Goal: Task Accomplishment & Management: Use online tool/utility

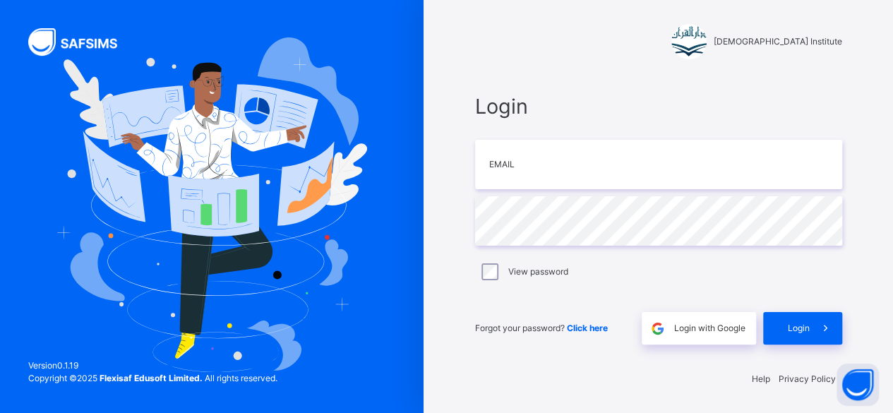
scroll to position [4, 0]
click at [497, 368] on div "Darul Quran Institute Login Email Password View password Forgot your password? …" at bounding box center [659, 205] width 424 height 418
click at [579, 169] on input "email" at bounding box center [658, 164] width 367 height 49
click at [713, 319] on div "Login with Google" at bounding box center [699, 328] width 114 height 32
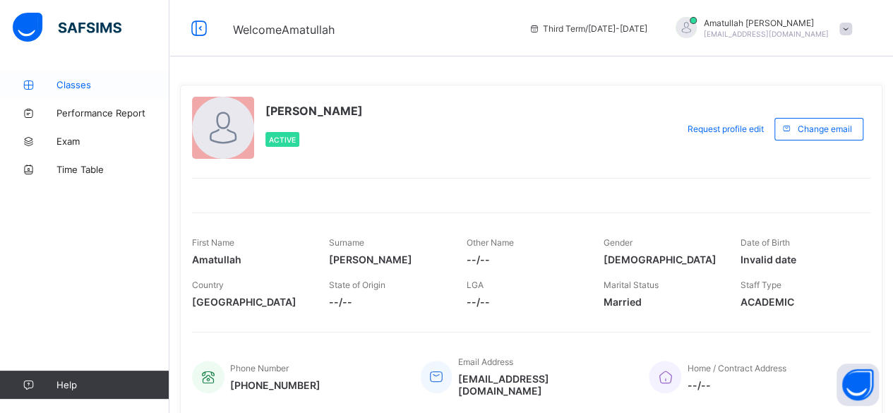
click at [126, 76] on link "Classes" at bounding box center [84, 85] width 169 height 28
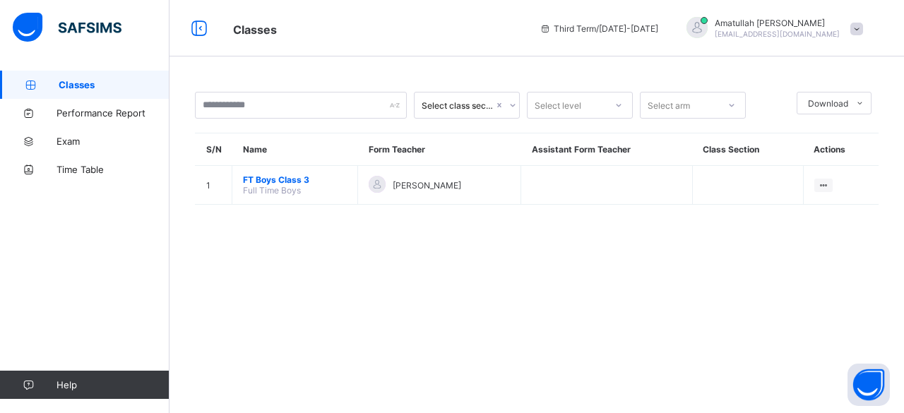
click at [568, 356] on div "Select class section Select level Select arm Download Pdf Report Excel Report S…" at bounding box center [536, 206] width 734 height 413
click at [497, 253] on div "Select class section Select level Select arm Download Pdf Report Excel Report S…" at bounding box center [536, 206] width 734 height 413
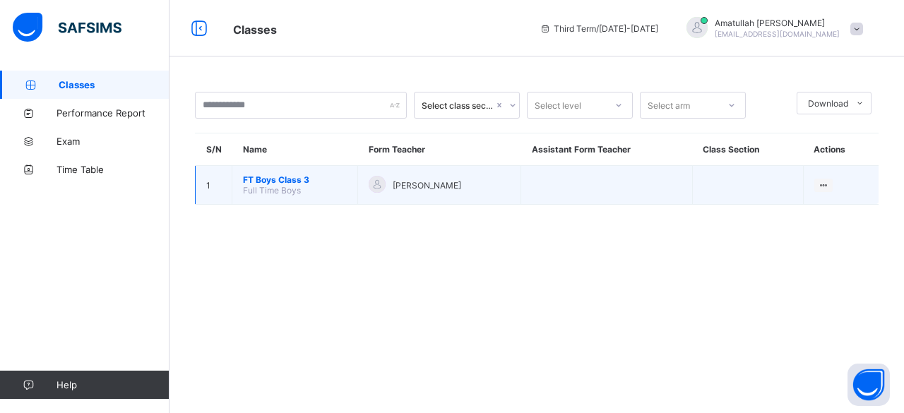
click at [267, 167] on td "FT Boys Class 3 Full Time Boys" at bounding box center [295, 185] width 126 height 39
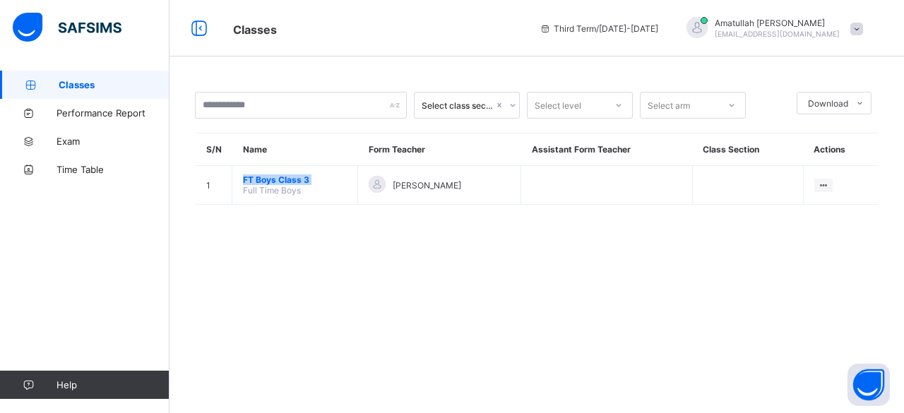
click at [719, 307] on div "Select class section Select level Select arm Download Pdf Report Excel Report S…" at bounding box center [536, 206] width 734 height 413
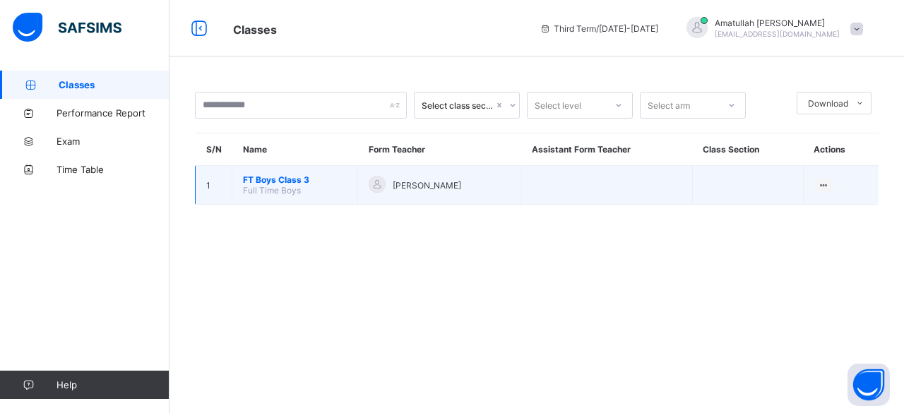
click at [264, 175] on span "FT Boys Class 3" at bounding box center [295, 179] width 104 height 11
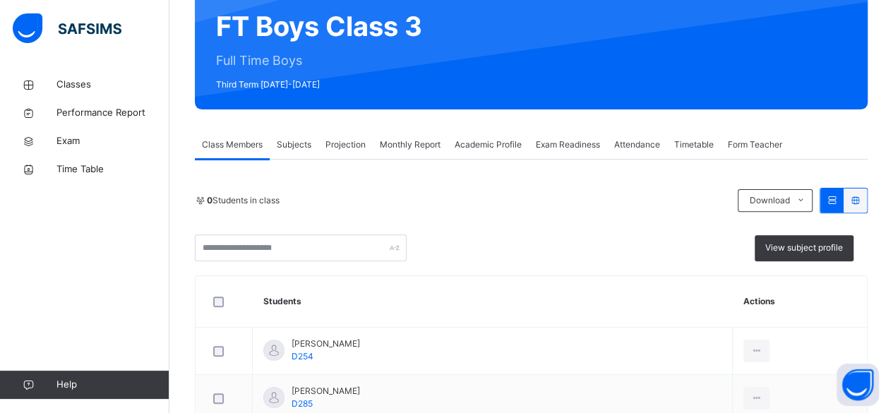
scroll to position [167, 0]
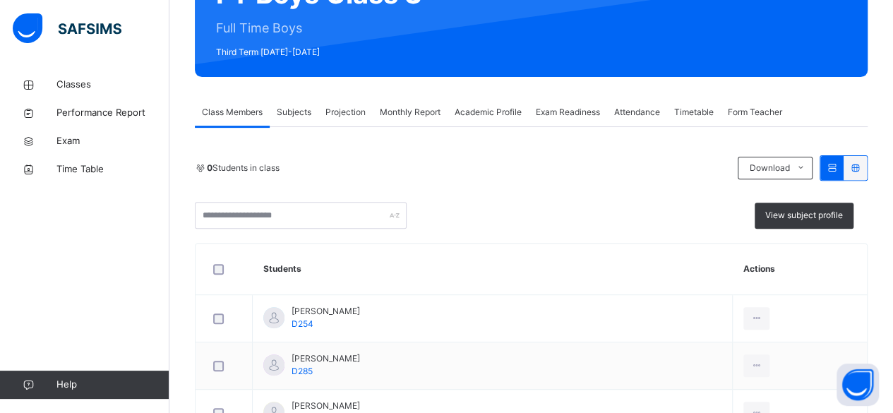
click at [341, 104] on div "Projection" at bounding box center [345, 112] width 54 height 28
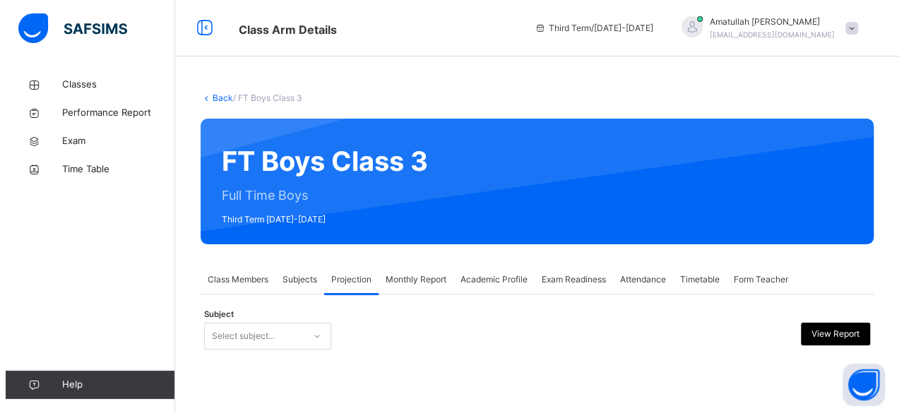
scroll to position [0, 0]
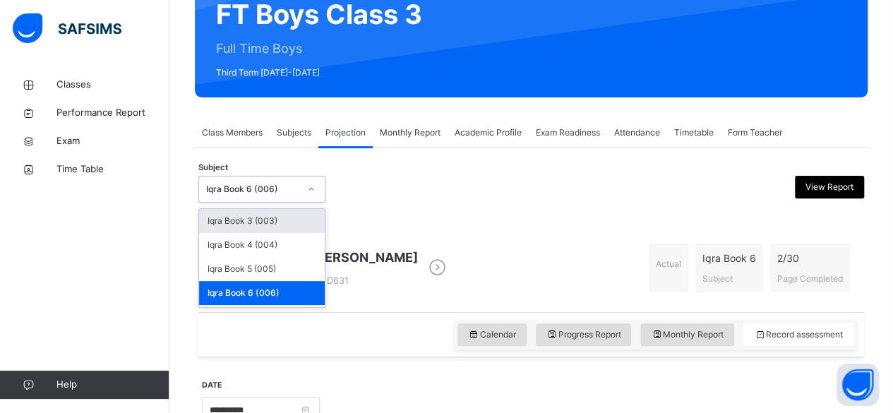
scroll to position [59, 0]
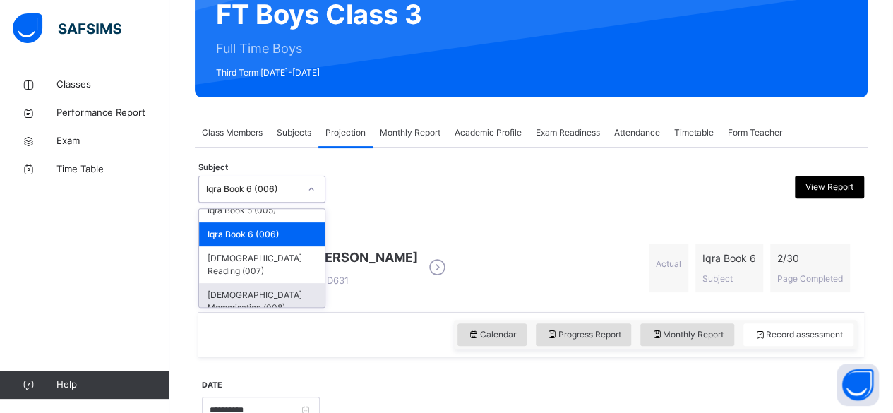
click at [271, 285] on div "[DEMOGRAPHIC_DATA] Memorisation (008)" at bounding box center [262, 301] width 126 height 37
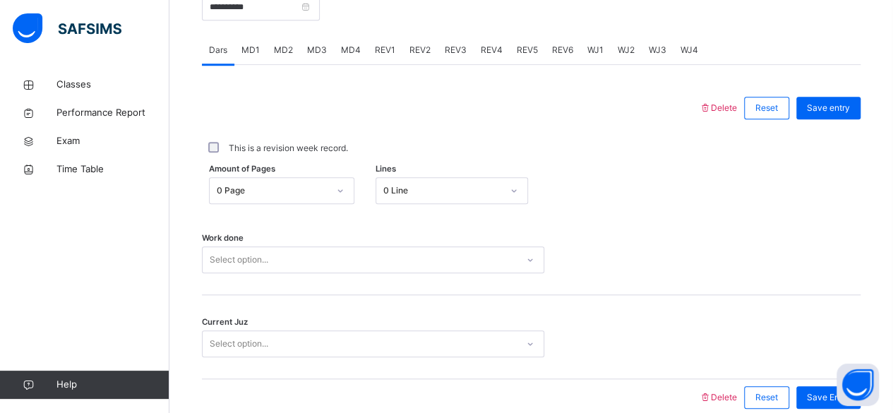
scroll to position [560, 0]
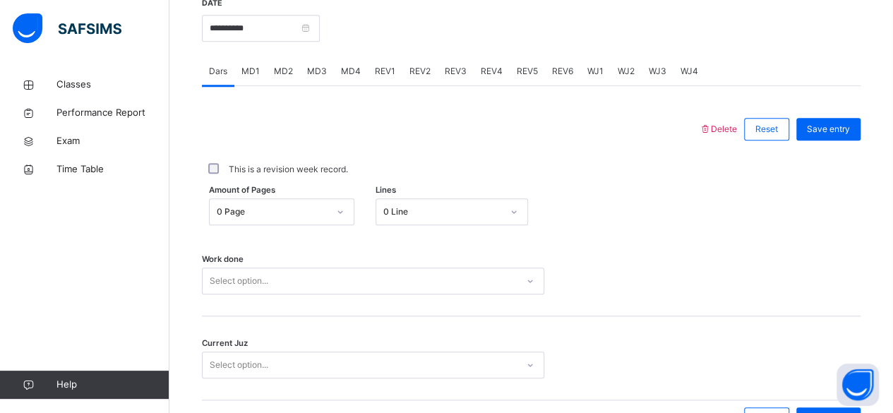
click at [344, 78] on div "MD4" at bounding box center [351, 71] width 34 height 28
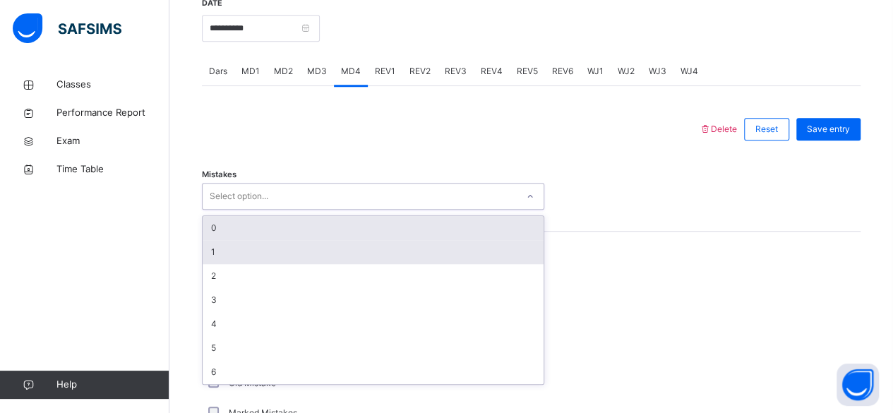
click at [222, 241] on div "1" at bounding box center [373, 252] width 341 height 24
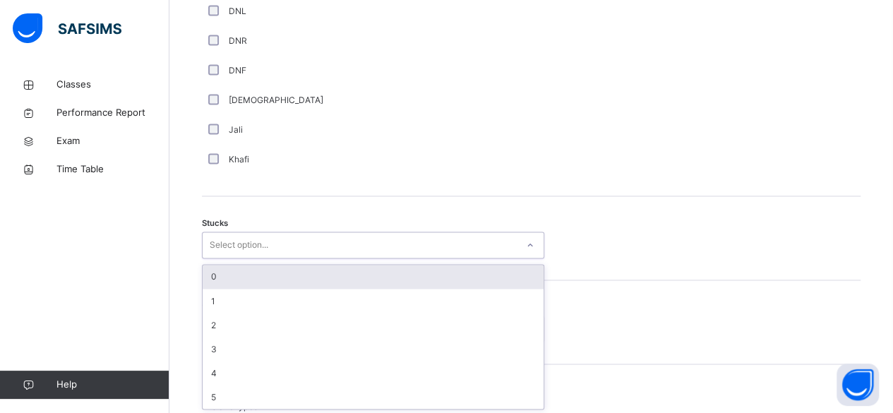
click at [211, 279] on div "0" at bounding box center [373, 277] width 341 height 24
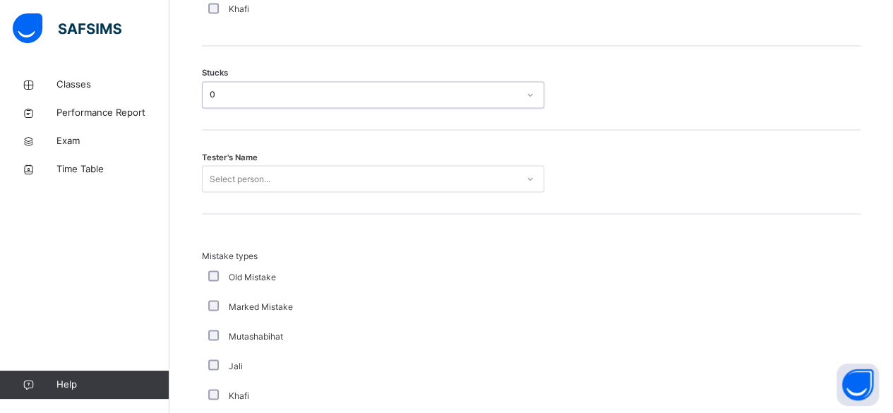
scroll to position [1202, 0]
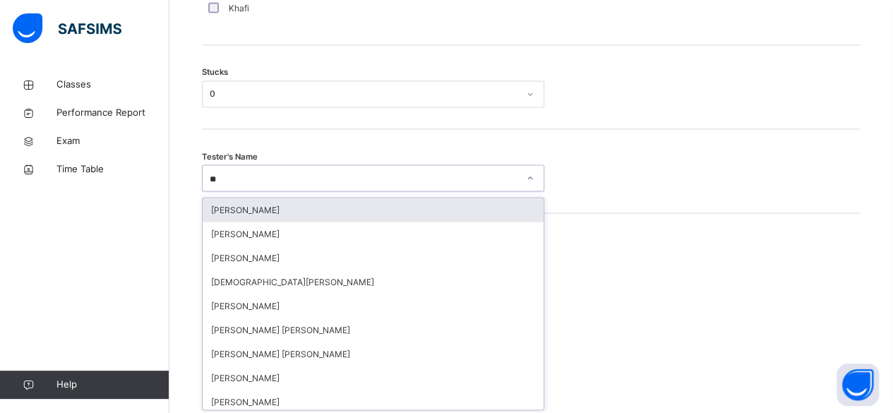
type input "***"
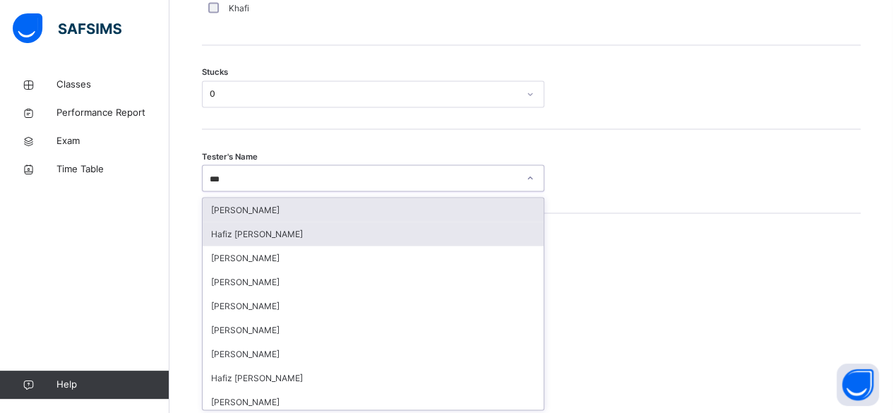
click at [326, 222] on div "Hafiz [PERSON_NAME]" at bounding box center [373, 234] width 341 height 24
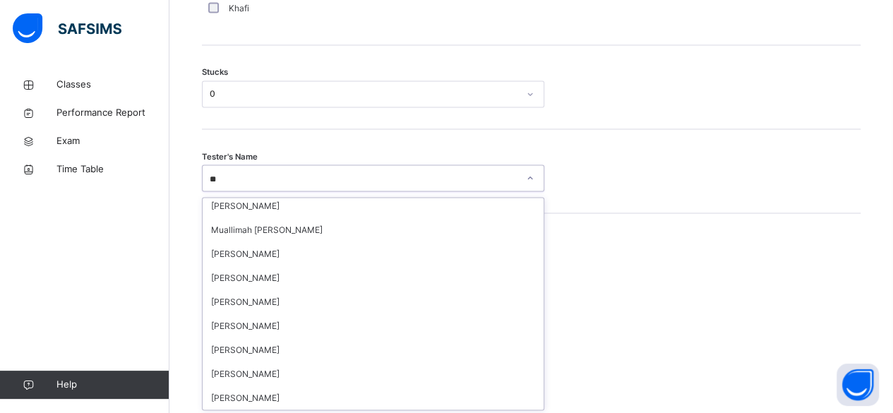
scroll to position [540, 0]
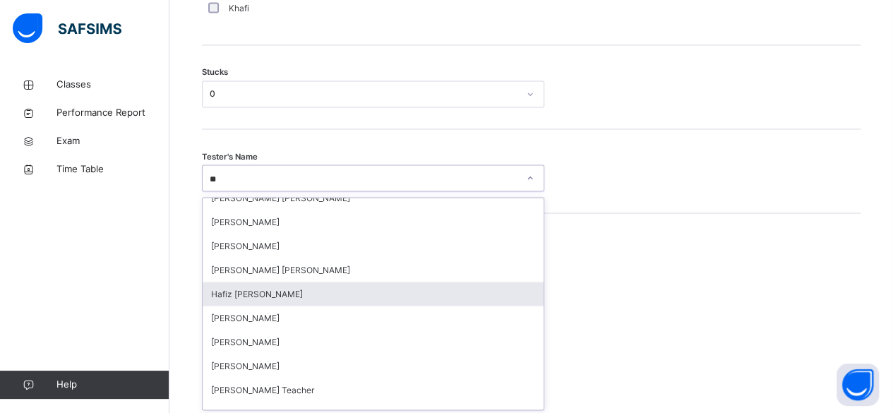
type input "***"
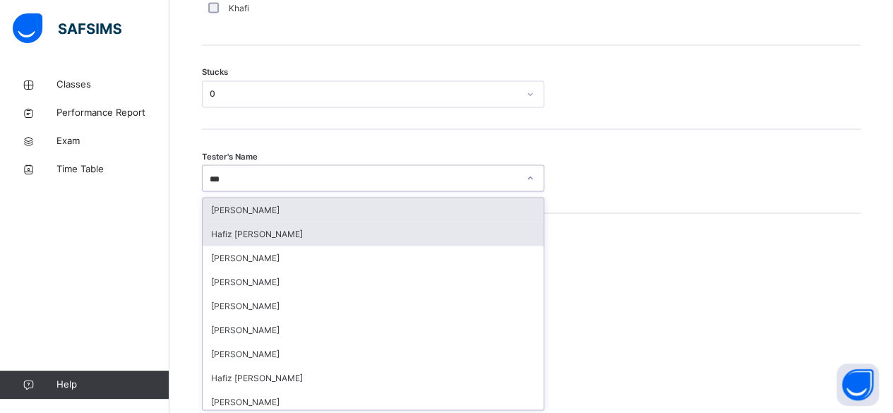
click at [292, 216] on div "[PERSON_NAME]" at bounding box center [373, 210] width 341 height 24
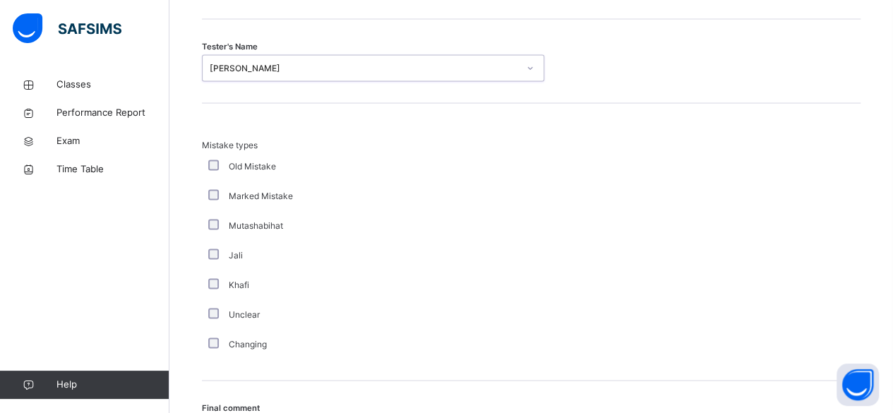
scroll to position [1460, 0]
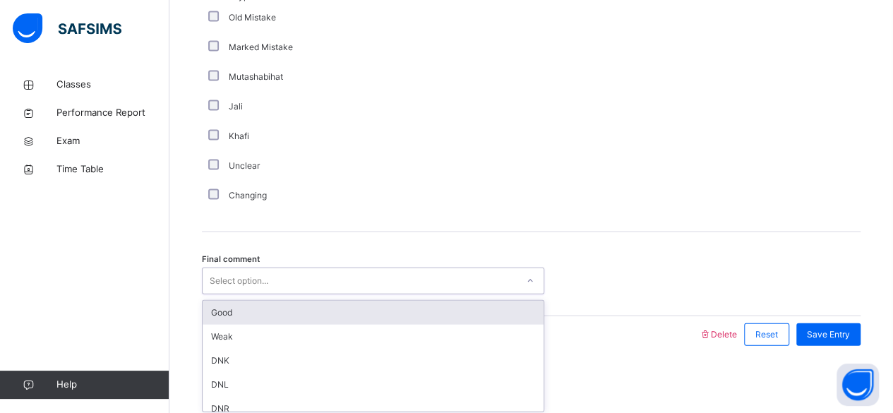
click at [311, 316] on div "Good" at bounding box center [373, 313] width 341 height 24
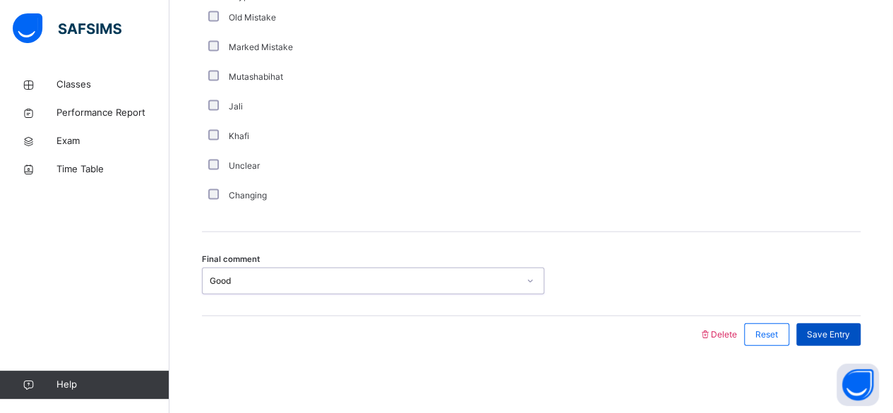
click at [839, 342] on div "Save Entry" at bounding box center [829, 334] width 64 height 23
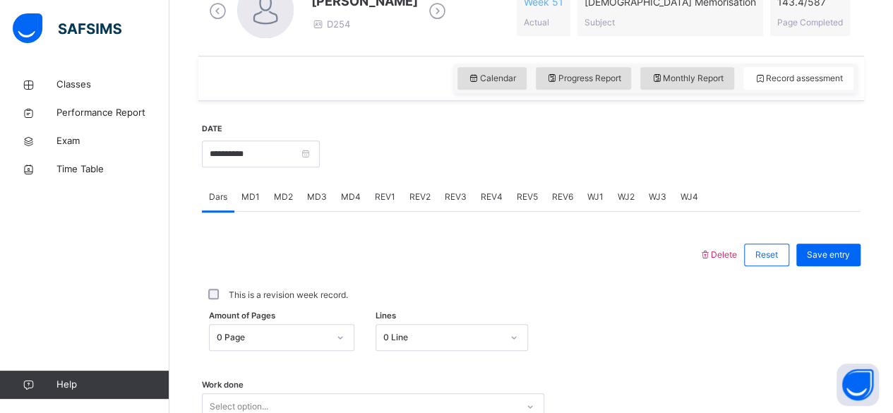
scroll to position [403, 0]
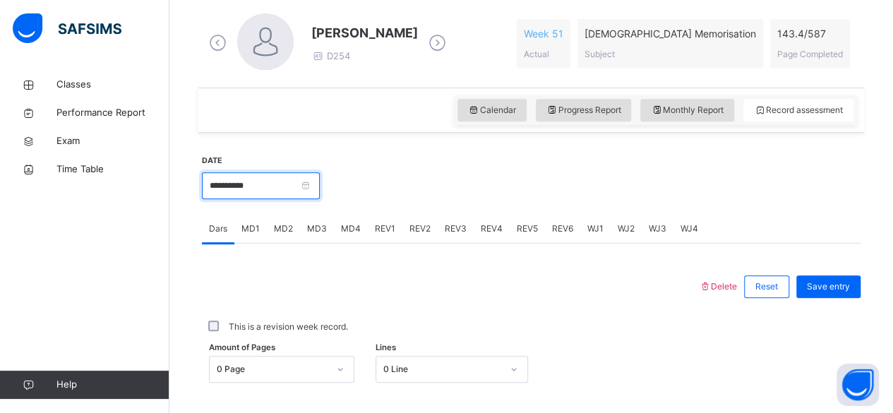
click at [305, 196] on input "**********" at bounding box center [261, 185] width 118 height 27
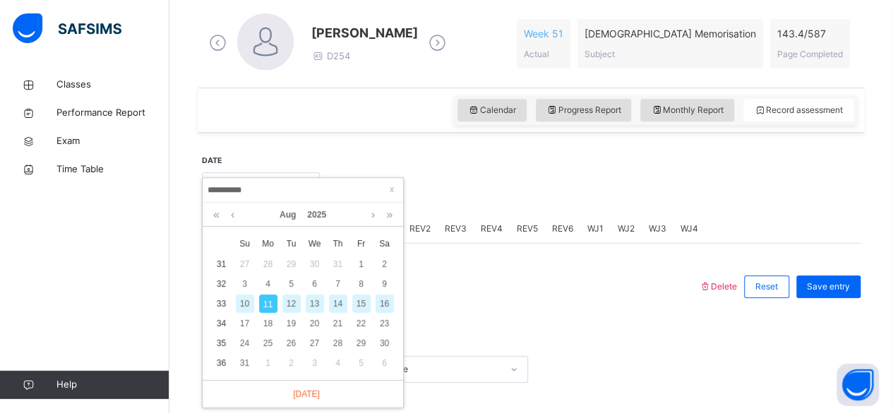
click at [386, 301] on div "16" at bounding box center [385, 303] width 18 height 18
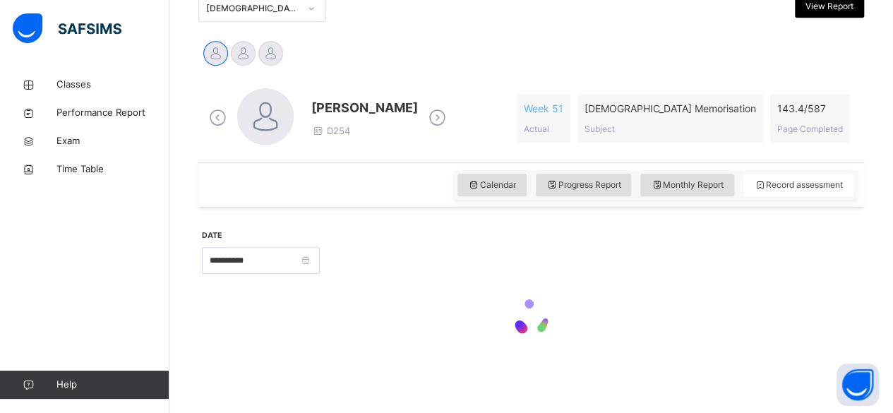
scroll to position [326, 0]
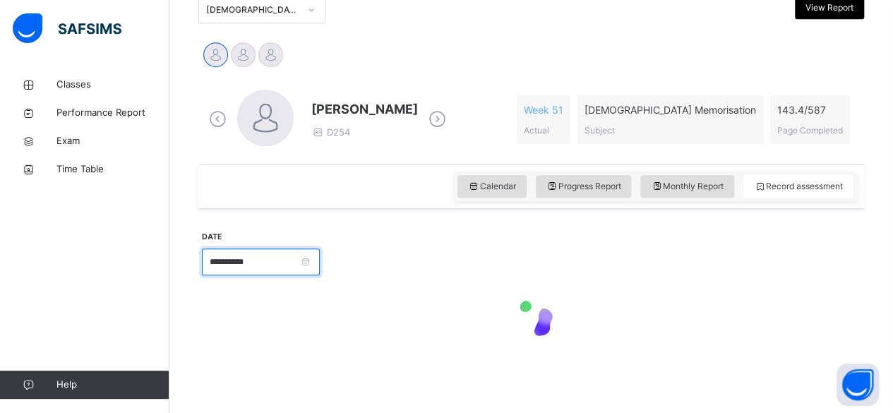
click at [294, 273] on input "**********" at bounding box center [261, 262] width 118 height 27
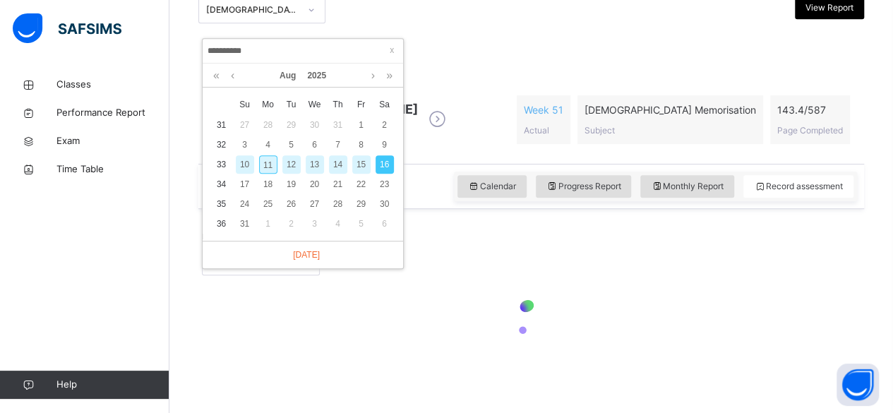
click at [271, 162] on div "11" at bounding box center [268, 164] width 18 height 18
type input "**********"
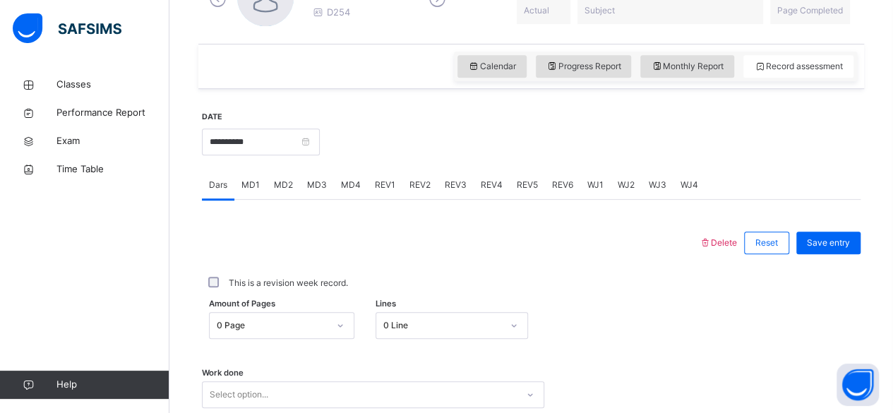
scroll to position [530, 0]
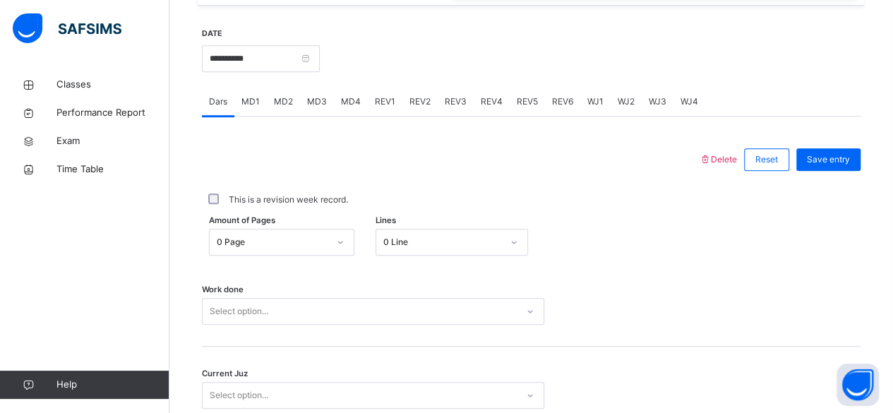
click at [356, 107] on div "MD4" at bounding box center [351, 102] width 34 height 28
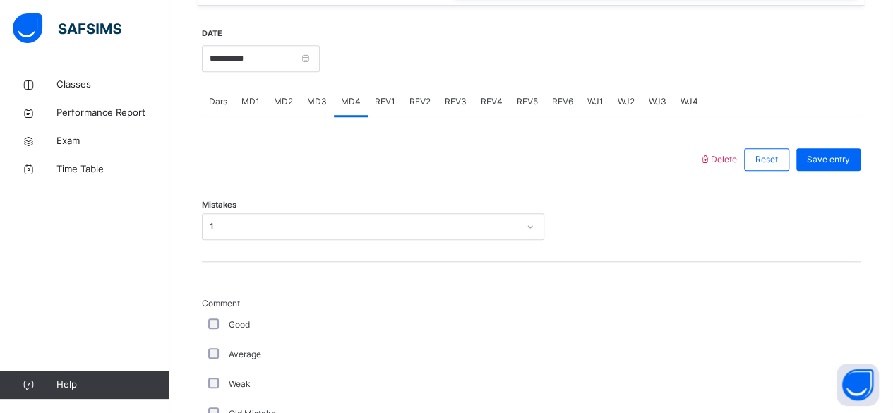
click at [285, 104] on span "MD2" at bounding box center [283, 101] width 19 height 13
click at [318, 109] on div "MD3" at bounding box center [317, 102] width 34 height 28
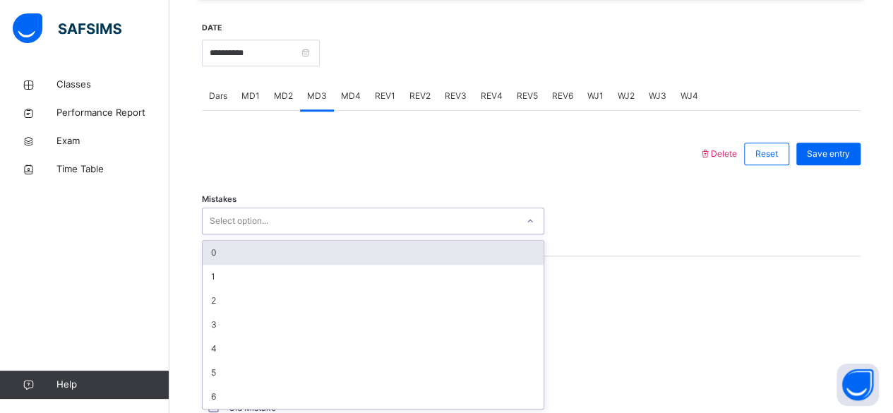
scroll to position [535, 0]
click at [386, 92] on span "REV1" at bounding box center [385, 96] width 20 height 13
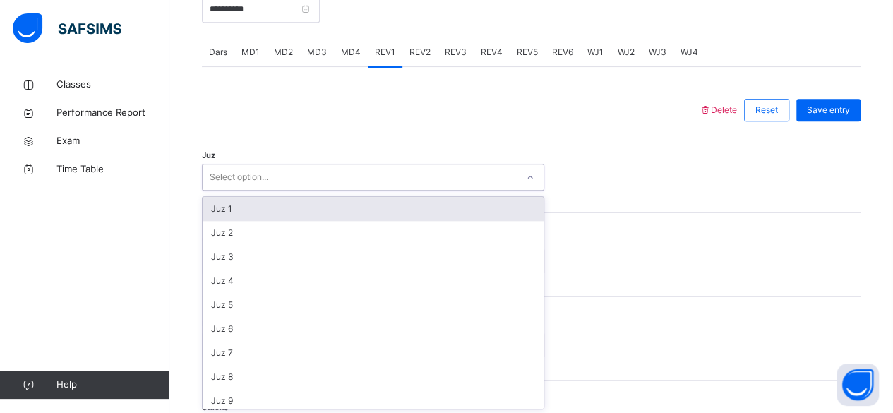
scroll to position [579, 0]
click at [340, 203] on div "Juz 1" at bounding box center [373, 209] width 341 height 24
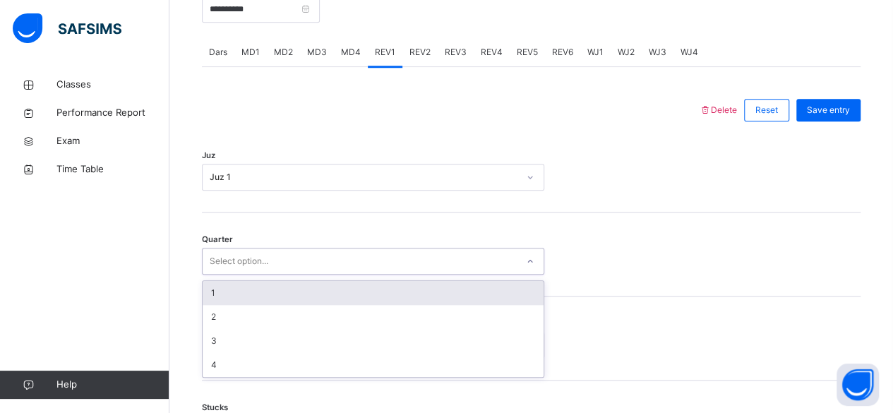
click at [294, 291] on div "1" at bounding box center [373, 293] width 341 height 24
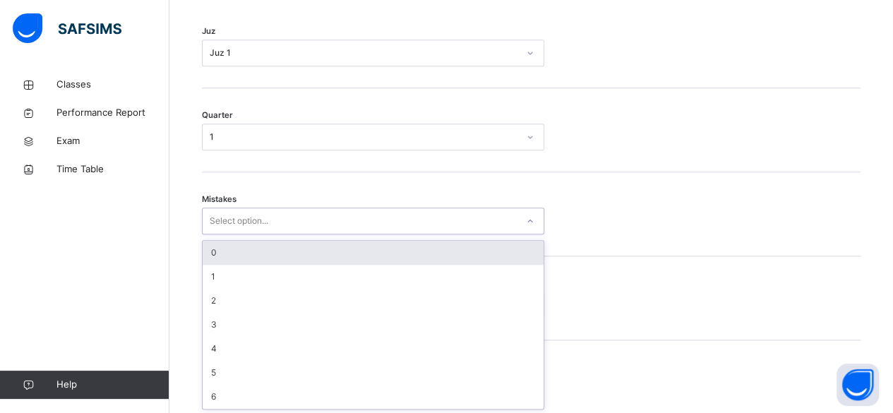
click at [279, 256] on div "0" at bounding box center [373, 253] width 341 height 24
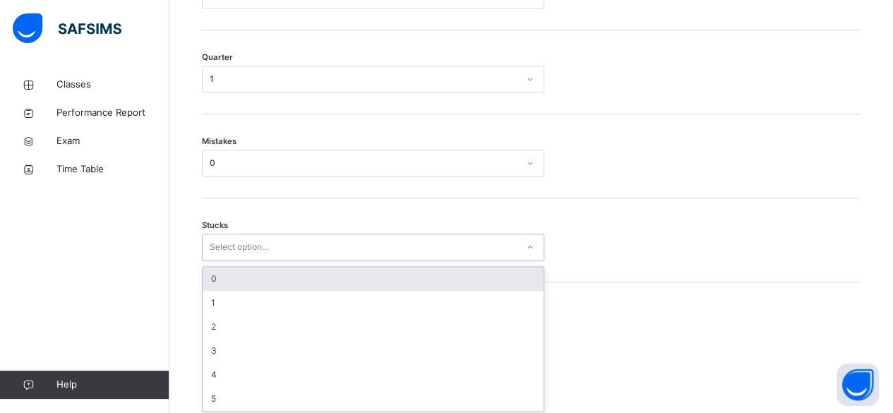
scroll to position [763, 0]
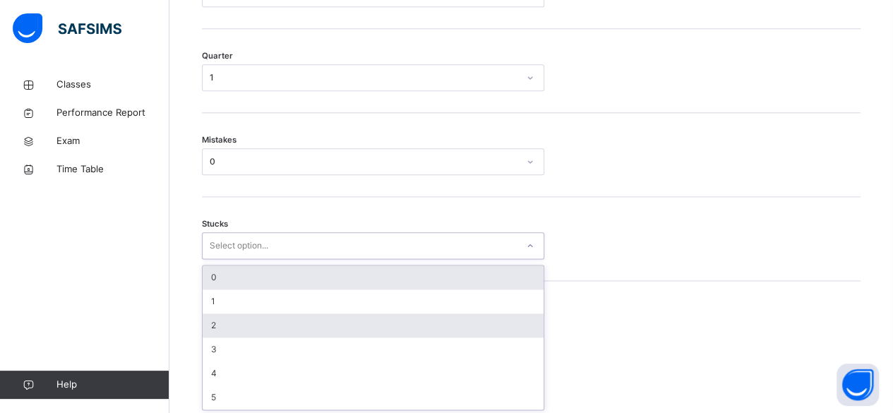
click at [246, 326] on div "2" at bounding box center [373, 326] width 341 height 24
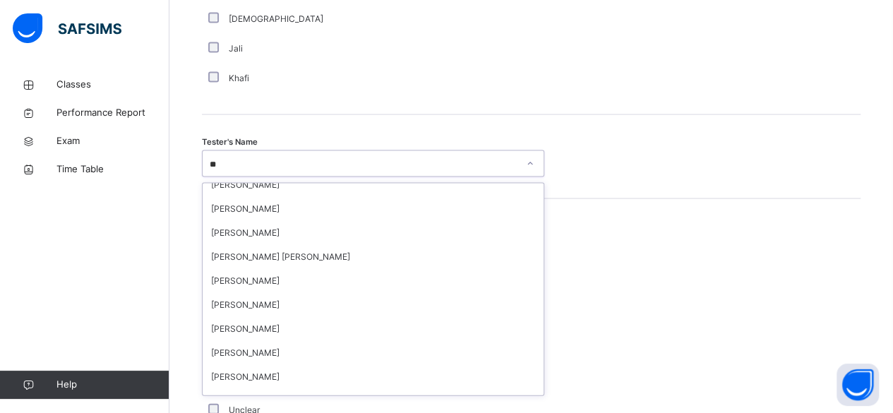
scroll to position [155, 0]
type input "***"
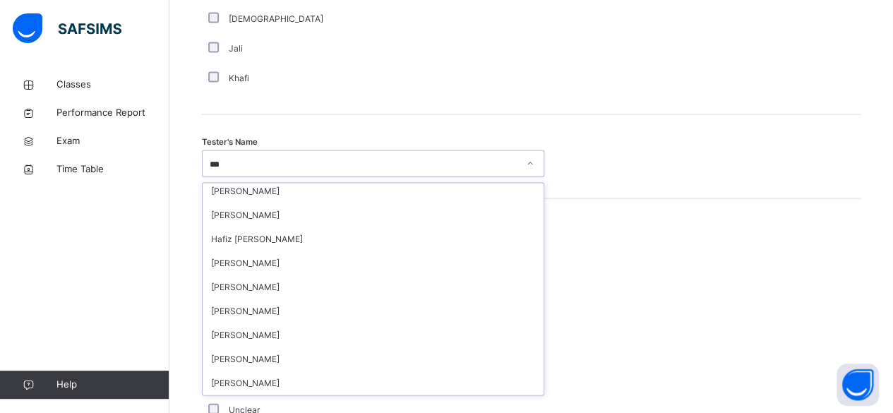
scroll to position [0, 0]
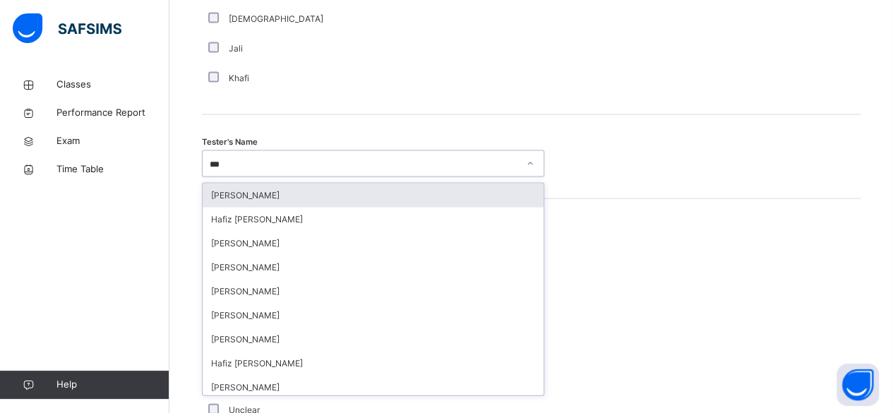
click at [321, 194] on div "[PERSON_NAME]" at bounding box center [373, 196] width 341 height 24
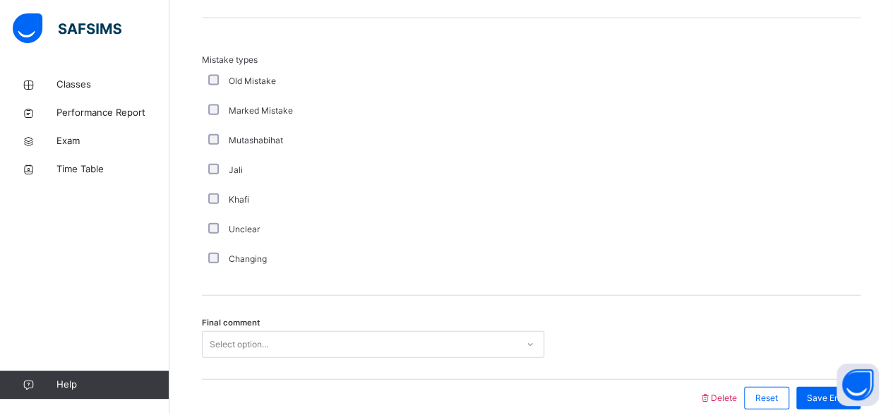
scroll to position [1628, 0]
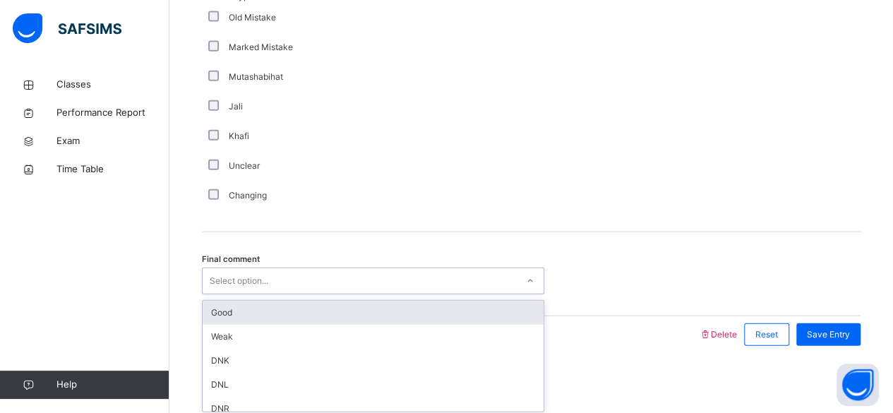
click at [407, 313] on div "Good" at bounding box center [373, 313] width 341 height 24
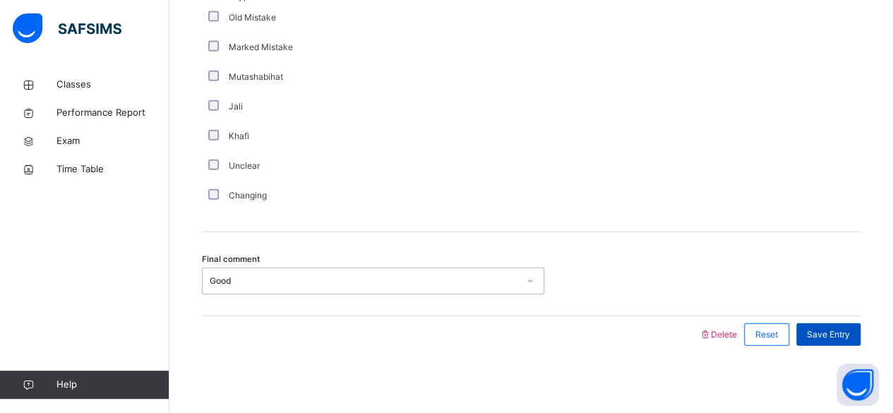
click at [848, 335] on span "Save Entry" at bounding box center [828, 334] width 43 height 13
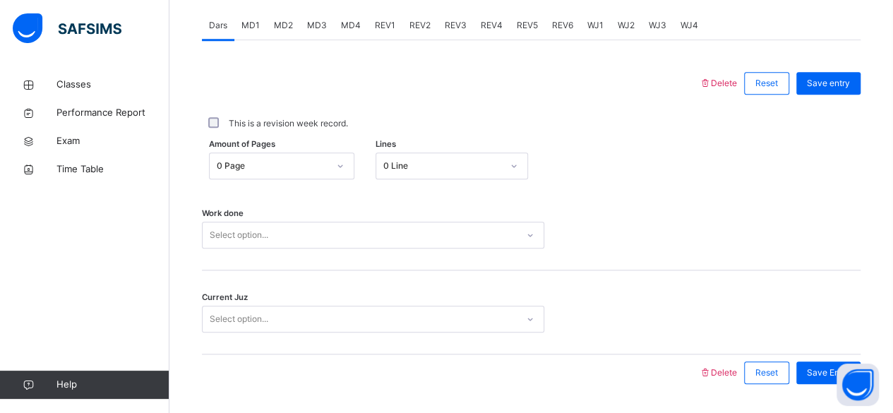
scroll to position [547, 0]
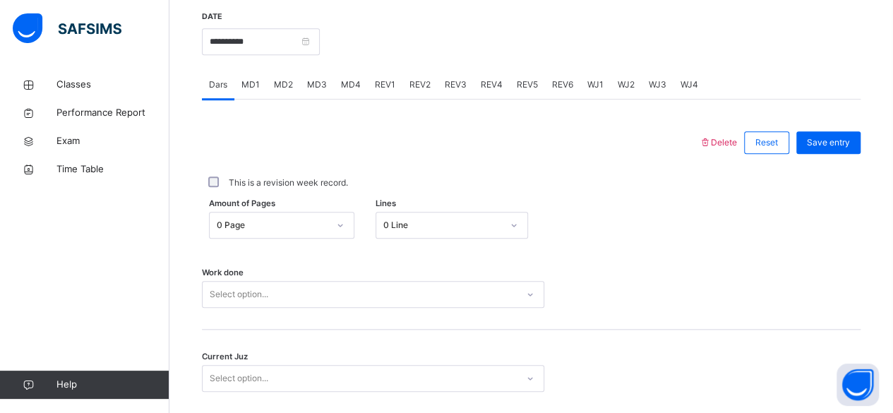
click at [403, 83] on div "REV2" at bounding box center [420, 85] width 35 height 28
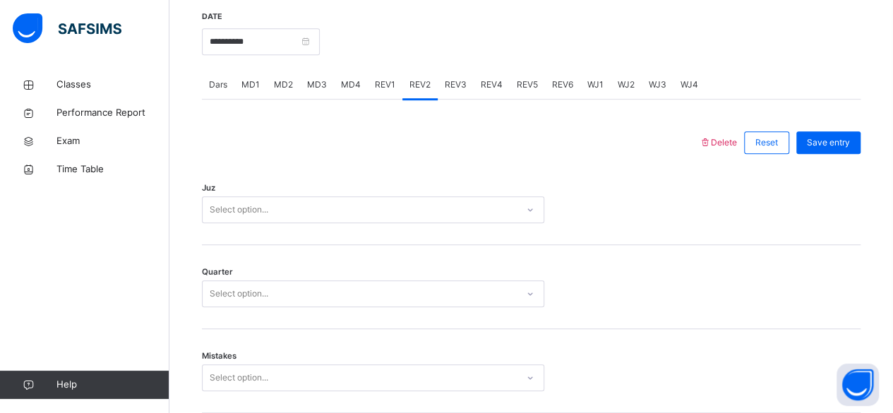
click at [383, 93] on div "REV1" at bounding box center [385, 85] width 35 height 28
click at [419, 85] on span "REV2" at bounding box center [420, 84] width 21 height 13
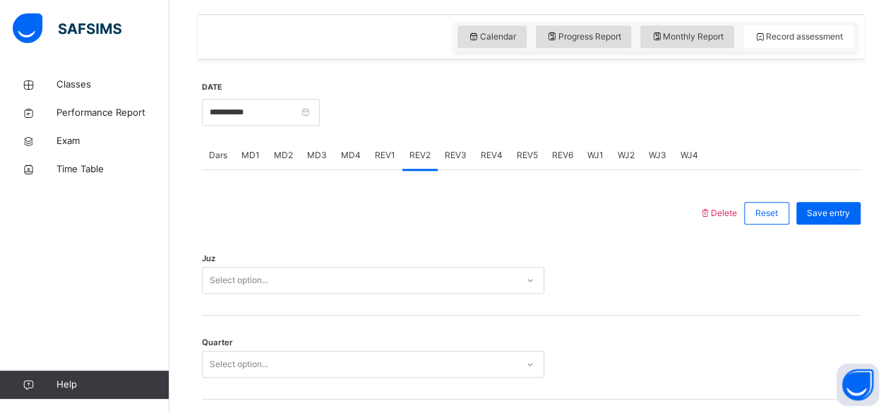
scroll to position [472, 0]
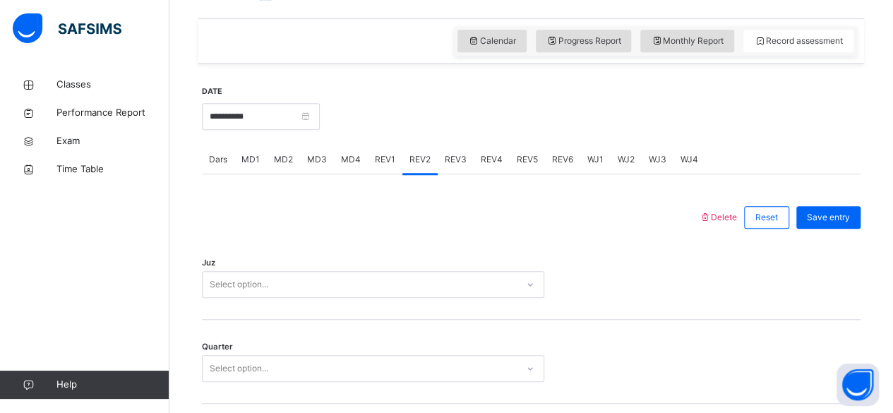
click at [416, 244] on div "Juz Select option..." at bounding box center [531, 278] width 659 height 84
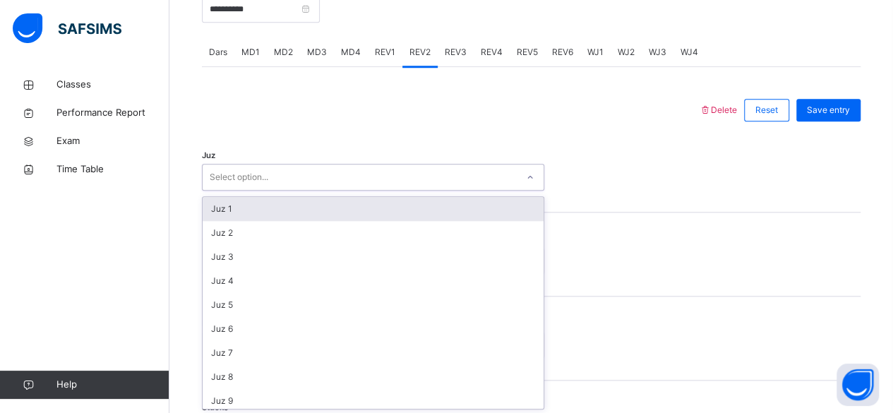
scroll to position [579, 0]
click at [256, 209] on div "Juz 1" at bounding box center [373, 209] width 341 height 24
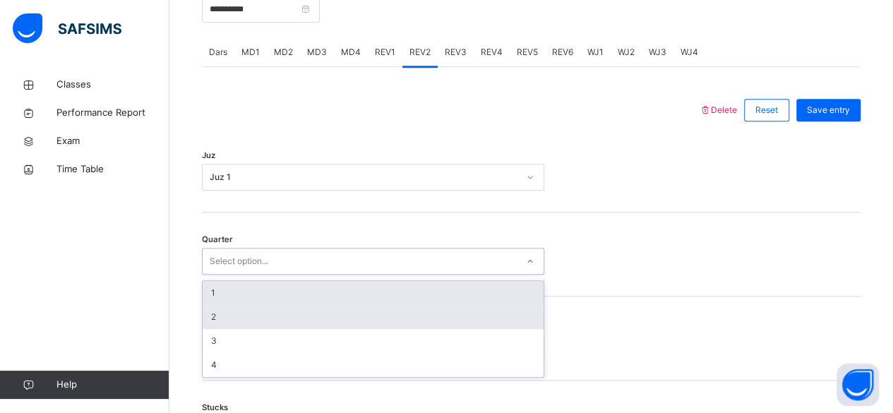
click at [268, 318] on div "2" at bounding box center [373, 317] width 341 height 24
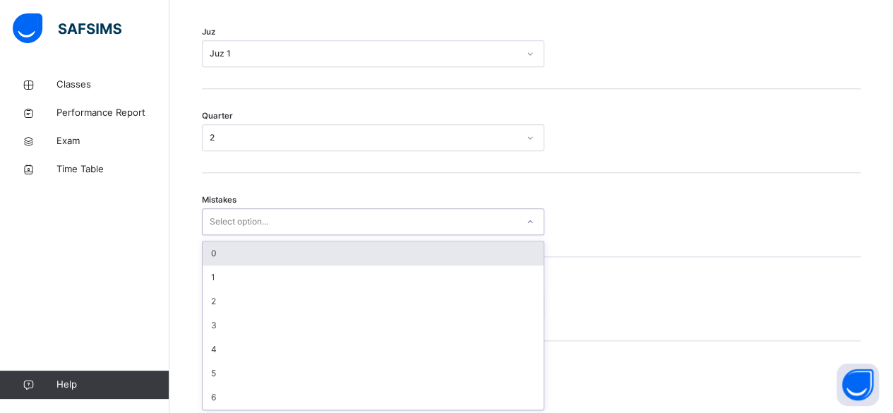
scroll to position [703, 0]
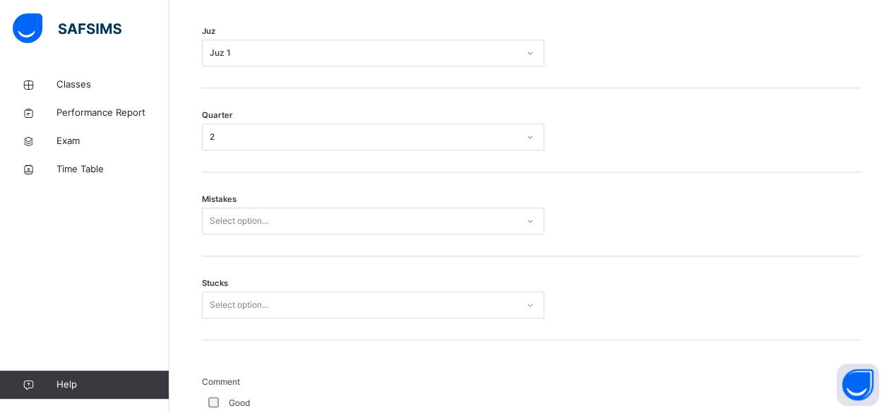
drag, startPoint x: 268, startPoint y: 318, endPoint x: 136, endPoint y: 252, distance: 147.5
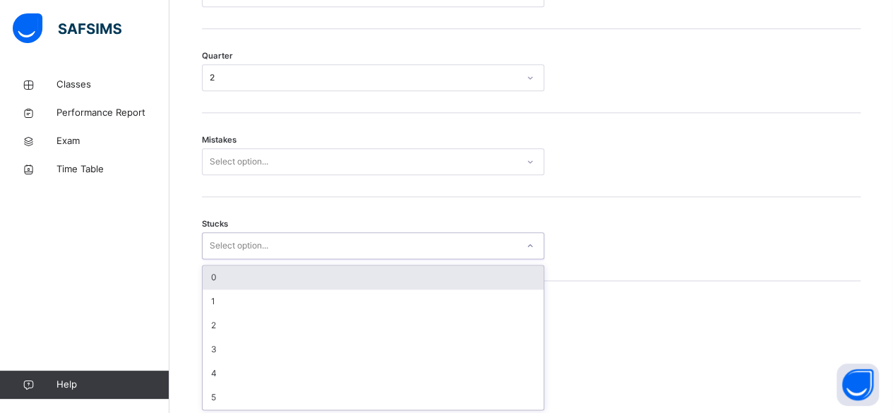
scroll to position [763, 0]
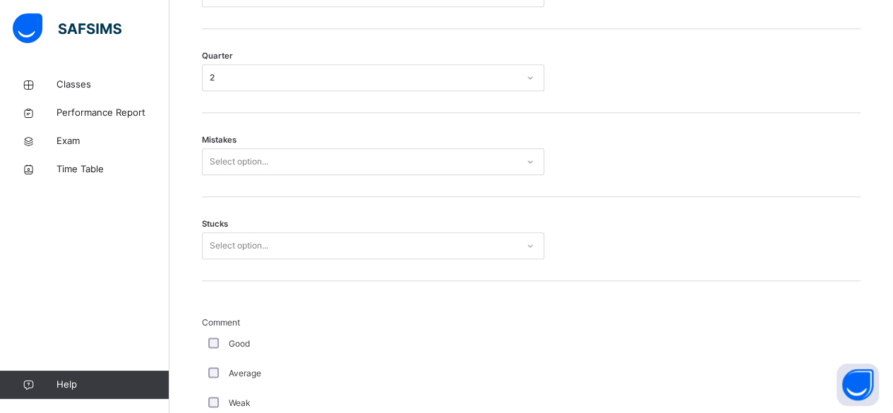
click at [244, 329] on div "Good" at bounding box center [378, 344] width 353 height 30
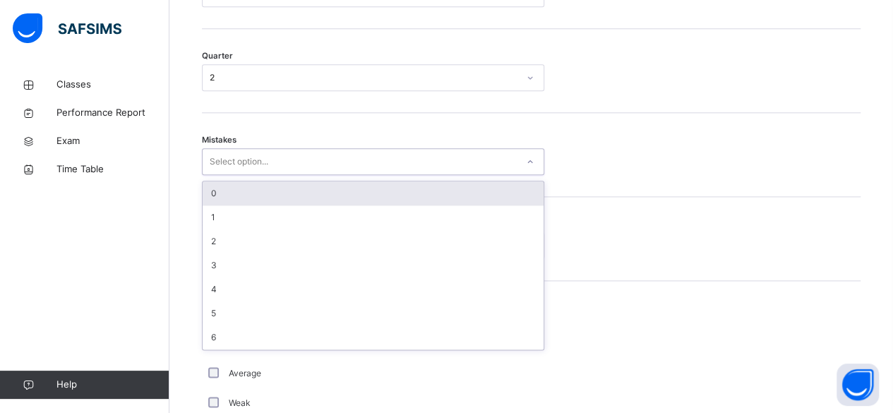
click at [281, 189] on div "0" at bounding box center [373, 193] width 341 height 24
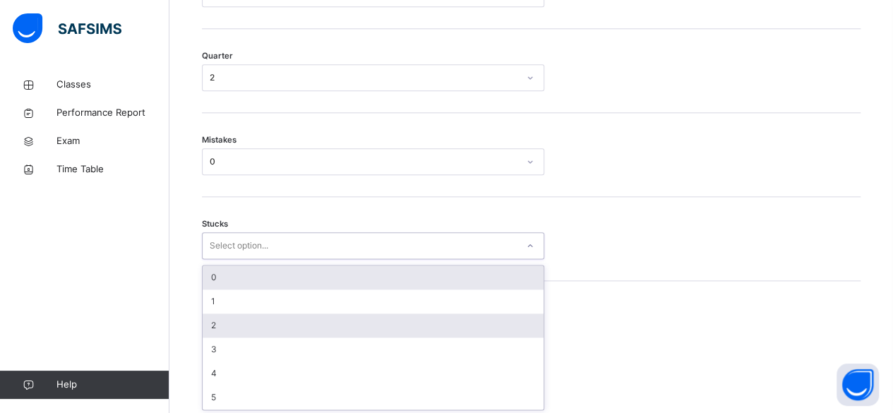
click at [258, 328] on div "2" at bounding box center [373, 326] width 341 height 24
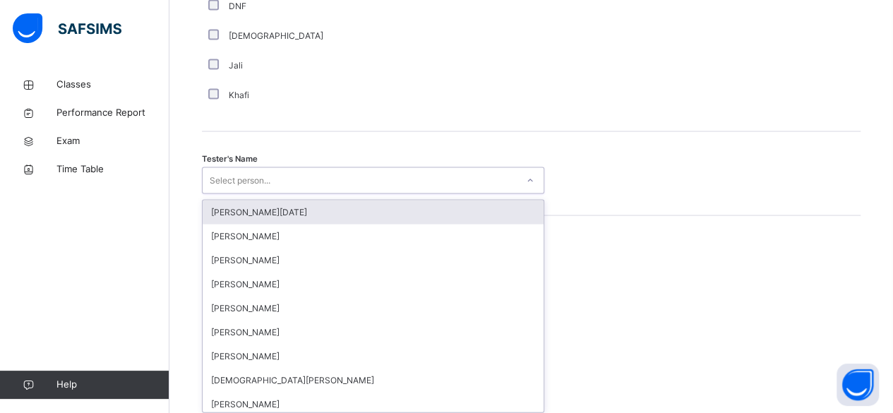
scroll to position [1370, 0]
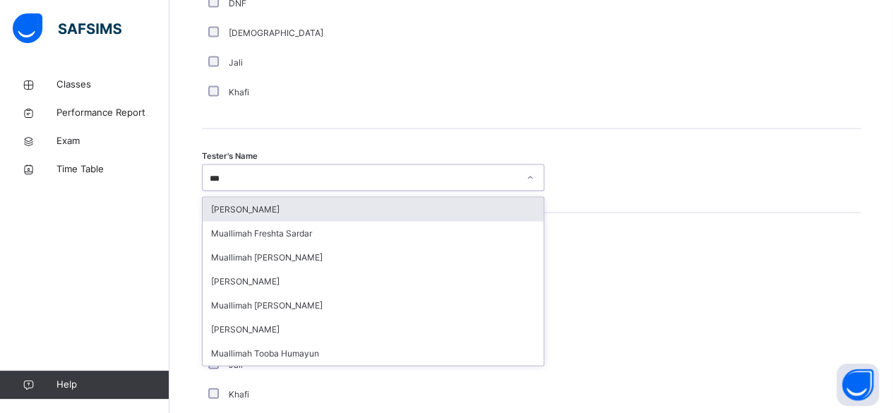
type input "****"
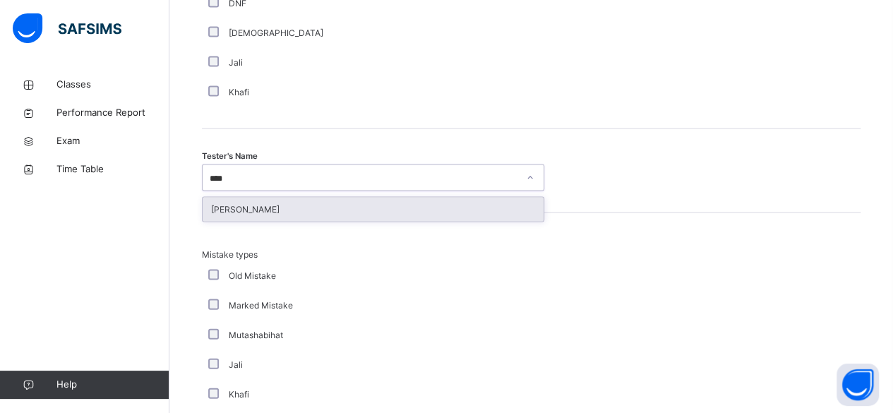
click at [287, 215] on div "[PERSON_NAME]" at bounding box center [373, 210] width 341 height 24
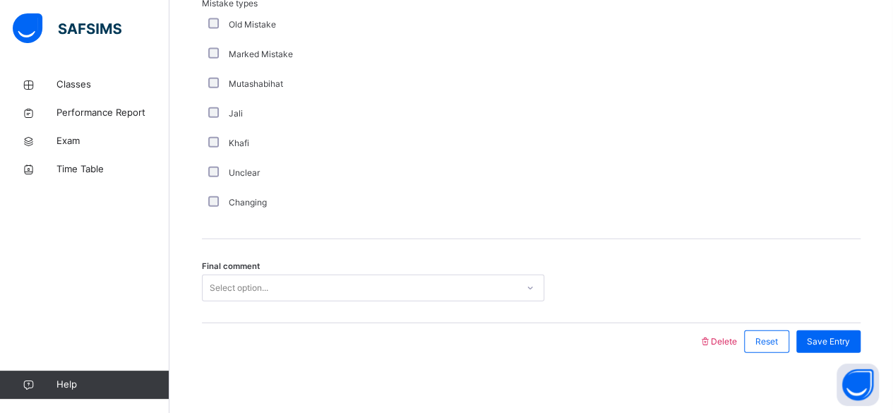
scroll to position [1628, 0]
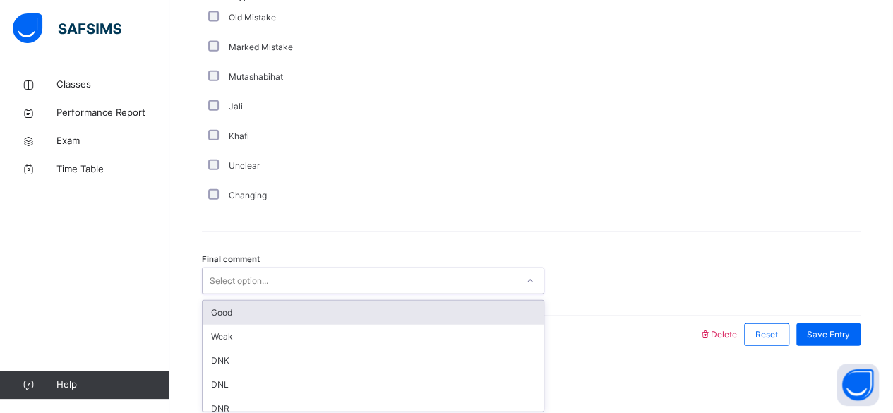
click at [281, 316] on div "Good" at bounding box center [373, 313] width 341 height 24
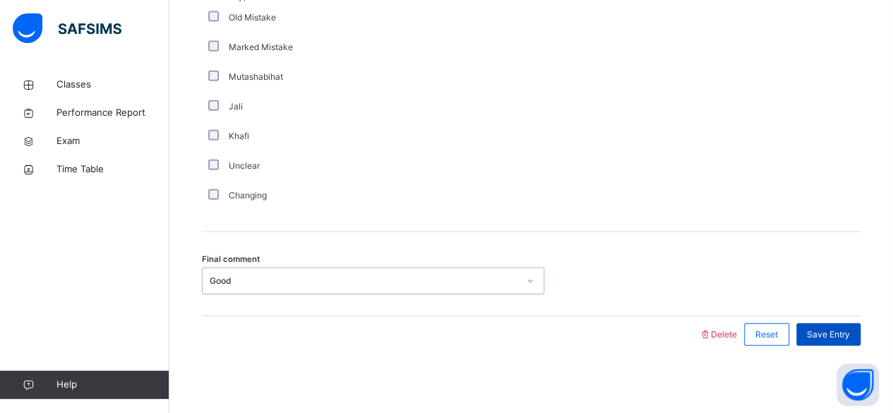
click at [839, 339] on div "Save Entry" at bounding box center [829, 334] width 64 height 23
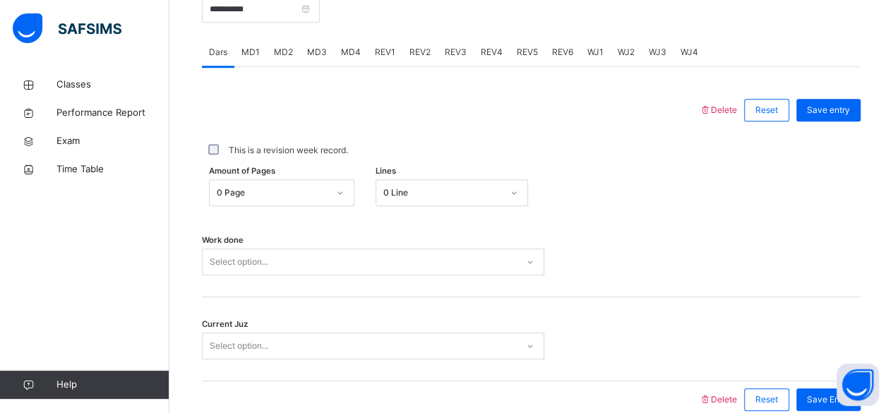
scroll to position [579, 0]
click at [518, 51] on span "REV5" at bounding box center [527, 52] width 21 height 13
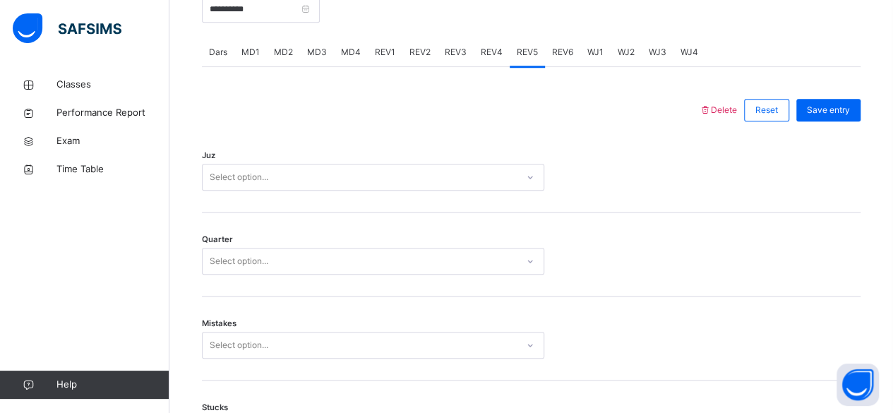
click at [476, 54] on div "REV4" at bounding box center [492, 52] width 36 height 28
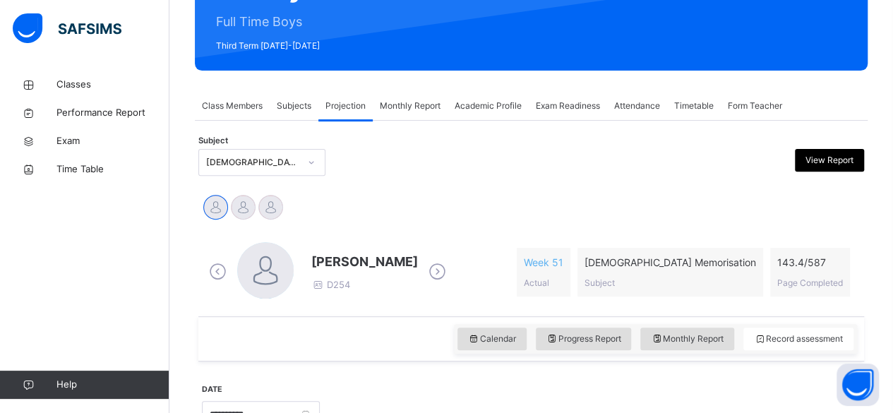
scroll to position [170, 0]
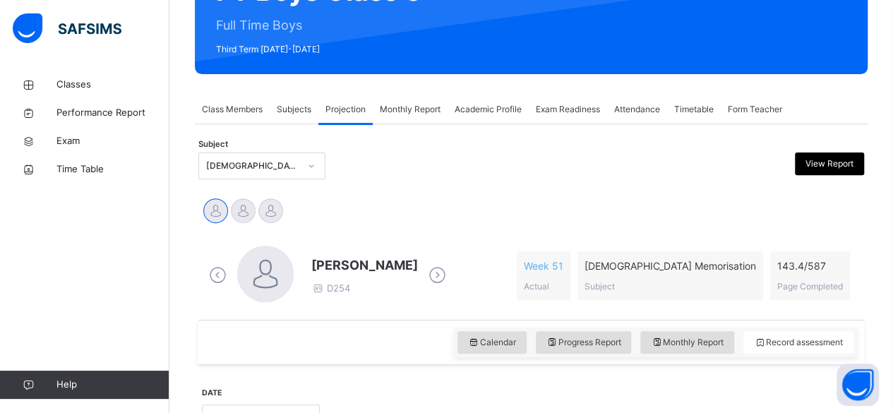
click at [642, 105] on span "Attendance" at bounding box center [637, 109] width 46 height 13
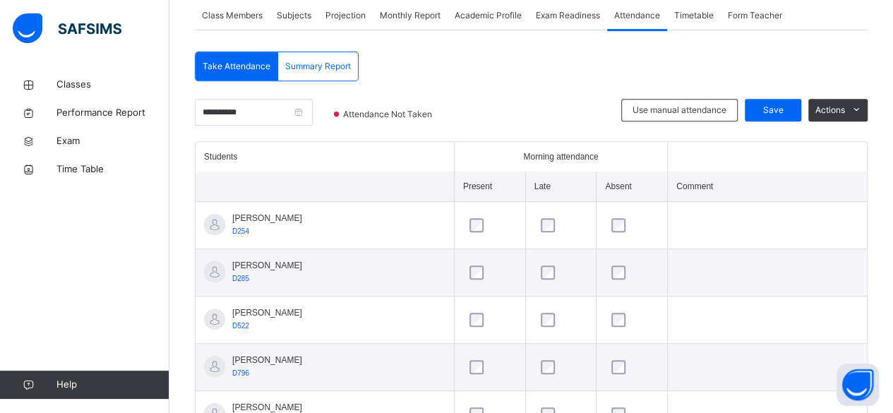
scroll to position [263, 0]
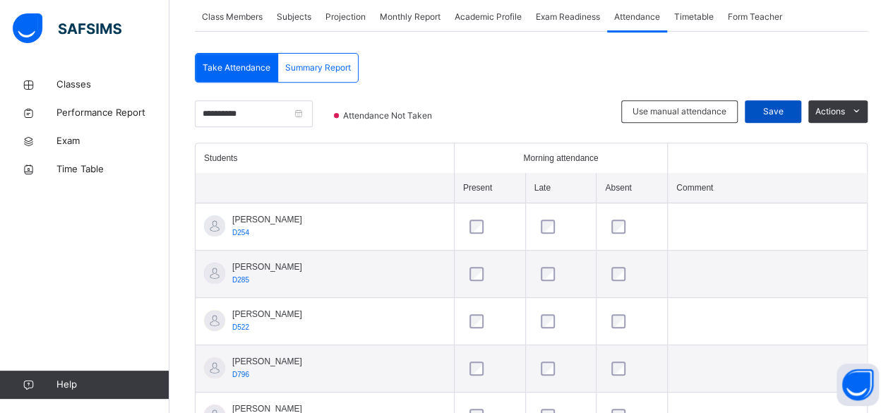
click at [781, 102] on div "Save" at bounding box center [773, 111] width 56 height 23
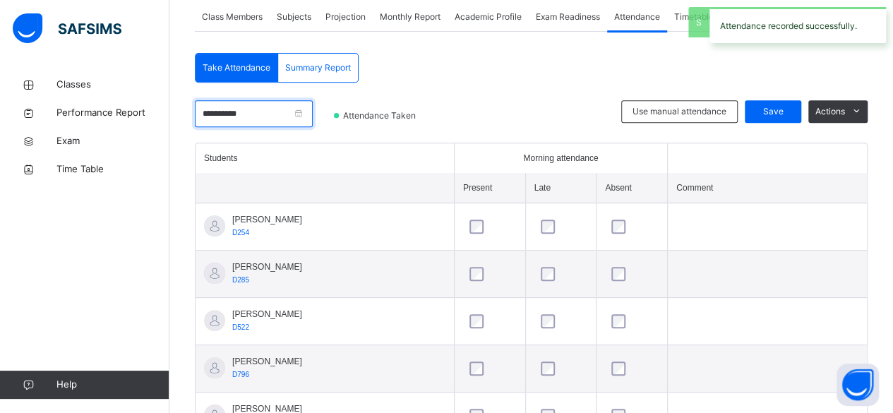
click at [284, 121] on input "**********" at bounding box center [254, 113] width 118 height 27
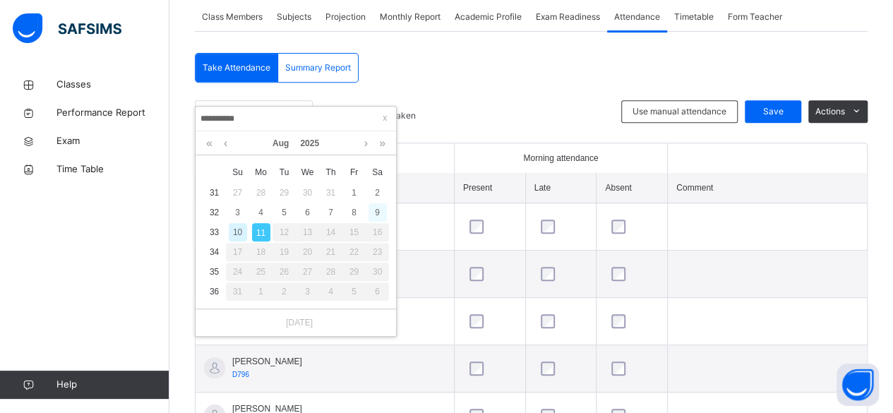
click at [377, 211] on div "9" at bounding box center [378, 212] width 18 height 18
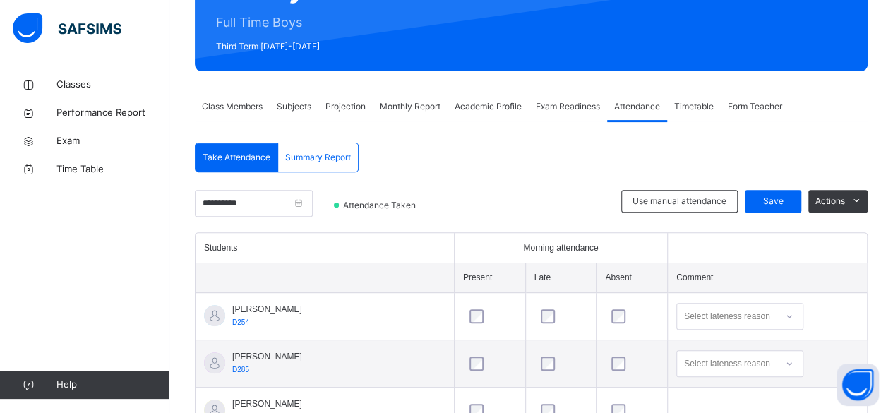
scroll to position [172, 0]
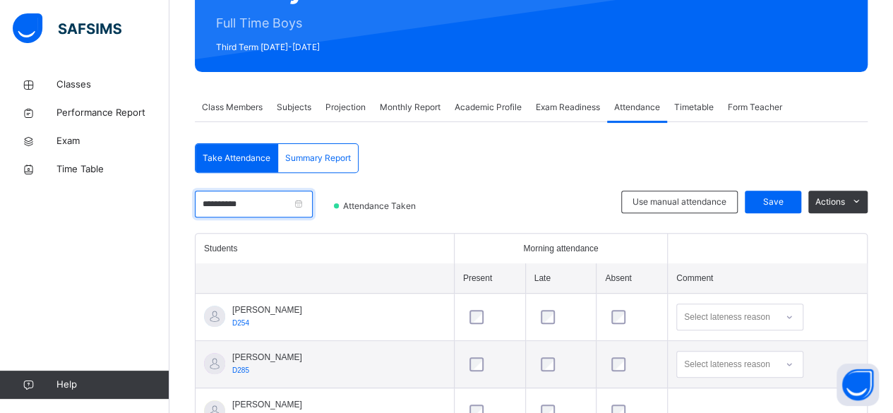
click at [298, 208] on input "**********" at bounding box center [254, 204] width 118 height 27
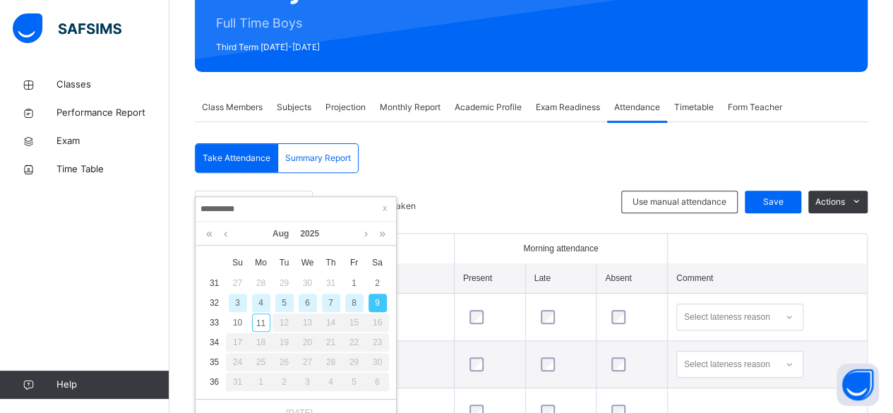
click at [356, 303] on div "8" at bounding box center [354, 303] width 18 height 18
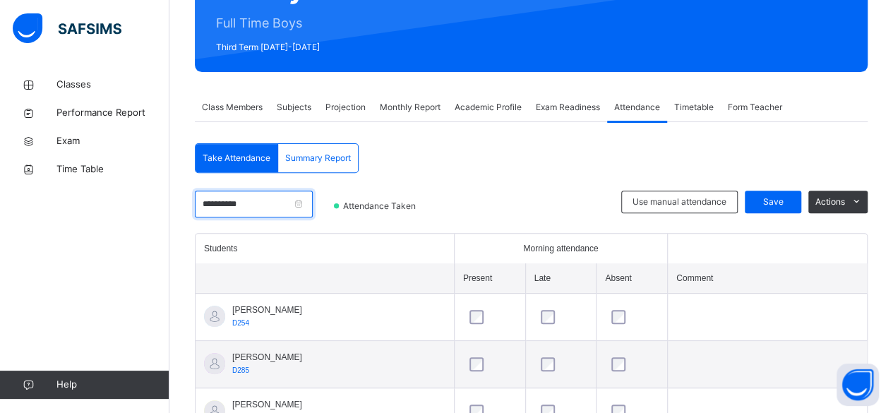
click at [294, 213] on input "**********" at bounding box center [254, 204] width 118 height 27
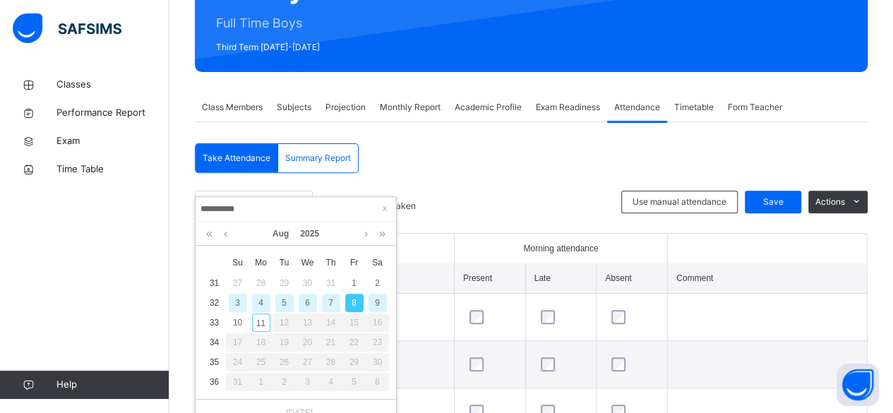
click at [488, 193] on div at bounding box center [529, 212] width 170 height 42
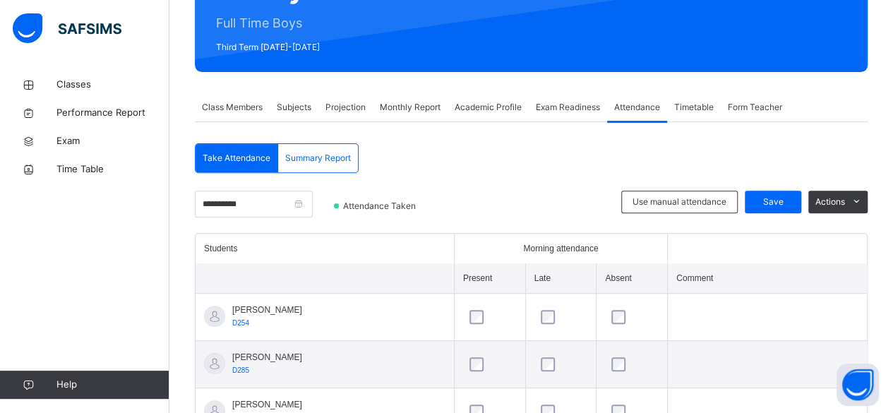
click at [436, 113] on span "Monthly Report" at bounding box center [410, 107] width 61 height 13
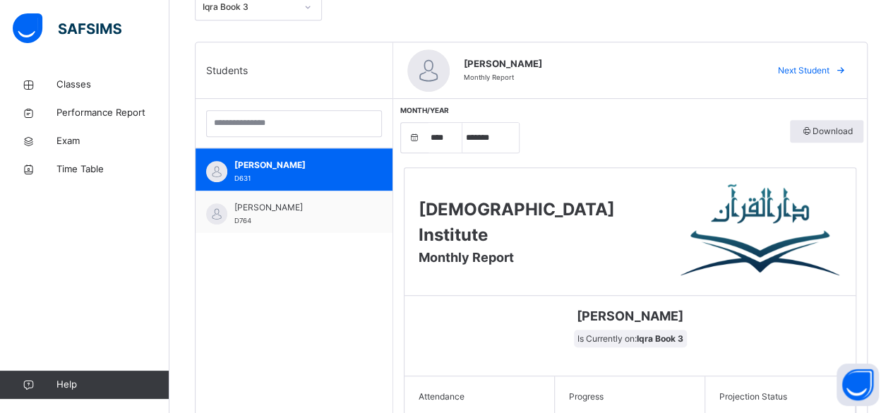
scroll to position [301, 0]
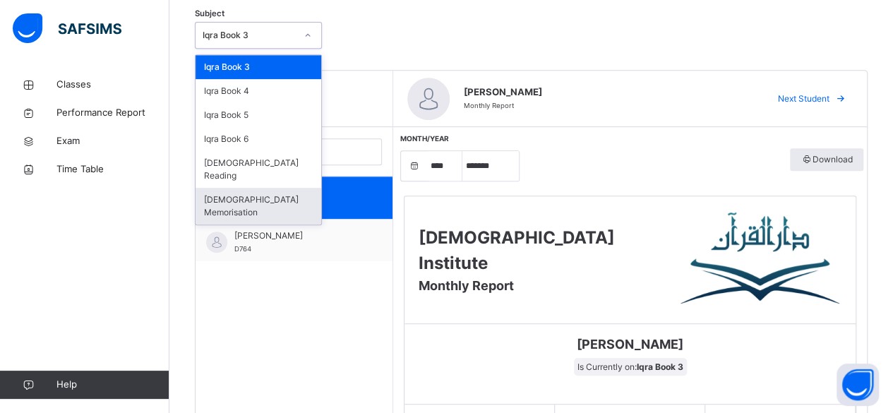
click at [218, 193] on div "[DEMOGRAPHIC_DATA] Memorisation" at bounding box center [259, 206] width 126 height 37
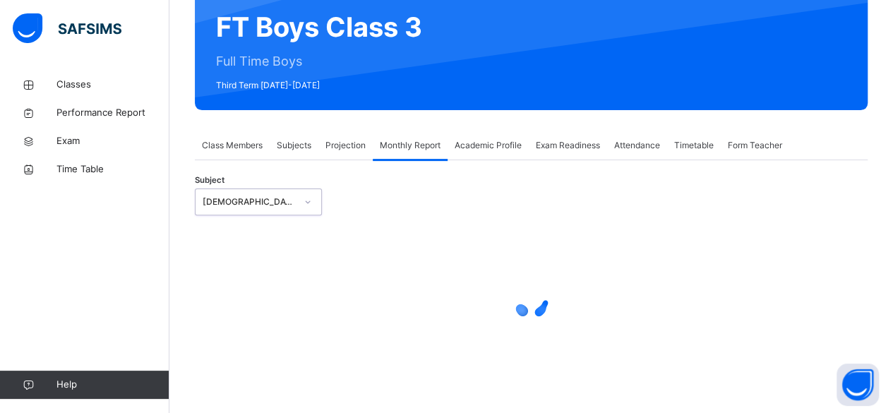
select select "****"
select select "*"
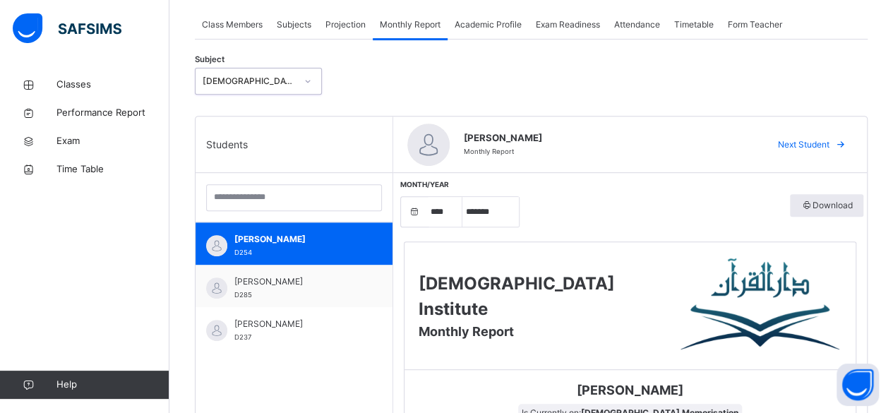
scroll to position [205, 0]
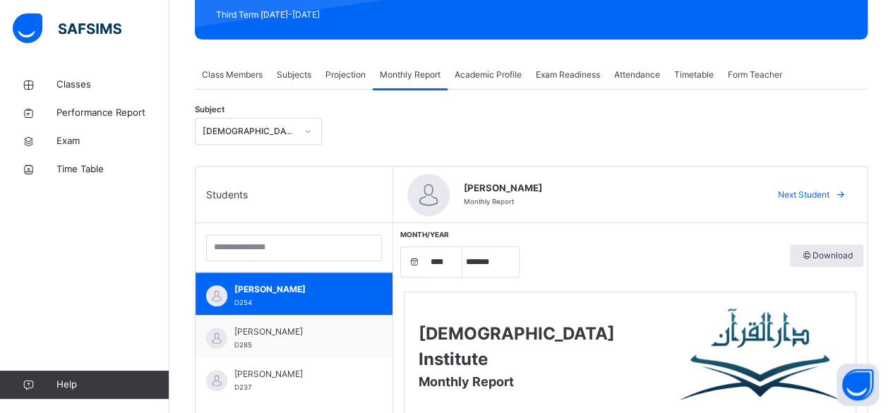
click at [619, 113] on div "Subject Quran Memorisation" at bounding box center [531, 131] width 673 height 41
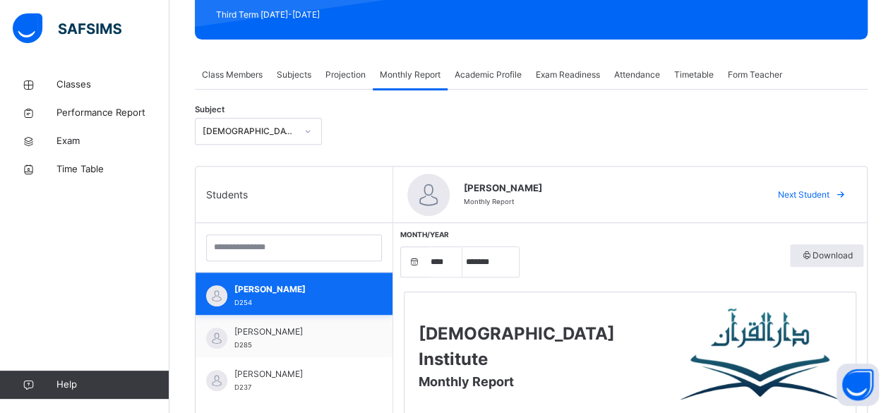
drag, startPoint x: 619, startPoint y: 113, endPoint x: 295, endPoint y: 304, distance: 375.8
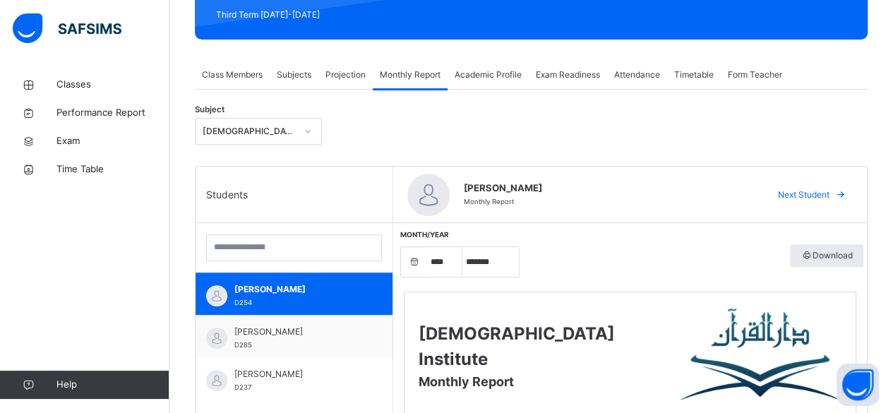
drag, startPoint x: 295, startPoint y: 304, endPoint x: 282, endPoint y: 139, distance: 165.8
click at [637, 167] on div "Abubakr Adem Ali Monthly Report Next Student" at bounding box center [630, 195] width 474 height 56
click at [333, 78] on span "Projection" at bounding box center [346, 74] width 40 height 13
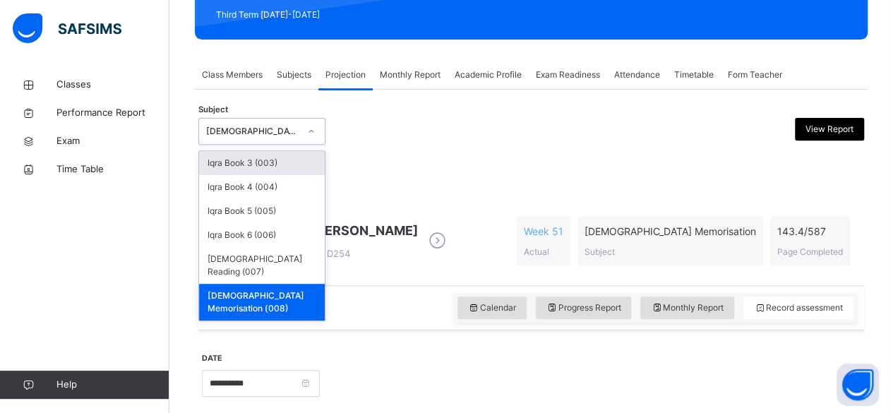
click at [282, 139] on div "[DEMOGRAPHIC_DATA] Memorisation (008)" at bounding box center [248, 132] width 99 height 22
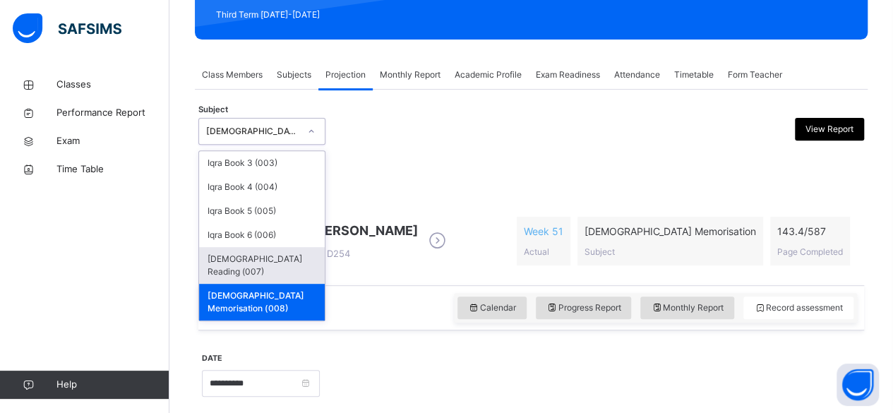
click at [263, 254] on div "[DEMOGRAPHIC_DATA] Reading (007)" at bounding box center [262, 265] width 126 height 37
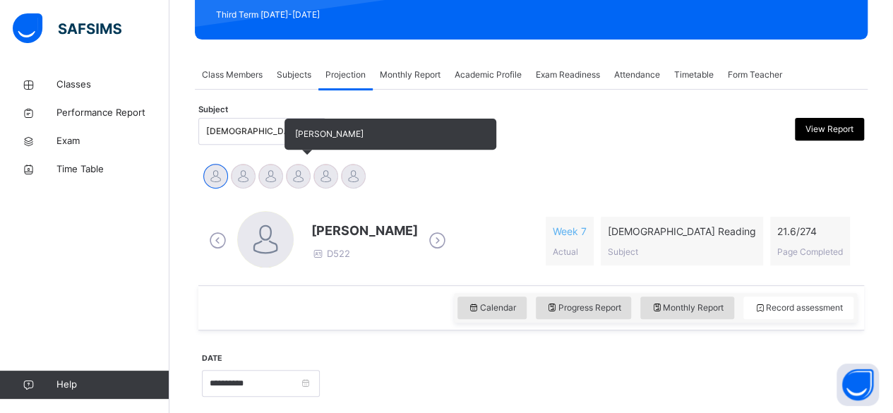
click at [298, 179] on div at bounding box center [298, 176] width 25 height 25
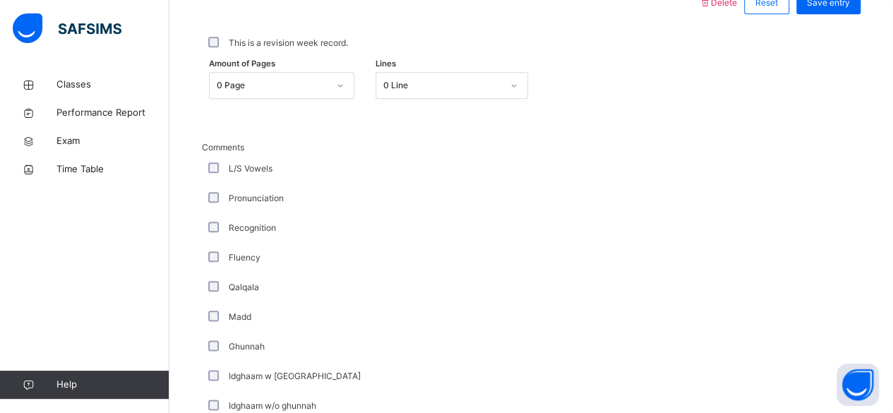
scroll to position [713, 0]
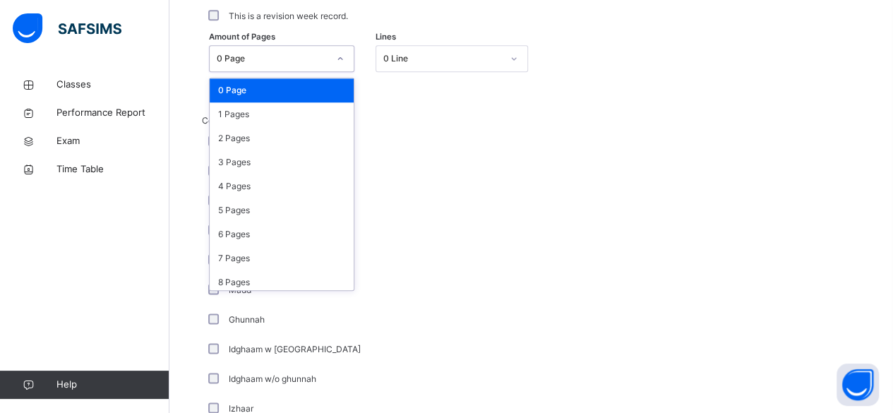
click at [258, 54] on div "0 Page" at bounding box center [273, 58] width 112 height 13
click at [271, 153] on div "3 Pages" at bounding box center [282, 162] width 144 height 24
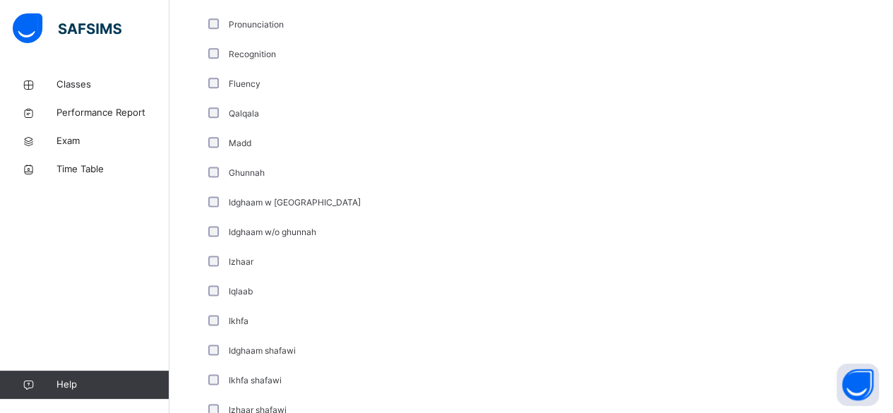
scroll to position [890, 0]
click at [3, 288] on div "Classes Performance Report Exam Time Table Help" at bounding box center [84, 234] width 169 height 357
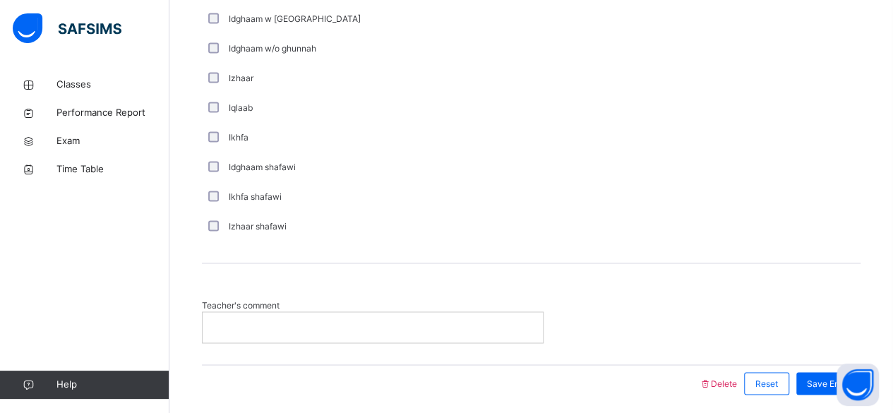
scroll to position [1093, 0]
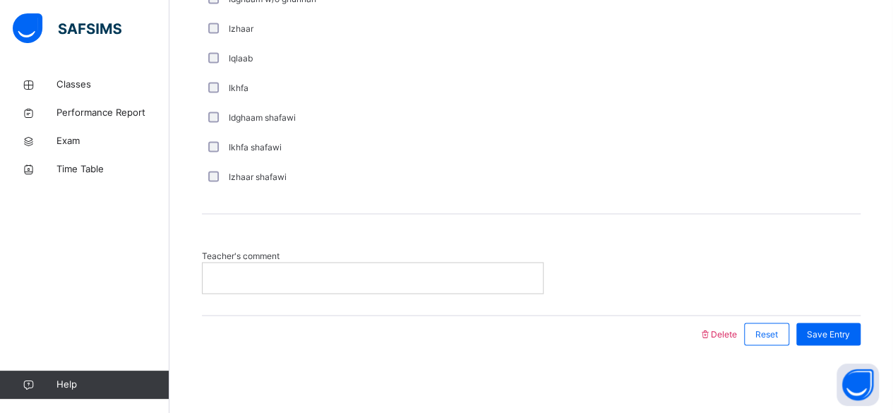
click at [246, 276] on p at bounding box center [372, 277] width 319 height 13
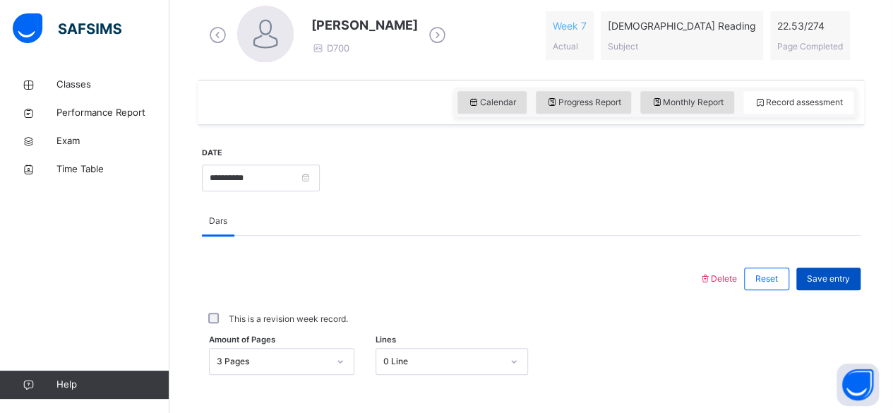
click at [829, 279] on span "Save entry" at bounding box center [828, 279] width 43 height 13
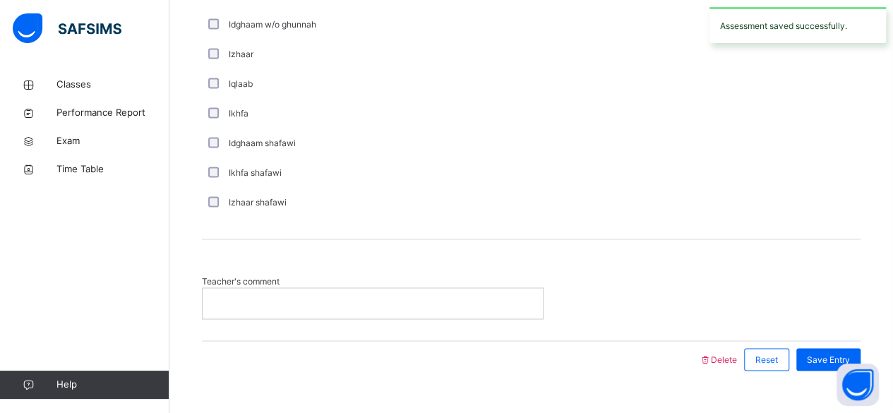
scroll to position [1070, 0]
click at [409, 299] on p at bounding box center [372, 300] width 319 height 13
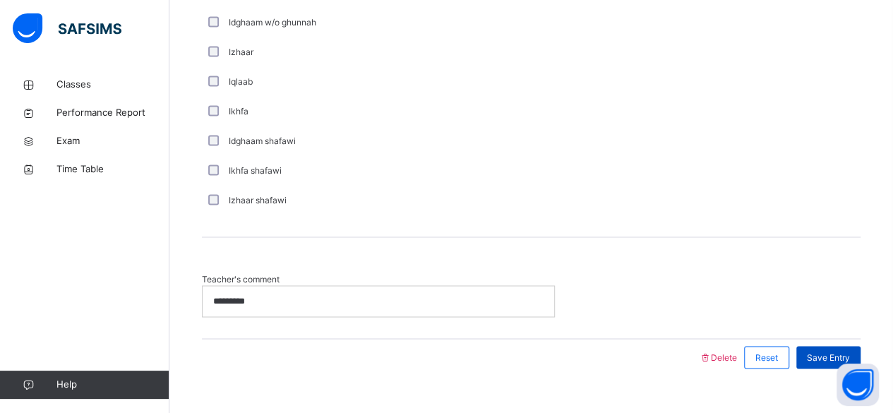
click at [841, 357] on span "Save Entry" at bounding box center [828, 357] width 43 height 13
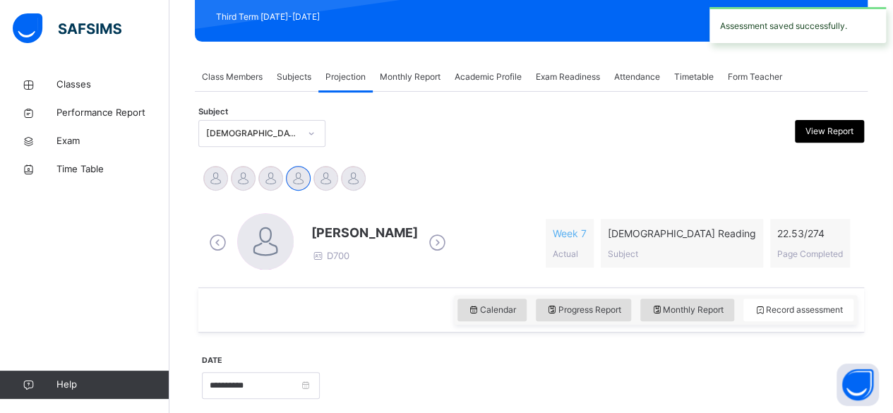
scroll to position [203, 0]
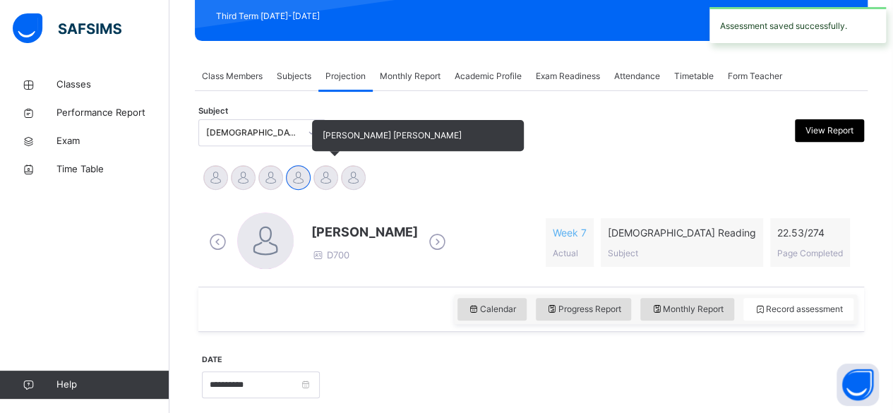
click at [333, 175] on div at bounding box center [326, 177] width 25 height 25
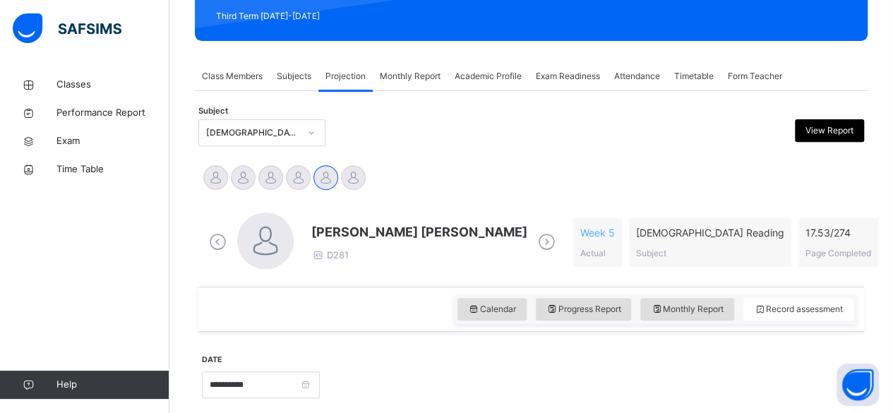
click at [6, 358] on div "Classes Performance Report Exam Time Table Help" at bounding box center [84, 234] width 169 height 357
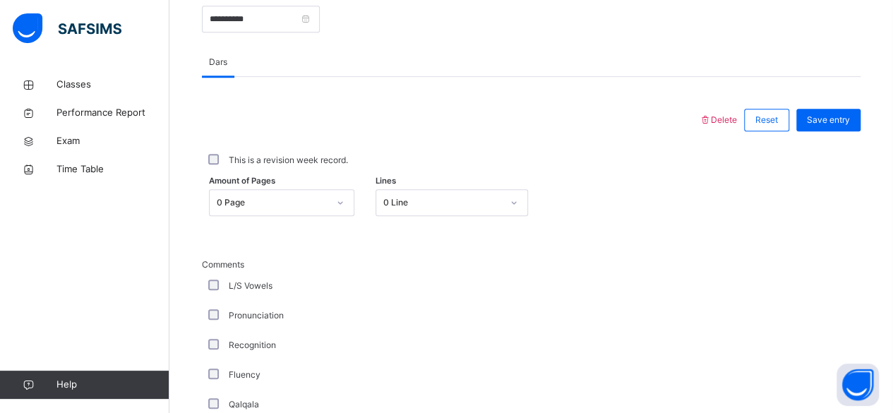
scroll to position [571, 0]
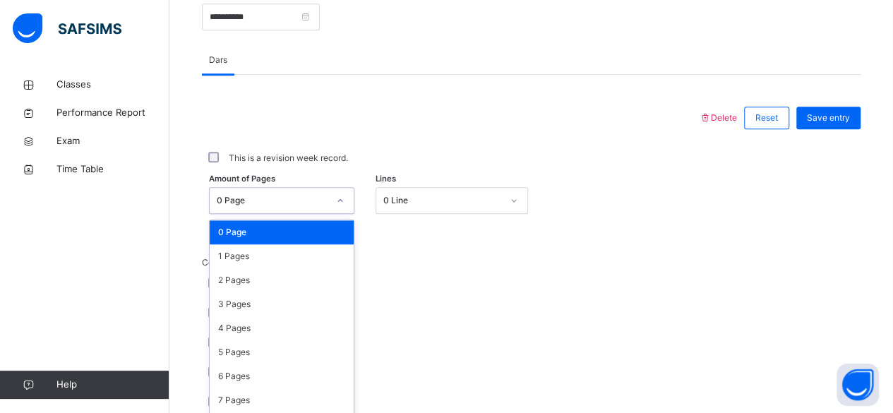
click at [304, 201] on div "Amount of Pages option 0 Page focused, 1 of 275. 275 results available. Use Up …" at bounding box center [531, 200] width 659 height 41
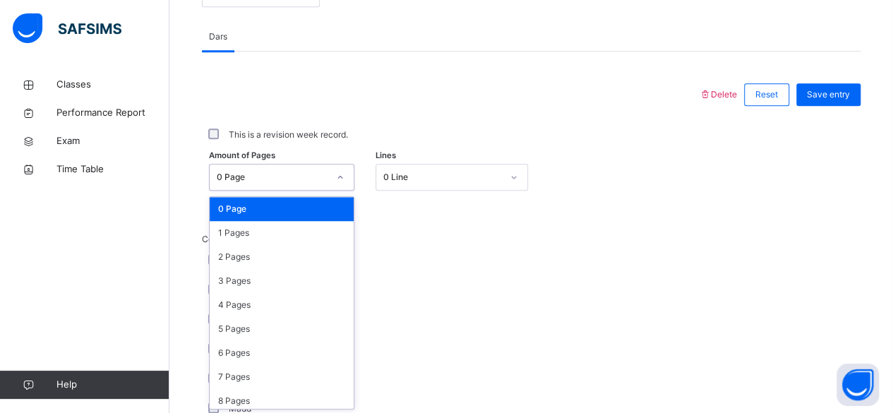
scroll to position [595, 0]
click at [316, 256] on div "2 Pages" at bounding box center [282, 257] width 144 height 24
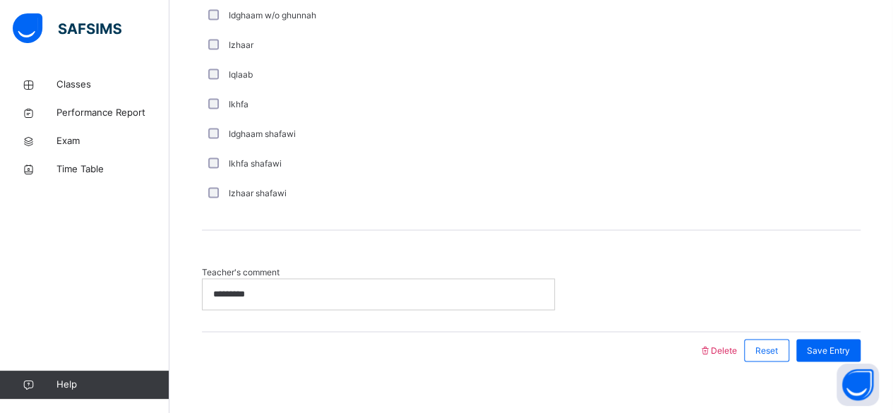
scroll to position [1093, 0]
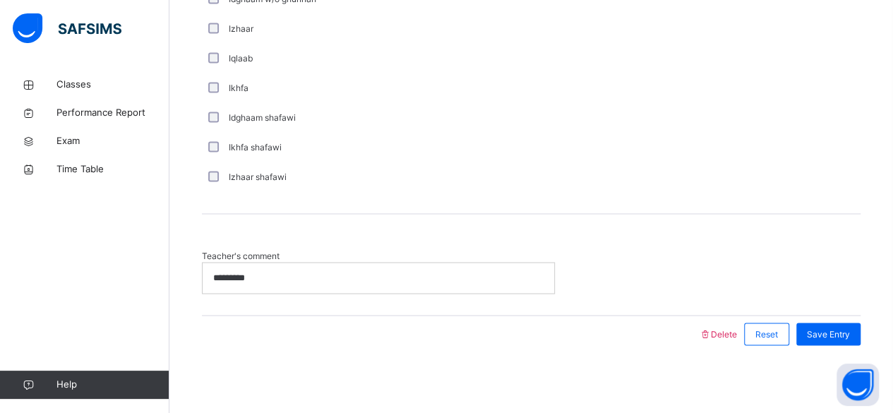
click at [460, 279] on p "*********" at bounding box center [378, 277] width 330 height 13
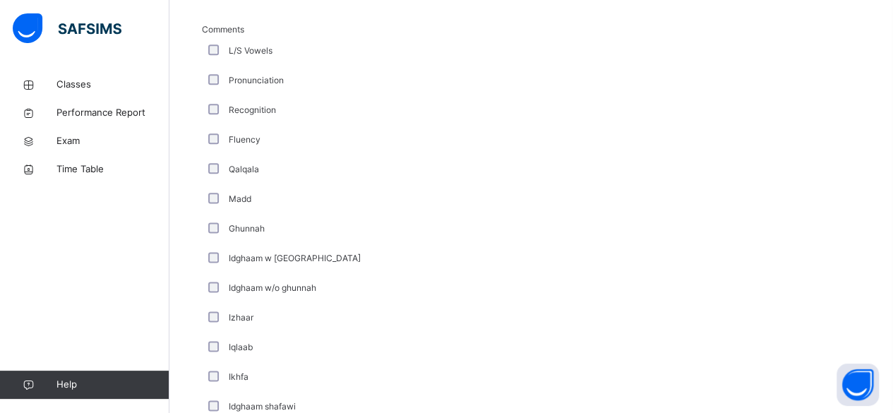
scroll to position [804, 0]
click at [562, 260] on div "Comments L/S Vowels Pronunciation Recognition Fluency Qalqala Madd Ghunnah Idgh…" at bounding box center [531, 253] width 659 height 458
click at [568, 346] on div "Comments L/S Vowels Pronunciation Recognition Fluency Qalqala Madd Ghunnah Idgh…" at bounding box center [531, 253] width 659 height 458
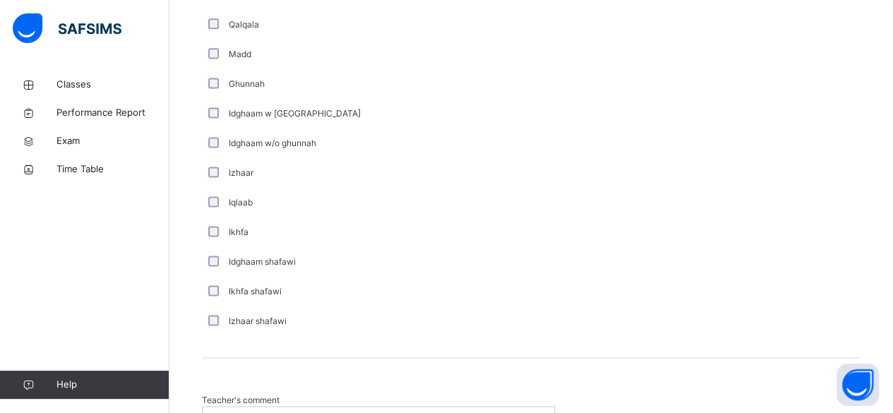
scroll to position [1023, 0]
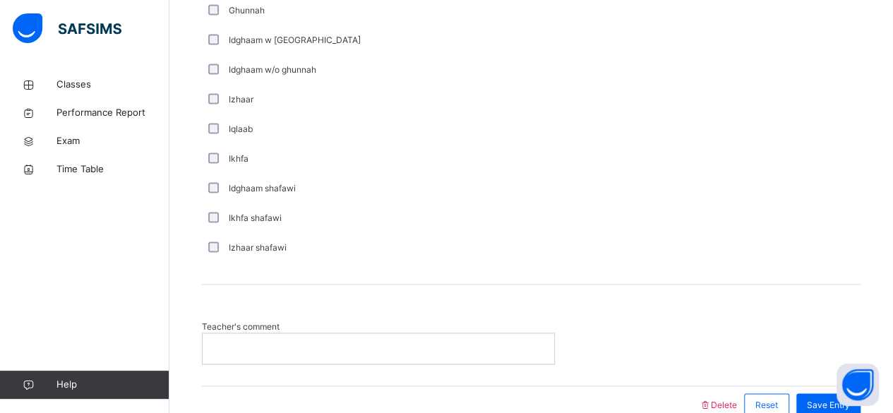
click at [295, 345] on p at bounding box center [375, 348] width 325 height 13
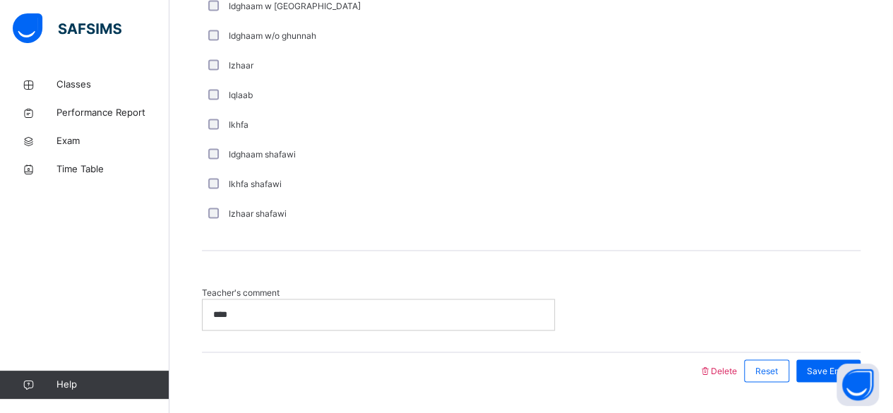
scroll to position [1093, 0]
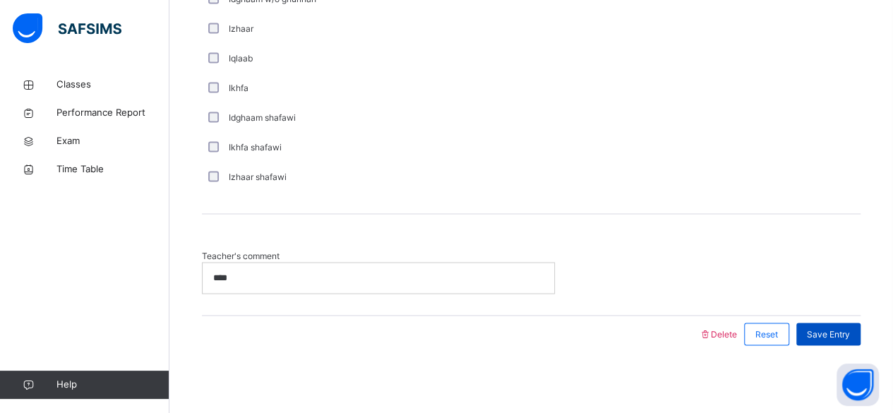
click at [850, 330] on span "Save Entry" at bounding box center [828, 334] width 43 height 13
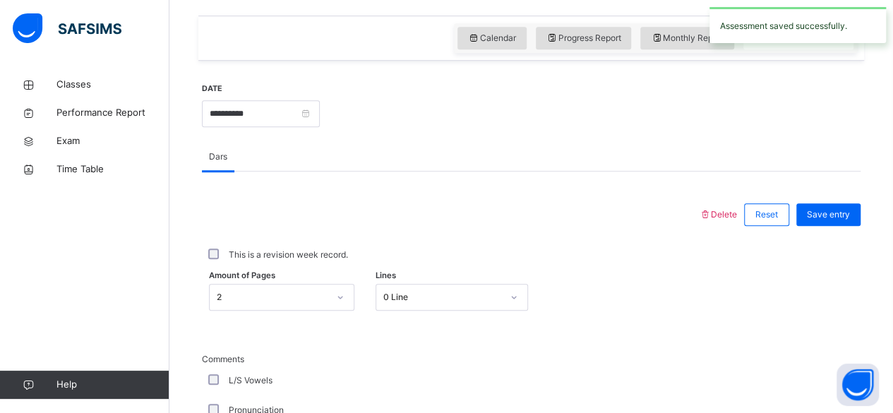
scroll to position [455, 0]
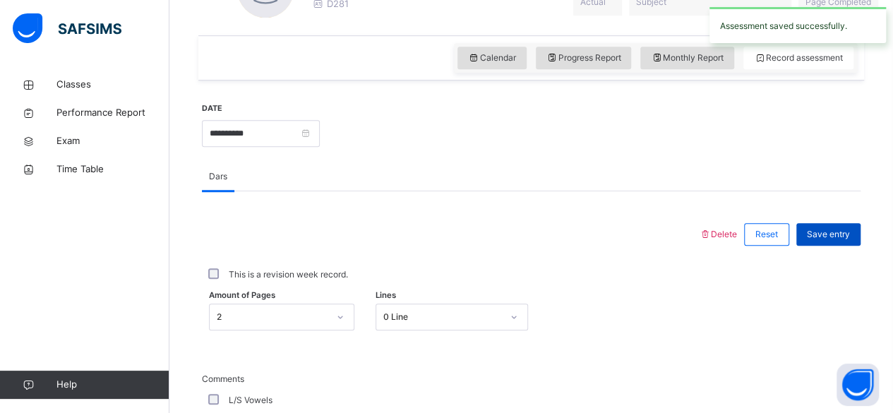
click at [849, 225] on div "Save entry" at bounding box center [829, 234] width 64 height 23
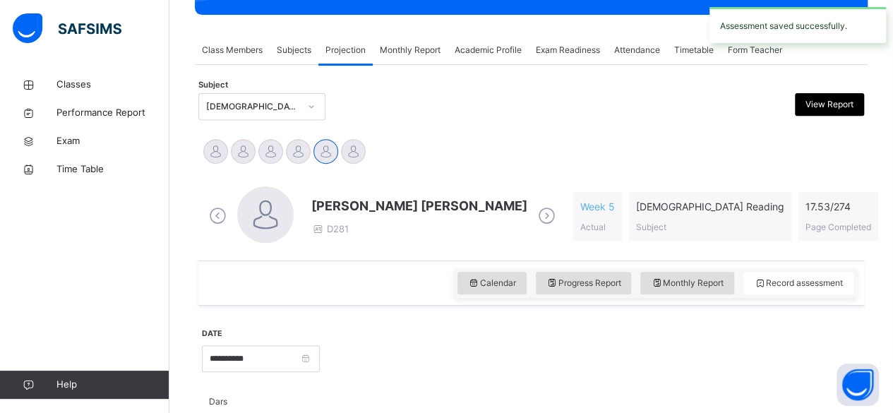
scroll to position [196, 0]
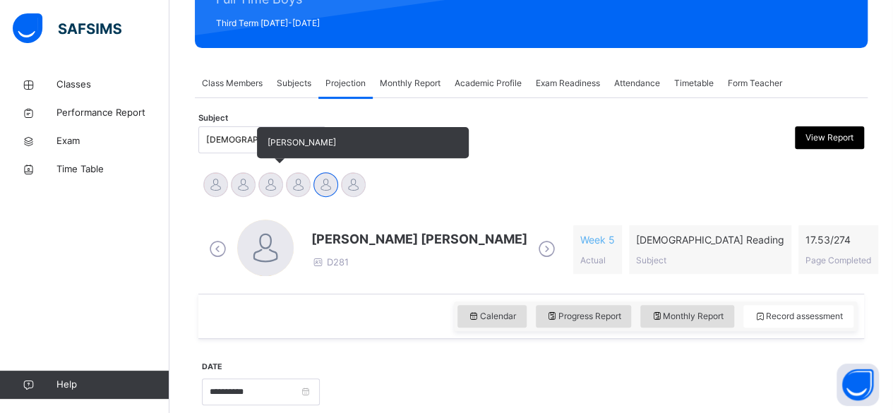
click at [282, 193] on div "[PERSON_NAME]" at bounding box center [271, 186] width 28 height 31
click at [277, 188] on div at bounding box center [270, 184] width 25 height 25
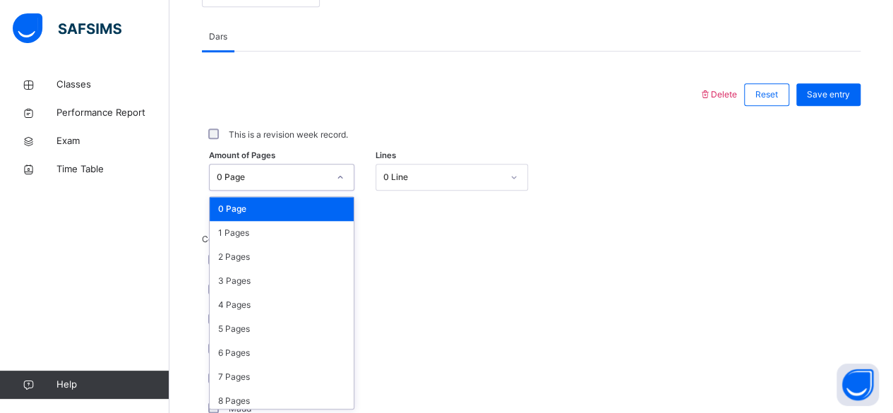
scroll to position [595, 0]
click at [282, 237] on div "1 Pages" at bounding box center [282, 233] width 144 height 24
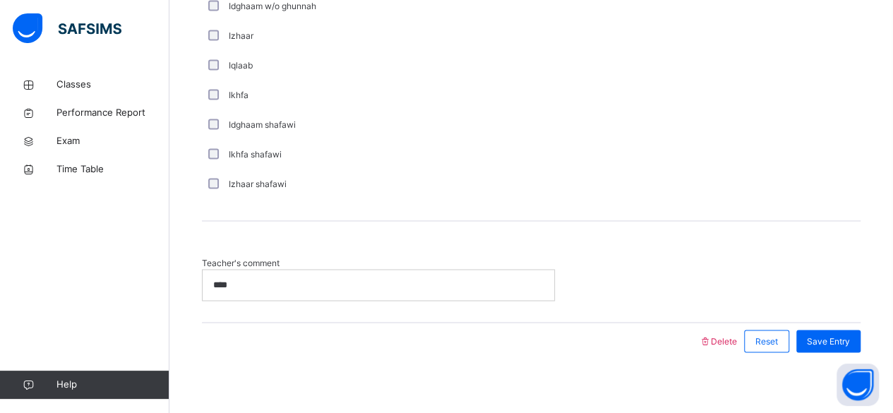
scroll to position [1093, 0]
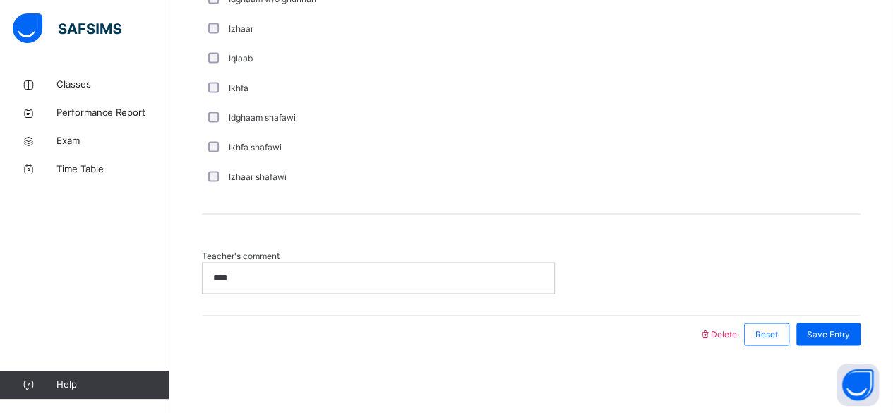
click at [463, 275] on p "****" at bounding box center [376, 277] width 327 height 13
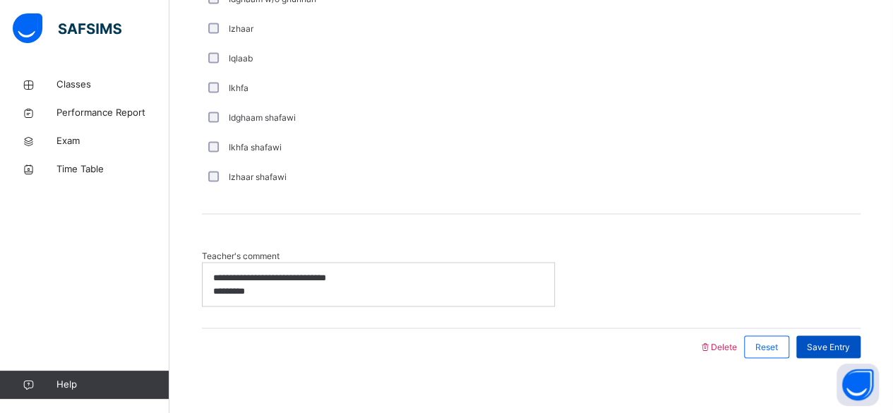
click at [850, 350] on span "Save Entry" at bounding box center [828, 346] width 43 height 13
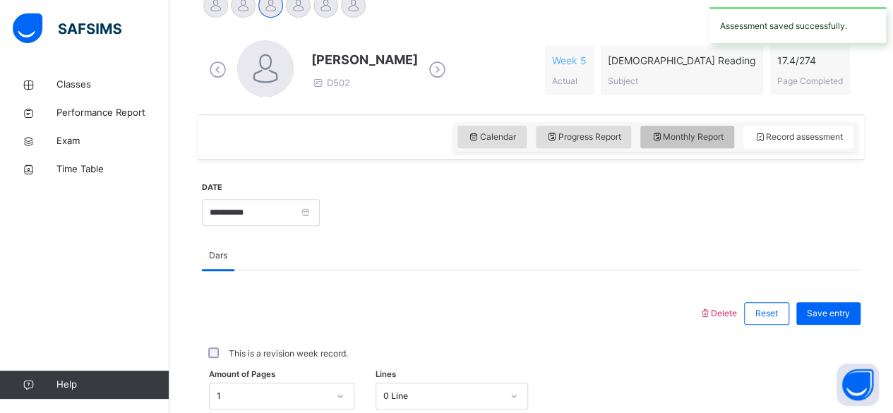
click at [678, 146] on div "Monthly Report" at bounding box center [688, 137] width 94 height 23
select select "****"
select select "*"
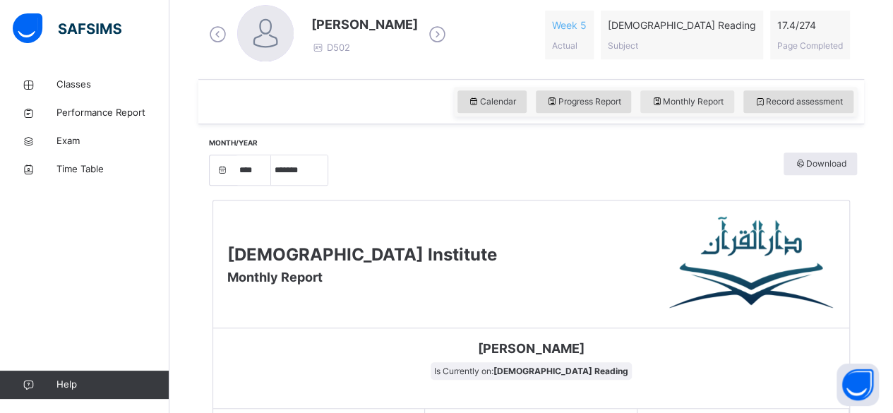
scroll to position [405, 0]
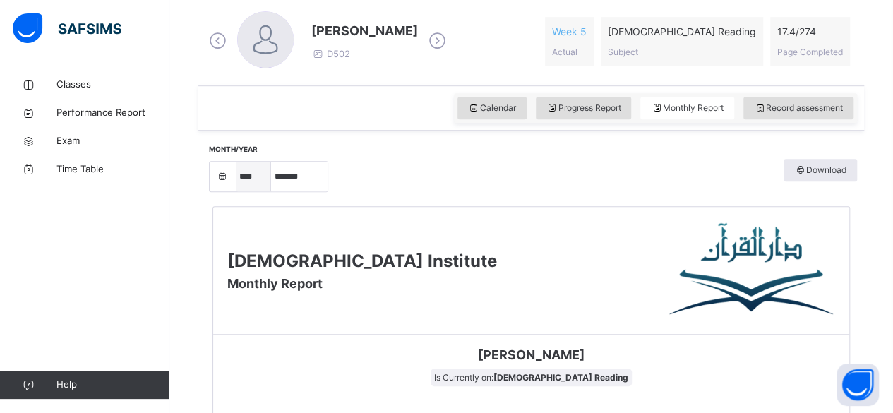
click at [247, 188] on select "**** **** **** **** **** **** **** **** **** **** **** **** **** **** **** ****…" at bounding box center [253, 177] width 35 height 30
select select "****"
click at [236, 191] on select "**** **** **** **** **** **** **** **** **** **** **** **** **** **** **** ****…" at bounding box center [253, 177] width 35 height 30
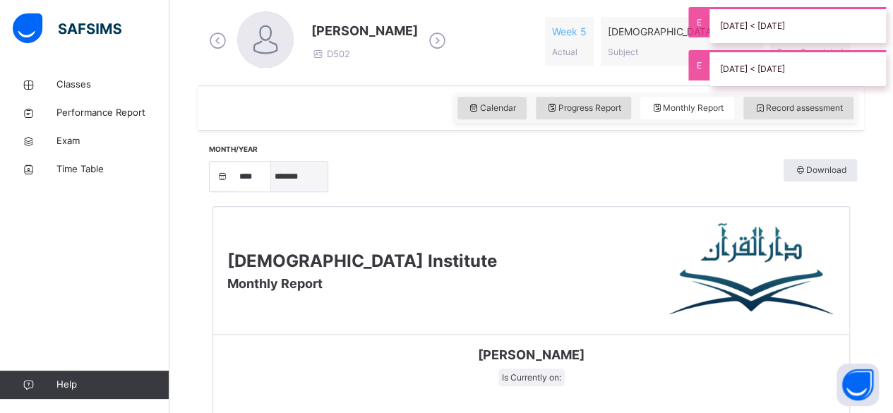
click at [289, 175] on select "***** ******* ******** ***** ***** *** **** **** ****** ********* ******* *****…" at bounding box center [299, 177] width 56 height 30
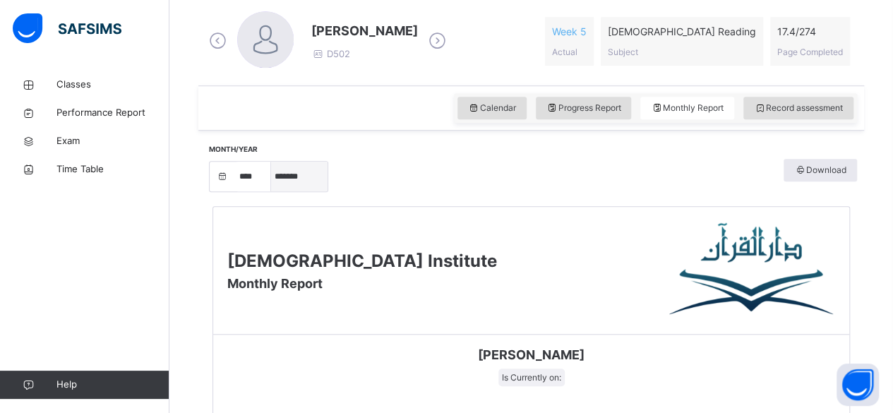
click at [271, 162] on select "***** ******* ******** ***** ***** *** **** **** ****** ********* ******* *****…" at bounding box center [299, 177] width 56 height 30
click at [308, 181] on select "***** ******* ******** ***** ***** *** **** **** ****** ********* ******* *****…" at bounding box center [299, 177] width 56 height 30
click at [271, 191] on select "***** ******* ******** ***** ***** *** **** **** ****** ********* ******* *****…" at bounding box center [299, 177] width 56 height 30
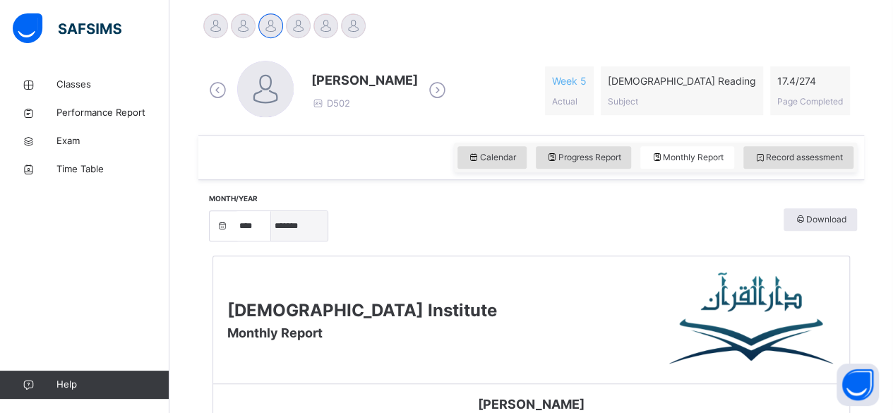
scroll to position [366, 0]
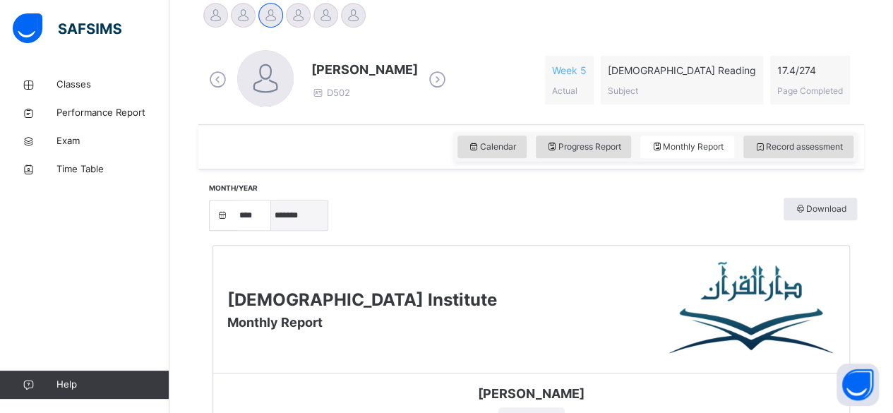
click at [311, 216] on select "***** ******* ******** ***** ***** *** **** **** ****** ********* ******* *****…" at bounding box center [299, 216] width 56 height 30
click at [271, 225] on select "***** ******* ******** ***** ***** *** **** **** ****** ********* ******* *****…" at bounding box center [299, 216] width 56 height 30
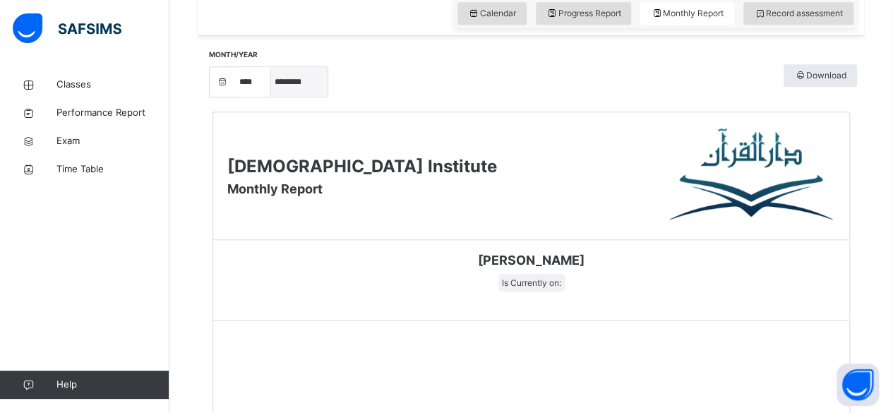
scroll to position [495, 0]
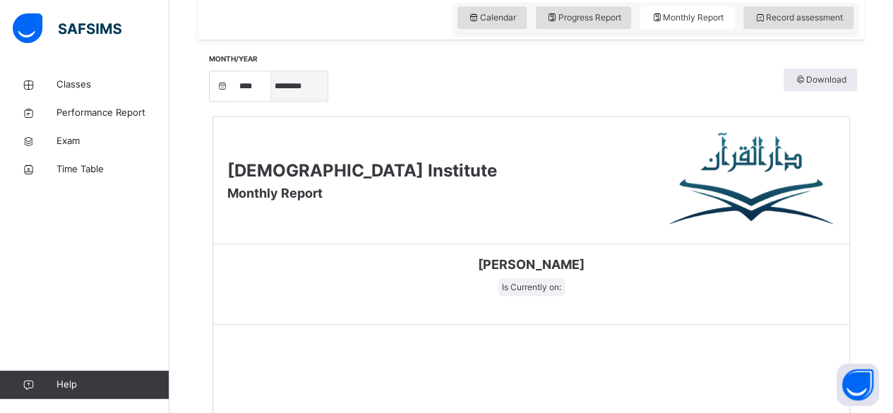
click at [299, 84] on select "***** ******* ******** ***** ***** *** **** **** ****** ********* ******* *****…" at bounding box center [299, 86] width 56 height 30
select select "*"
click at [271, 101] on select "***** ******* ******** ***** ***** *** **** **** ****** ********* ******* *****…" at bounding box center [299, 86] width 56 height 30
click at [245, 83] on select "**** **** **** **** **** **** **** **** **** **** **** **** **** **** **** ****…" at bounding box center [253, 86] width 35 height 30
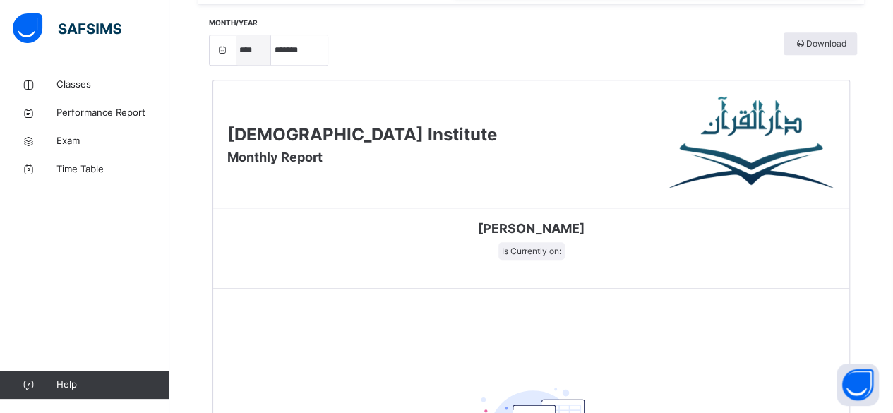
scroll to position [511, 0]
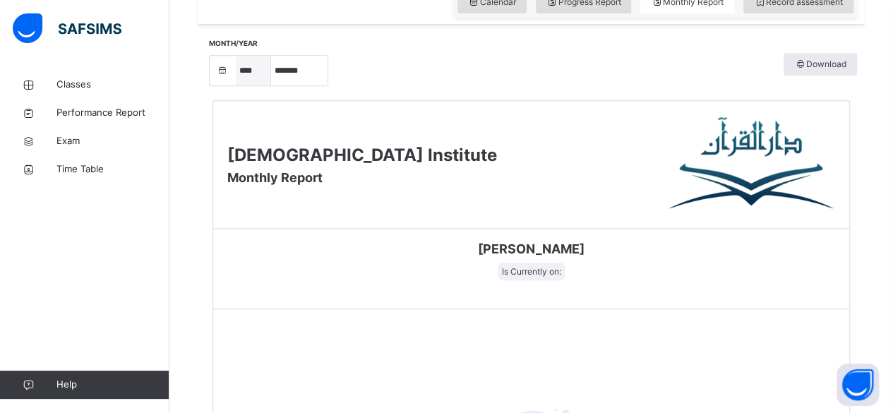
click at [251, 73] on select "**** **** **** **** **** **** **** **** **** **** **** **** **** **** **** ****…" at bounding box center [253, 71] width 35 height 30
select select "****"
click at [236, 85] on select "**** **** **** **** **** **** **** **** **** **** **** **** **** **** **** ****…" at bounding box center [253, 71] width 35 height 30
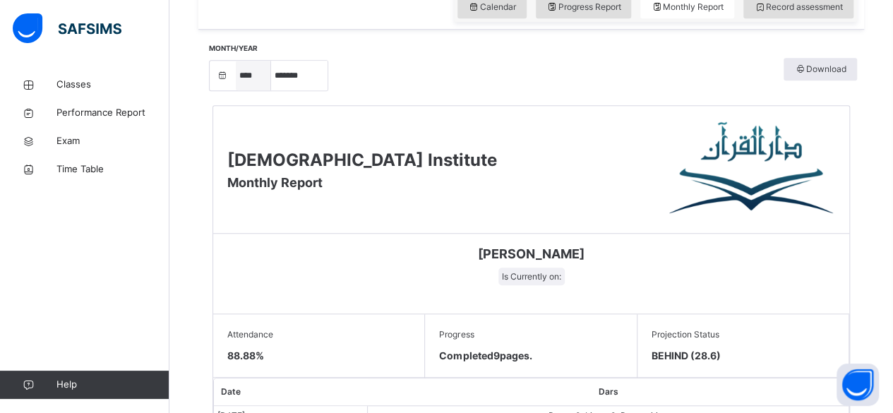
scroll to position [461, 0]
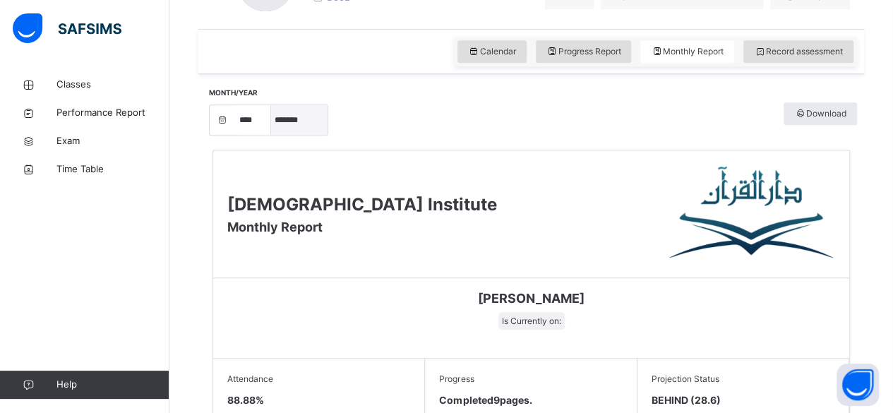
click at [298, 119] on select "***** ******* ******** ***** ***** *** **** **** ****** ********* ******* *****…" at bounding box center [299, 120] width 56 height 30
click at [271, 135] on select "***** ******* ******** ***** ***** *** **** **** ****** ********* ******* *****…" at bounding box center [299, 120] width 56 height 30
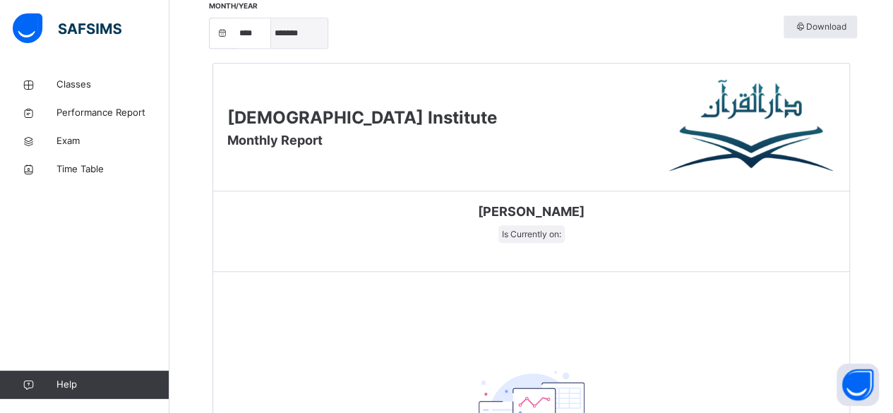
scroll to position [560, 0]
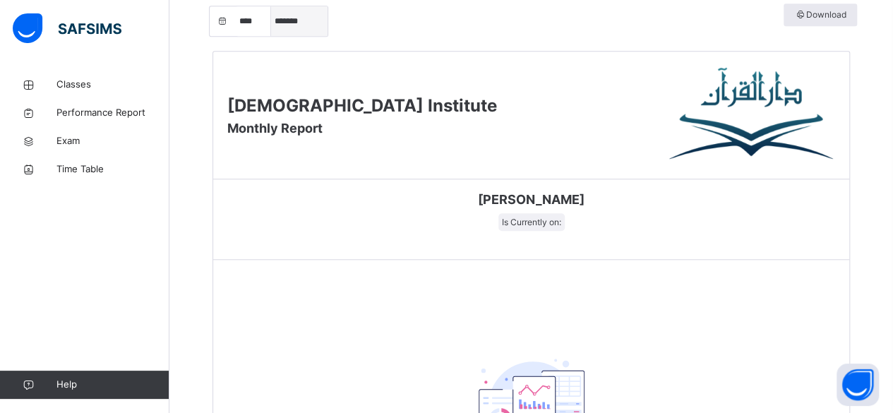
click at [295, 16] on select "***** ******* ******** ***** ***** *** **** **** ****** ********* ******* *****…" at bounding box center [299, 21] width 56 height 30
click at [271, 36] on select "***** ******* ******** ***** ***** *** **** **** ****** ********* ******* *****…" at bounding box center [299, 21] width 56 height 30
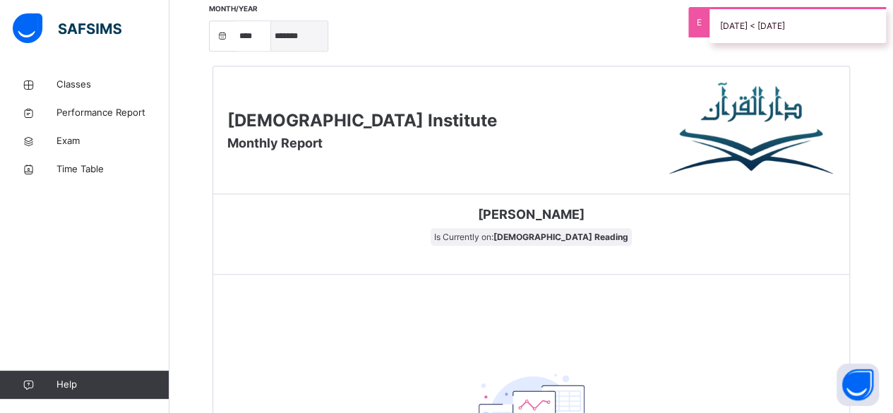
scroll to position [544, 0]
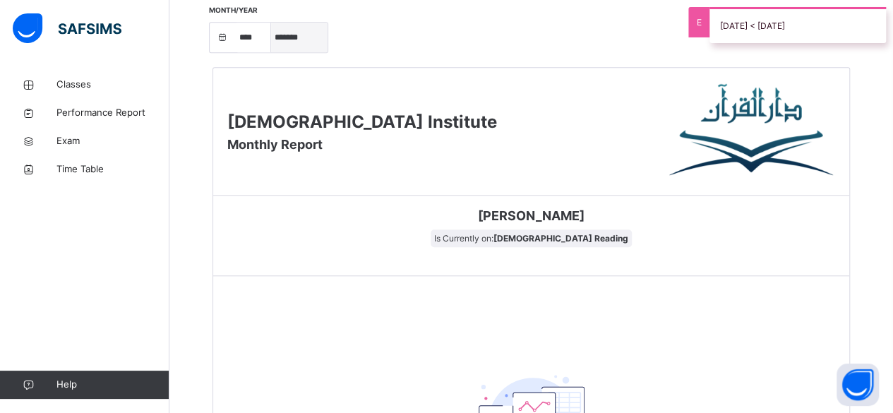
click at [299, 44] on select "***** ******* ******** ***** ***** *** **** **** ****** ********* ******* *****…" at bounding box center [299, 38] width 56 height 30
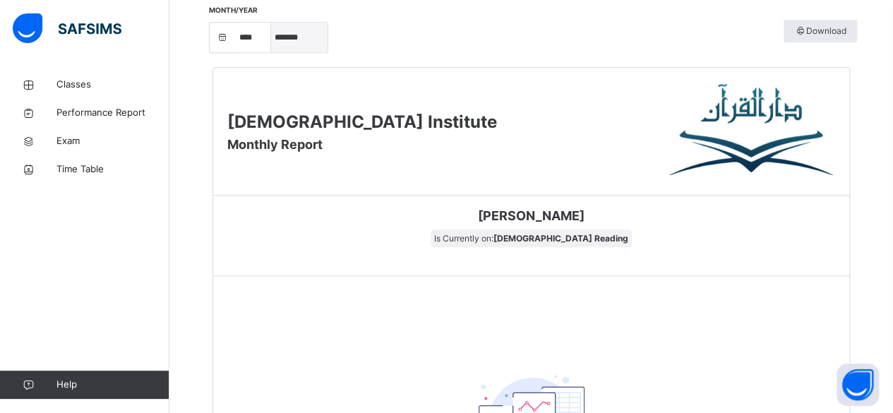
click at [271, 52] on select "***** ******* ******** ***** ***** *** **** **** ****** ********* ******* *****…" at bounding box center [299, 38] width 56 height 30
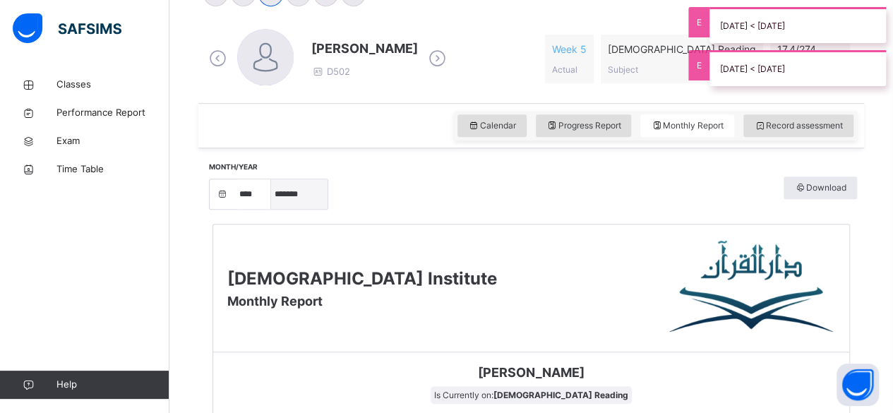
scroll to position [386, 0]
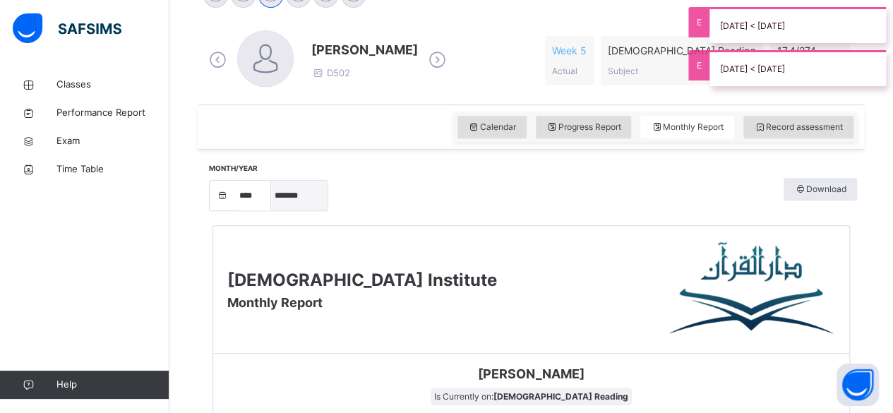
click at [295, 205] on select "***** ******* ******** ***** ***** *** **** **** ****** ********* ******* *****…" at bounding box center [299, 196] width 56 height 30
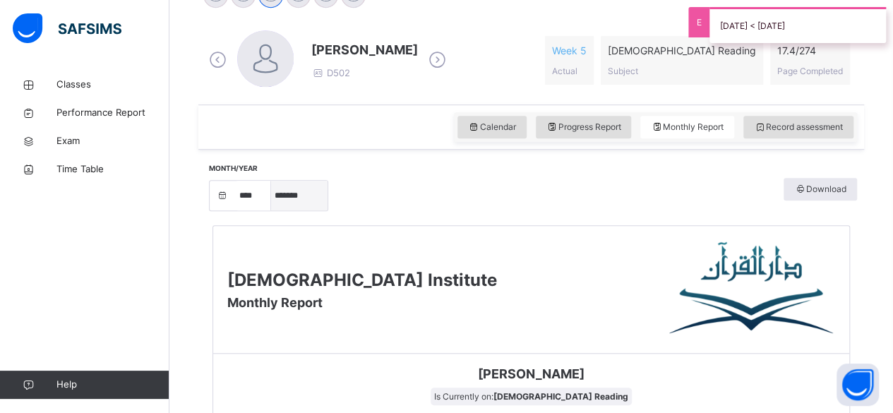
click at [271, 210] on select "***** ******* ******** ***** ***** *** **** **** ****** ********* ******* *****…" at bounding box center [299, 196] width 56 height 30
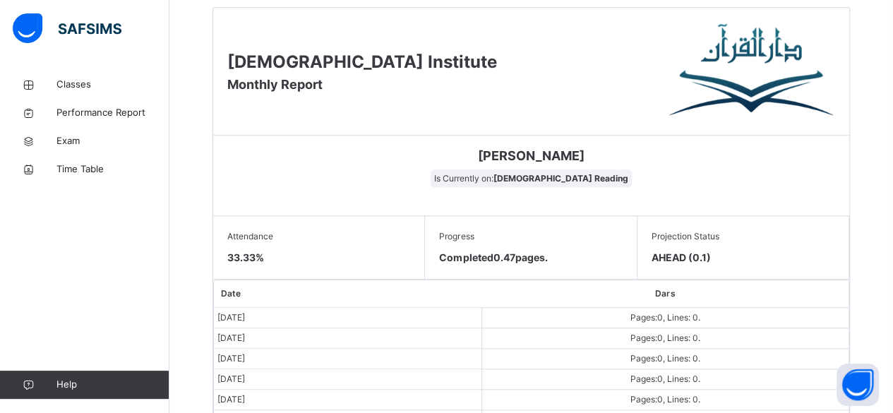
click at [353, 276] on div "Attendance 33.33 %" at bounding box center [319, 248] width 212 height 64
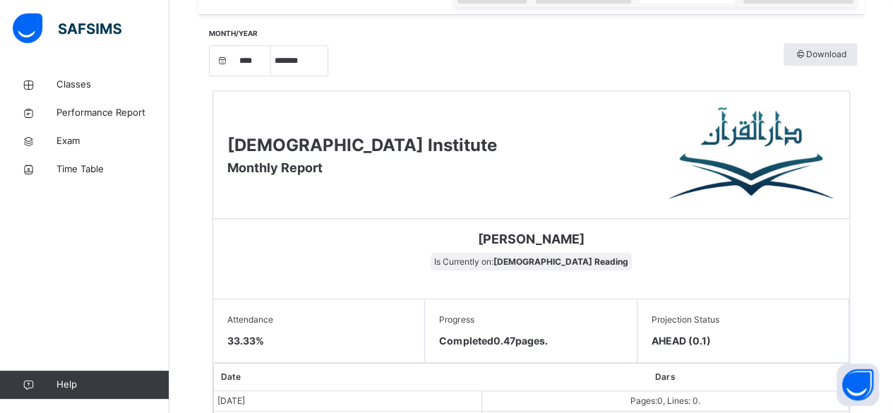
scroll to position [502, 0]
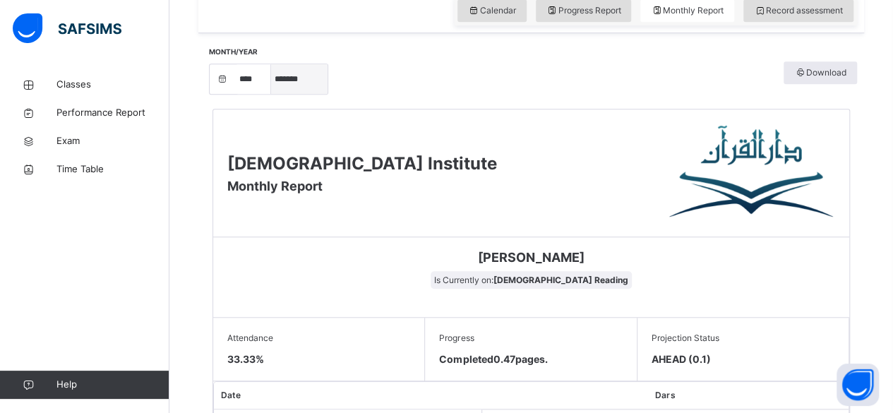
click at [297, 90] on select "***** ******* ******** ***** ***** *** **** **** ****** ********* ******* *****…" at bounding box center [299, 79] width 56 height 30
click at [271, 94] on select "***** ******* ******** ***** ***** *** **** **** ****** ********* ******* *****…" at bounding box center [299, 79] width 56 height 30
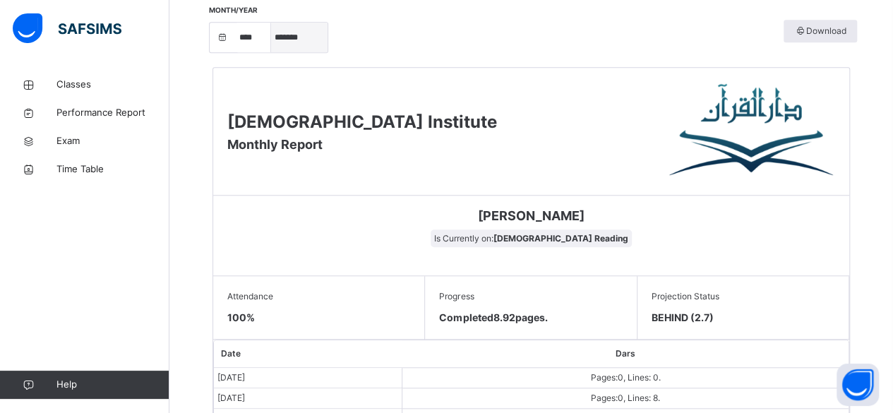
scroll to position [542, 0]
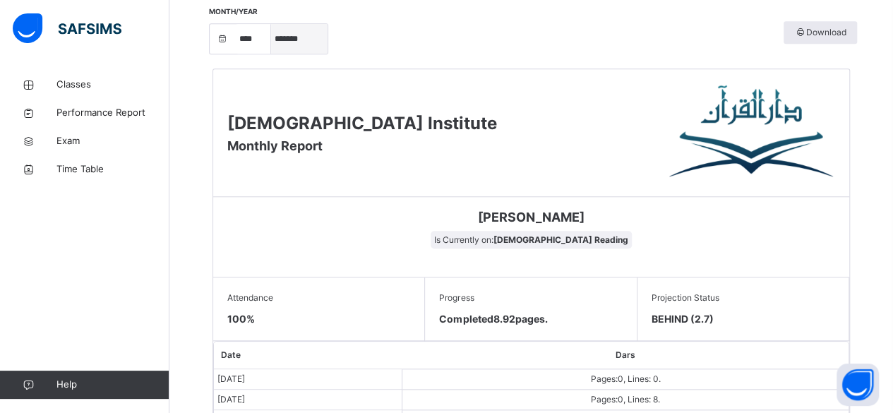
click at [312, 49] on select "***** ******* ******** ***** ***** *** **** **** ****** ********* ******* *****…" at bounding box center [299, 39] width 56 height 30
select select "*"
click at [271, 54] on select "***** ******* ******** ***** ***** *** **** **** ****** ********* ******* *****…" at bounding box center [299, 39] width 56 height 30
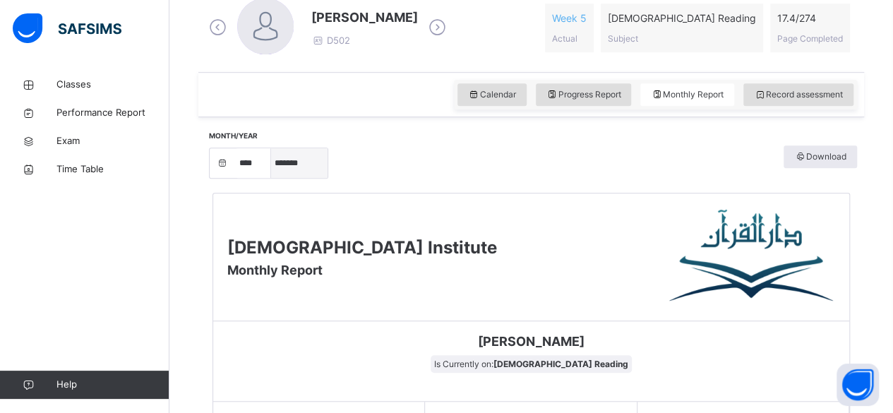
scroll to position [417, 0]
click at [801, 95] on span "Record assessment" at bounding box center [798, 95] width 89 height 13
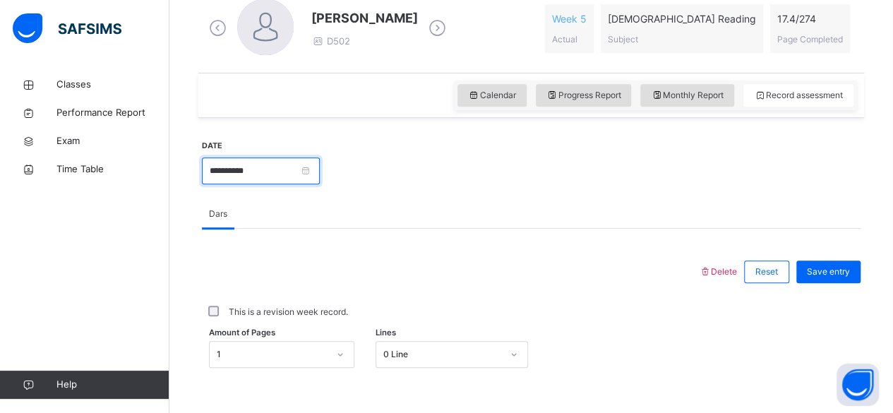
click at [270, 171] on input "**********" at bounding box center [261, 170] width 118 height 27
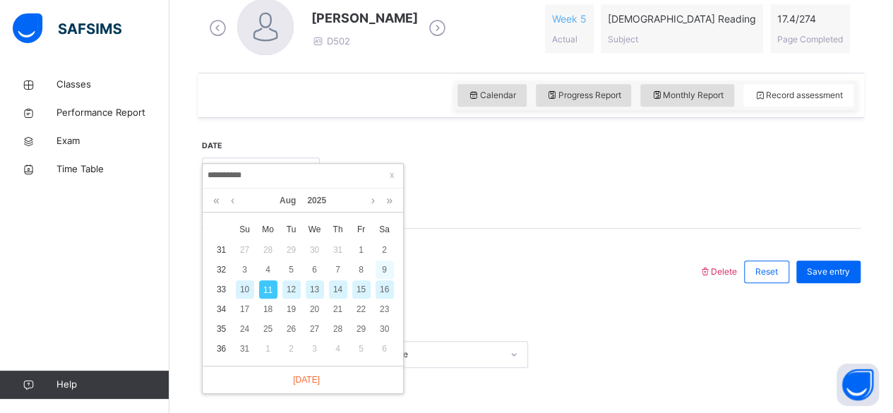
click at [386, 265] on div "9" at bounding box center [385, 270] width 18 height 18
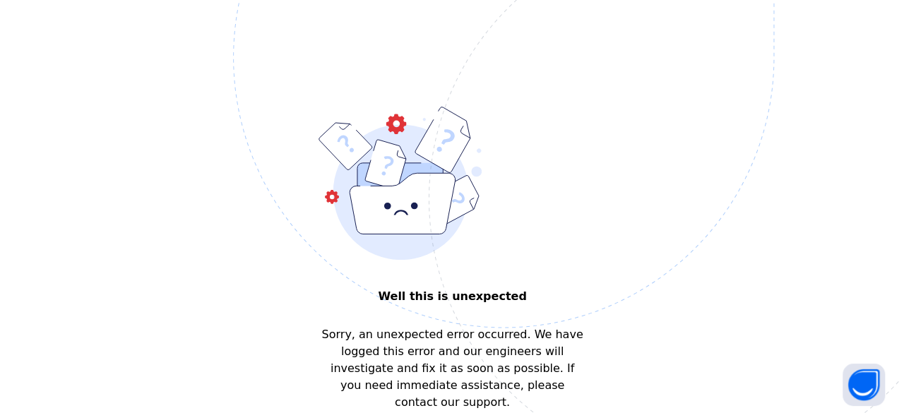
scroll to position [0, 0]
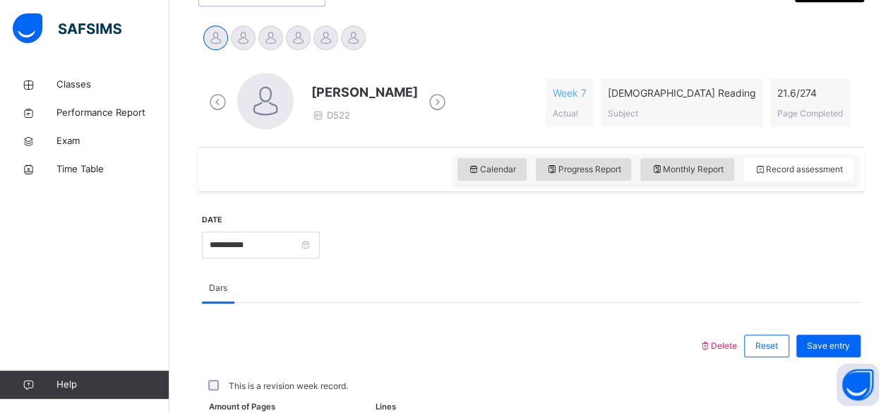
scroll to position [305, 0]
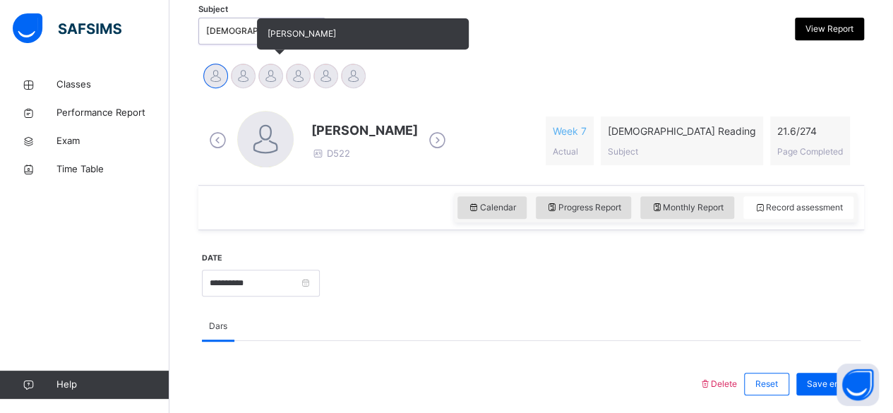
click at [276, 85] on div at bounding box center [270, 76] width 25 height 25
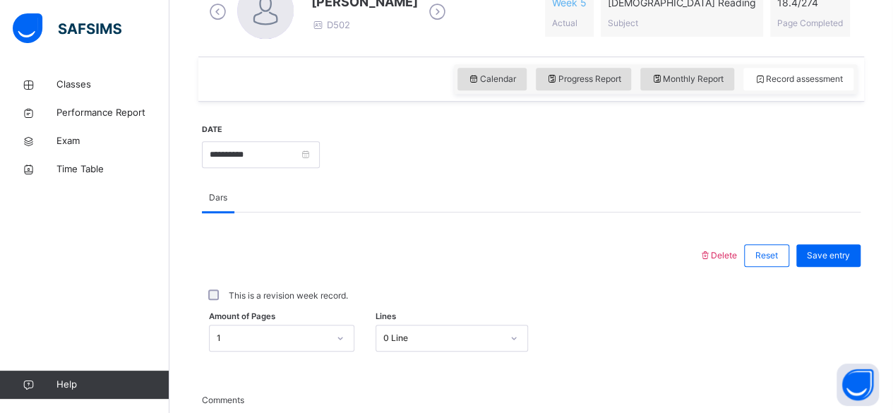
scroll to position [441, 0]
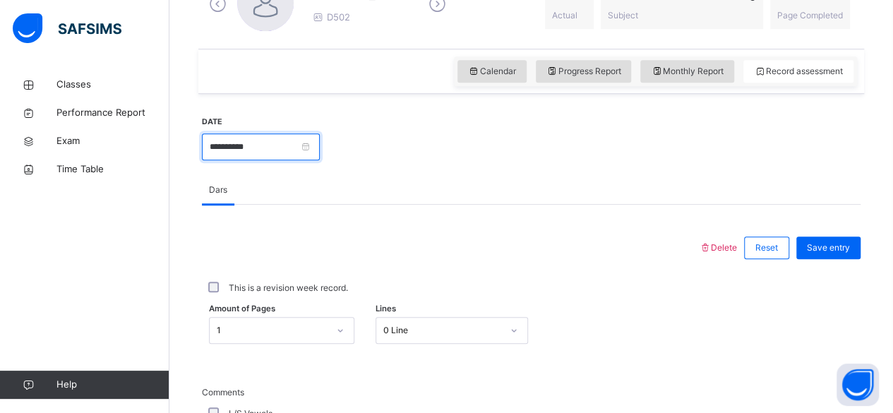
click at [320, 157] on input "**********" at bounding box center [261, 146] width 118 height 27
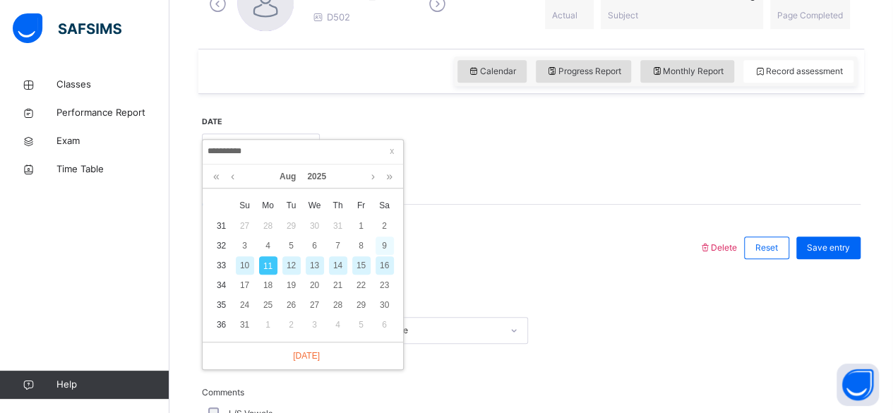
click at [384, 244] on div "9" at bounding box center [385, 246] width 18 height 18
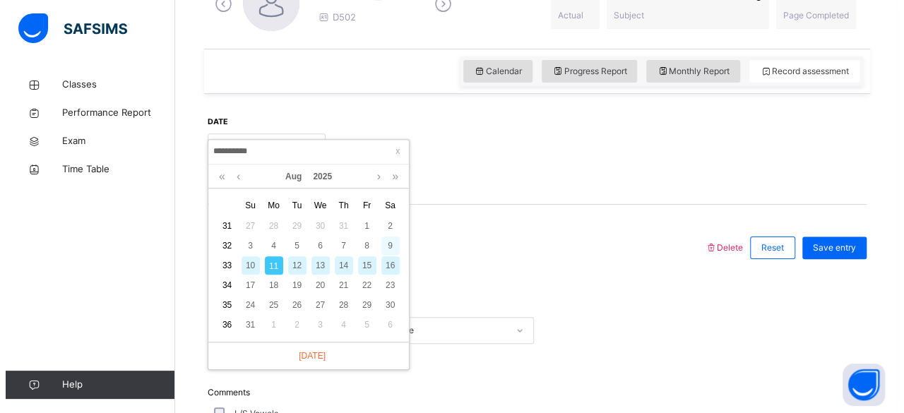
scroll to position [0, 0]
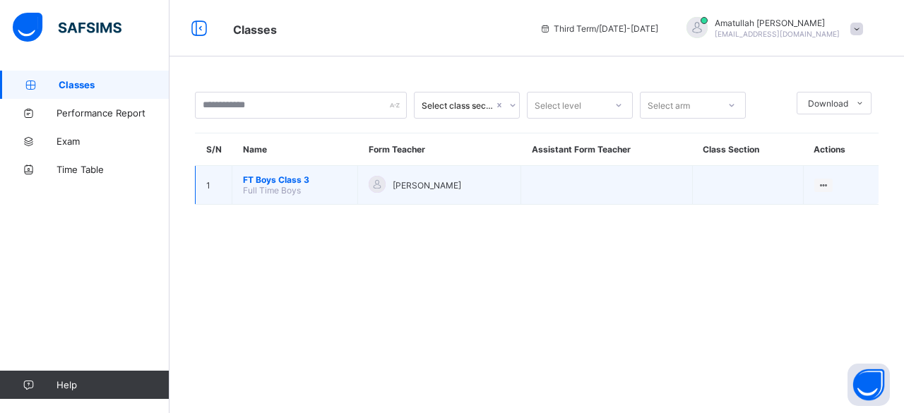
click at [455, 187] on span "[PERSON_NAME]" at bounding box center [427, 185] width 68 height 11
click at [301, 179] on span "FT Boys Class 3" at bounding box center [295, 179] width 104 height 11
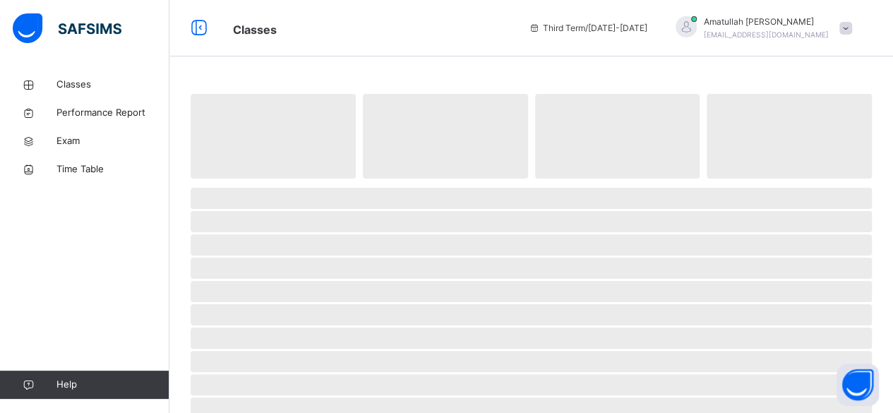
click at [305, 188] on span "‌" at bounding box center [531, 198] width 681 height 21
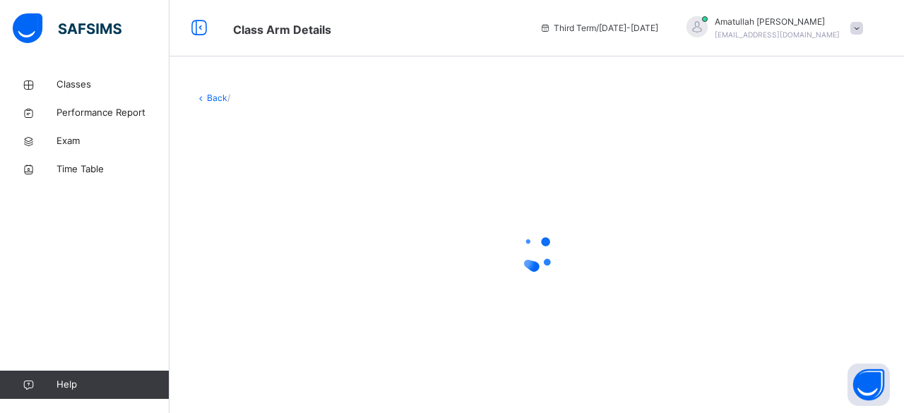
click at [302, 195] on div at bounding box center [537, 253] width 684 height 268
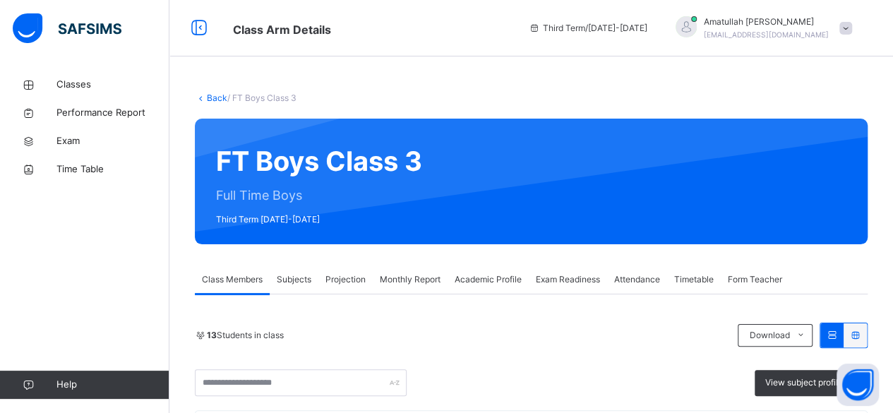
click at [353, 282] on span "Projection" at bounding box center [346, 279] width 40 height 13
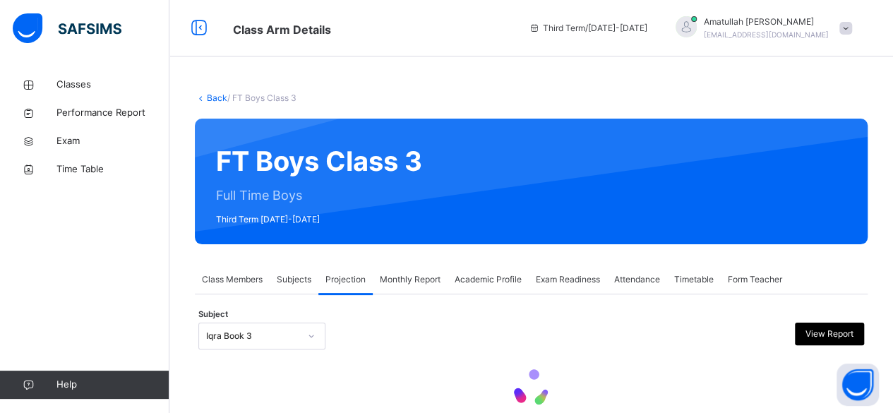
scroll to position [45, 0]
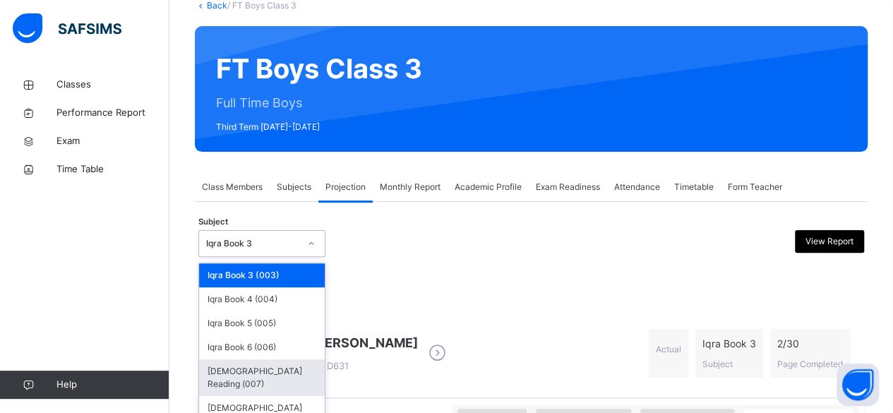
click at [280, 370] on div "[DEMOGRAPHIC_DATA] Reading (007)" at bounding box center [262, 377] width 126 height 37
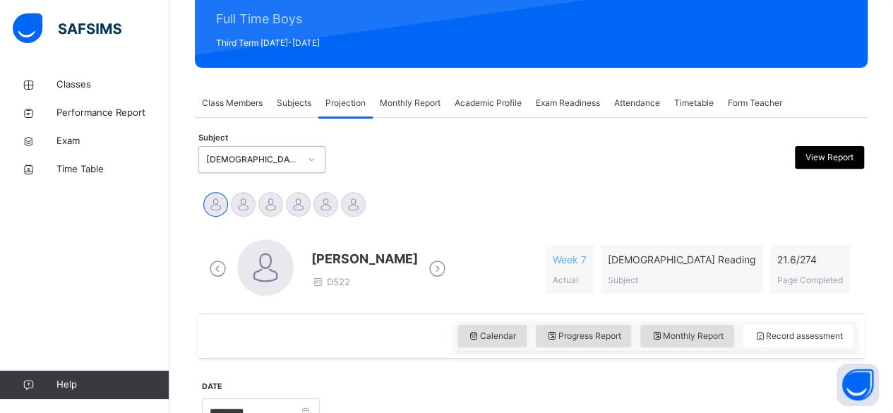
scroll to position [196, 0]
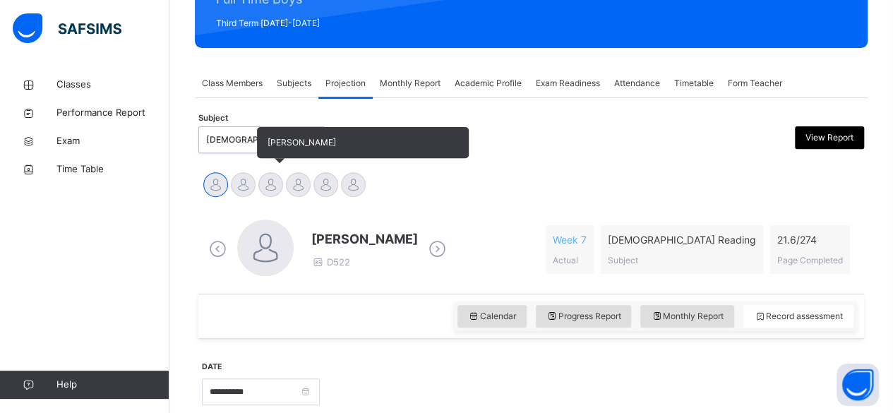
click at [270, 193] on div at bounding box center [270, 184] width 25 height 25
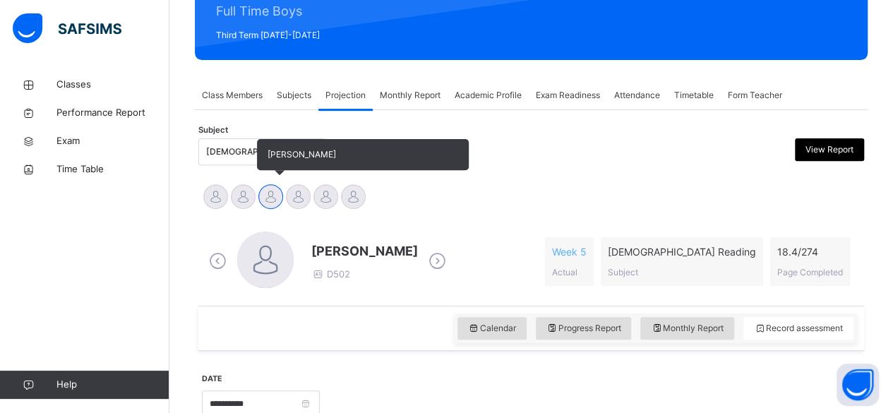
scroll to position [181, 0]
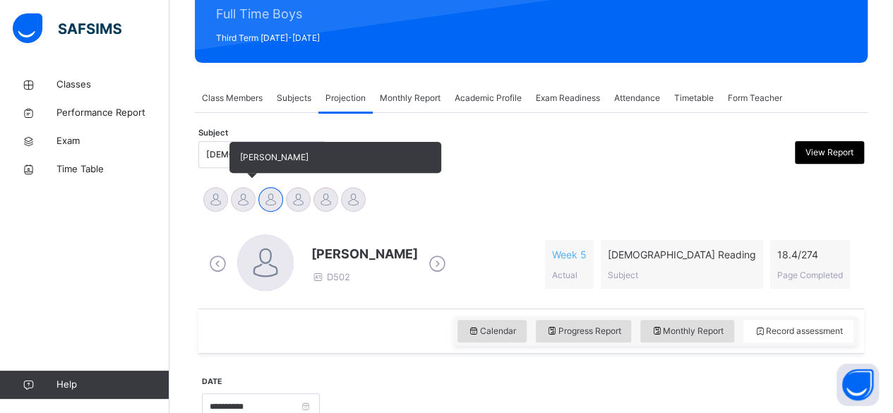
click at [249, 207] on div at bounding box center [243, 199] width 25 height 25
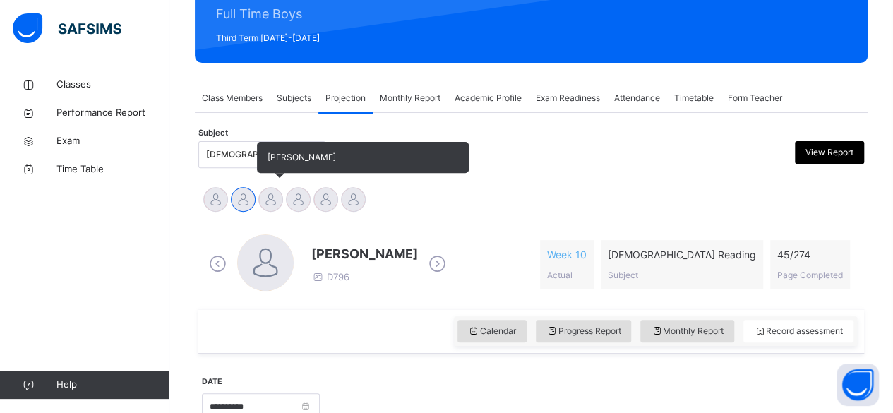
click at [270, 204] on div at bounding box center [270, 199] width 25 height 25
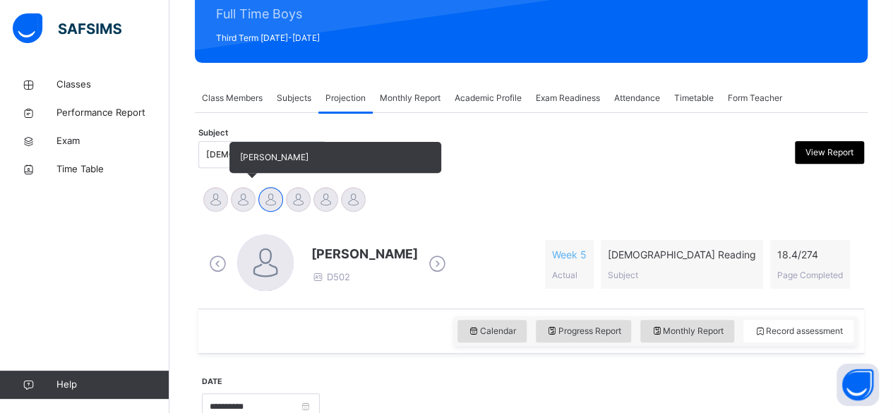
click at [242, 198] on div at bounding box center [243, 199] width 25 height 25
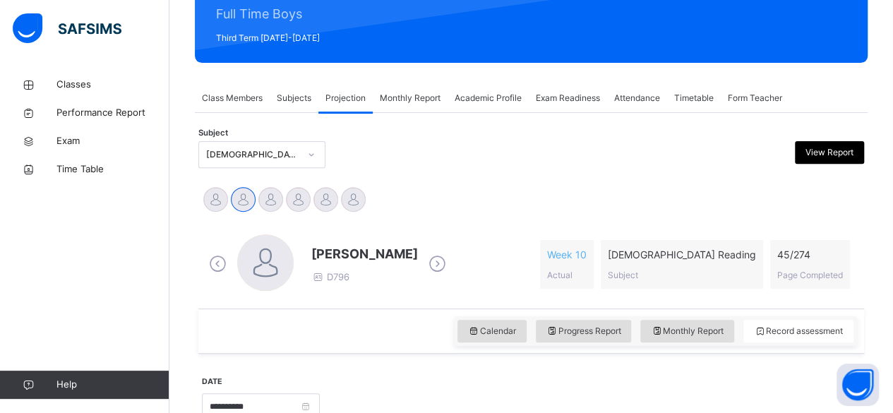
click at [206, 150] on div "[DEMOGRAPHIC_DATA] Reading (007)" at bounding box center [252, 154] width 93 height 13
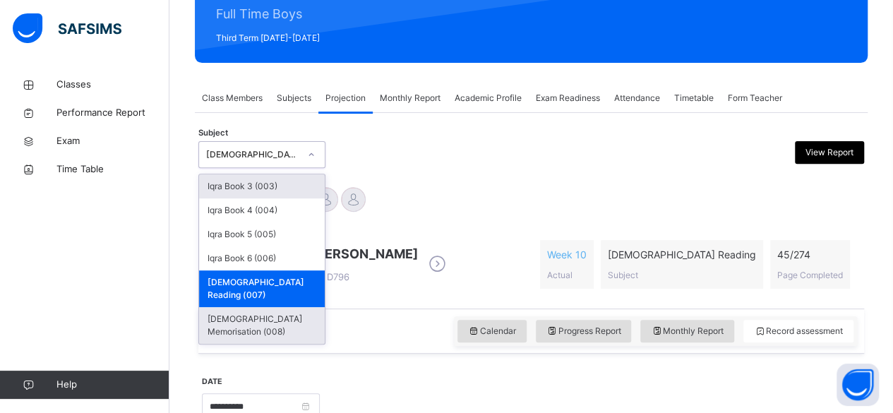
click at [244, 307] on div "[DEMOGRAPHIC_DATA] Memorisation (008)" at bounding box center [262, 325] width 126 height 37
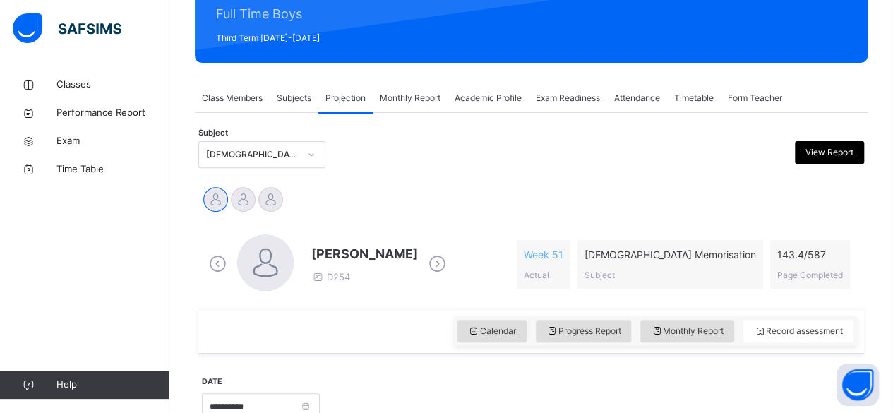
click at [560, 377] on div at bounding box center [590, 405] width 527 height 61
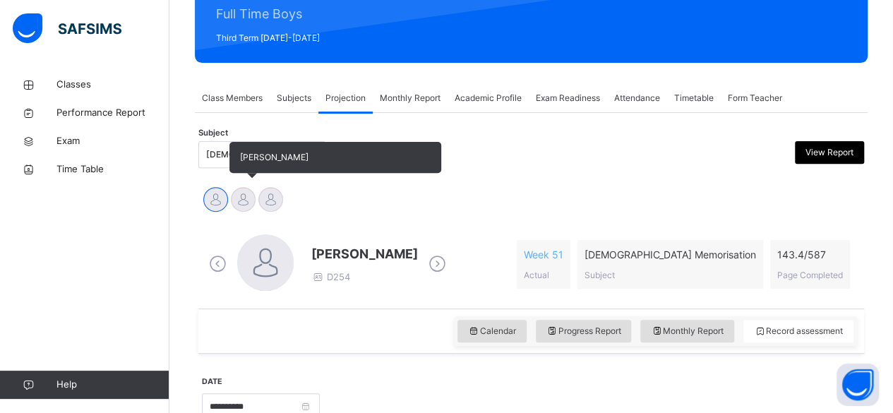
click at [245, 198] on div at bounding box center [243, 199] width 25 height 25
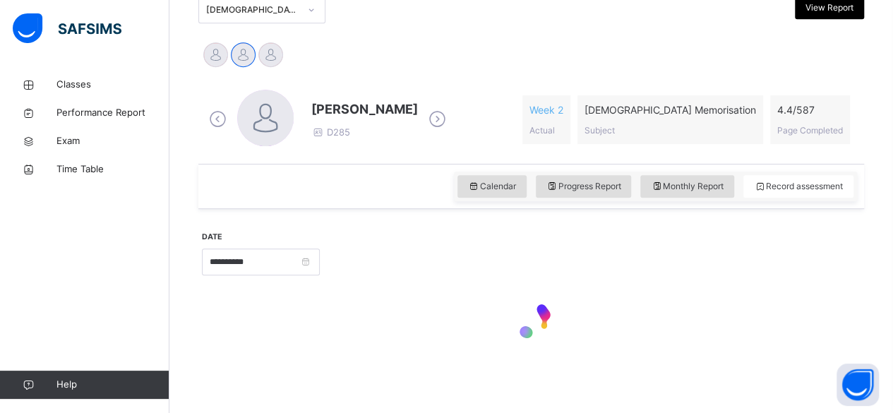
click at [355, 316] on div at bounding box center [531, 321] width 659 height 60
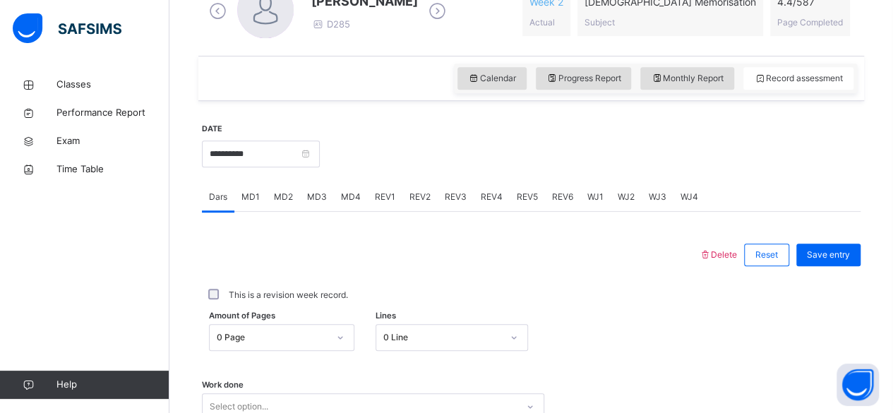
scroll to position [522, 0]
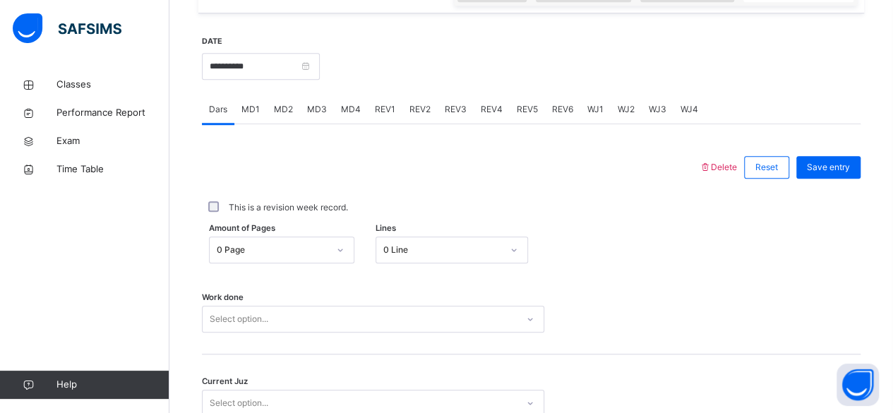
click at [356, 111] on span "MD4" at bounding box center [351, 109] width 20 height 13
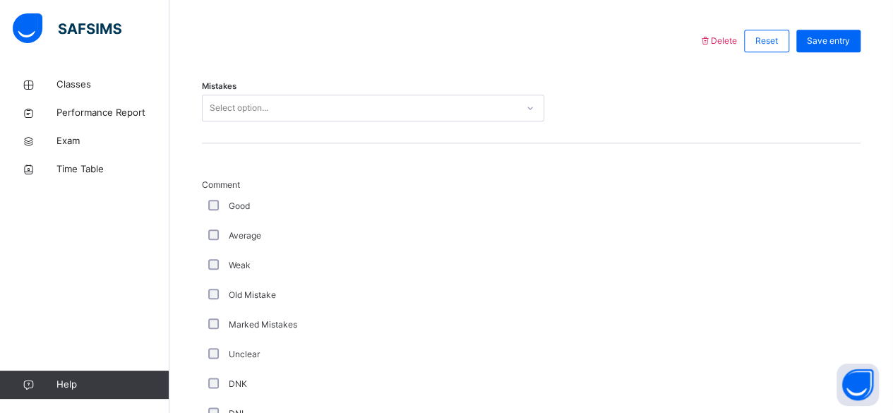
scroll to position [661, 0]
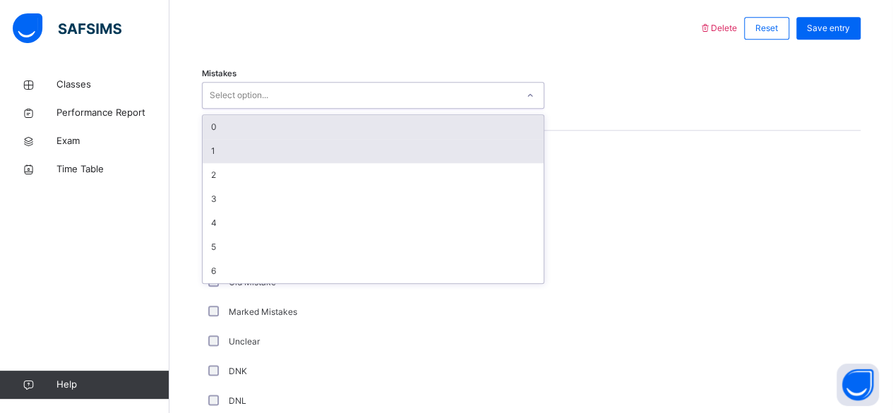
click at [231, 157] on div "1" at bounding box center [373, 151] width 341 height 24
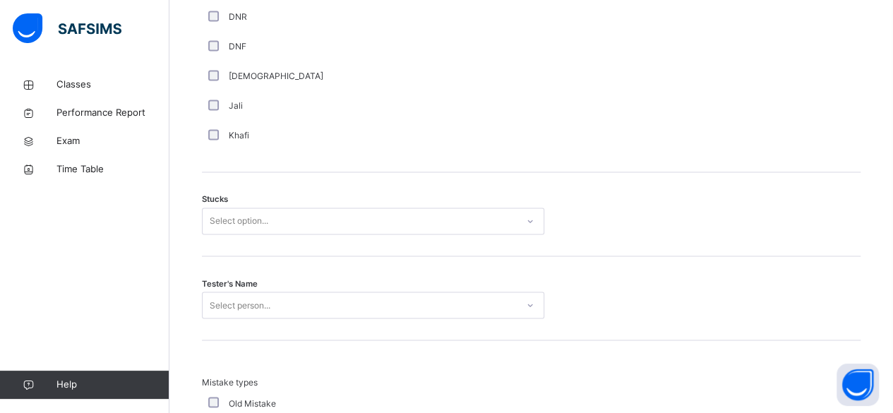
scroll to position [1082, 0]
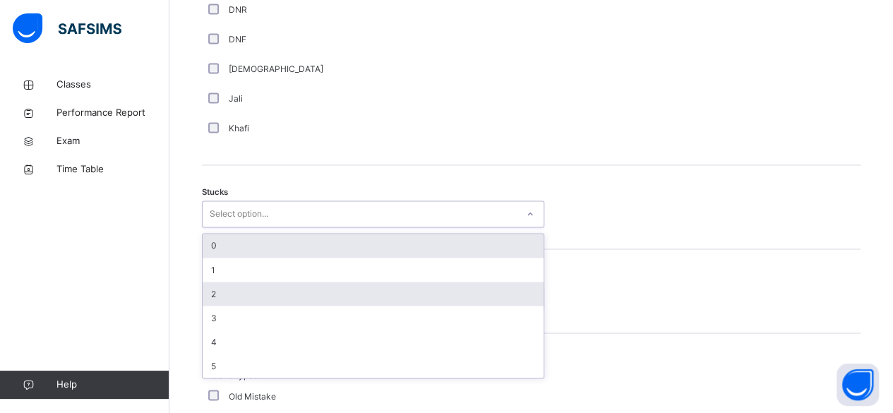
click at [230, 298] on div "2" at bounding box center [373, 294] width 341 height 24
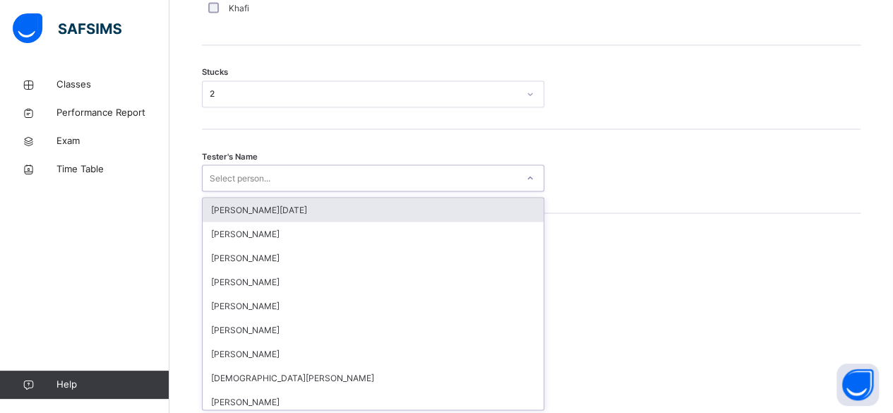
scroll to position [1202, 0]
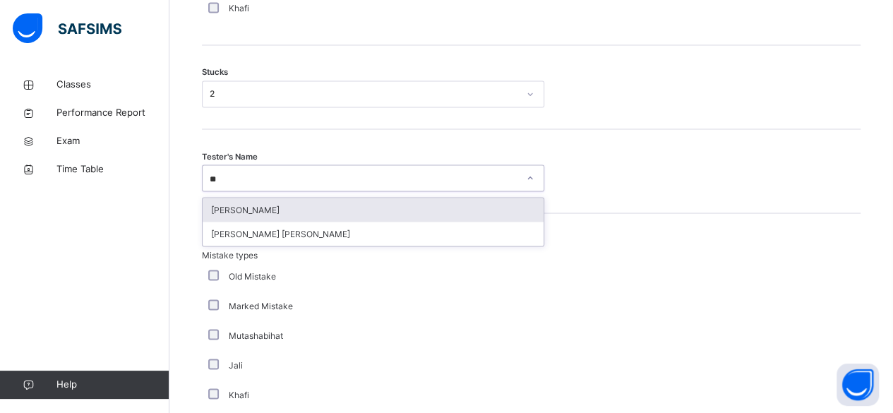
type input "*"
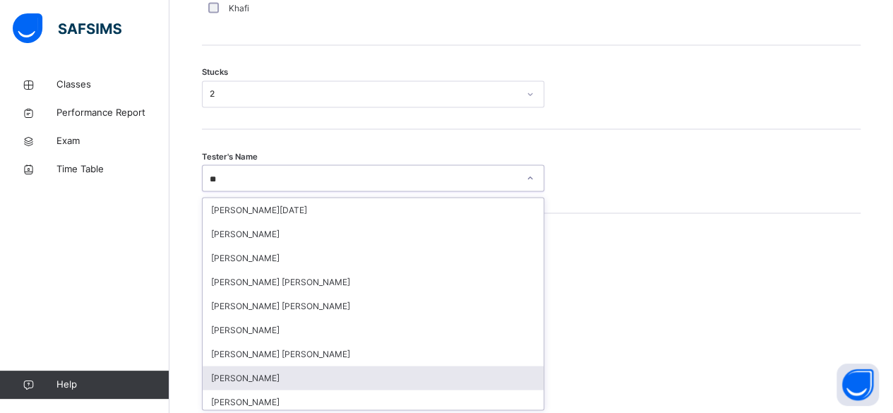
type input "***"
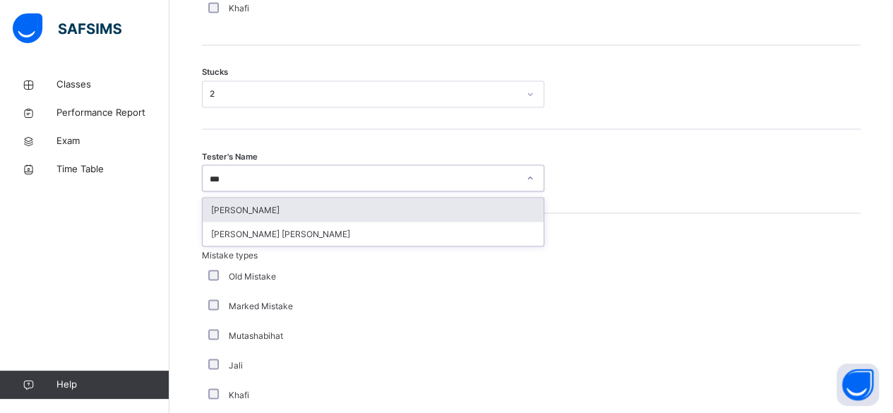
click at [278, 217] on div "[PERSON_NAME]" at bounding box center [373, 210] width 341 height 24
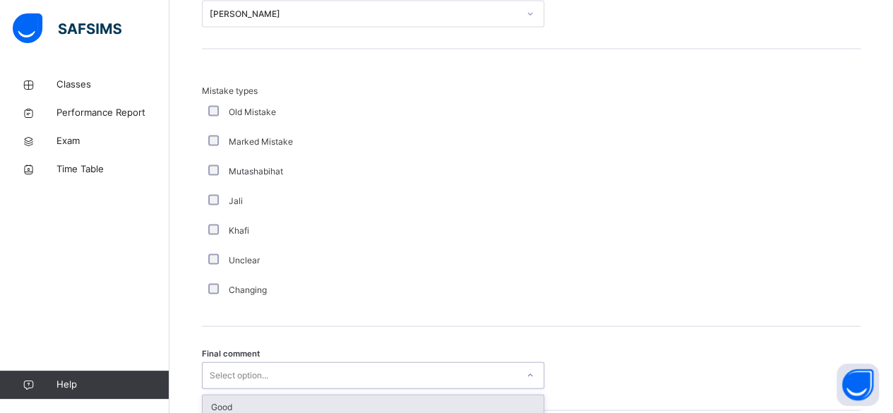
scroll to position [1460, 0]
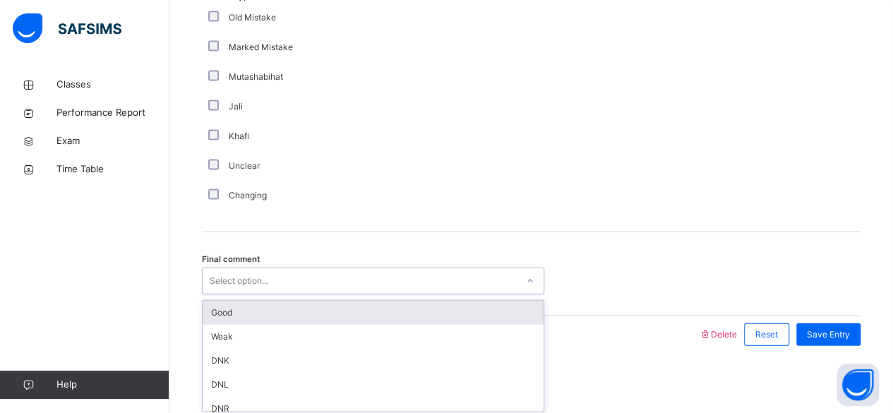
click at [227, 308] on div "Good" at bounding box center [373, 313] width 341 height 24
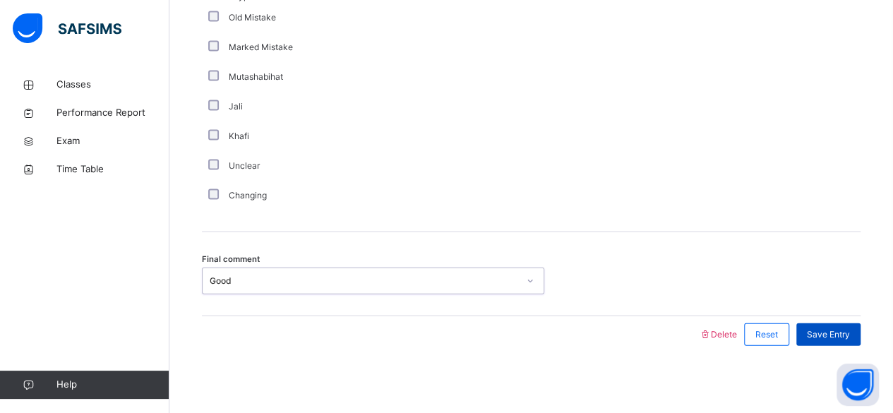
click at [849, 330] on span "Save Entry" at bounding box center [828, 334] width 43 height 13
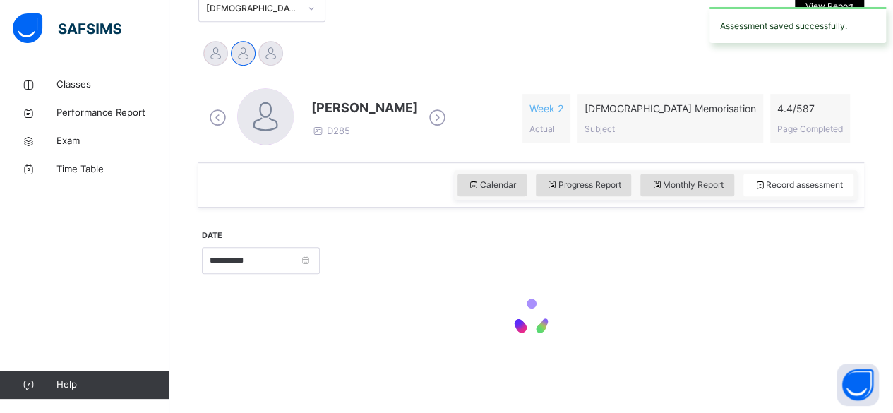
scroll to position [326, 0]
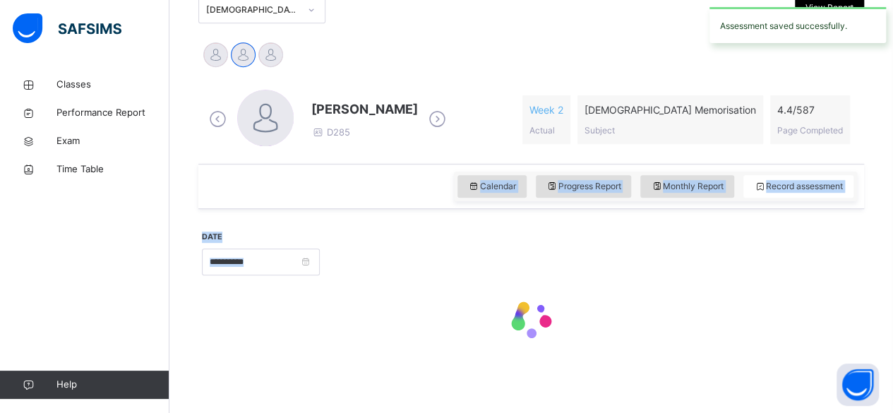
click at [487, 225] on div "**********" at bounding box center [531, 205] width 666 height 342
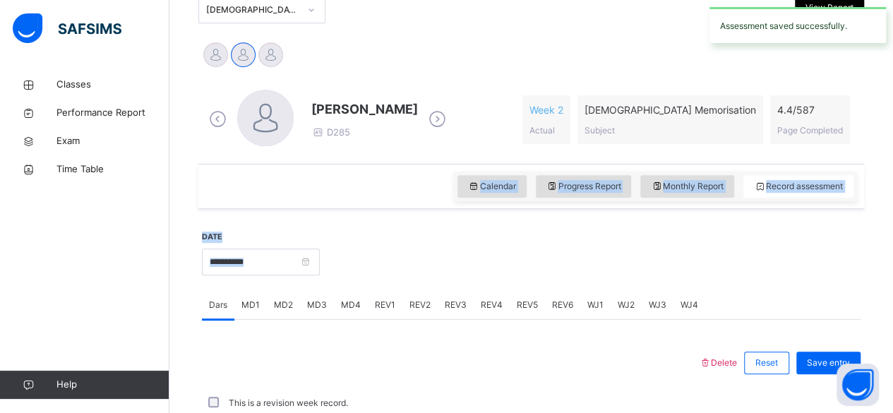
scroll to position [645, 0]
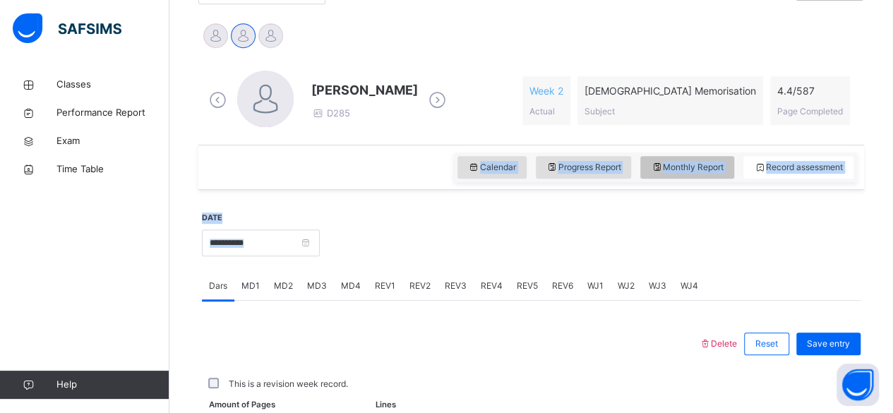
click at [700, 173] on div "Monthly Report" at bounding box center [688, 167] width 94 height 23
select select "****"
select select "*"
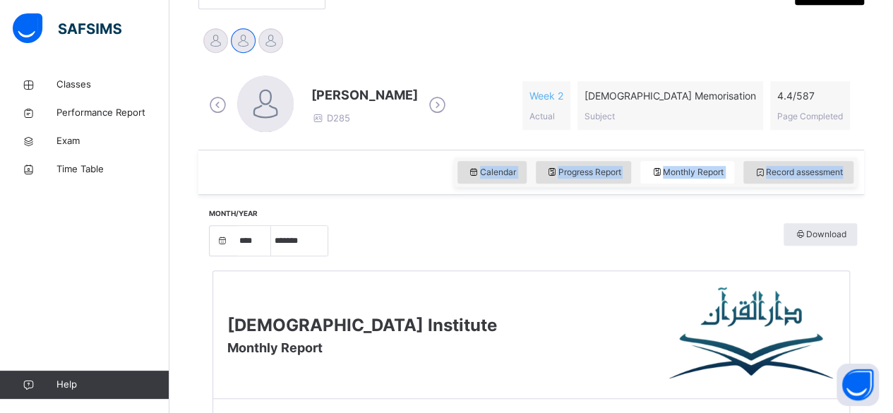
click at [761, 285] on img at bounding box center [752, 334] width 166 height 99
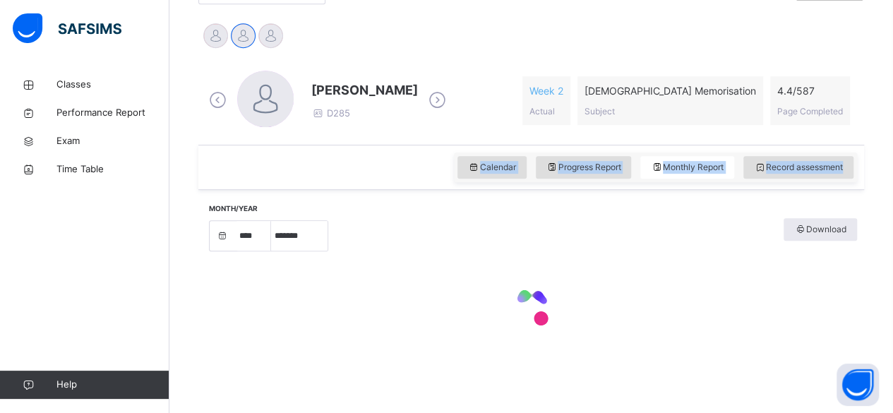
click at [670, 208] on div "Month/Year **** **** **** **** **** **** **** **** **** **** **** **** **** ***…" at bounding box center [531, 286] width 652 height 164
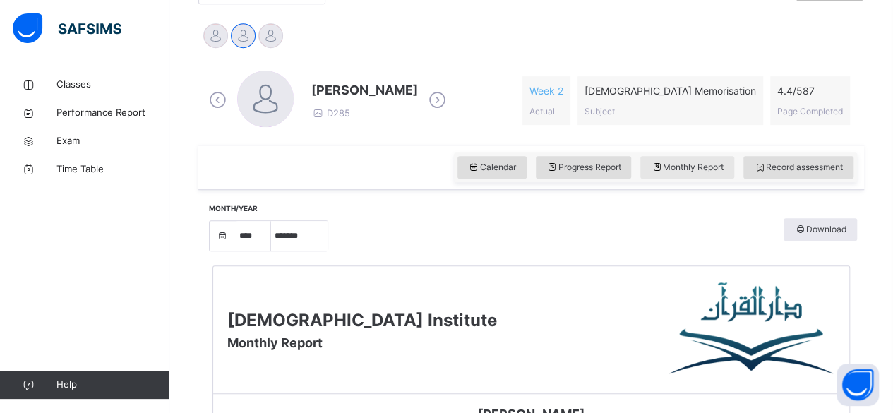
click at [713, 166] on span "Monthly Report" at bounding box center [687, 167] width 73 height 13
click at [693, 164] on span "Monthly Report" at bounding box center [687, 167] width 73 height 13
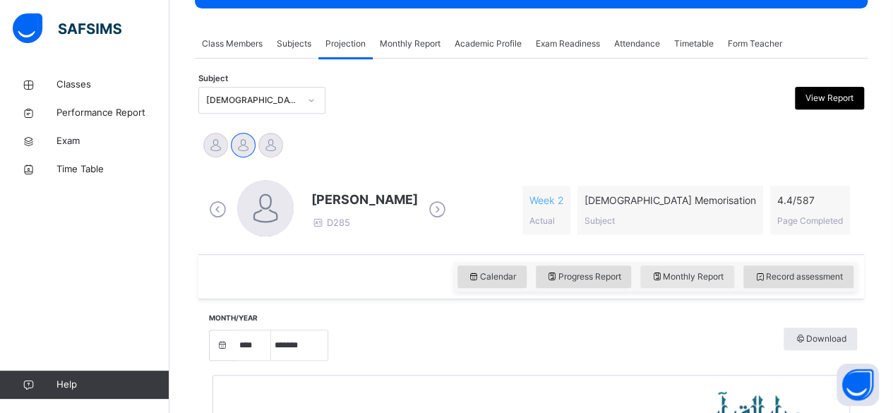
scroll to position [227, 0]
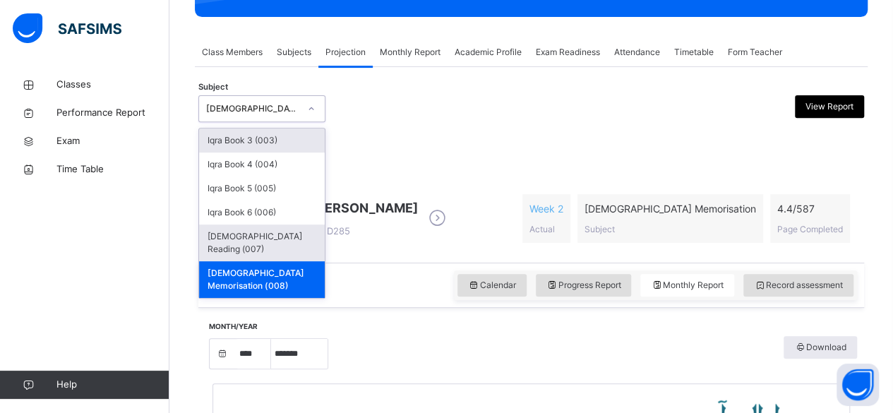
click at [280, 235] on div "[DEMOGRAPHIC_DATA] Reading (007)" at bounding box center [262, 243] width 126 height 37
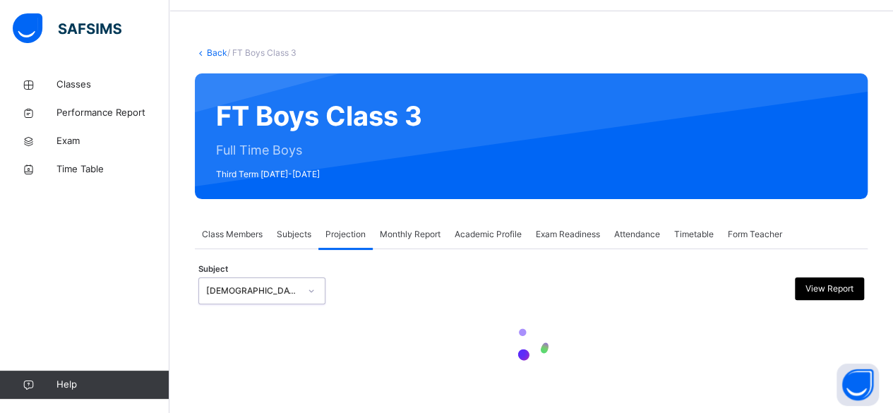
select select "****"
select select "*"
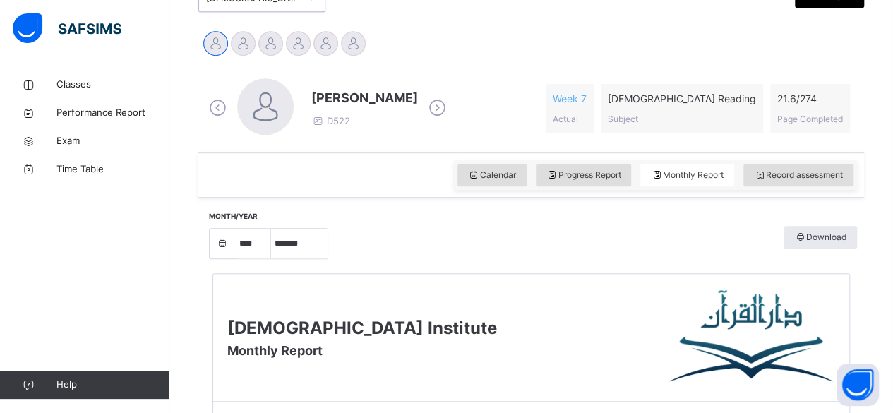
scroll to position [287, 0]
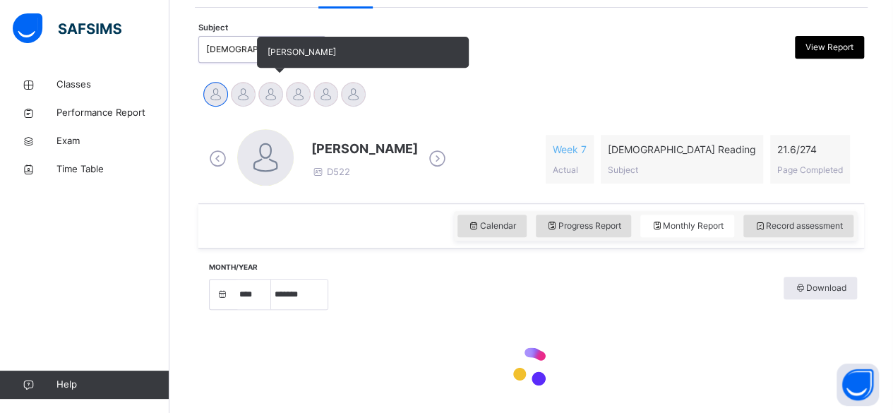
click at [268, 97] on div at bounding box center [270, 94] width 25 height 25
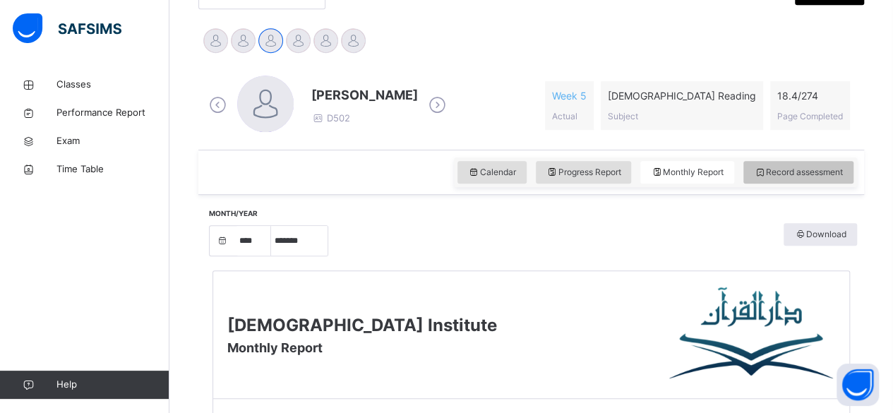
click at [830, 177] on span "Record assessment" at bounding box center [798, 172] width 89 height 13
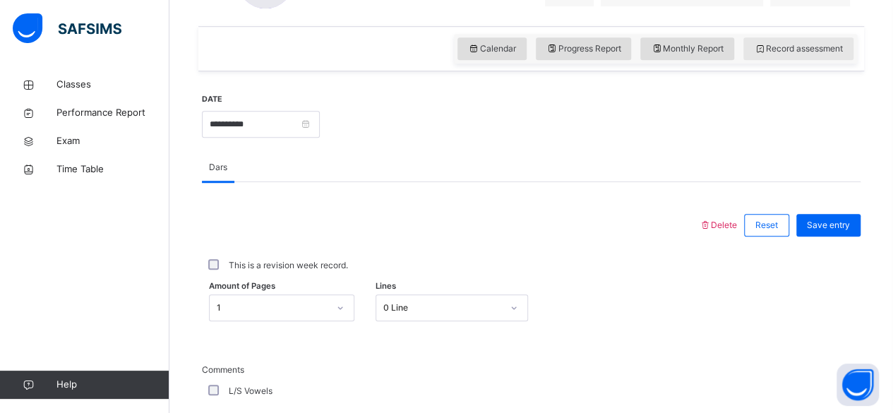
scroll to position [441, 0]
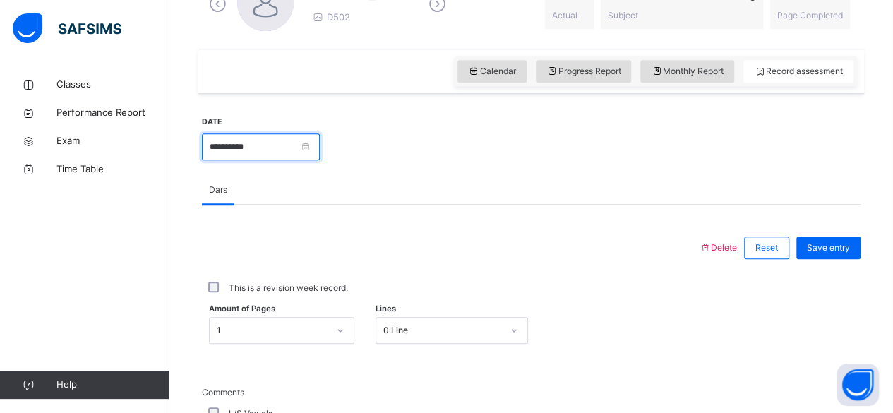
click at [320, 141] on input "**********" at bounding box center [261, 146] width 118 height 27
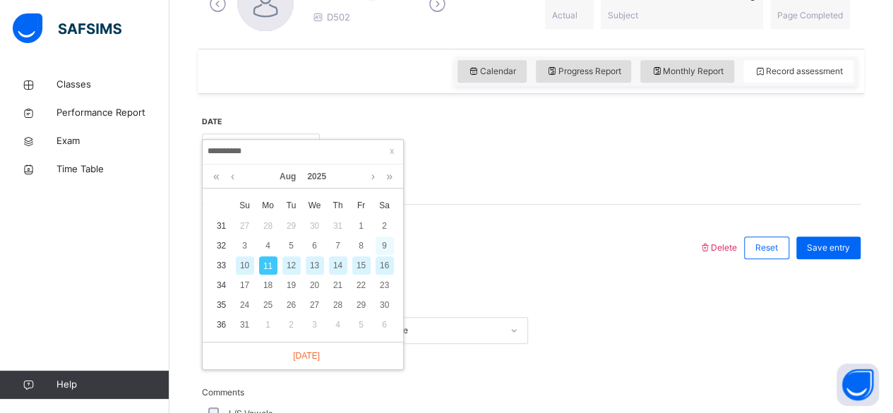
click at [384, 244] on div "9" at bounding box center [385, 246] width 18 height 18
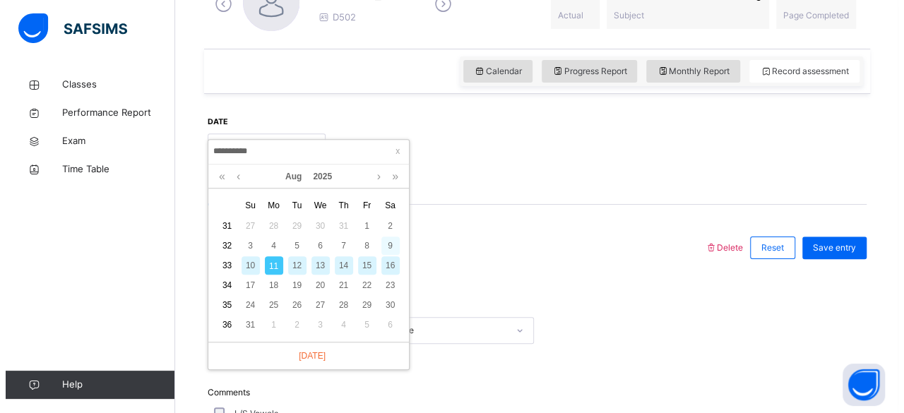
scroll to position [0, 0]
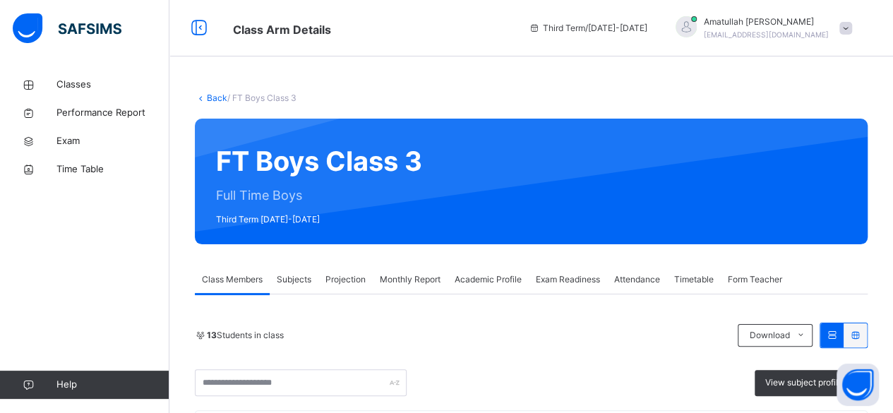
click at [345, 273] on span "Projection" at bounding box center [346, 279] width 40 height 13
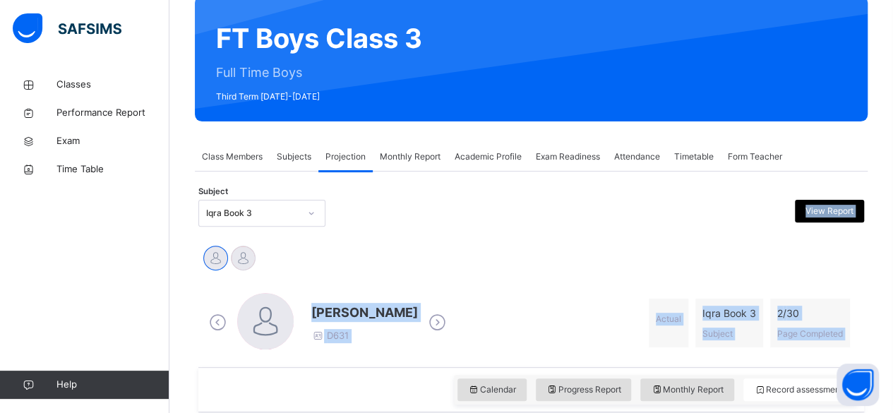
drag, startPoint x: 360, startPoint y: 318, endPoint x: 333, endPoint y: 422, distance: 106.5
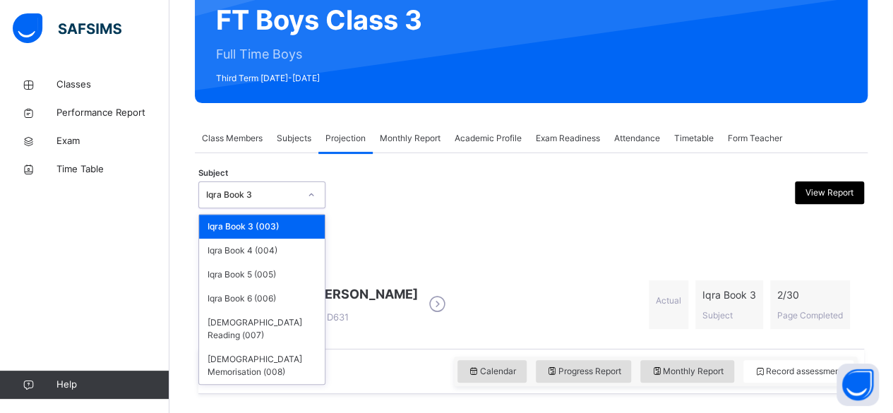
click at [302, 190] on div at bounding box center [311, 195] width 24 height 23
click at [275, 315] on div "[DEMOGRAPHIC_DATA] Reading (007)" at bounding box center [262, 329] width 126 height 37
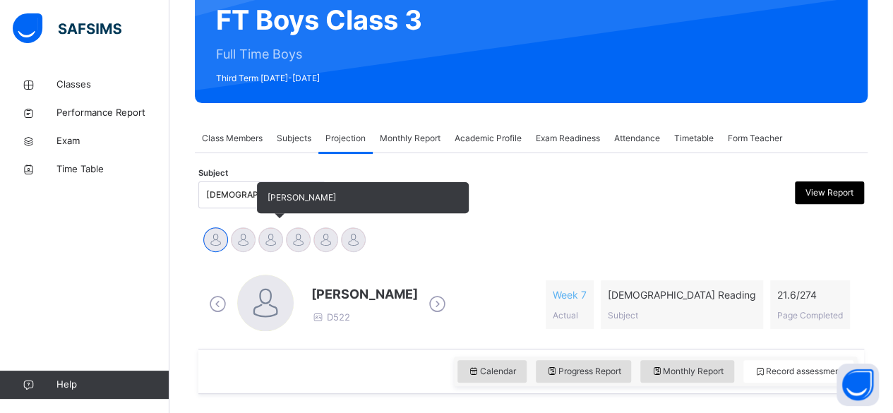
click at [275, 245] on div at bounding box center [270, 239] width 25 height 25
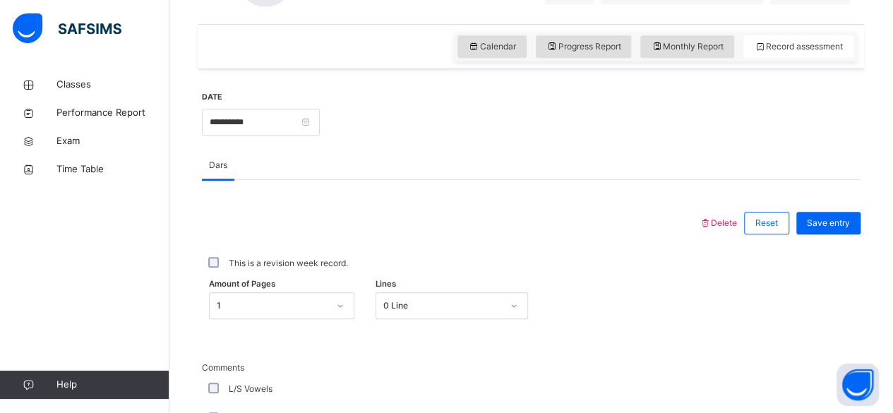
scroll to position [455, 0]
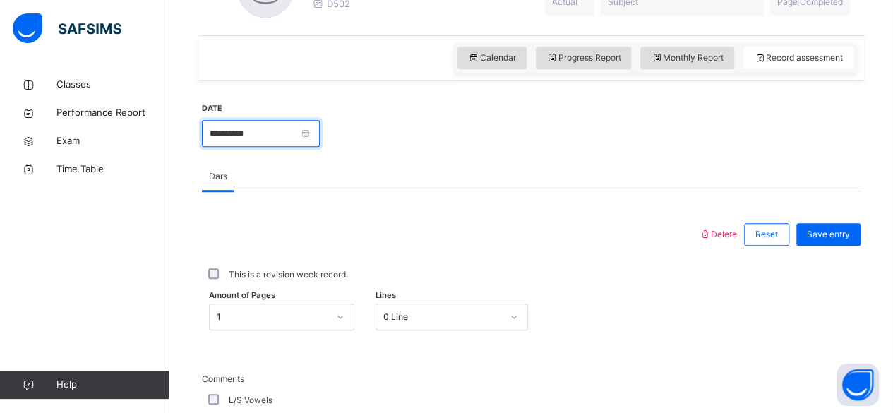
click at [320, 132] on input "**********" at bounding box center [261, 133] width 118 height 27
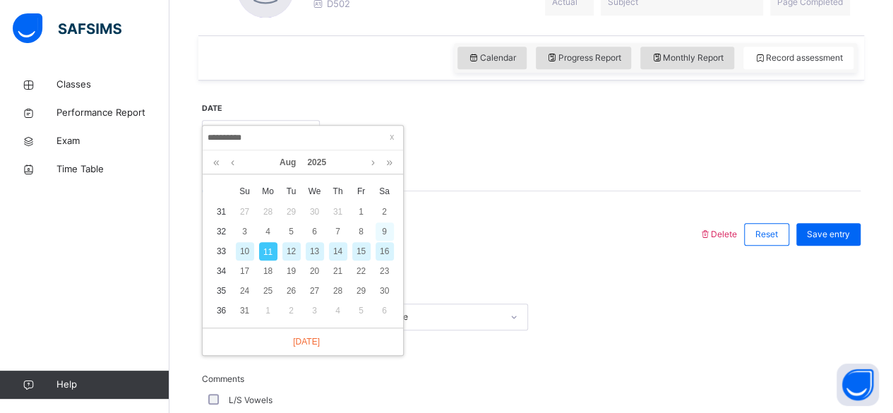
click at [383, 225] on div "9" at bounding box center [385, 231] width 18 height 18
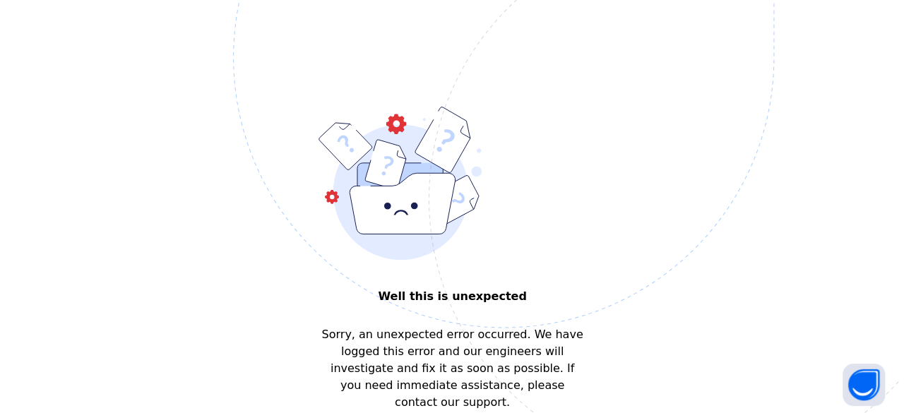
scroll to position [0, 0]
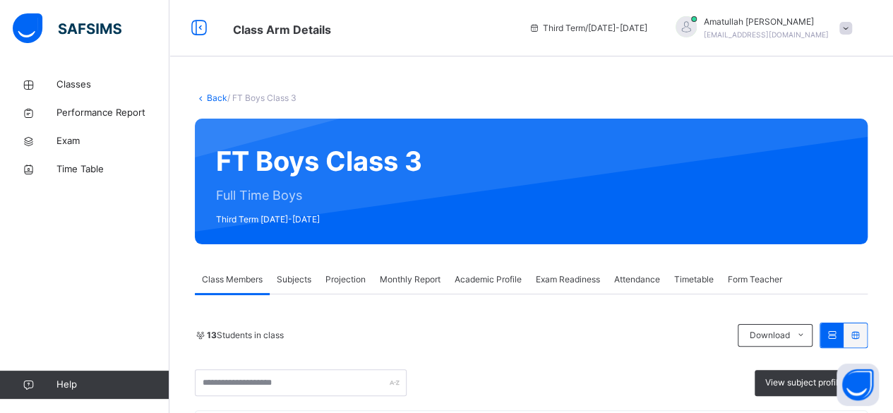
click at [352, 277] on span "Projection" at bounding box center [346, 279] width 40 height 13
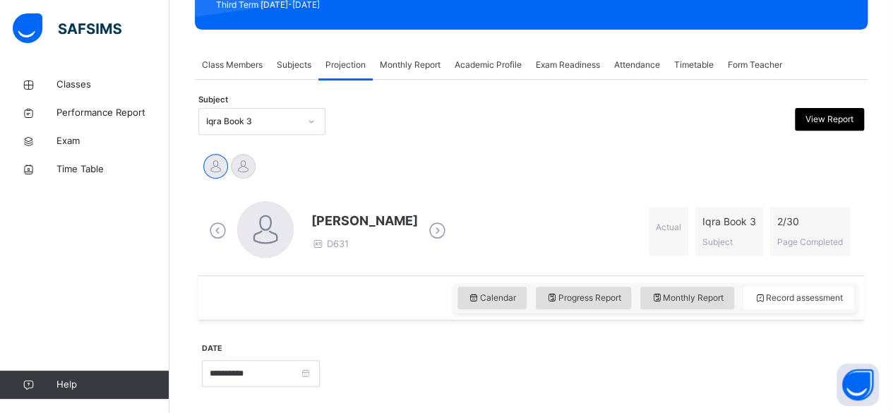
scroll to position [220, 0]
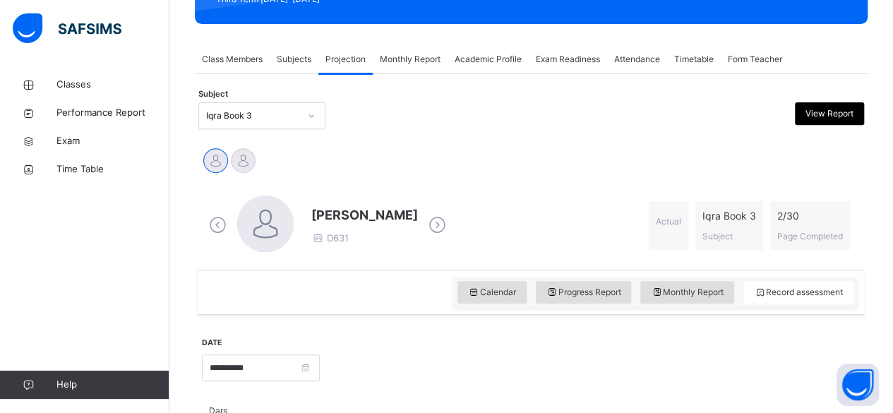
click at [304, 119] on div at bounding box center [311, 116] width 24 height 23
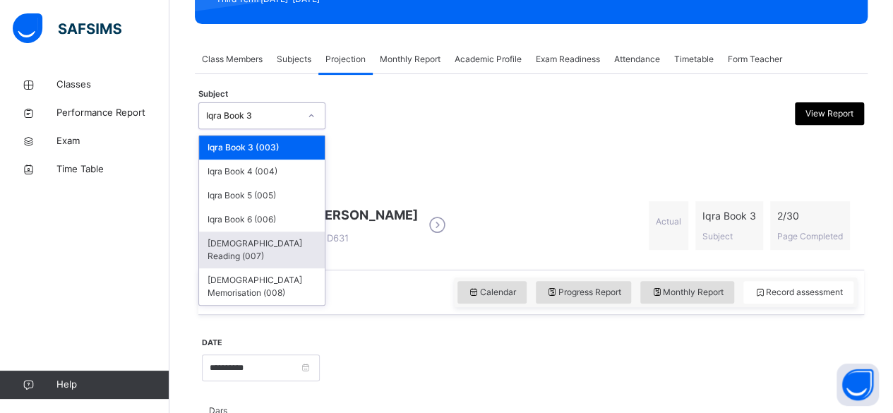
click at [256, 242] on div "[DEMOGRAPHIC_DATA] Reading (007)" at bounding box center [262, 250] width 126 height 37
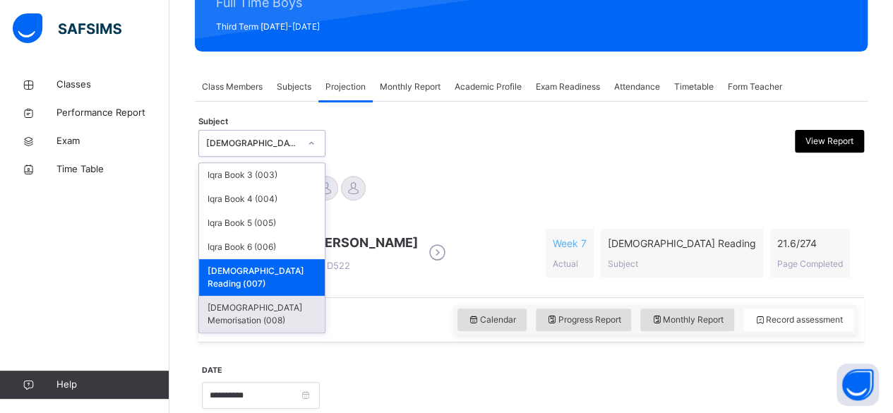
scroll to position [195, 0]
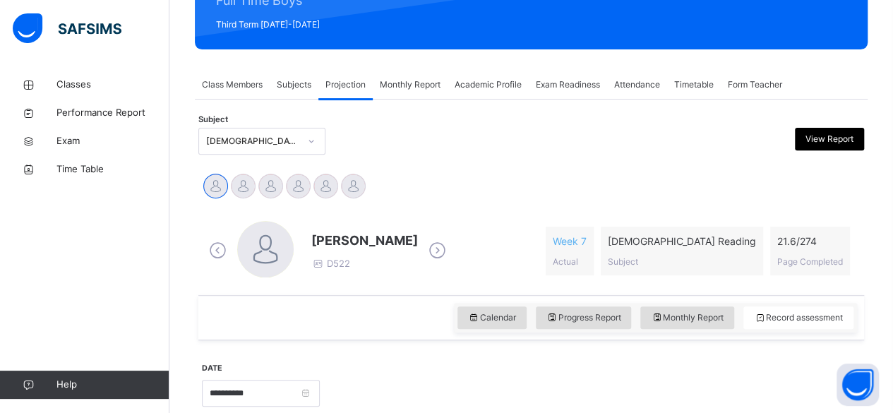
click at [461, 218] on div "[PERSON_NAME] D522 Week 7 Actual [DEMOGRAPHIC_DATA] Reading Subject 21.6 / 274 …" at bounding box center [531, 250] width 659 height 81
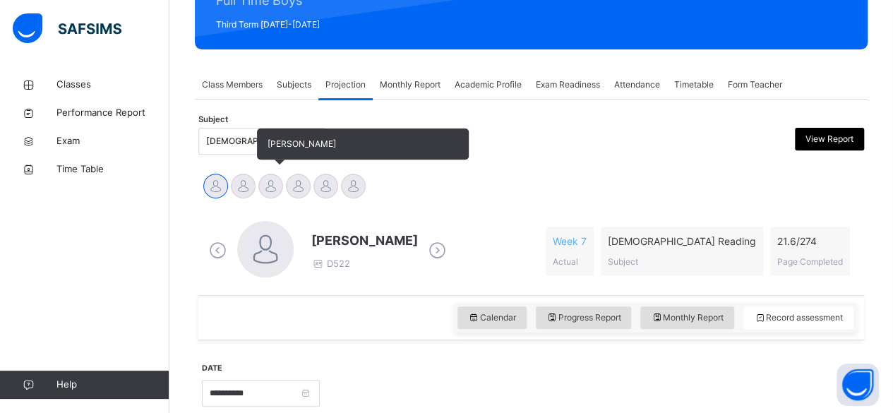
click at [270, 183] on div at bounding box center [270, 186] width 25 height 25
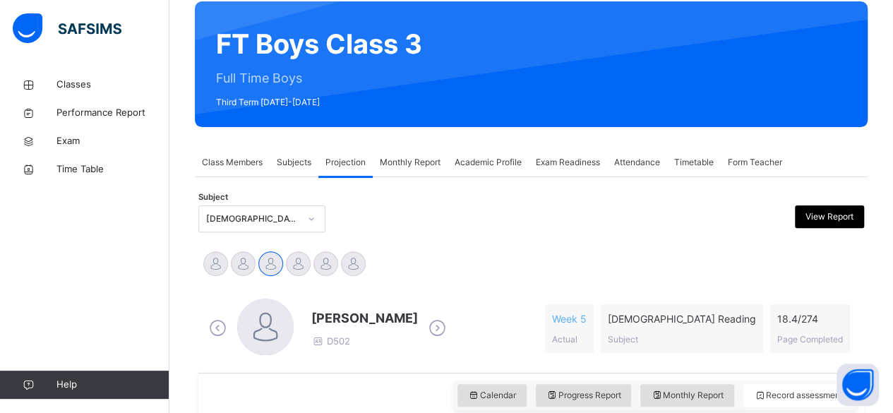
scroll to position [0, 0]
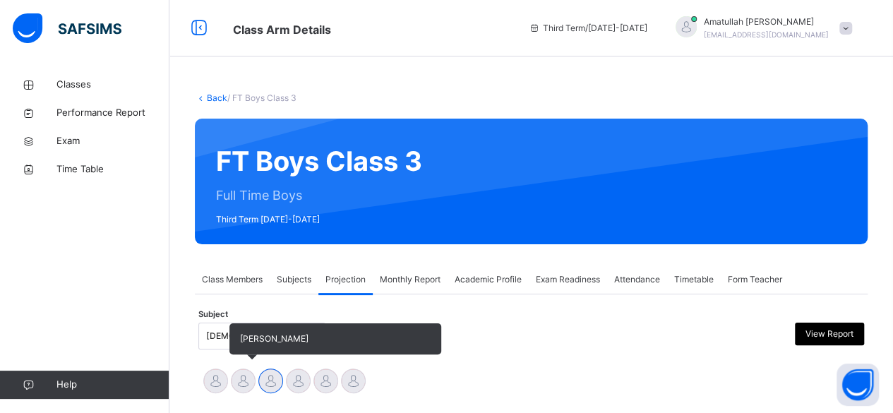
click at [247, 390] on div at bounding box center [243, 381] width 25 height 25
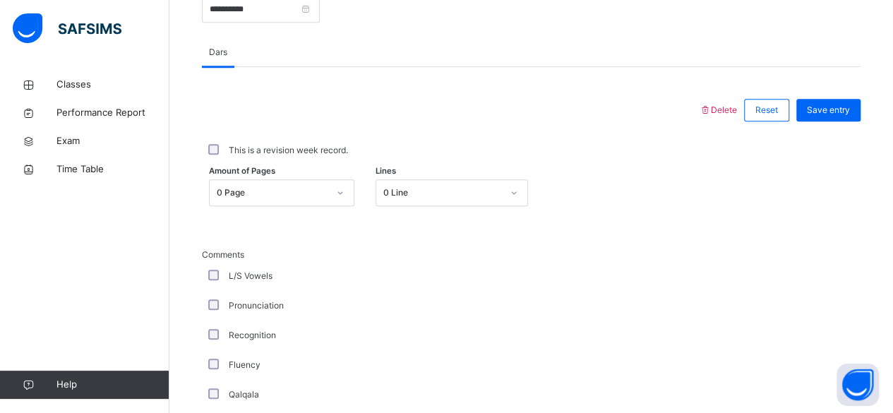
scroll to position [599, 0]
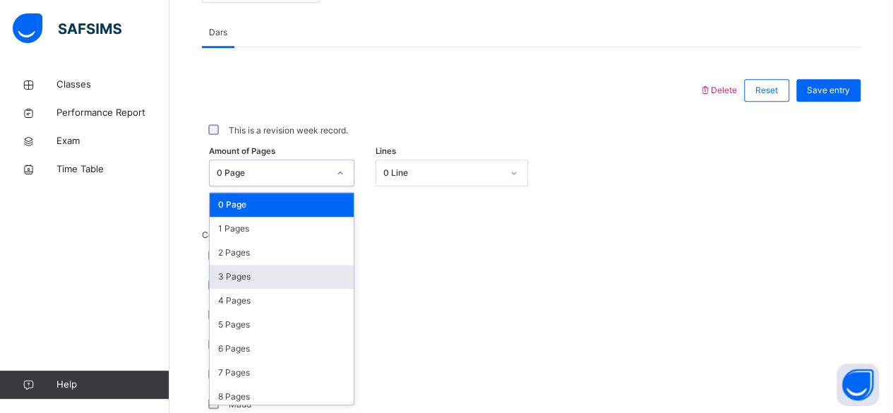
click at [251, 283] on div "3 Pages" at bounding box center [282, 277] width 144 height 24
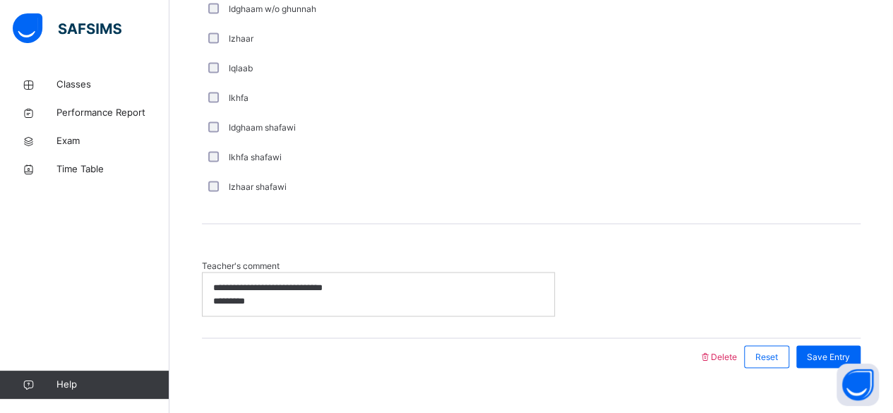
scroll to position [1088, 0]
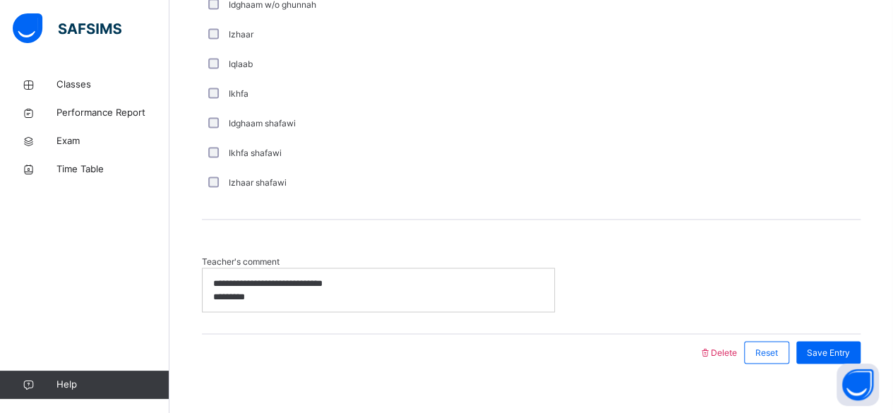
click at [463, 293] on p "*********" at bounding box center [378, 296] width 331 height 13
click at [439, 287] on p "**********" at bounding box center [378, 283] width 331 height 13
click at [278, 292] on p "*********" at bounding box center [375, 296] width 325 height 13
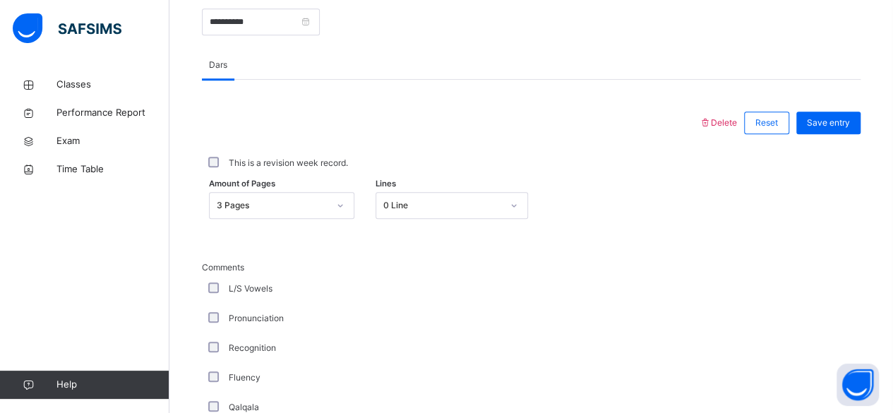
scroll to position [563, 0]
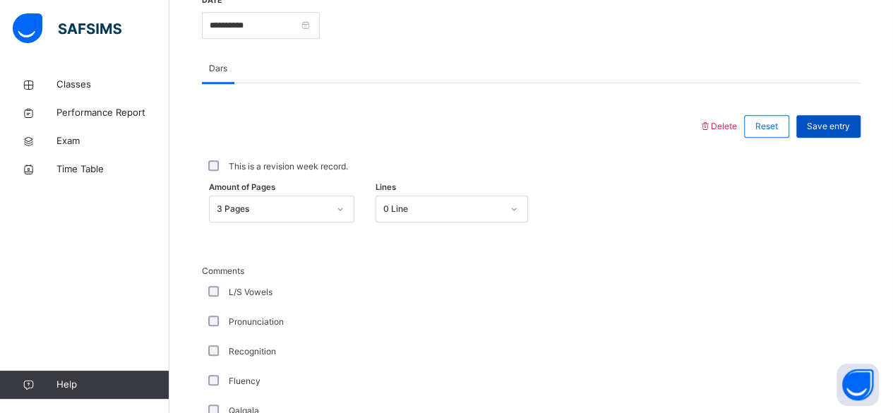
click at [844, 129] on span "Save entry" at bounding box center [828, 126] width 43 height 13
click at [61, 397] on link "Help" at bounding box center [84, 385] width 169 height 28
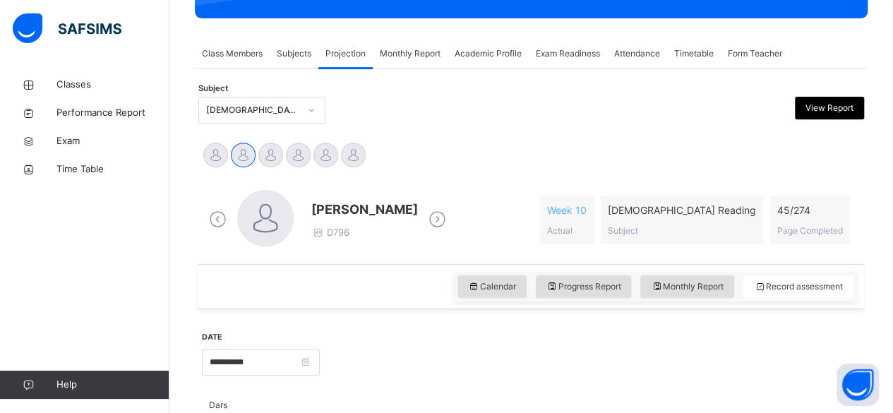
scroll to position [0, 0]
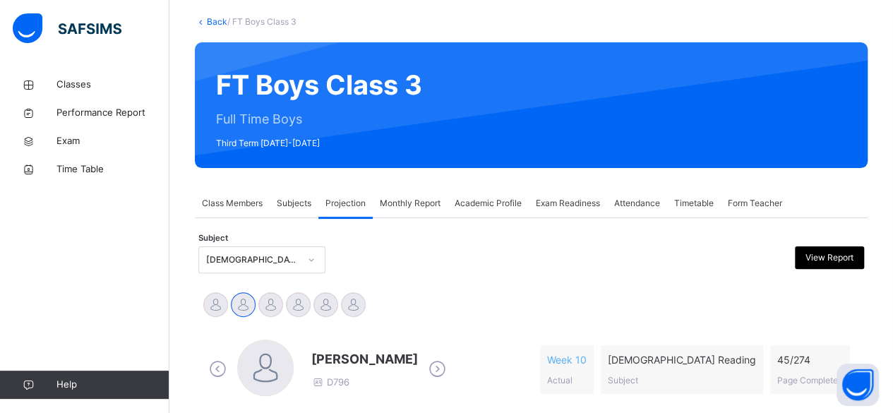
click at [287, 273] on div "[DEMOGRAPHIC_DATA] Reading (007)" at bounding box center [261, 259] width 127 height 27
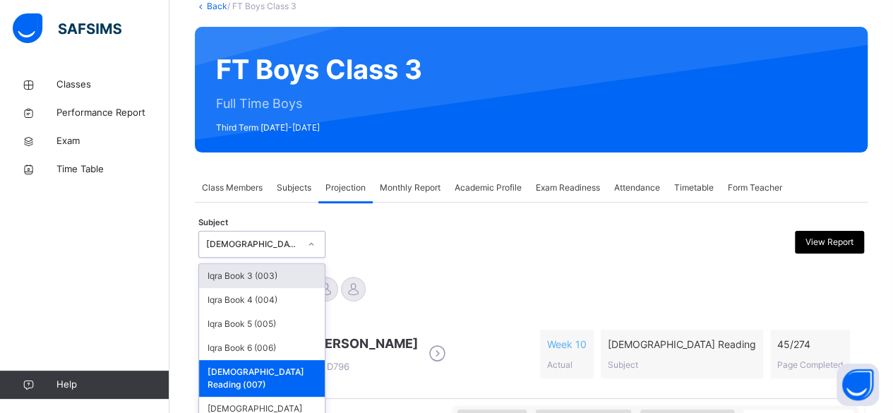
scroll to position [93, 0]
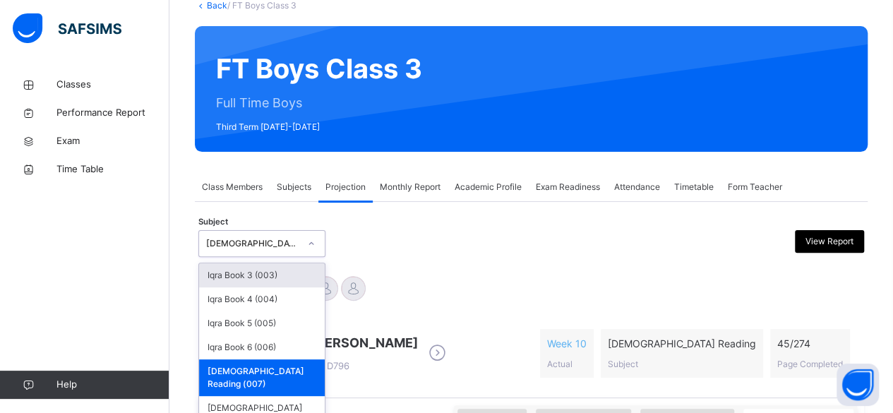
click at [261, 285] on div "Iqra Book 3 (003)" at bounding box center [262, 275] width 126 height 24
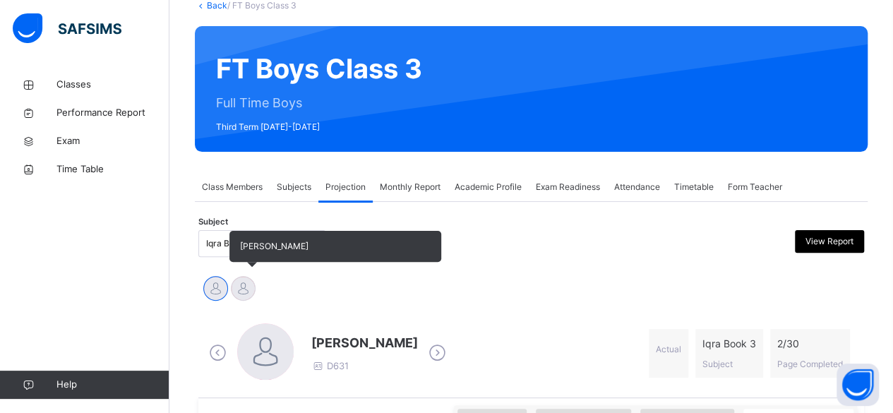
click at [246, 282] on div at bounding box center [243, 288] width 25 height 25
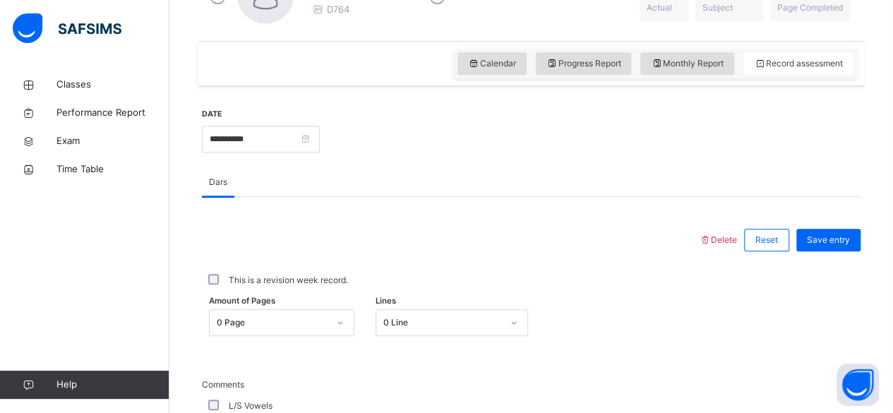
scroll to position [459, 0]
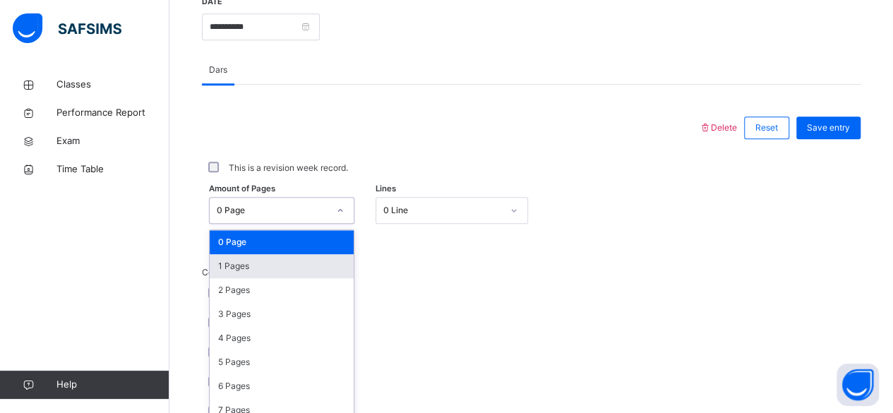
click at [328, 224] on div "option 1 Pages focused, 2 of 31. 31 results available. Use Up and Down to choos…" at bounding box center [281, 210] width 145 height 27
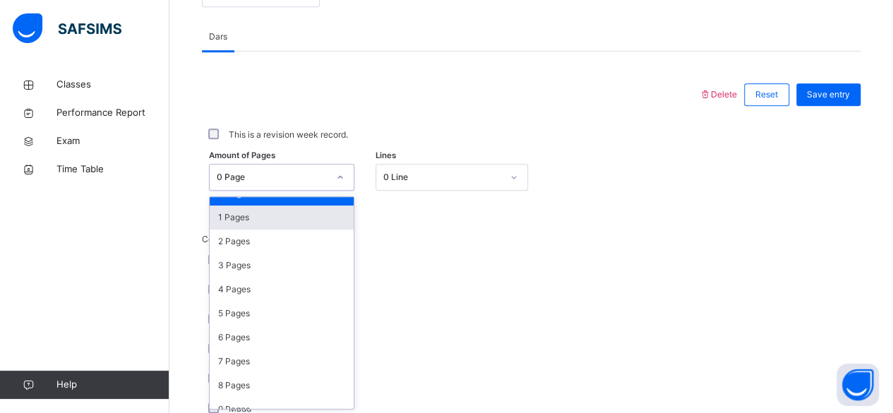
scroll to position [0, 0]
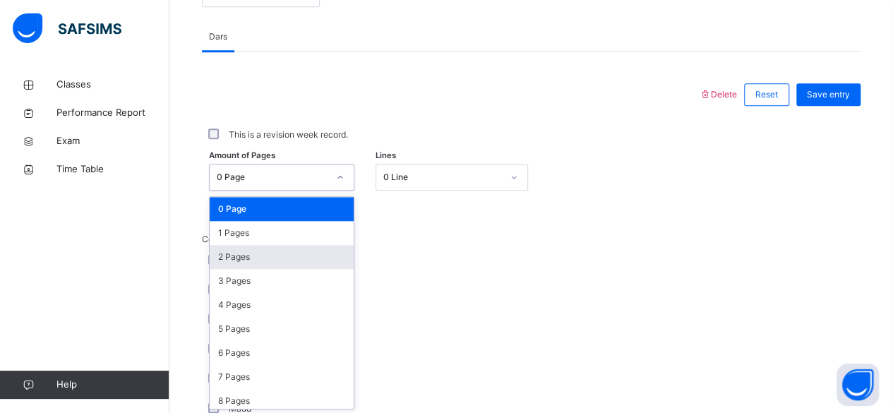
click at [268, 256] on div "2 Pages" at bounding box center [282, 257] width 144 height 24
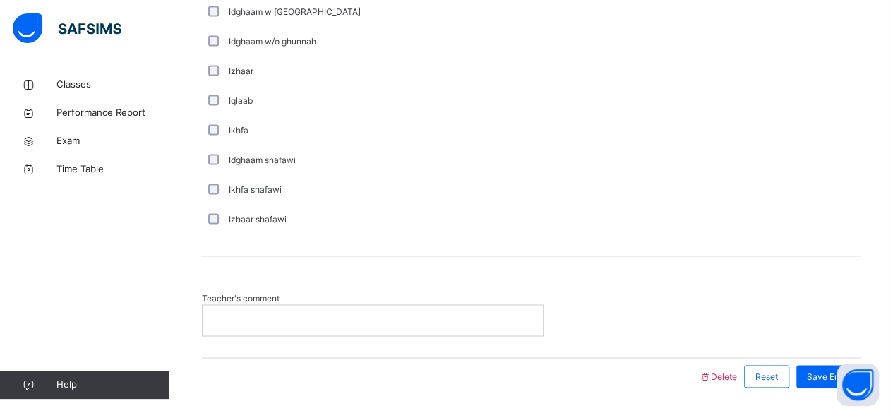
scroll to position [1052, 0]
click at [287, 317] on p at bounding box center [372, 319] width 319 height 13
click at [359, 305] on div "***" at bounding box center [379, 319] width 352 height 30
click at [810, 369] on div "Save Entry" at bounding box center [829, 375] width 64 height 23
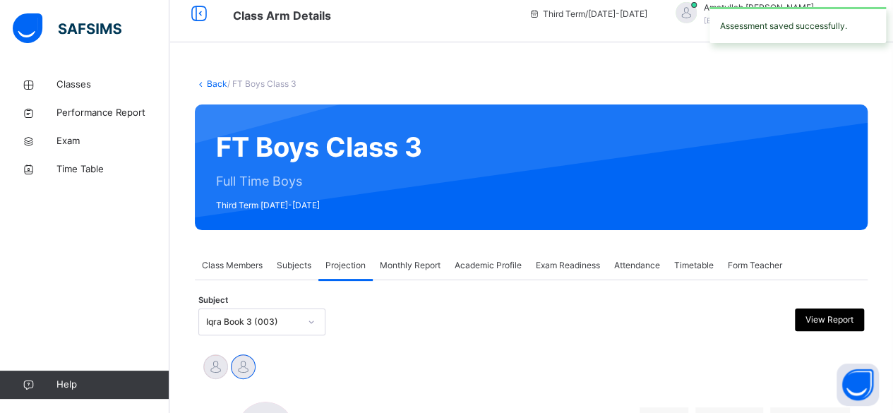
scroll to position [0, 0]
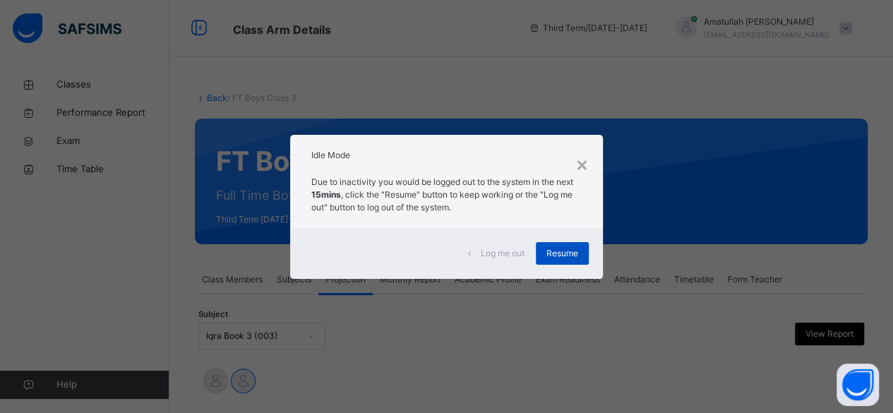
click at [549, 249] on span "Resume" at bounding box center [563, 253] width 32 height 13
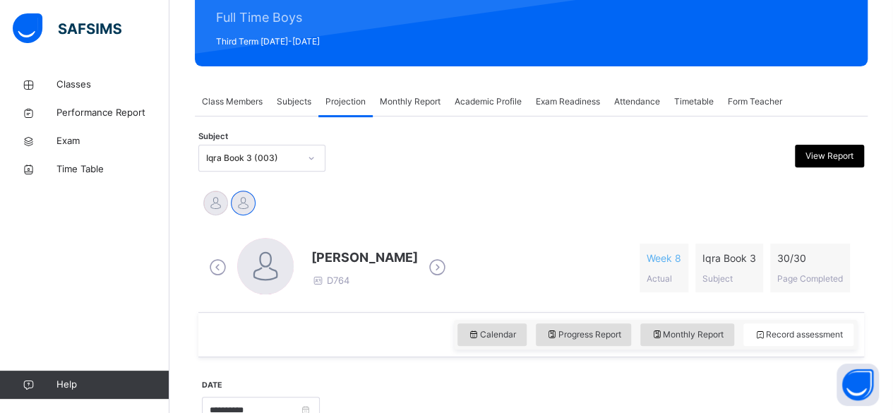
scroll to position [179, 0]
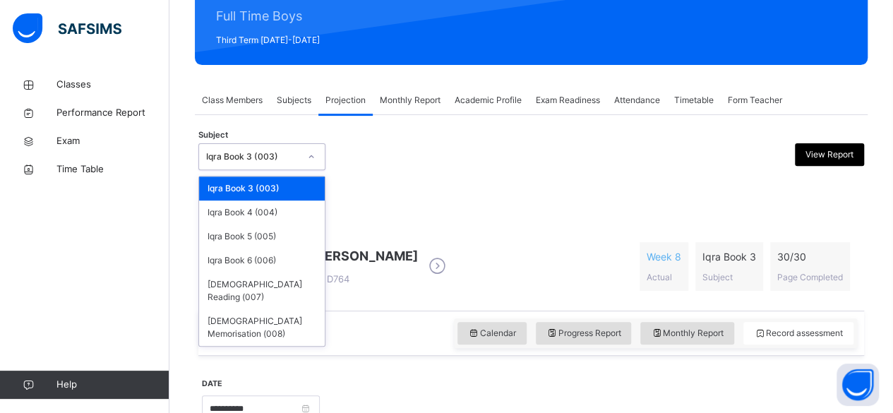
click at [271, 150] on div "Iqra Book 3 (003)" at bounding box center [252, 156] width 93 height 13
click at [280, 235] on div "Iqra Book 5 (005)" at bounding box center [262, 237] width 126 height 24
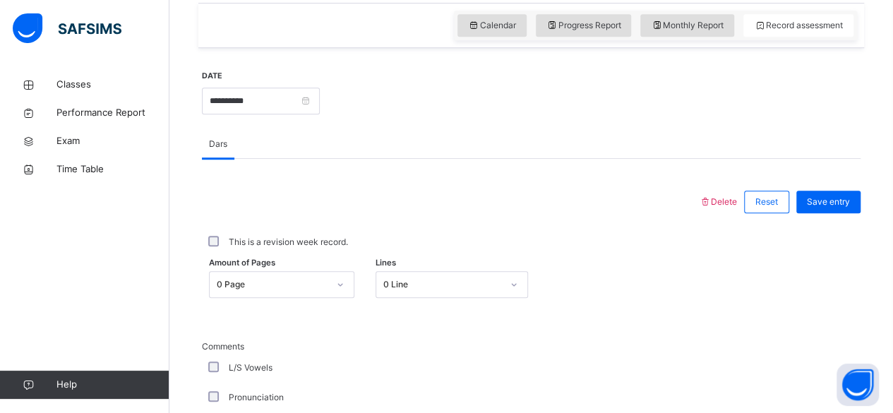
scroll to position [490, 0]
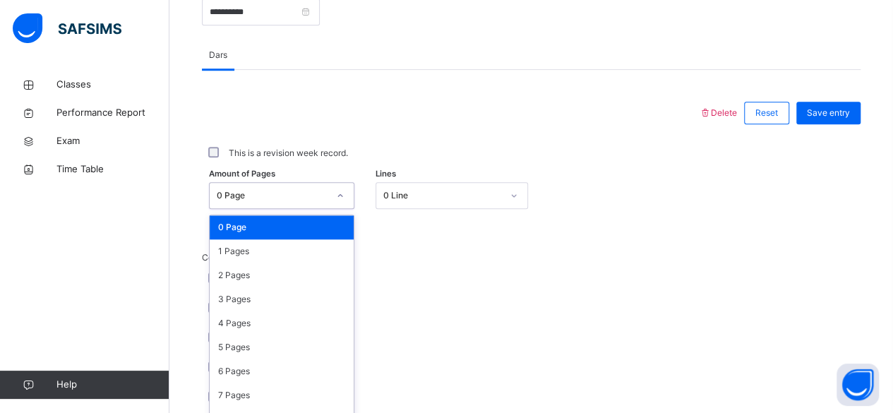
click at [294, 209] on div "option 0 Page focused, 1 of 31. 31 results available. Use Up and Down to choose…" at bounding box center [281, 195] width 145 height 27
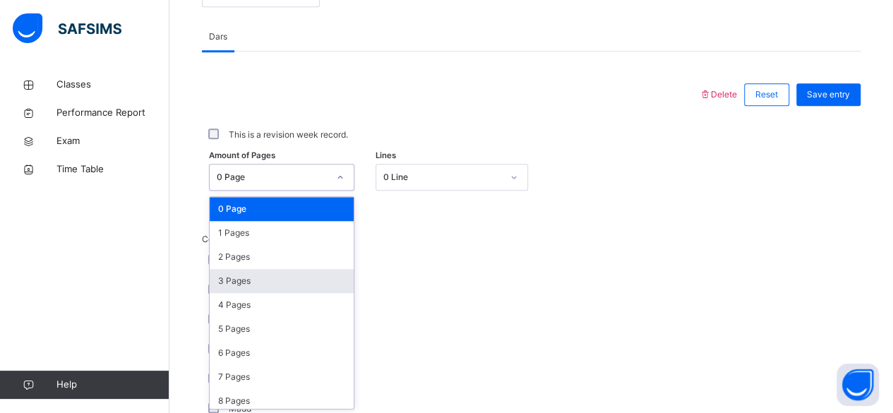
scroll to position [595, 0]
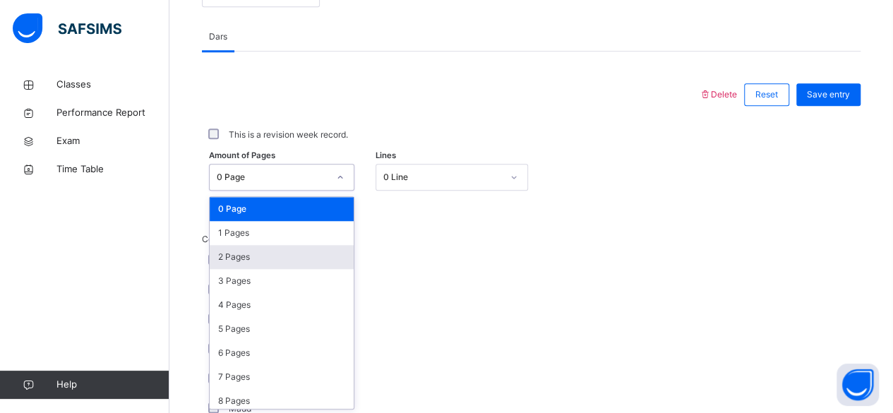
click at [292, 259] on div "2 Pages" at bounding box center [282, 257] width 144 height 24
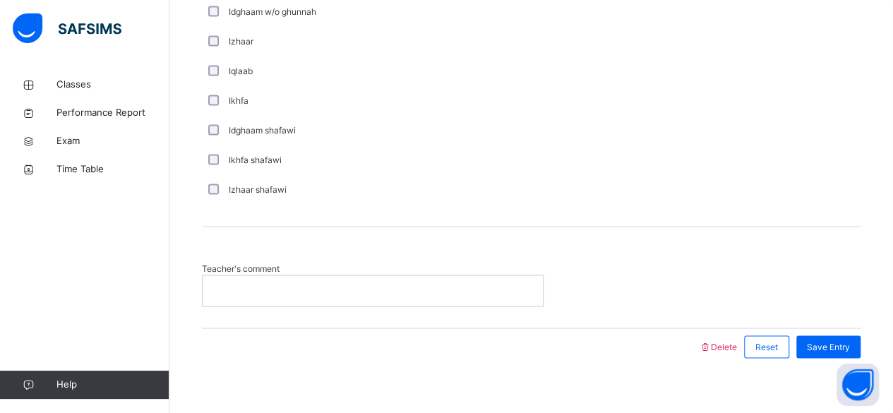
scroll to position [1083, 0]
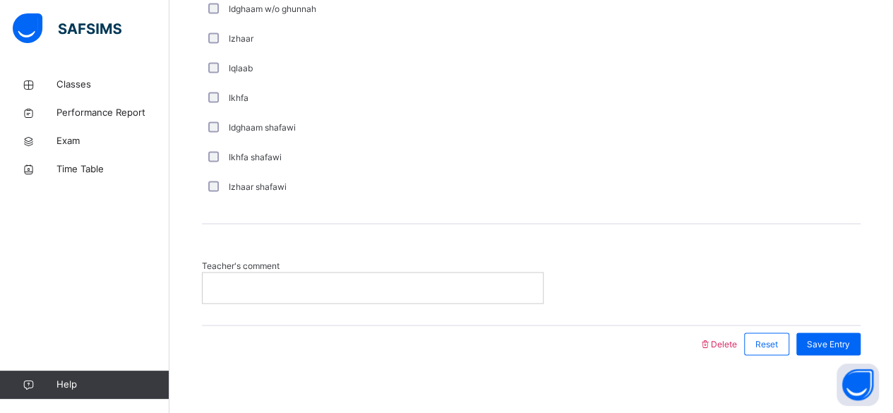
click at [305, 292] on div at bounding box center [373, 288] width 340 height 30
click at [305, 282] on p at bounding box center [372, 287] width 319 height 13
click at [828, 338] on span "Save Entry" at bounding box center [828, 344] width 43 height 13
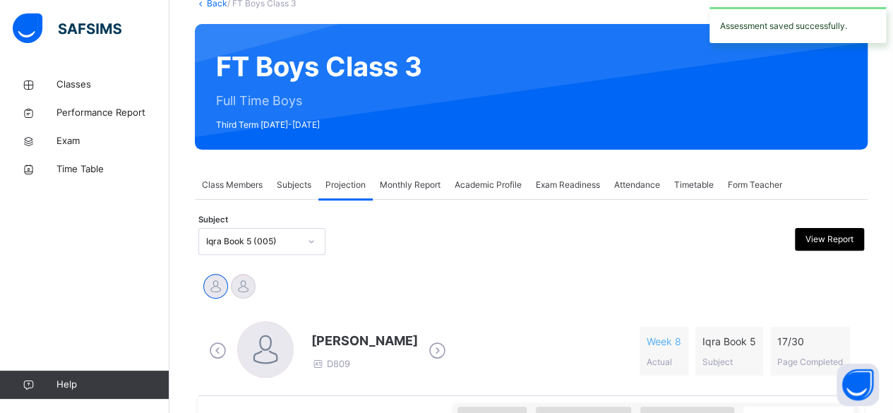
scroll to position [159, 0]
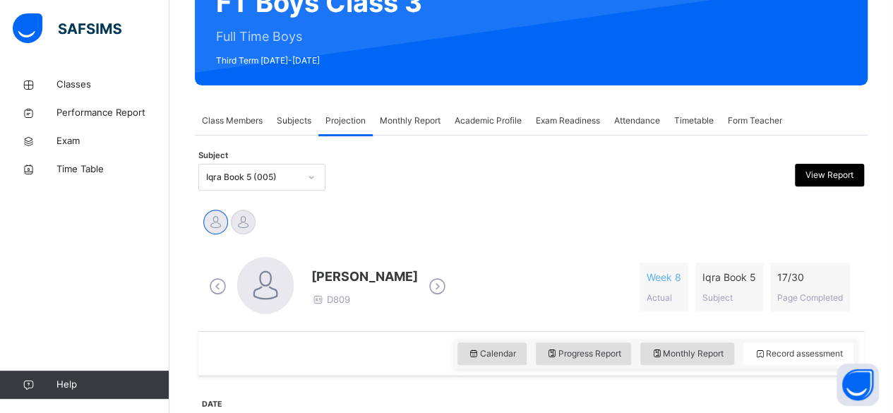
click at [268, 172] on div "Iqra Book 5 (005)" at bounding box center [252, 177] width 93 height 13
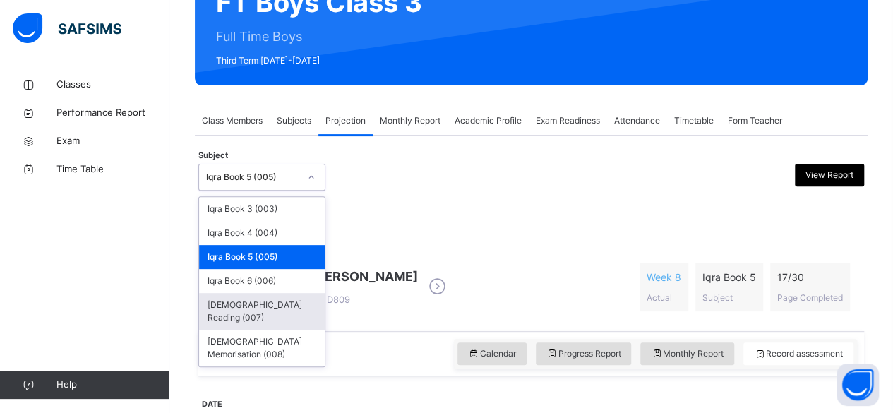
click at [277, 307] on div "[DEMOGRAPHIC_DATA] Reading (007)" at bounding box center [262, 311] width 126 height 37
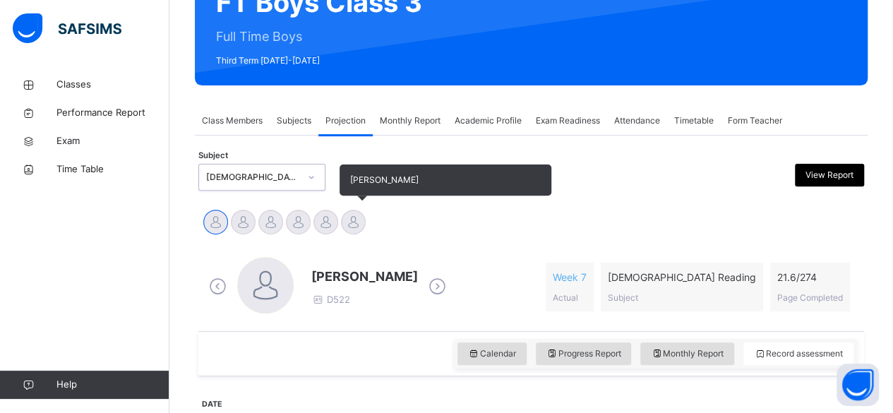
click at [363, 224] on div at bounding box center [353, 222] width 25 height 25
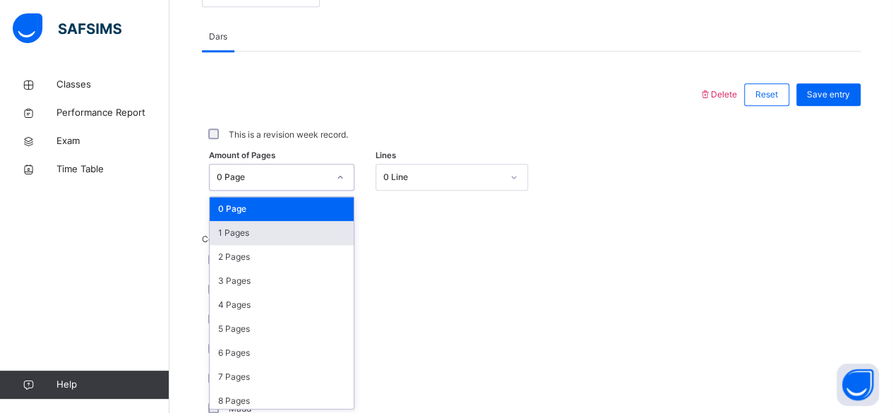
click at [230, 230] on div "1 Pages" at bounding box center [282, 233] width 144 height 24
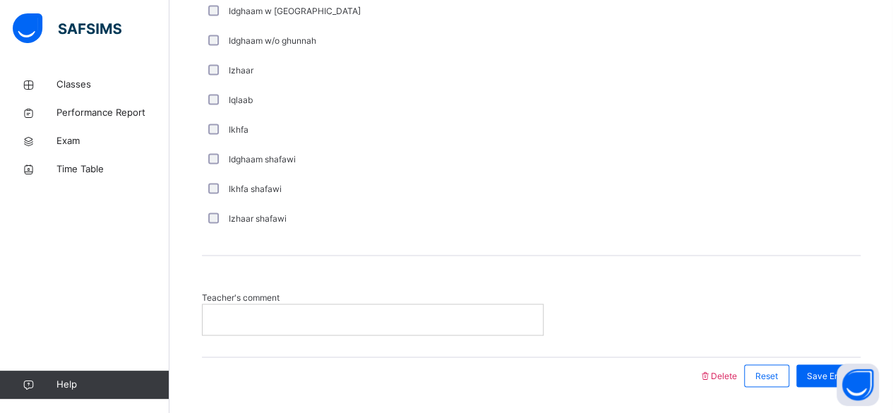
scroll to position [1093, 0]
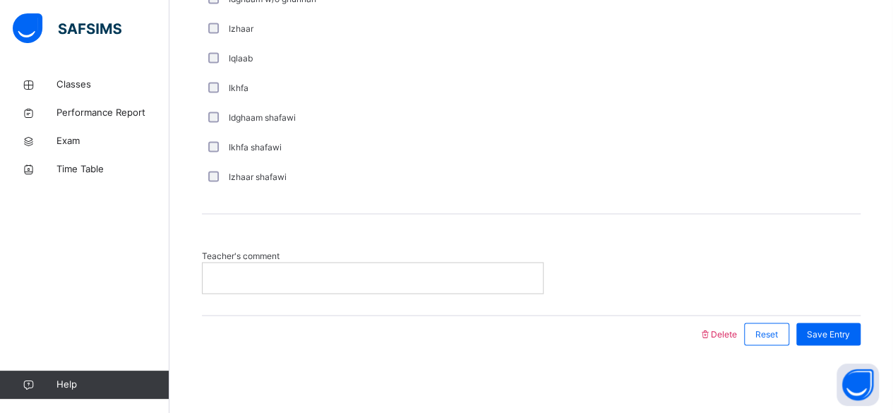
click at [224, 305] on div "Teacher's comment" at bounding box center [531, 264] width 659 height 101
click at [229, 286] on div at bounding box center [373, 278] width 340 height 30
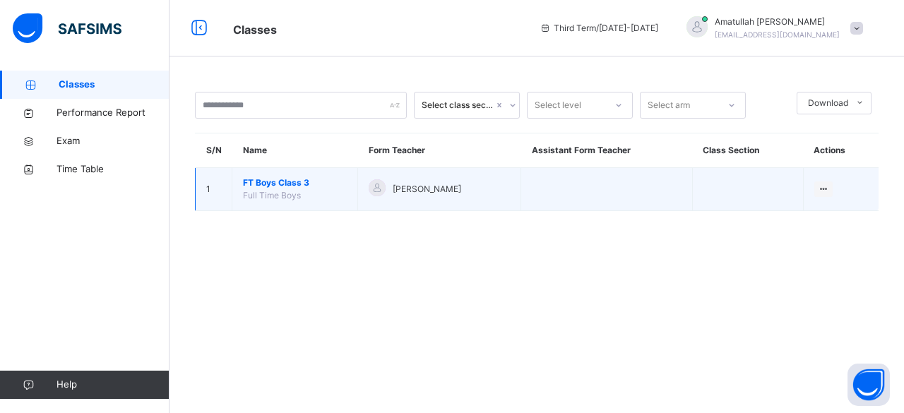
click at [216, 180] on td "1" at bounding box center [214, 189] width 37 height 43
click at [208, 174] on td "1" at bounding box center [214, 189] width 37 height 43
click at [226, 187] on td "1" at bounding box center [214, 189] width 37 height 43
click at [226, 191] on td "1" at bounding box center [214, 189] width 37 height 43
click at [213, 185] on td "1" at bounding box center [214, 189] width 37 height 43
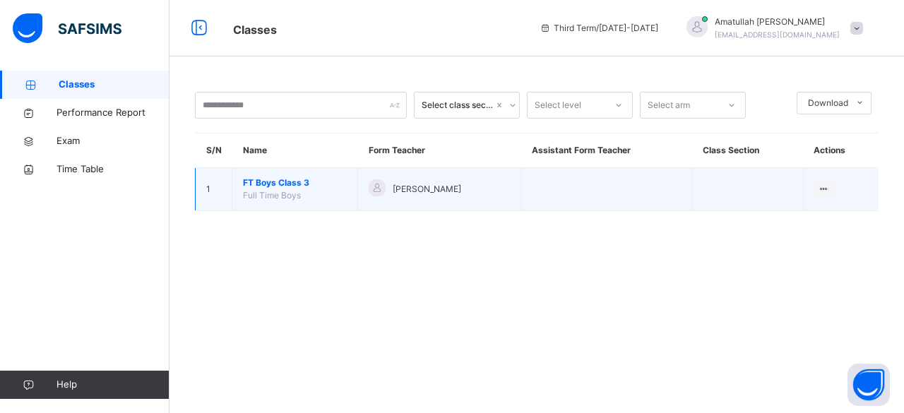
click at [408, 211] on div "Select class section Select level Select arm Download Pdf Report Excel Report S…" at bounding box center [536, 159] width 734 height 176
click at [375, 194] on div at bounding box center [377, 187] width 17 height 17
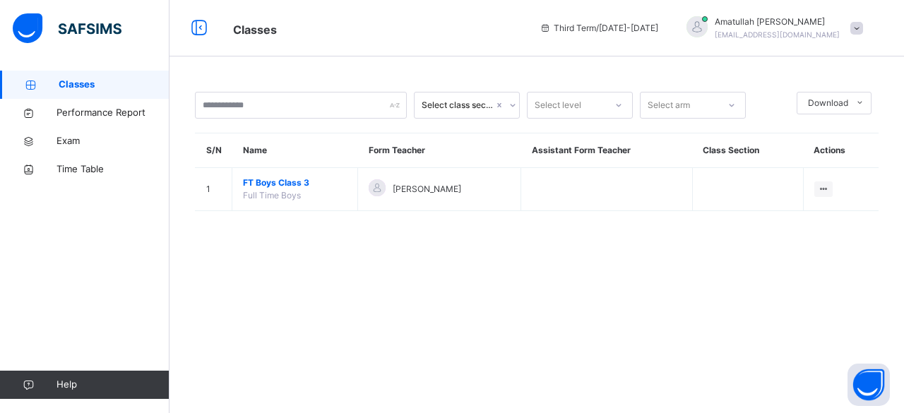
drag, startPoint x: 375, startPoint y: 194, endPoint x: 295, endPoint y: 151, distance: 90.7
click at [358, 189] on td "[PERSON_NAME]" at bounding box center [439, 189] width 163 height 43
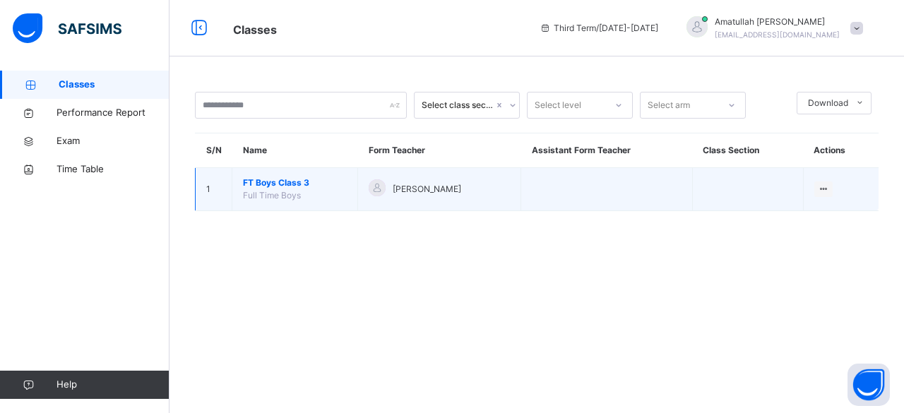
drag, startPoint x: 282, startPoint y: 159, endPoint x: 278, endPoint y: 204, distance: 45.3
click at [278, 200] on table "S/N Name Form Teacher Assistant Form Teacher Class Section Actions 1 FT Boys Cl…" at bounding box center [537, 171] width 684 height 77
click at [311, 198] on td "FT Boys Class 3 Full Time Boys" at bounding box center [295, 189] width 126 height 43
click at [304, 200] on td "FT Boys Class 3 Full Time Boys" at bounding box center [295, 189] width 126 height 43
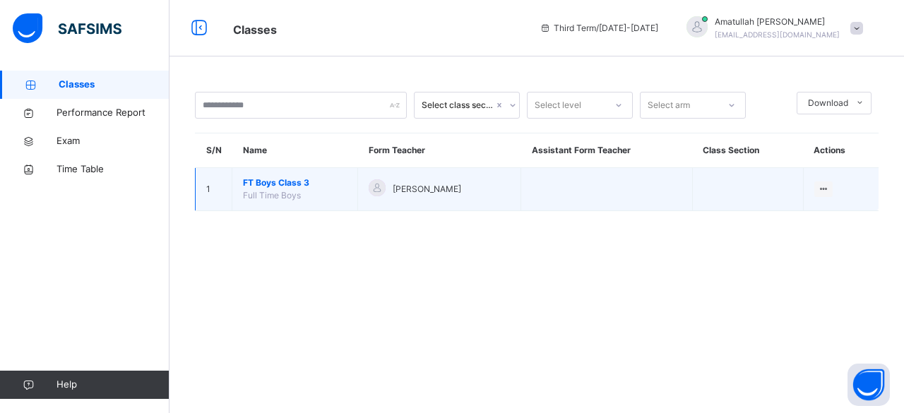
click at [254, 182] on span "FT Boys Class 3" at bounding box center [295, 183] width 104 height 13
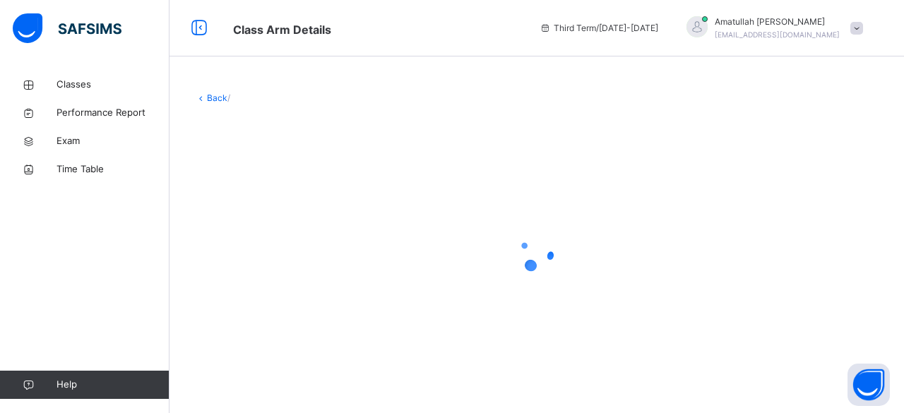
click at [254, 182] on div at bounding box center [537, 253] width 684 height 268
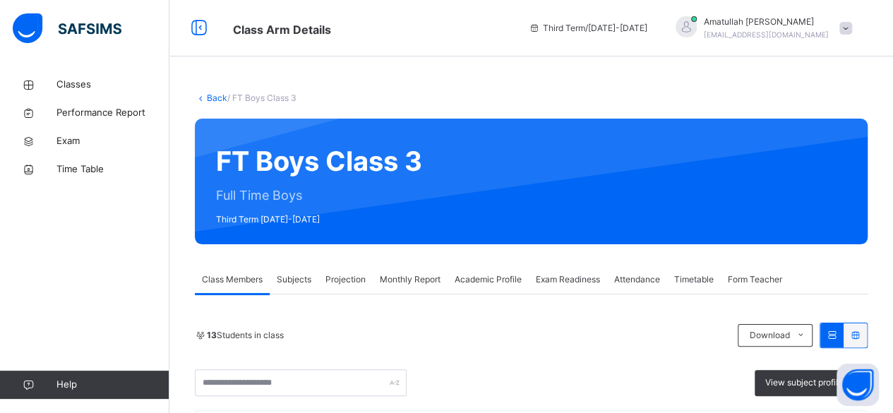
click at [357, 282] on span "Projection" at bounding box center [346, 279] width 40 height 13
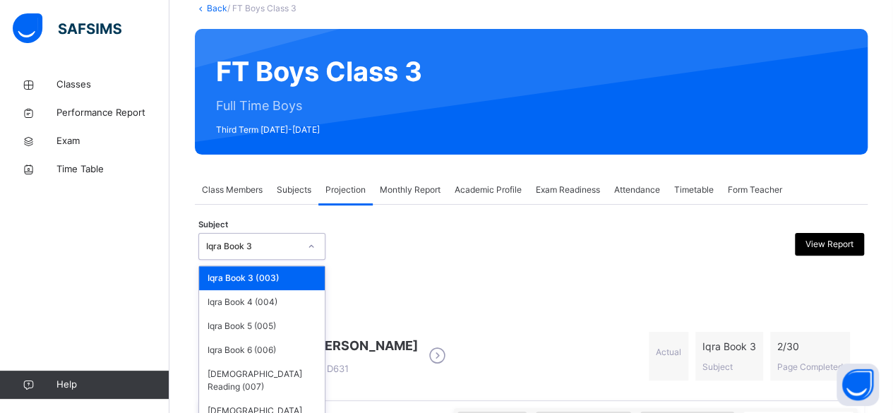
scroll to position [93, 0]
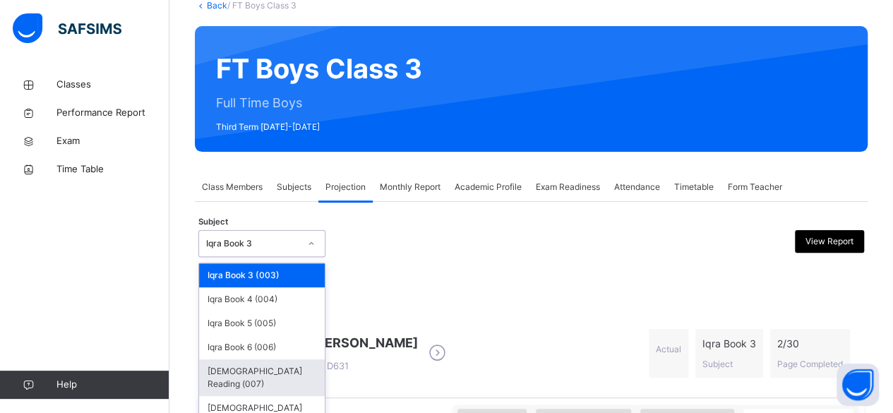
click at [216, 381] on div "[DEMOGRAPHIC_DATA] Reading (007)" at bounding box center [262, 377] width 126 height 37
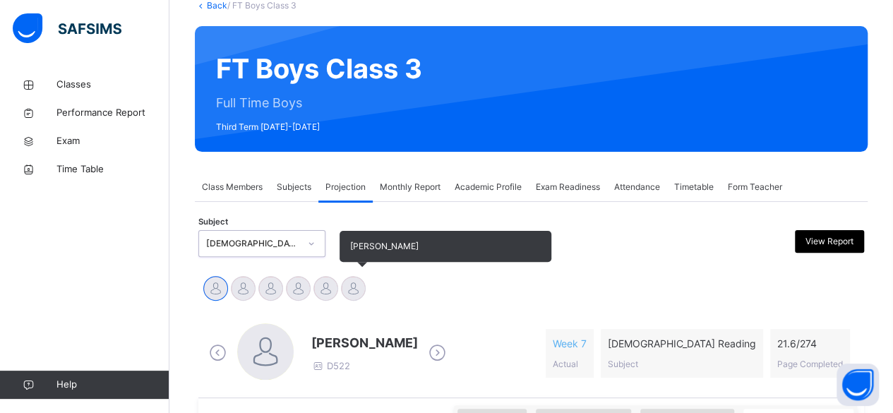
click at [358, 282] on div at bounding box center [353, 288] width 25 height 25
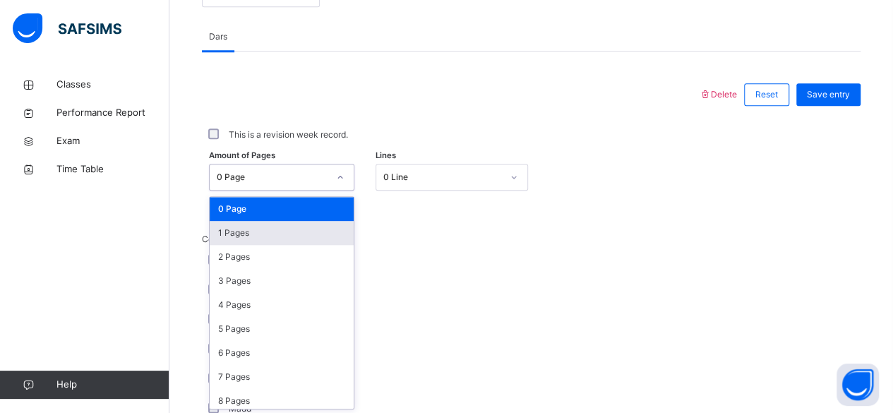
click at [227, 232] on div "1 Pages" at bounding box center [282, 233] width 144 height 24
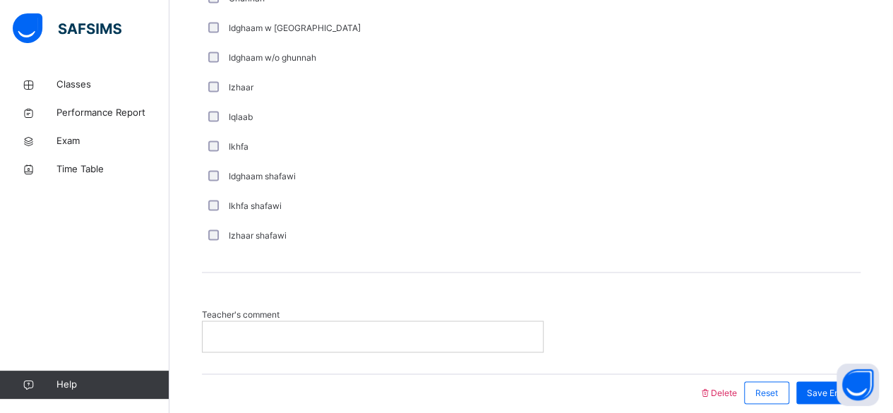
scroll to position [1093, 0]
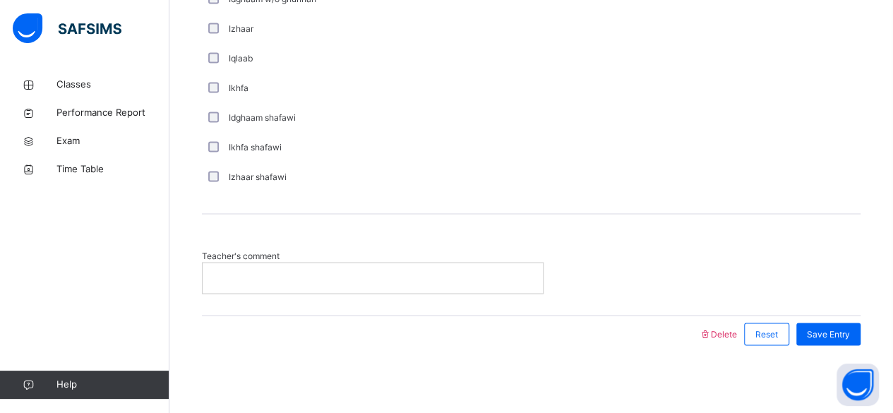
click at [232, 267] on div at bounding box center [373, 278] width 340 height 30
click at [861, 288] on div "Teacher's comment ****" at bounding box center [531, 271] width 659 height 44
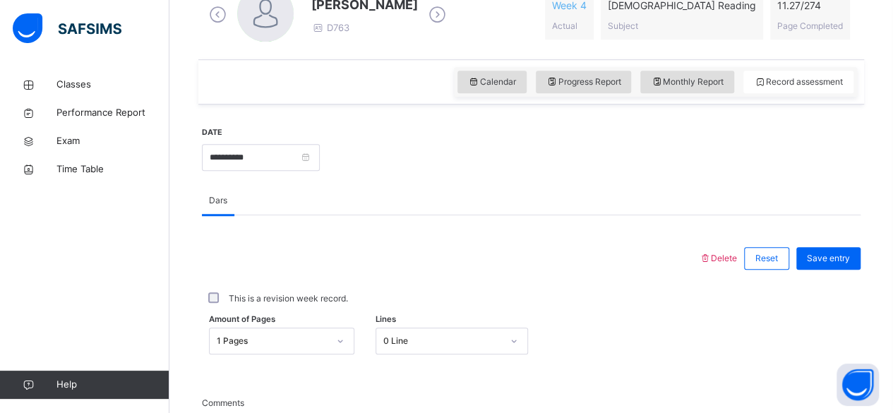
scroll to position [436, 0]
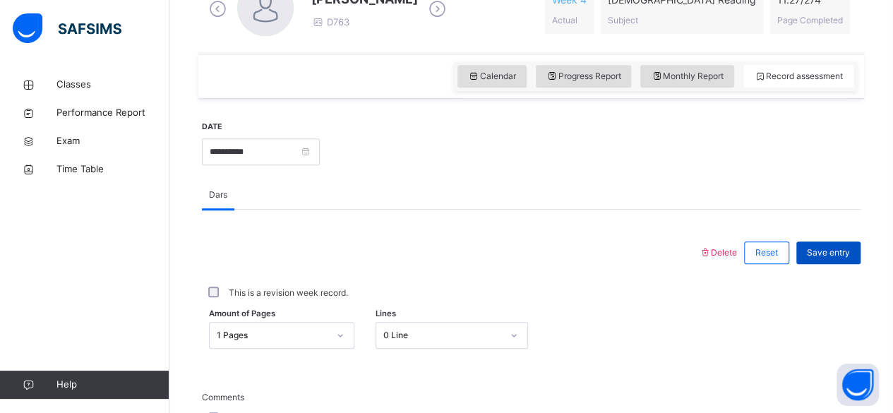
click at [846, 258] on div "Save entry" at bounding box center [829, 253] width 64 height 23
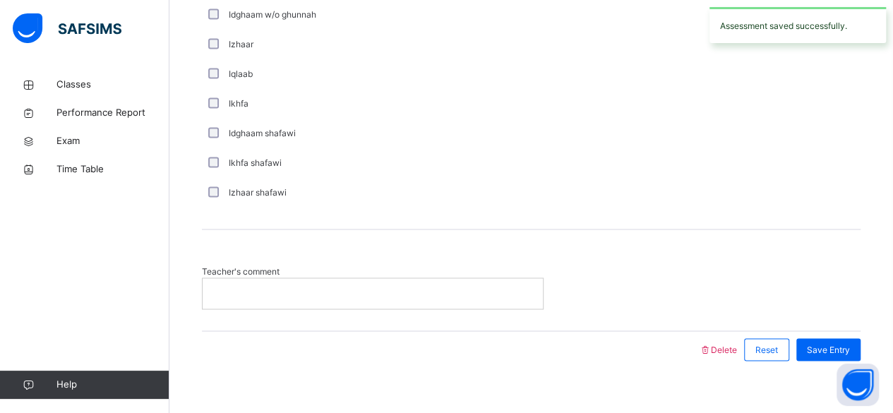
scroll to position [1076, 0]
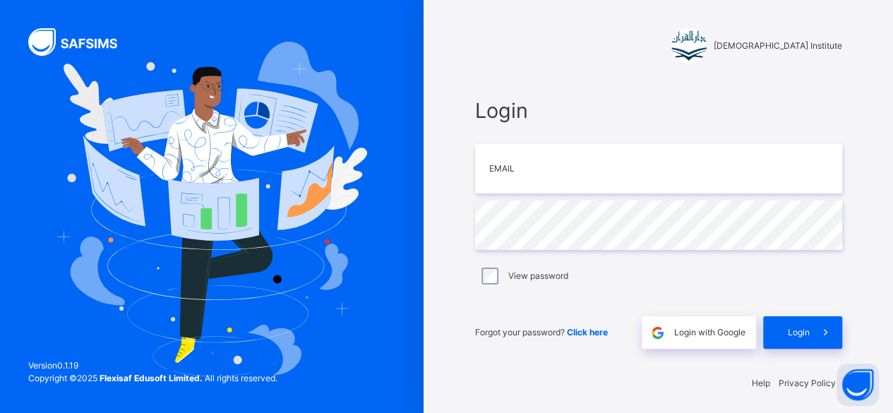
click at [254, 182] on img at bounding box center [211, 209] width 311 height 335
click at [665, 330] on img at bounding box center [658, 333] width 16 height 16
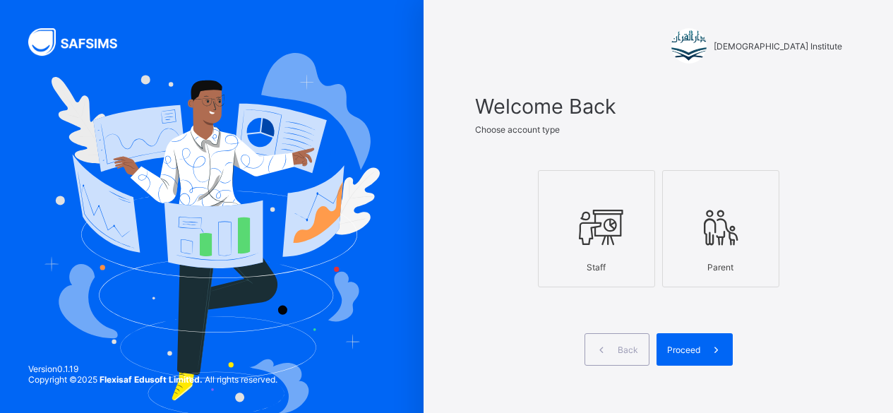
scroll to position [52, 0]
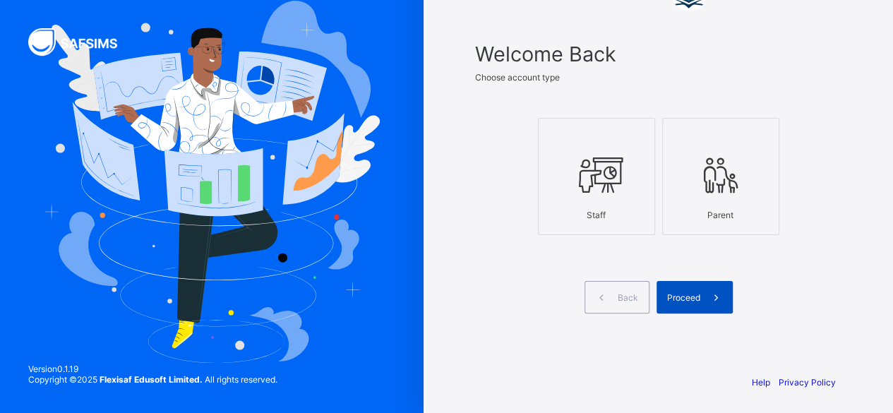
click at [702, 304] on div "Proceed" at bounding box center [695, 297] width 76 height 32
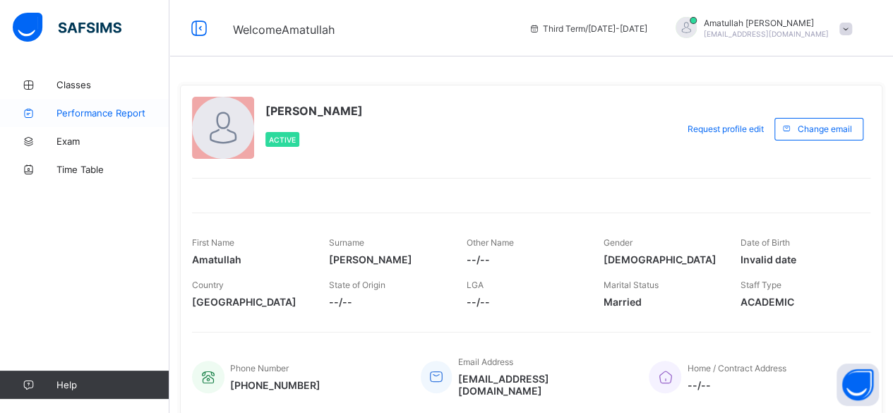
click at [88, 99] on link "Performance Report" at bounding box center [84, 113] width 169 height 28
select select "****"
select select "*"
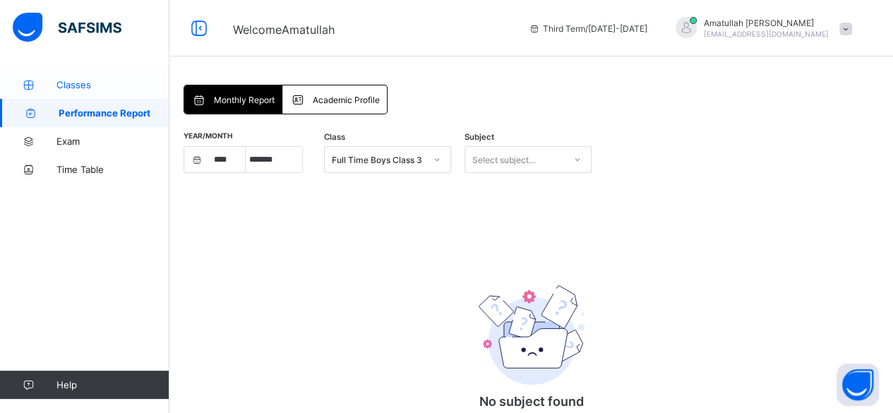
click at [86, 85] on span "Classes" at bounding box center [112, 84] width 113 height 11
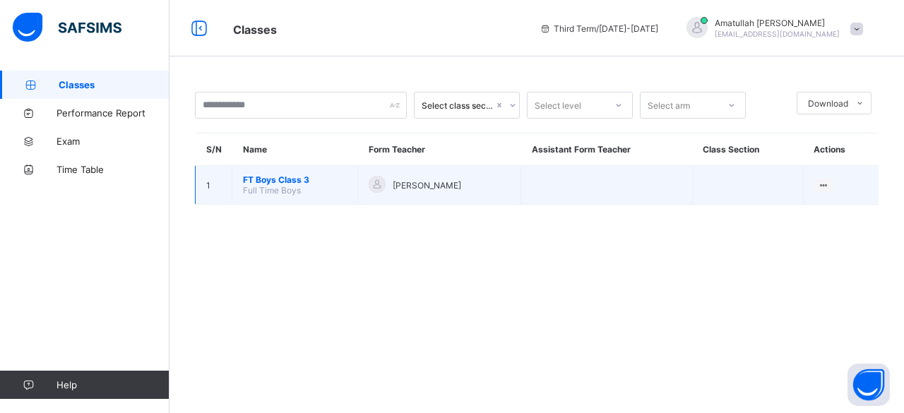
click at [268, 178] on span "FT Boys Class 3" at bounding box center [295, 179] width 104 height 11
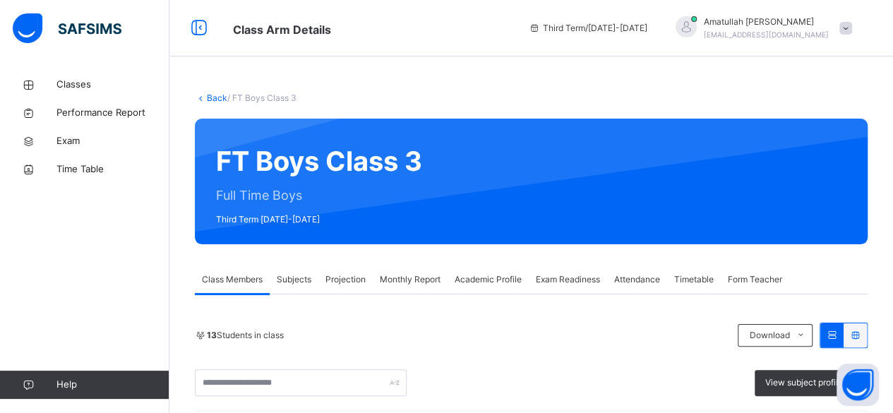
click at [347, 281] on span "Projection" at bounding box center [346, 279] width 40 height 13
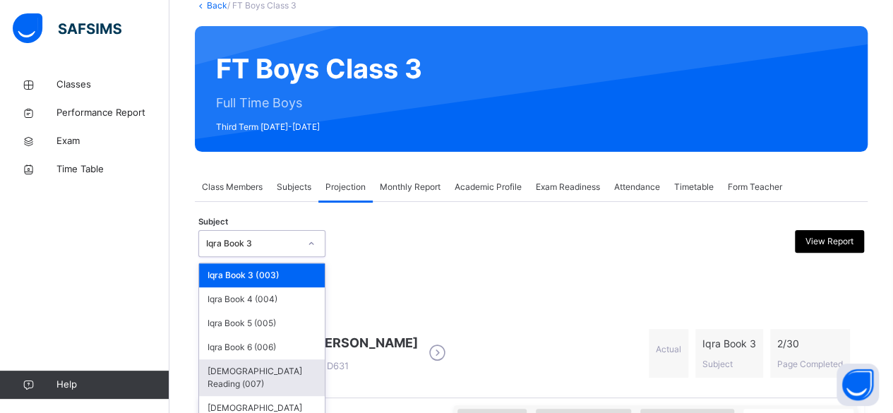
click at [205, 382] on div "[DEMOGRAPHIC_DATA] Reading (007)" at bounding box center [262, 377] width 126 height 37
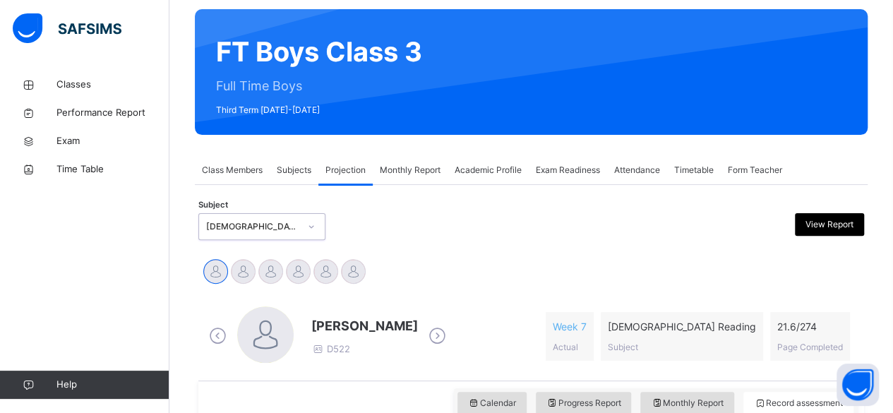
scroll to position [110, 0]
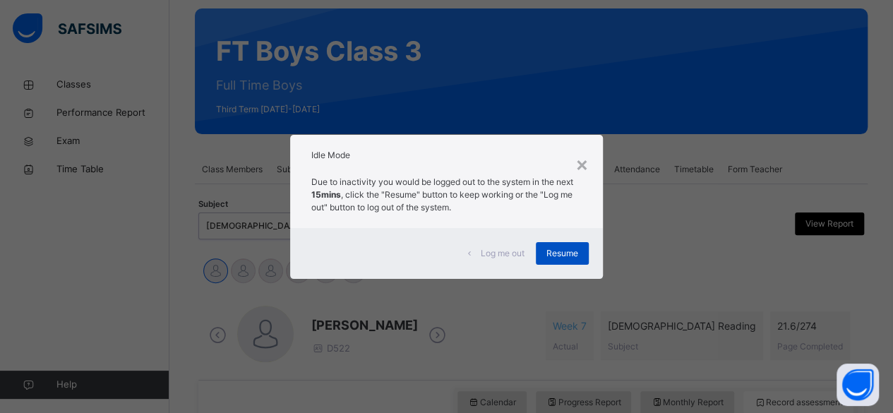
click at [568, 244] on div "Resume" at bounding box center [562, 253] width 53 height 23
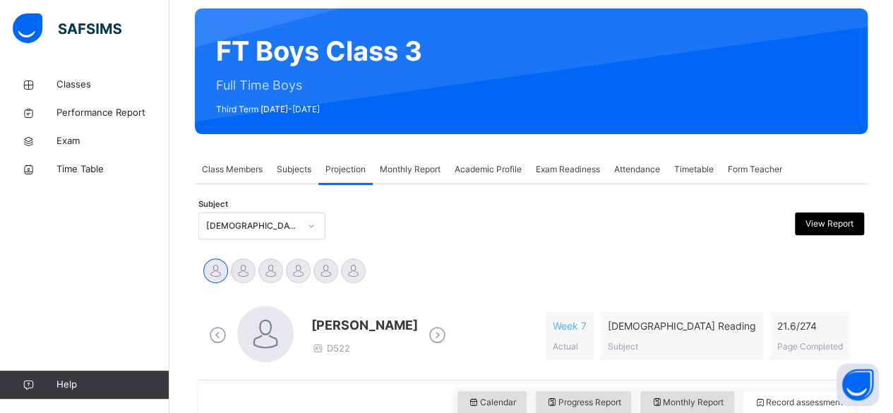
click at [559, 258] on div "[PERSON_NAME] [PERSON_NAME] [PERSON_NAME] Idris Boquizada [PERSON_NAME] [PERSON…" at bounding box center [531, 272] width 659 height 31
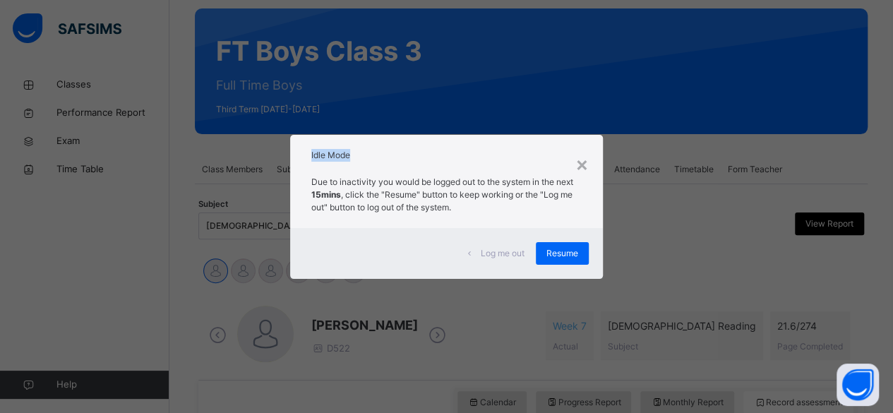
drag, startPoint x: 585, startPoint y: 169, endPoint x: 558, endPoint y: 205, distance: 45.3
click at [558, 205] on div "× Idle Mode Due to inactivity you would be logged out to the system in the next…" at bounding box center [446, 207] width 313 height 144
click at [580, 155] on div "×" at bounding box center [582, 164] width 13 height 30
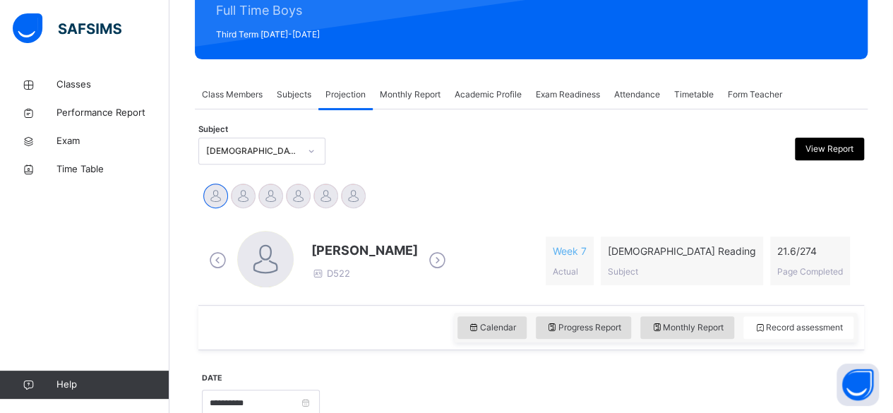
scroll to position [184, 0]
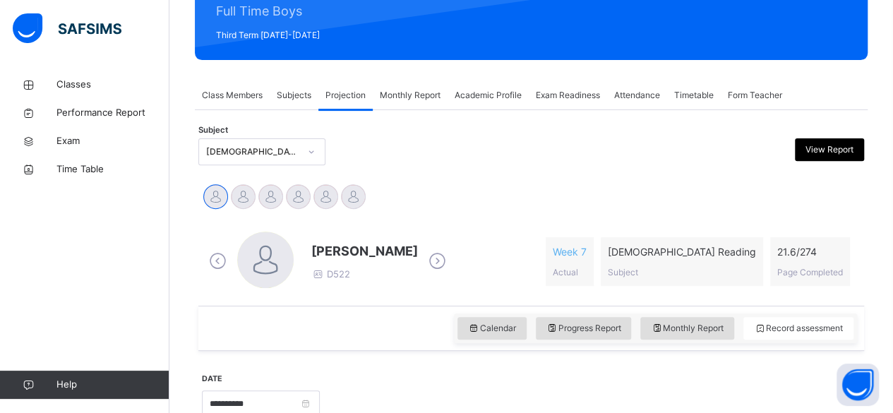
click at [580, 155] on div at bounding box center [615, 151] width 161 height 27
click at [85, 178] on link "Time Table" at bounding box center [84, 169] width 169 height 28
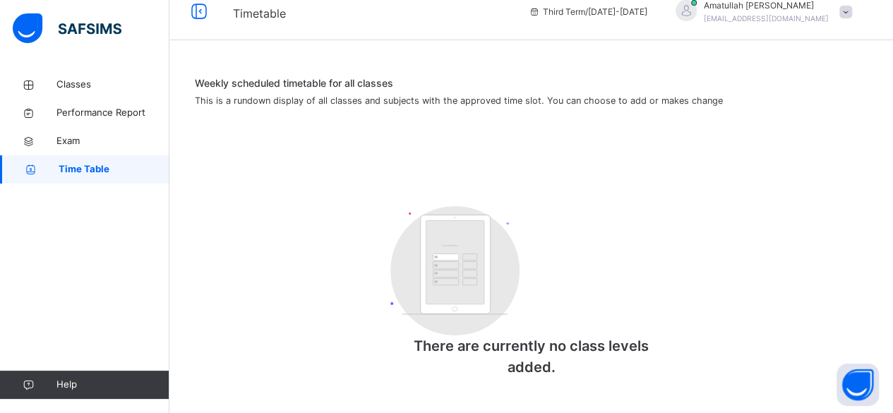
scroll to position [17, 0]
click at [44, 131] on link "Exam" at bounding box center [84, 141] width 169 height 28
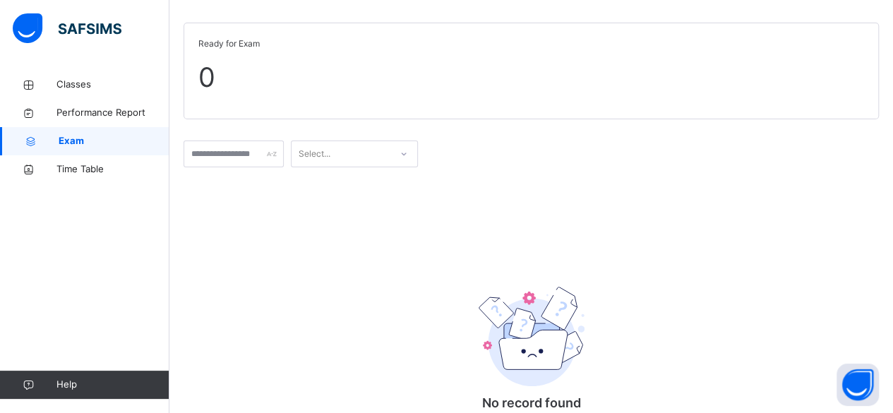
scroll to position [76, 0]
click at [499, 129] on span at bounding box center [532, 126] width 696 height 14
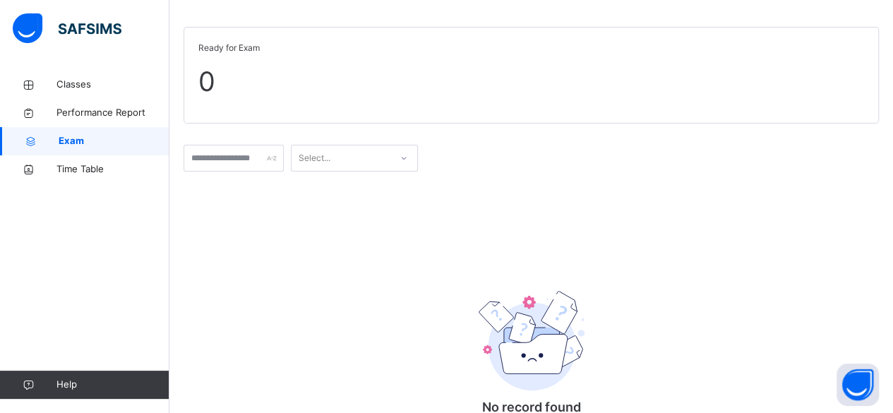
scroll to position [45, 0]
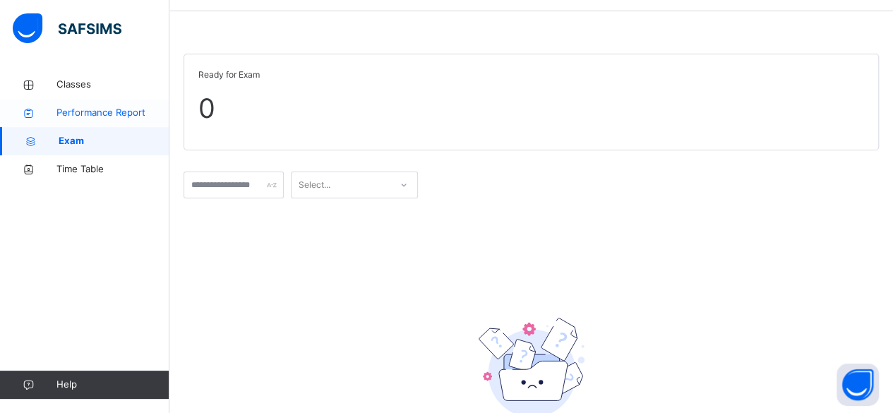
click at [56, 115] on span "Performance Report" at bounding box center [112, 113] width 113 height 14
select select "****"
select select "*"
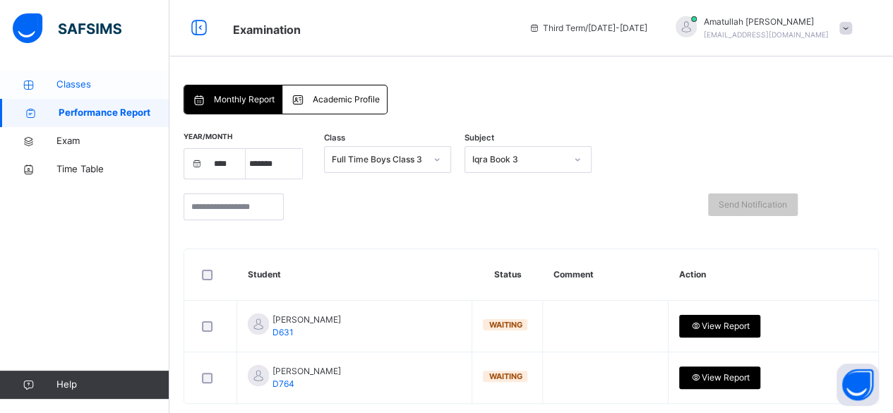
click at [53, 96] on link "Classes" at bounding box center [84, 85] width 169 height 28
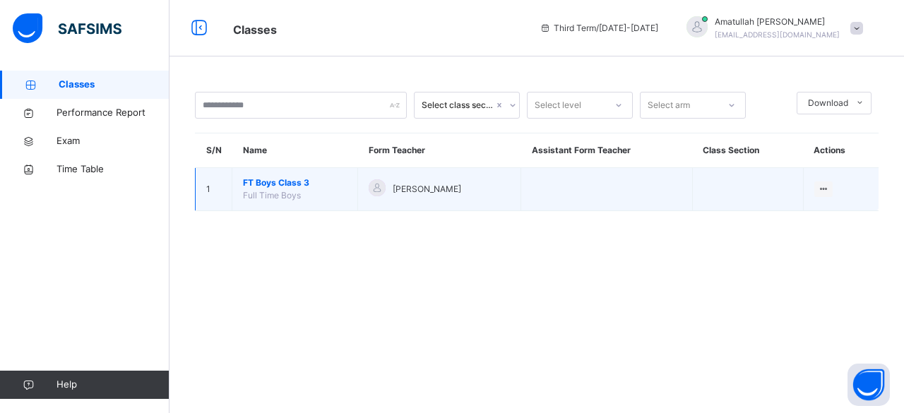
click at [286, 187] on span "FT Boys Class 3" at bounding box center [295, 183] width 104 height 13
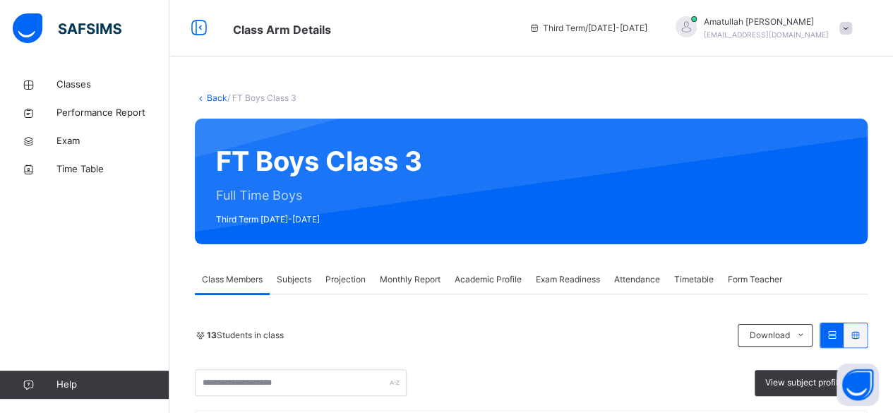
click at [330, 285] on span "Projection" at bounding box center [346, 279] width 40 height 13
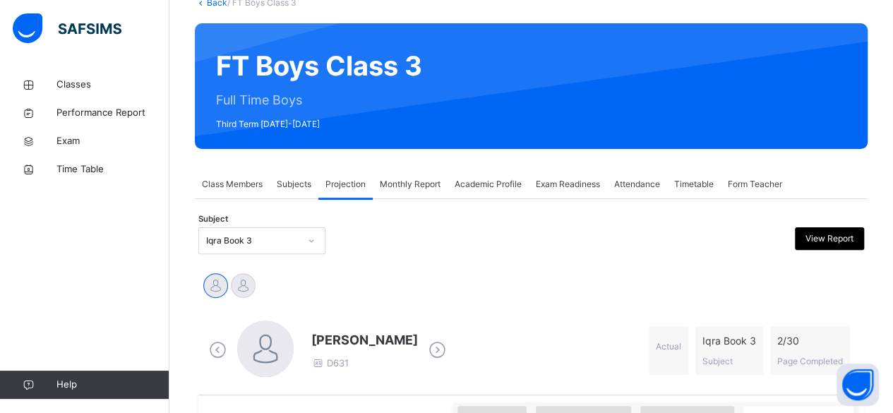
scroll to position [101, 0]
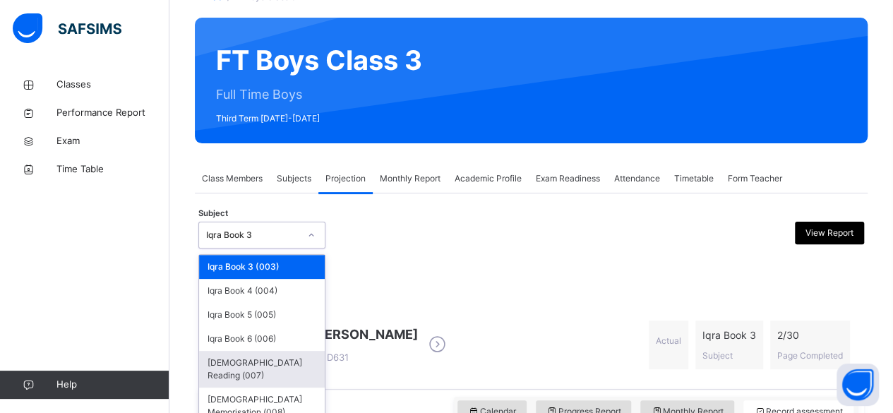
click at [222, 363] on div "[DEMOGRAPHIC_DATA] Reading (007)" at bounding box center [262, 369] width 126 height 37
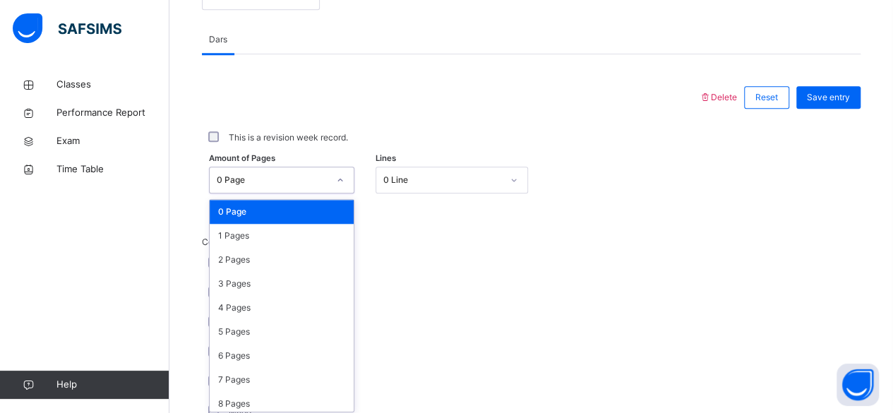
scroll to position [595, 0]
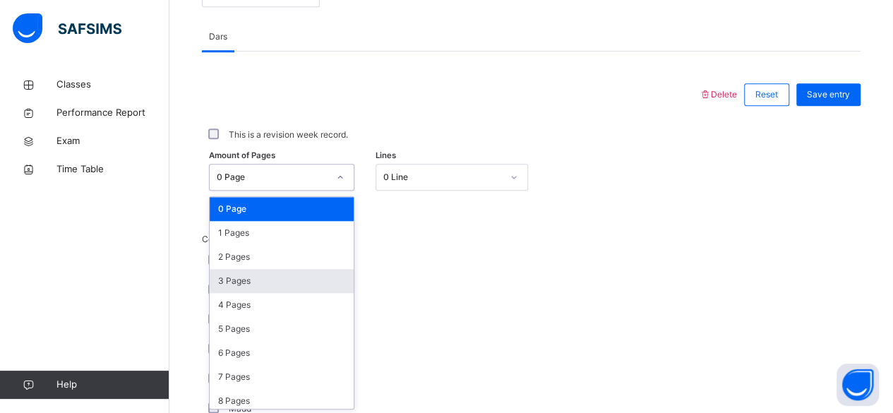
click at [213, 287] on div "3 Pages" at bounding box center [282, 281] width 144 height 24
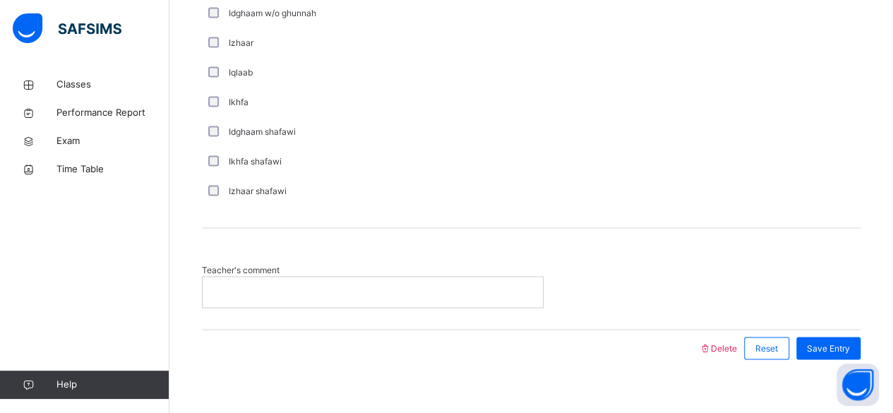
scroll to position [1093, 0]
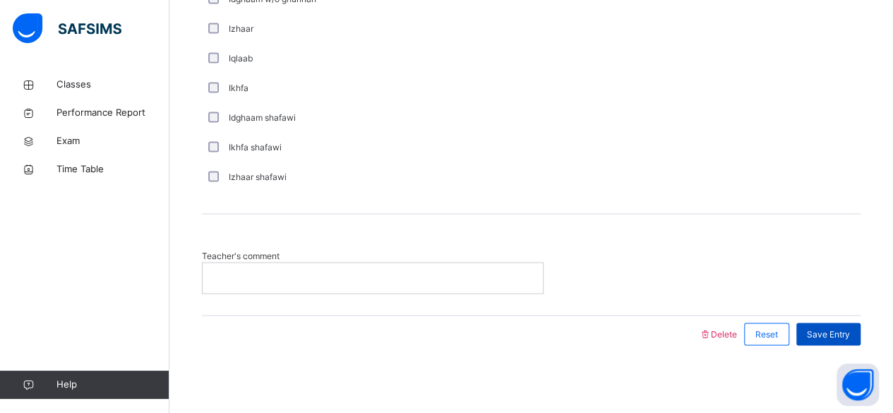
click at [835, 333] on span "Save Entry" at bounding box center [828, 334] width 43 height 13
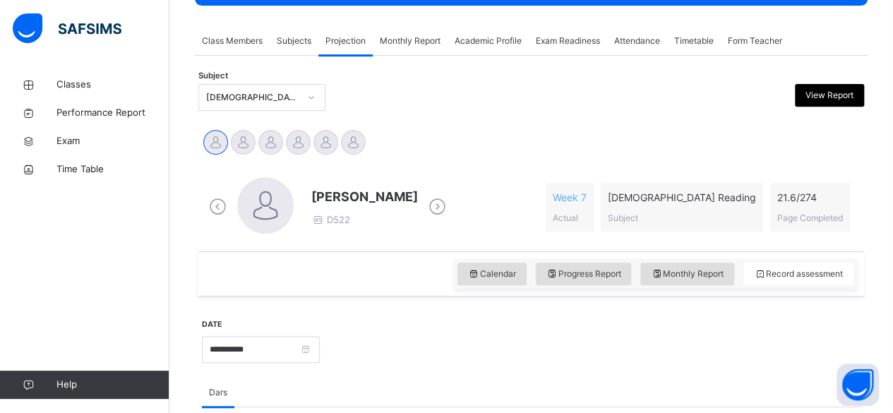
scroll to position [233, 0]
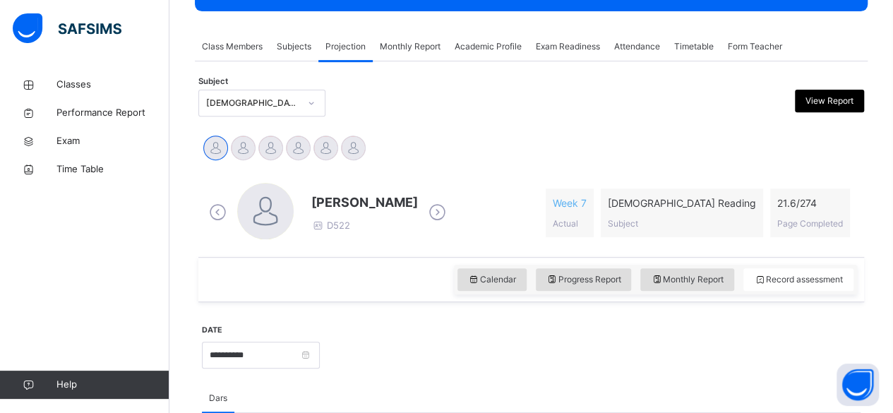
click at [206, 104] on div "[DEMOGRAPHIC_DATA] Reading (007)" at bounding box center [252, 103] width 93 height 13
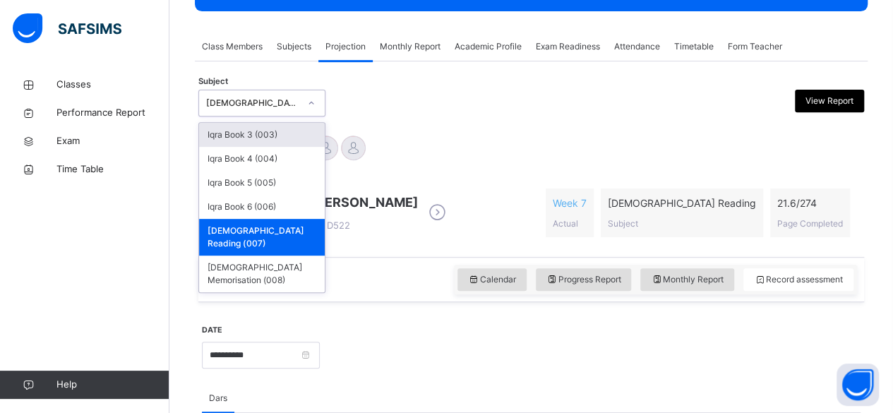
click at [210, 127] on div "Iqra Book 3 (003)" at bounding box center [262, 135] width 126 height 24
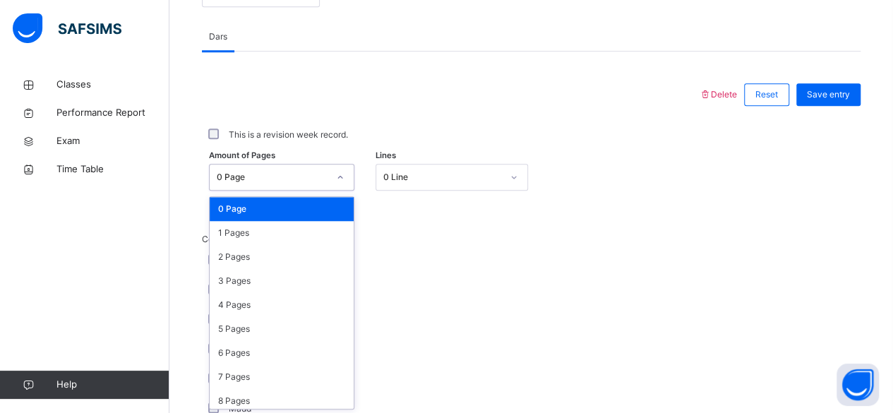
scroll to position [595, 0]
click at [218, 278] on div "3 Pages" at bounding box center [282, 281] width 144 height 24
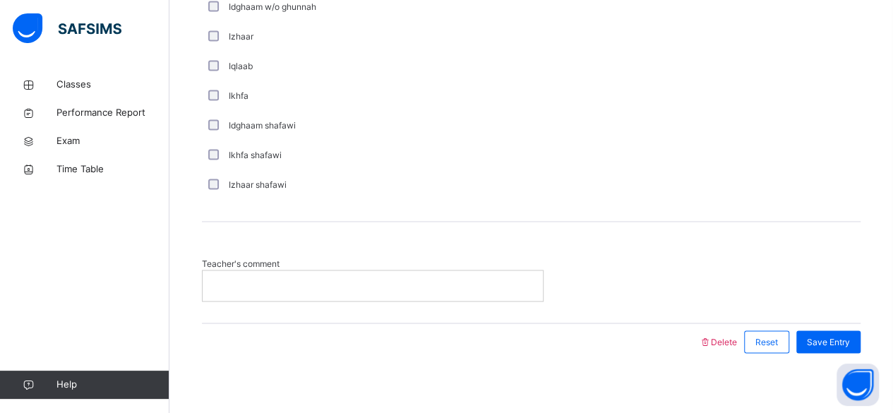
scroll to position [1088, 0]
click at [836, 338] on span "Save Entry" at bounding box center [828, 339] width 43 height 13
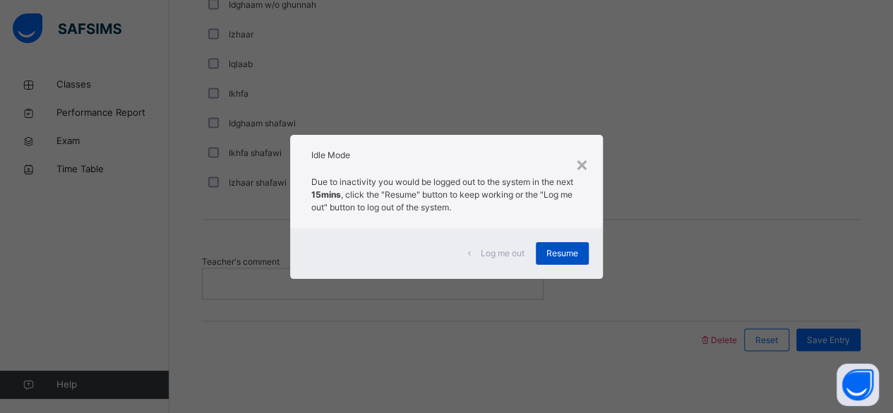
click at [566, 264] on div "Resume" at bounding box center [562, 253] width 53 height 23
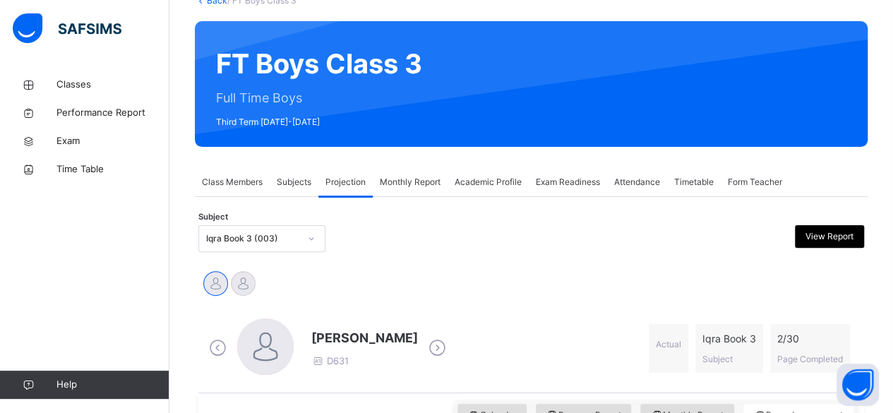
scroll to position [100, 0]
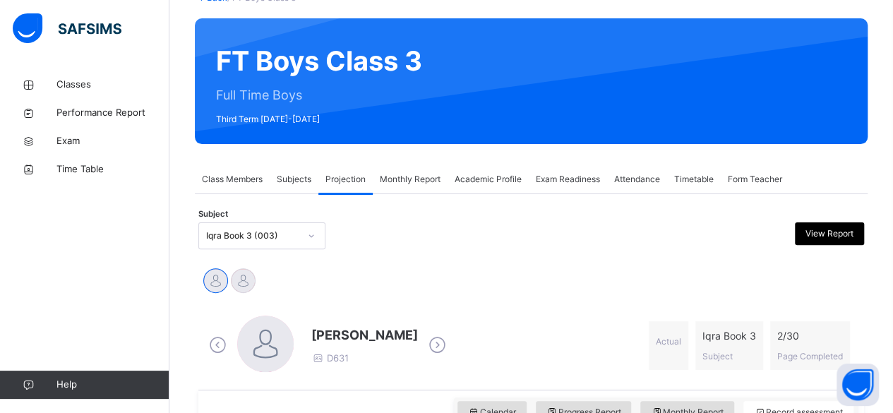
click at [583, 175] on span "Exam Readiness" at bounding box center [568, 179] width 64 height 13
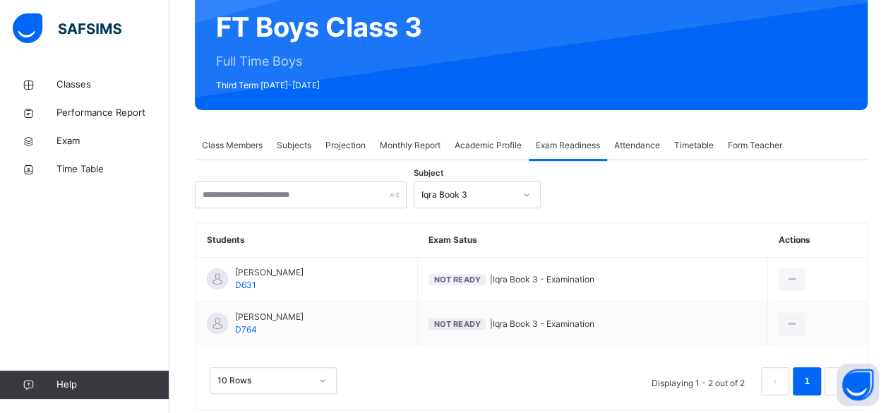
scroll to position [165, 0]
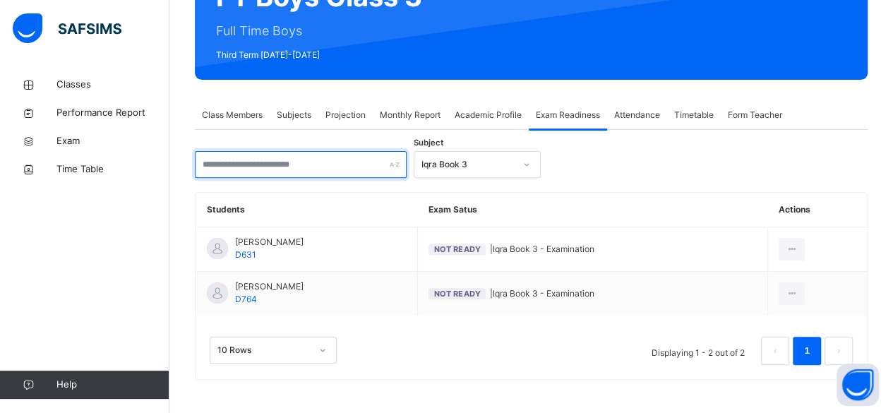
click at [369, 167] on input "text" at bounding box center [301, 164] width 212 height 27
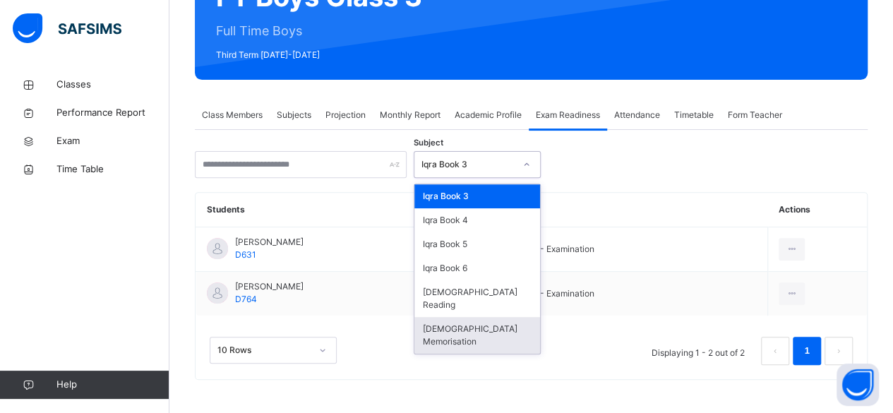
click at [488, 319] on div "[DEMOGRAPHIC_DATA] Memorisation" at bounding box center [478, 335] width 126 height 37
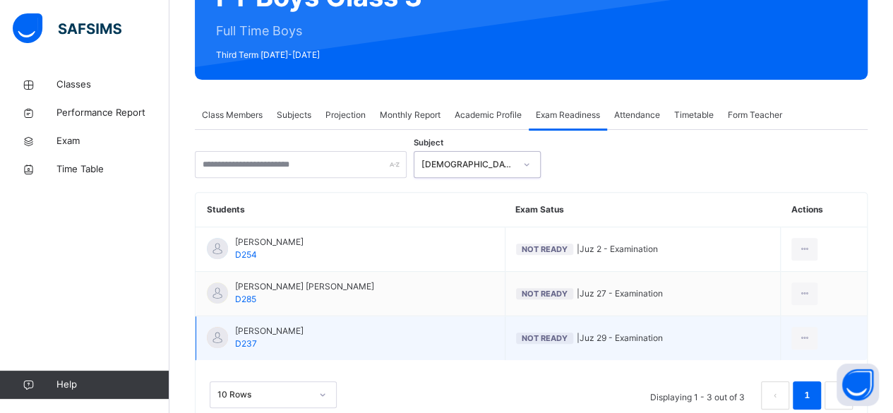
click at [355, 341] on td "Ibrahim Haydar Haydar D237" at bounding box center [350, 338] width 309 height 44
click at [522, 339] on span "Not Ready" at bounding box center [545, 338] width 46 height 10
click at [799, 338] on icon at bounding box center [805, 338] width 12 height 13
click at [736, 394] on div "Mark as Ready for Exam" at bounding box center [763, 395] width 95 height 14
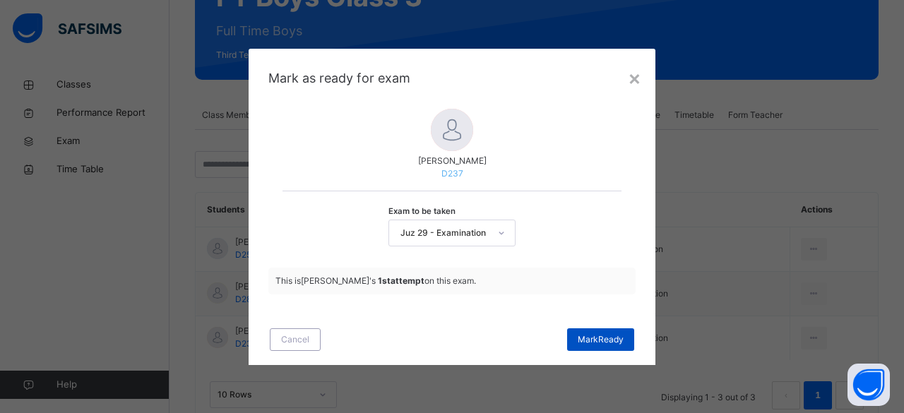
click at [597, 339] on span "Mark Ready" at bounding box center [601, 339] width 46 height 13
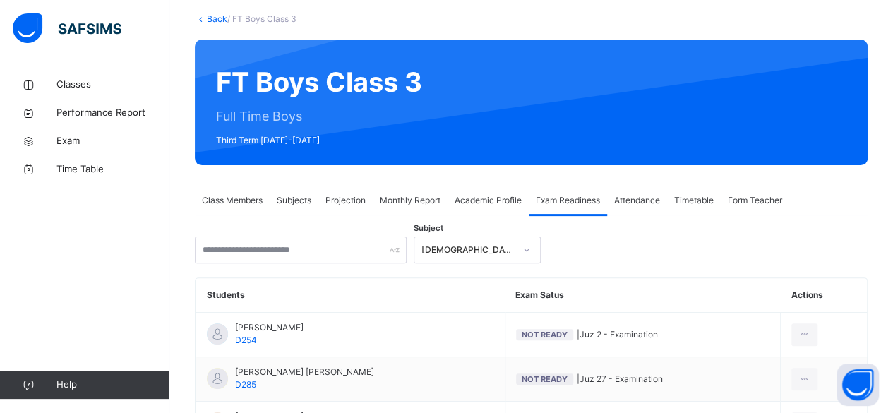
scroll to position [209, 0]
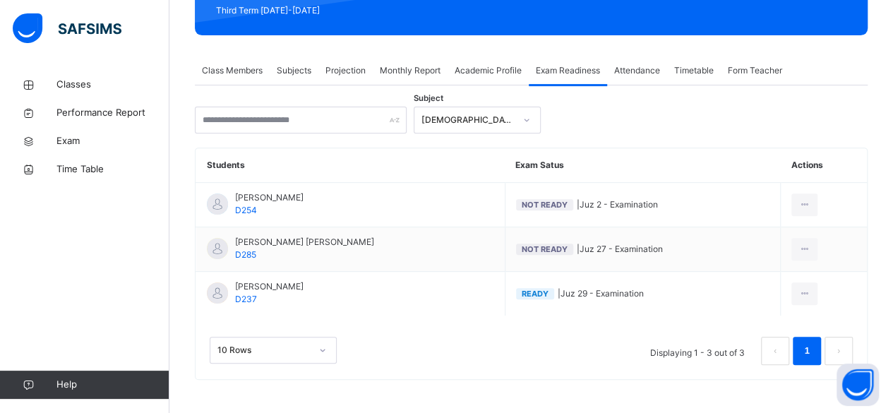
click at [476, 374] on div "10 Rows Displaying 1 - 3 out of 3 1" at bounding box center [532, 348] width 672 height 64
click at [109, 93] on link "Classes" at bounding box center [84, 85] width 169 height 28
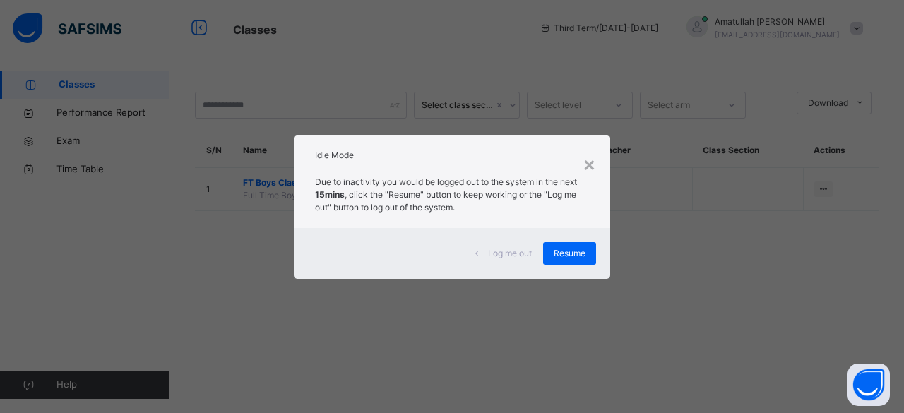
click at [516, 249] on span "Log me out" at bounding box center [510, 253] width 44 height 13
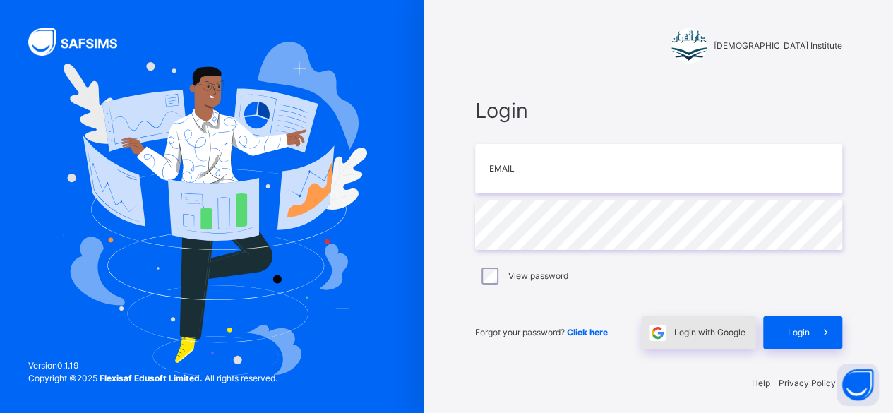
click at [692, 332] on span "Login with Google" at bounding box center [709, 332] width 71 height 13
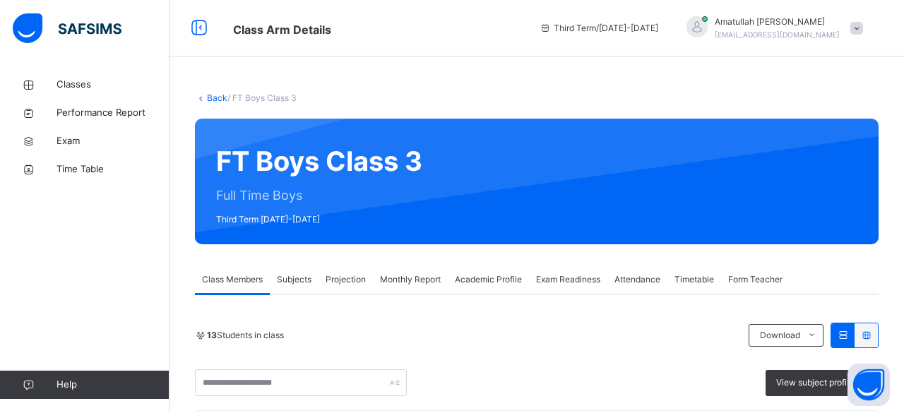
click at [359, 287] on div "Projection" at bounding box center [345, 280] width 54 height 28
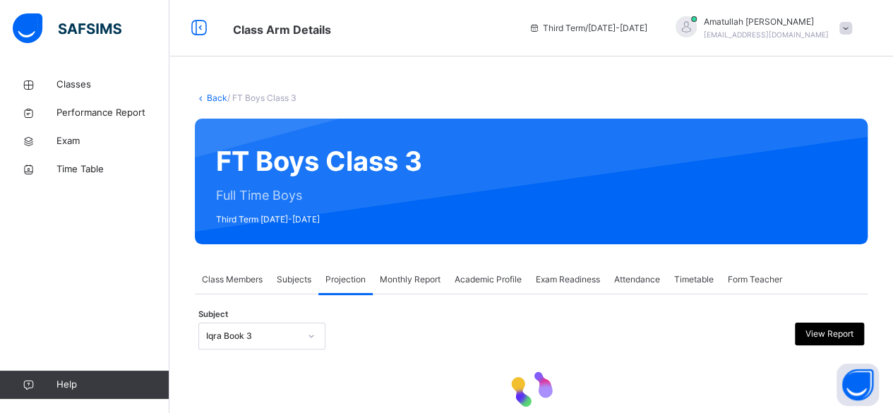
scroll to position [45, 0]
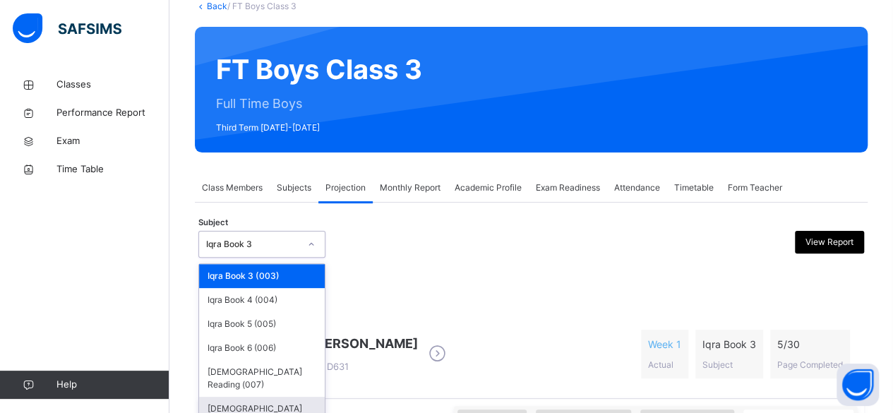
click at [299, 397] on div "[DEMOGRAPHIC_DATA] Memorisation (008)" at bounding box center [262, 415] width 126 height 37
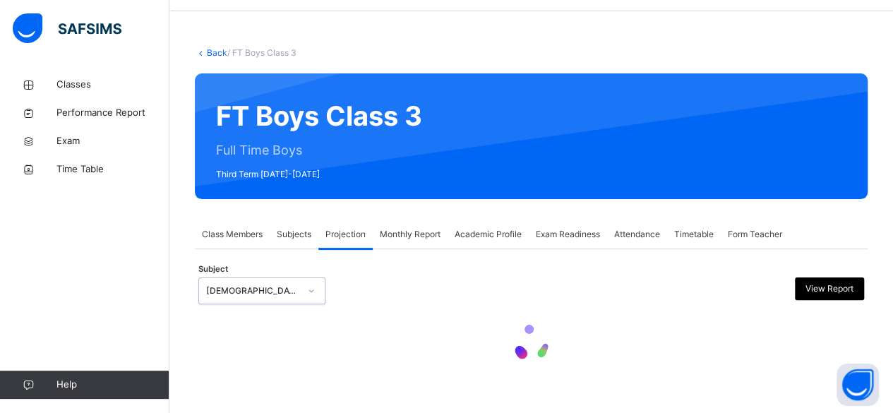
scroll to position [93, 0]
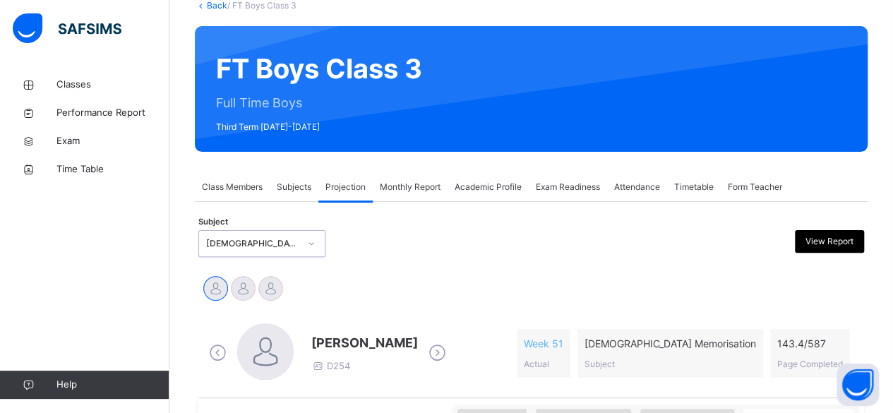
click at [450, 362] on icon at bounding box center [437, 352] width 25 height 21
click at [431, 355] on icon at bounding box center [437, 352] width 25 height 21
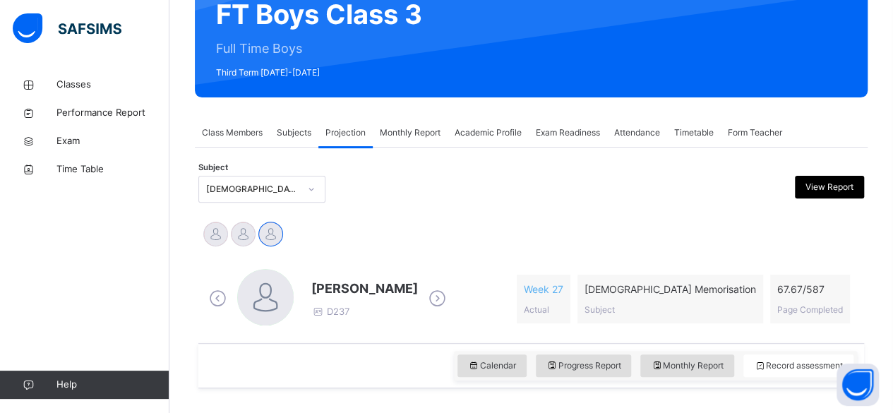
scroll to position [150, 0]
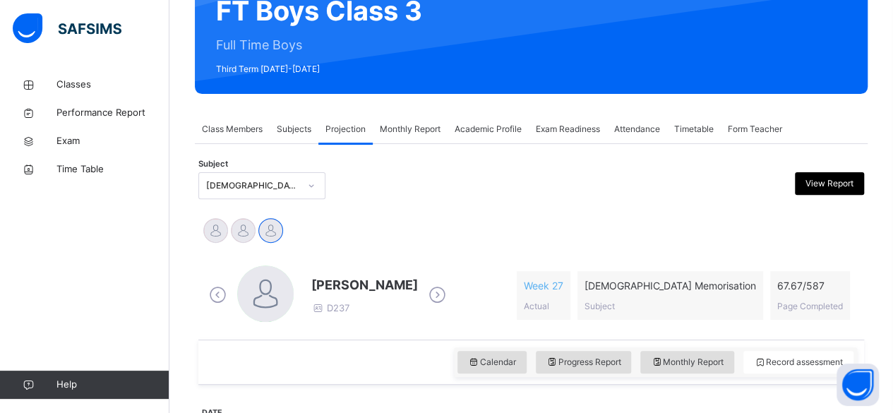
click at [216, 289] on icon at bounding box center [217, 295] width 25 height 21
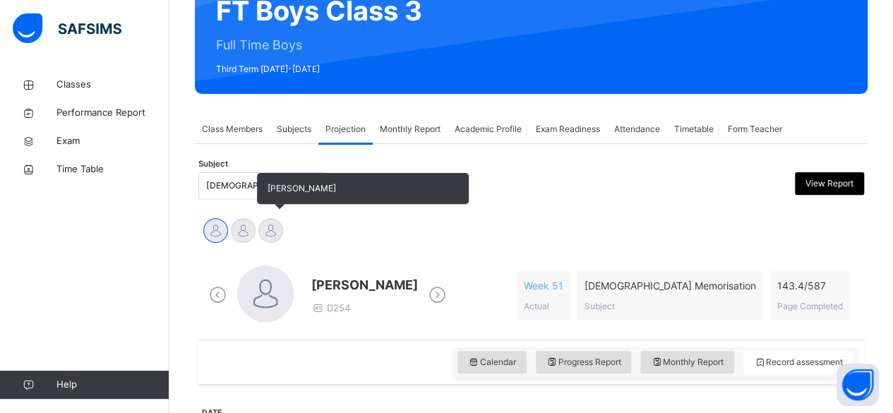
click at [277, 224] on div at bounding box center [270, 230] width 25 height 25
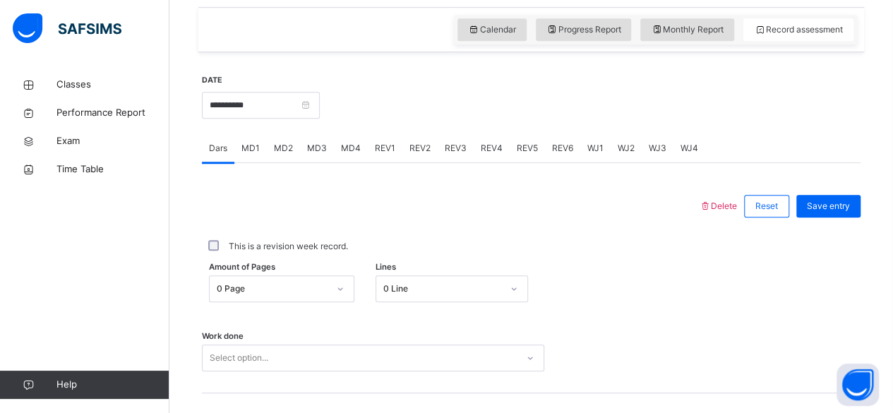
scroll to position [485, 0]
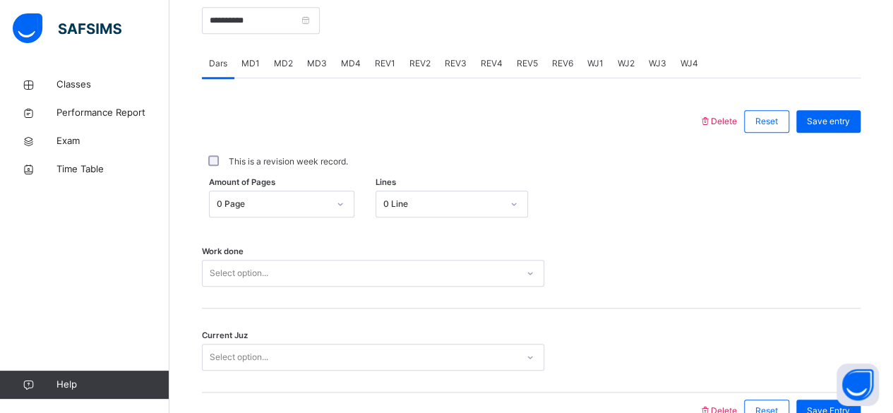
click at [357, 287] on div "Select option..." at bounding box center [373, 273] width 342 height 27
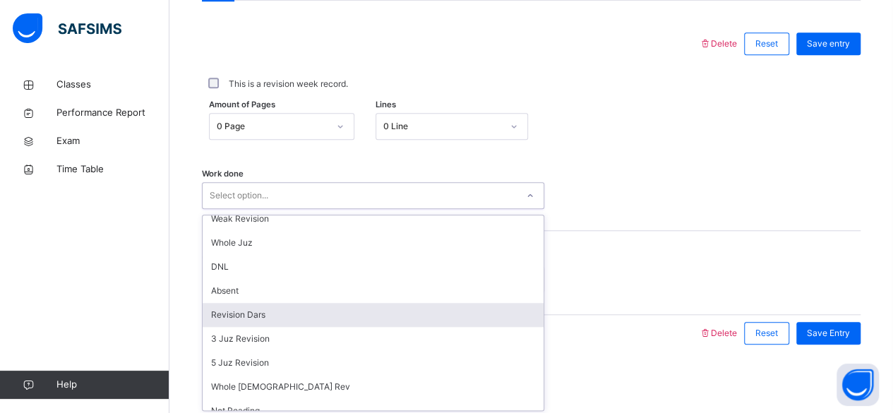
scroll to position [56, 0]
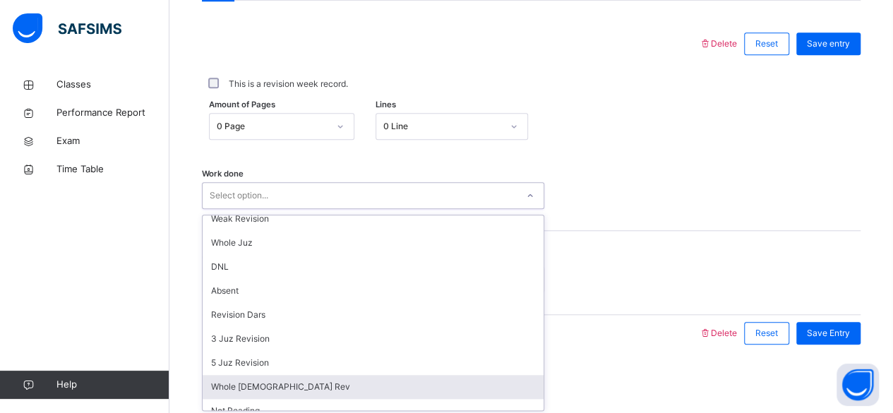
click at [318, 394] on div "Whole [DEMOGRAPHIC_DATA] Rev" at bounding box center [373, 387] width 341 height 24
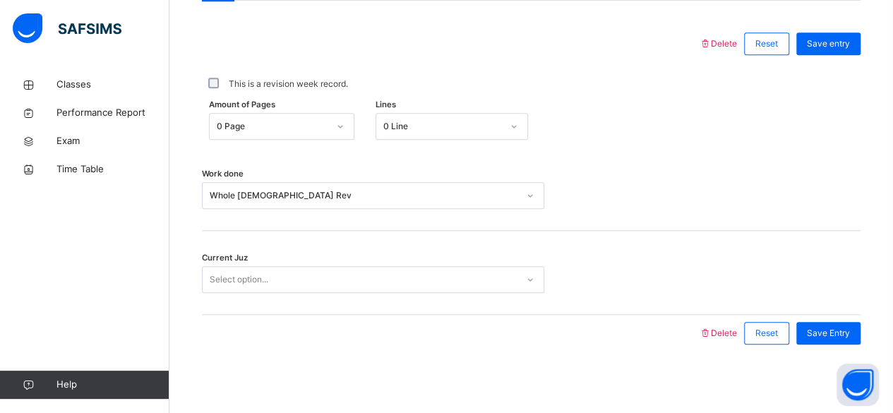
click at [228, 173] on span "Work done" at bounding box center [223, 174] width 42 height 12
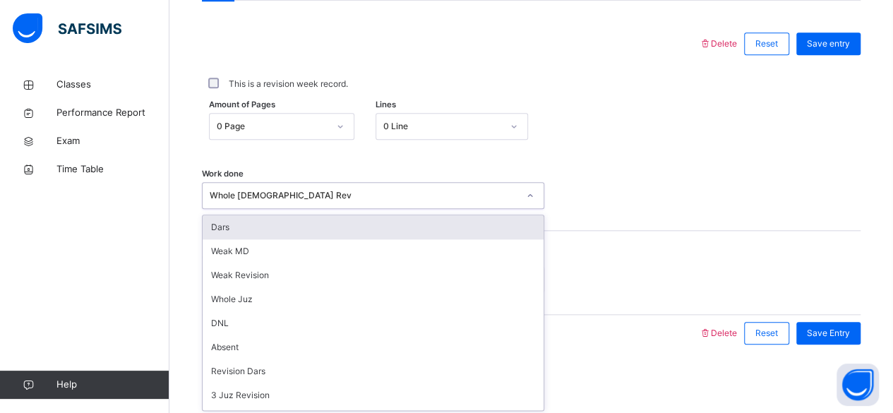
click at [236, 194] on div "Whole [DEMOGRAPHIC_DATA] Rev" at bounding box center [364, 195] width 309 height 13
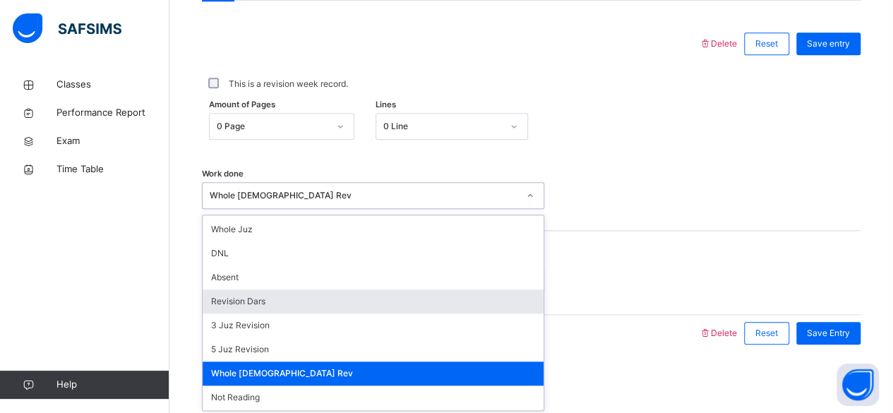
scroll to position [72, 0]
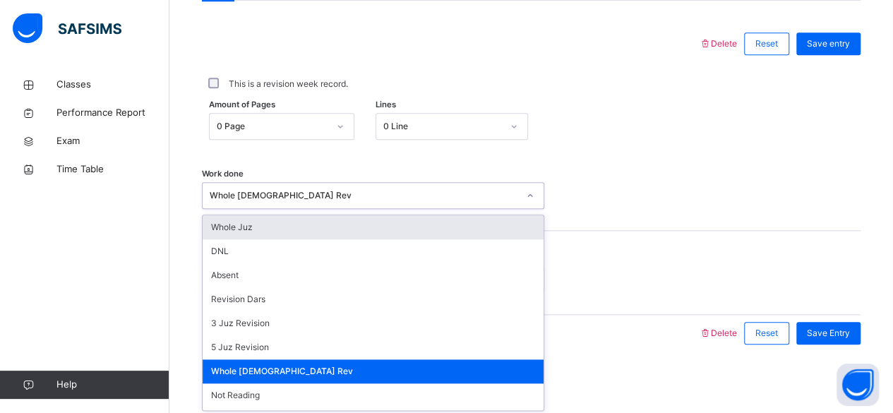
click at [255, 220] on div "Whole Juz" at bounding box center [373, 227] width 341 height 24
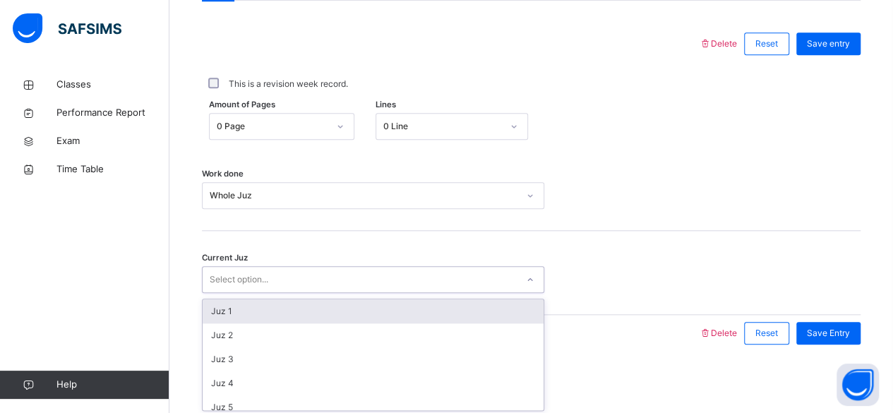
click at [278, 285] on div "Select option..." at bounding box center [360, 280] width 314 height 22
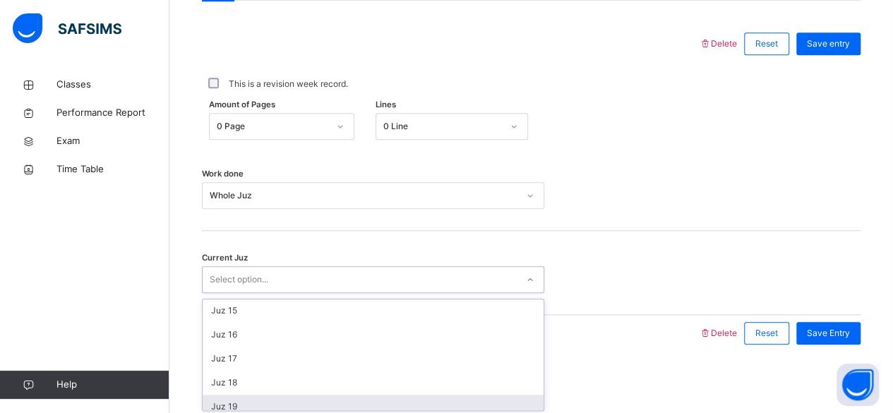
scroll to position [609, 0]
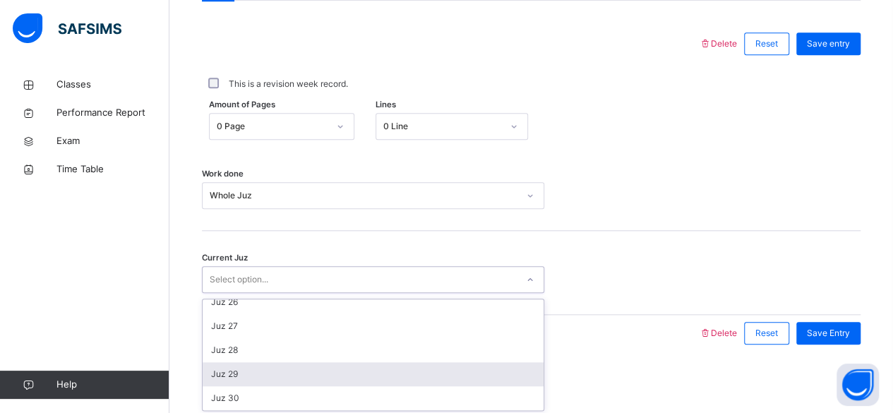
click at [287, 374] on div "Juz 29" at bounding box center [373, 374] width 341 height 24
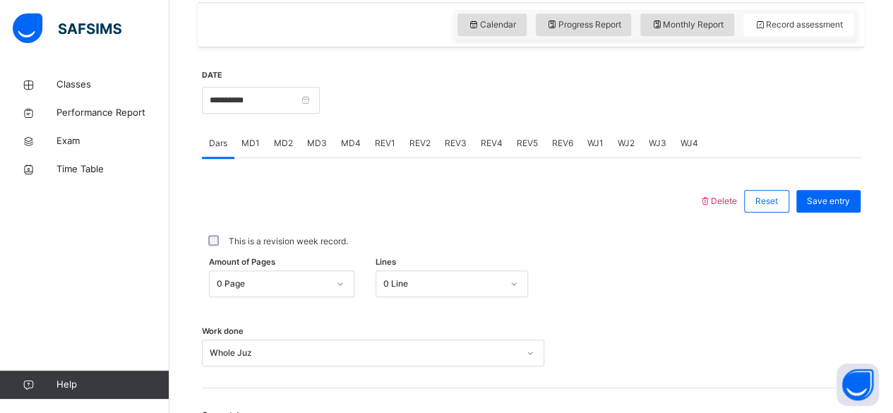
scroll to position [460, 0]
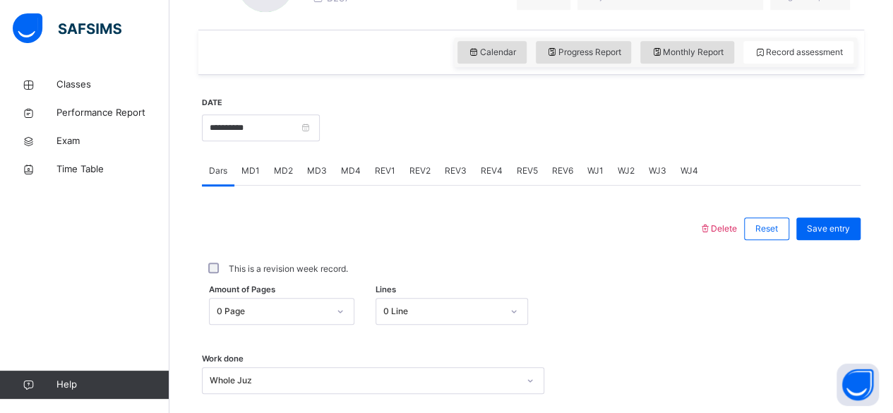
click at [380, 179] on div "REV1" at bounding box center [385, 171] width 35 height 28
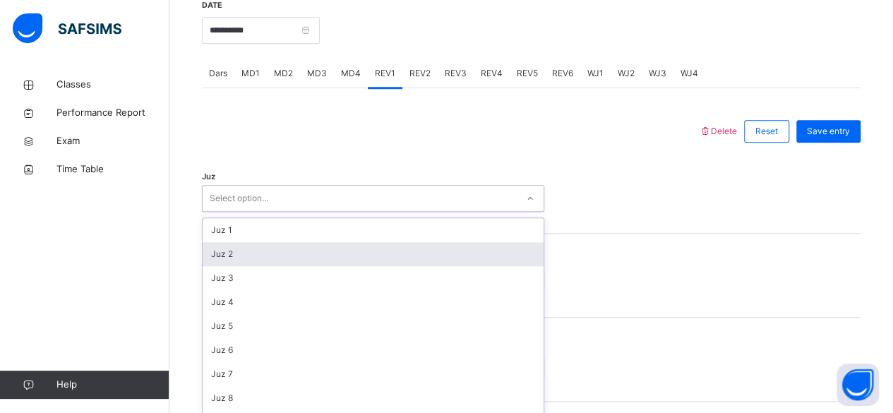
click at [335, 212] on div "option Juz 2 focused, 2 of 30. 30 results available. Use Up and Down to choose …" at bounding box center [373, 198] width 342 height 27
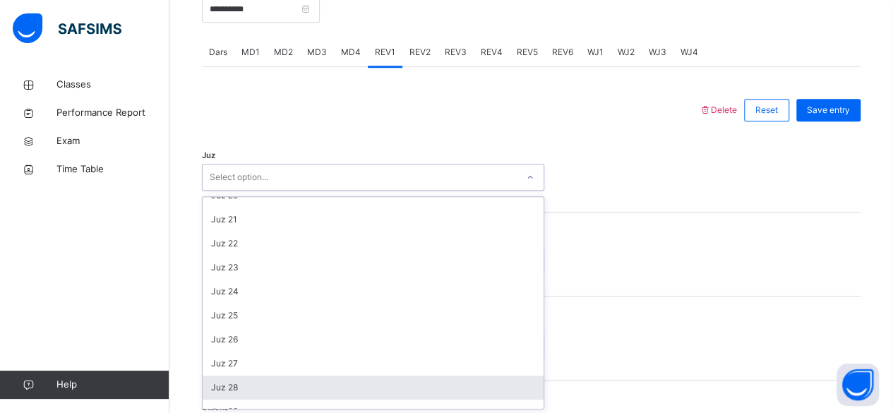
scroll to position [508, 0]
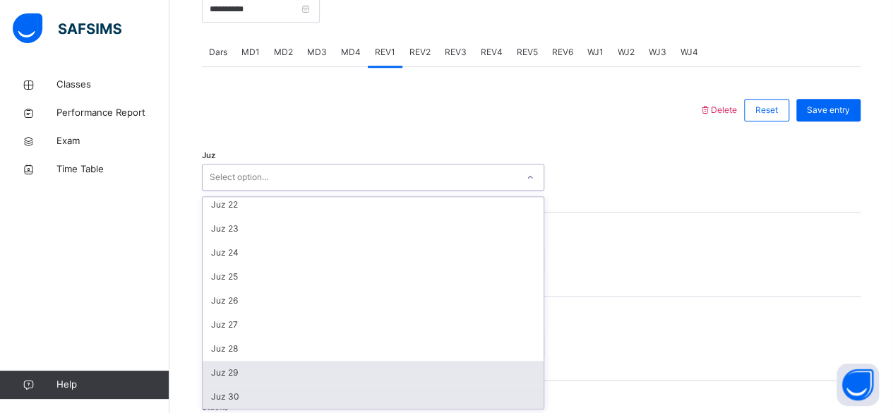
click at [329, 382] on div "Juz 29" at bounding box center [373, 373] width 341 height 24
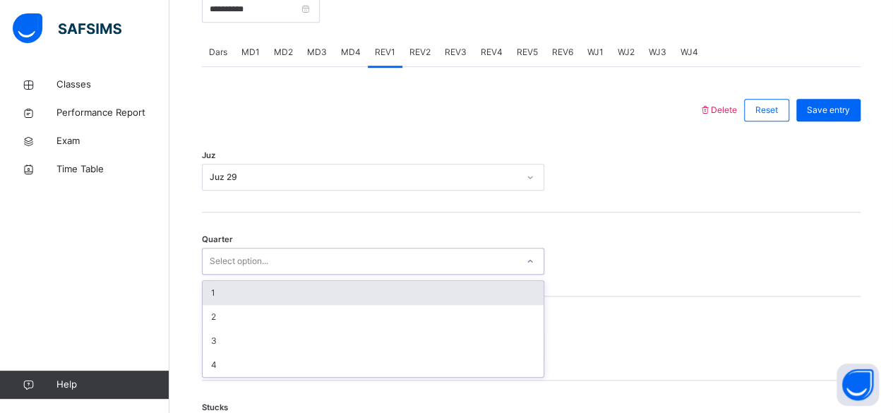
click at [282, 261] on div "Select option..." at bounding box center [360, 262] width 314 height 22
click at [275, 184] on div "Juz 29" at bounding box center [360, 178] width 314 height 22
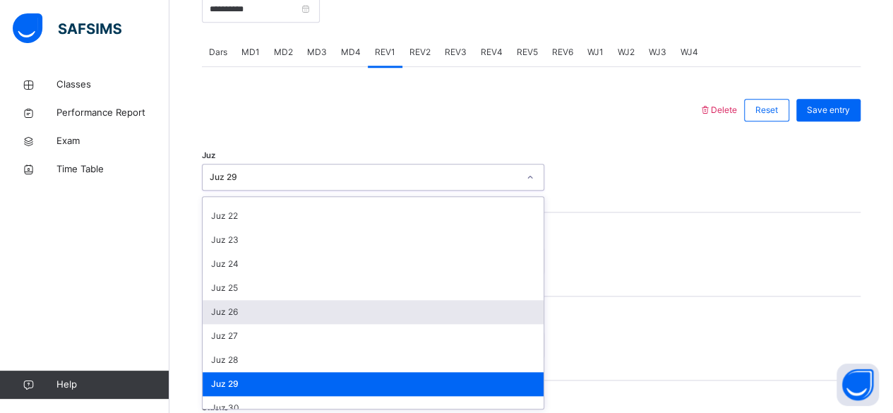
scroll to position [499, 0]
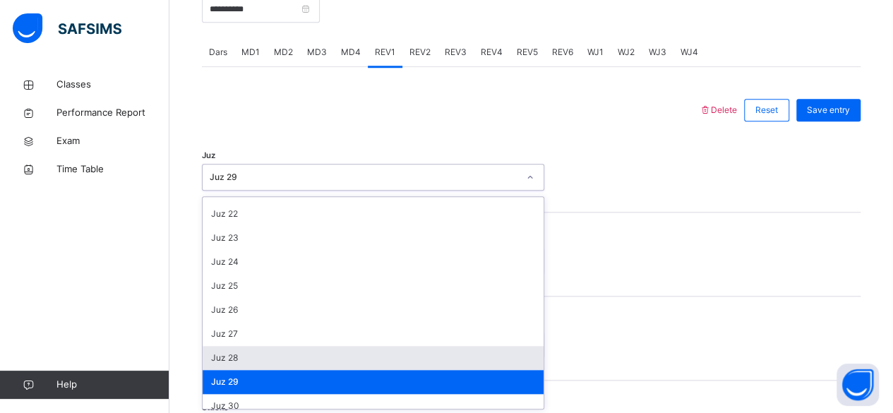
click at [269, 362] on div "Juz 28" at bounding box center [373, 358] width 341 height 24
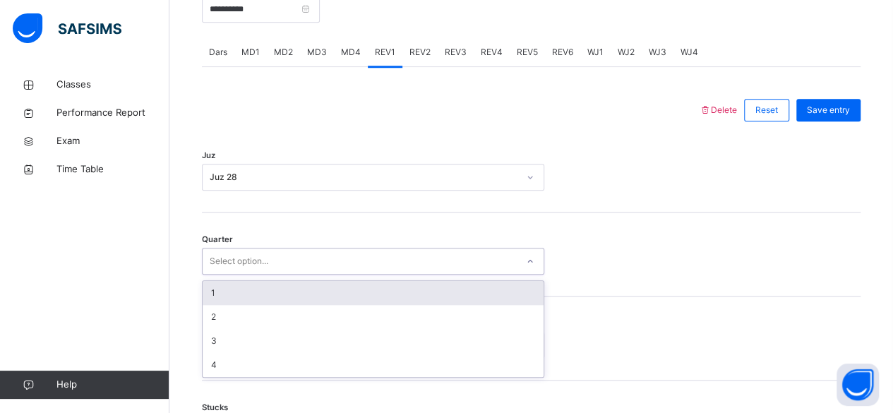
click at [281, 264] on div "Select option..." at bounding box center [360, 262] width 314 height 22
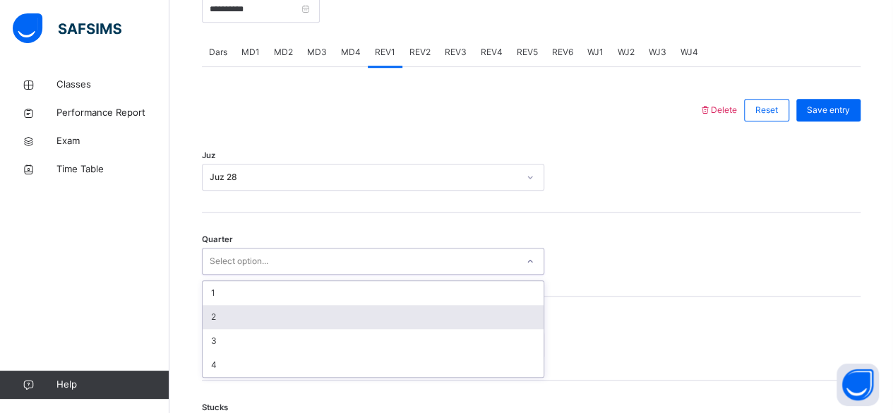
click at [290, 307] on div "2" at bounding box center [373, 317] width 341 height 24
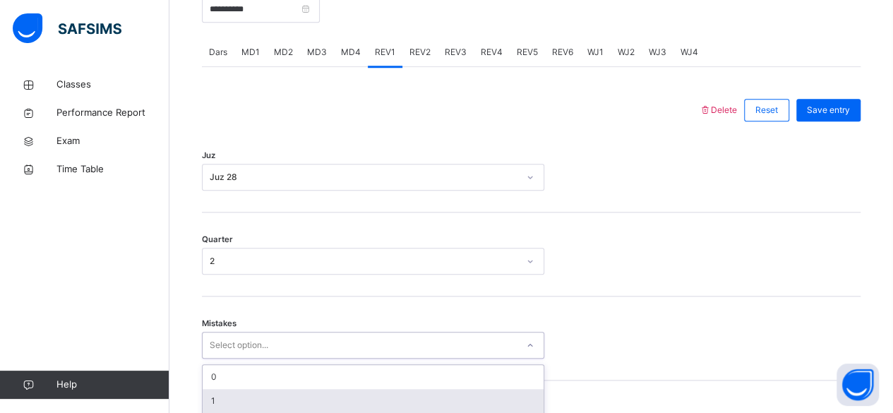
click at [280, 352] on div "option 1 focused, 2 of 7. 7 results available. Use Up and Down to choose option…" at bounding box center [373, 345] width 342 height 27
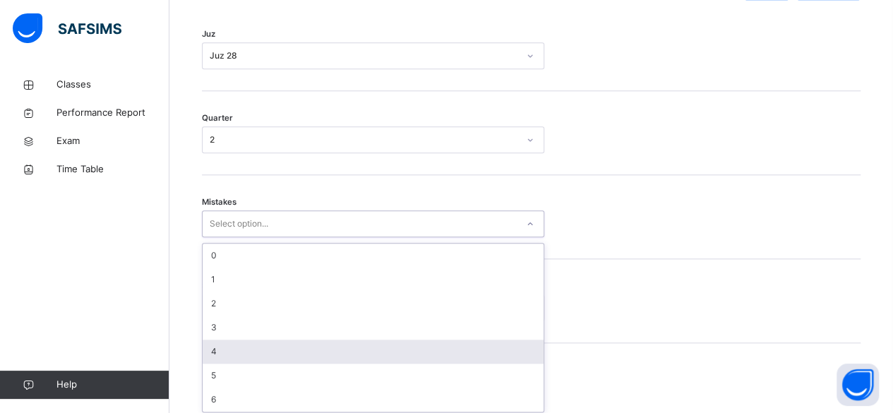
scroll to position [703, 0]
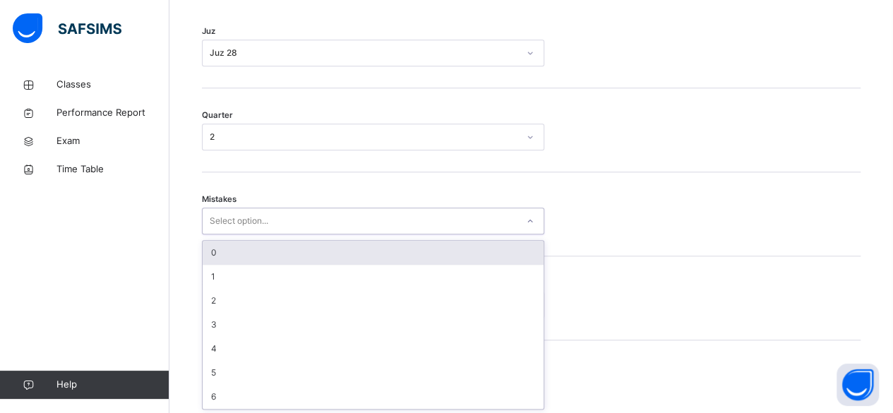
click at [251, 251] on div "0" at bounding box center [373, 253] width 341 height 24
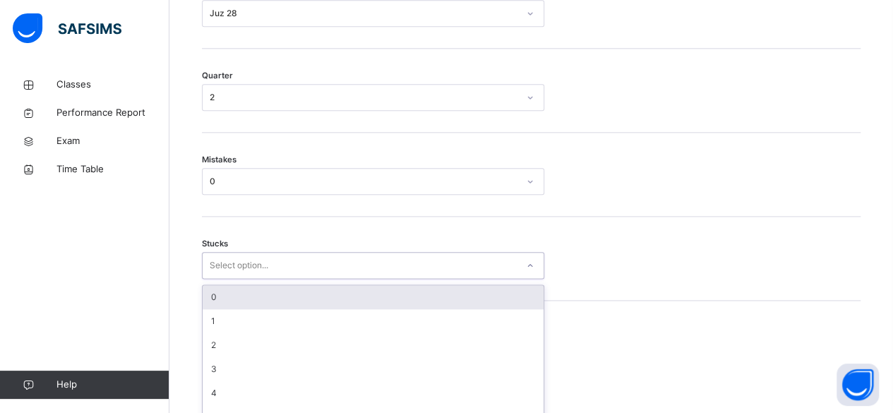
click at [244, 279] on div "option 0 focused, 1 of 6. 6 results available. Use Up and Down to choose option…" at bounding box center [373, 265] width 342 height 27
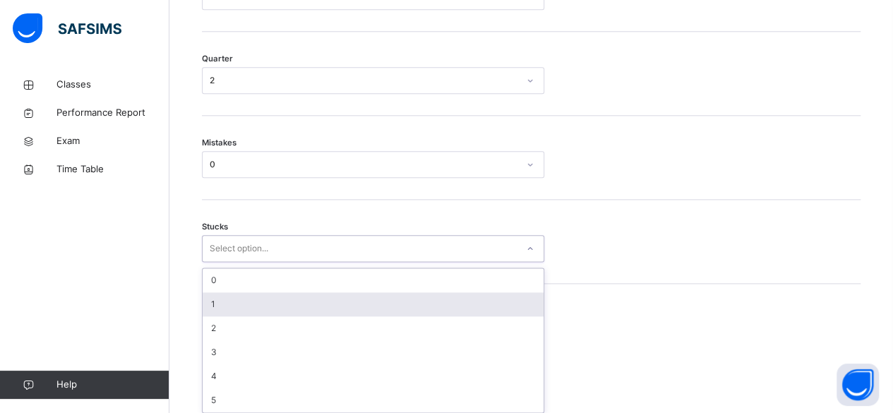
scroll to position [763, 0]
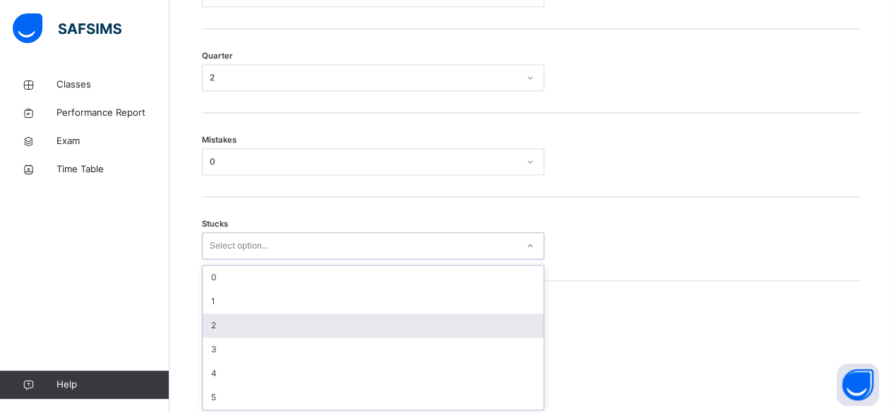
click at [218, 316] on div "2" at bounding box center [373, 326] width 341 height 24
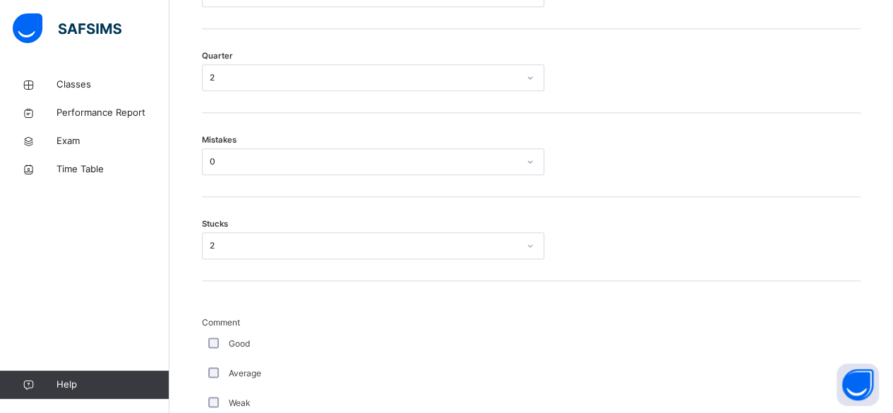
click at [213, 345] on div "Good" at bounding box center [378, 344] width 346 height 13
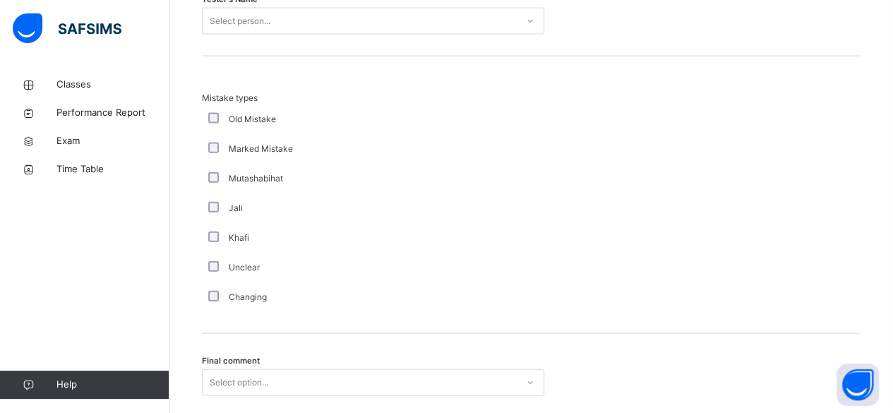
scroll to position [1628, 0]
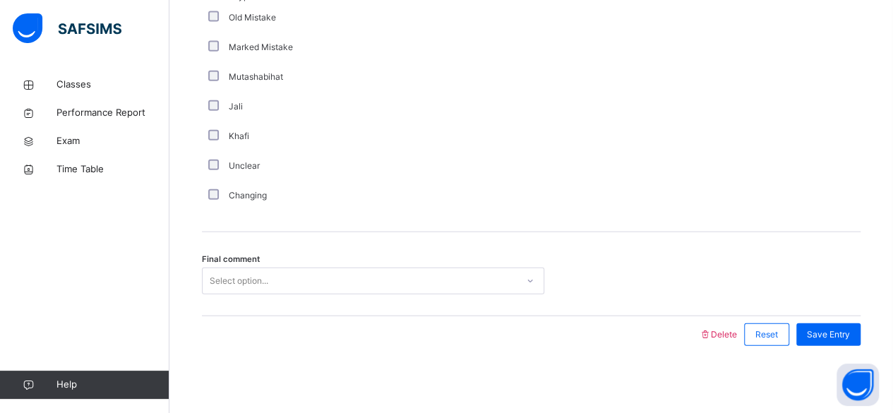
click at [330, 294] on div "Select option..." at bounding box center [373, 281] width 342 height 27
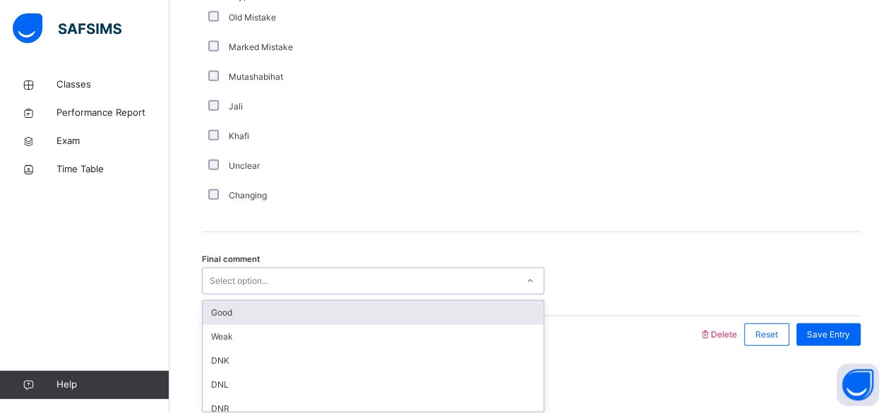
click at [290, 301] on div "Good" at bounding box center [373, 313] width 341 height 24
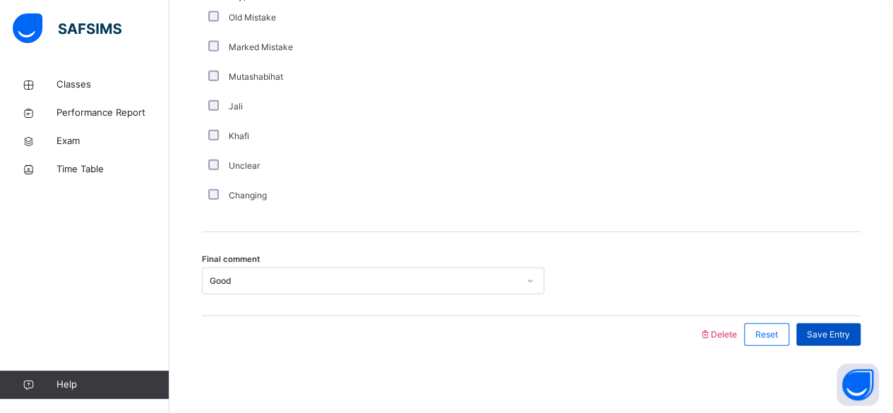
click at [828, 329] on span "Save Entry" at bounding box center [828, 334] width 43 height 13
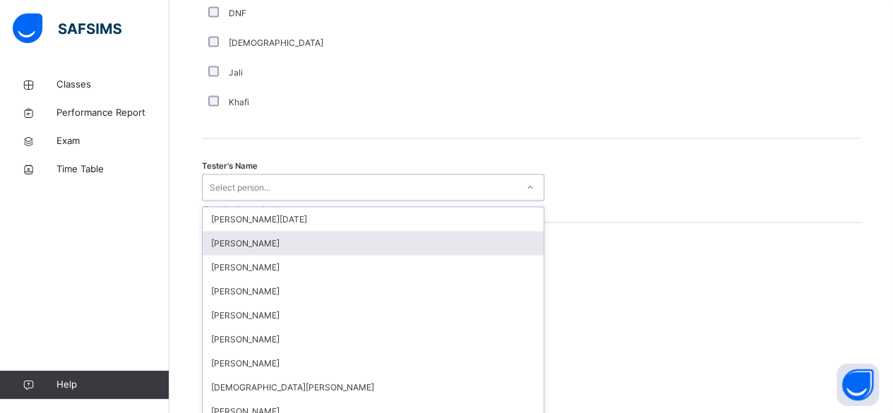
scroll to position [1370, 0]
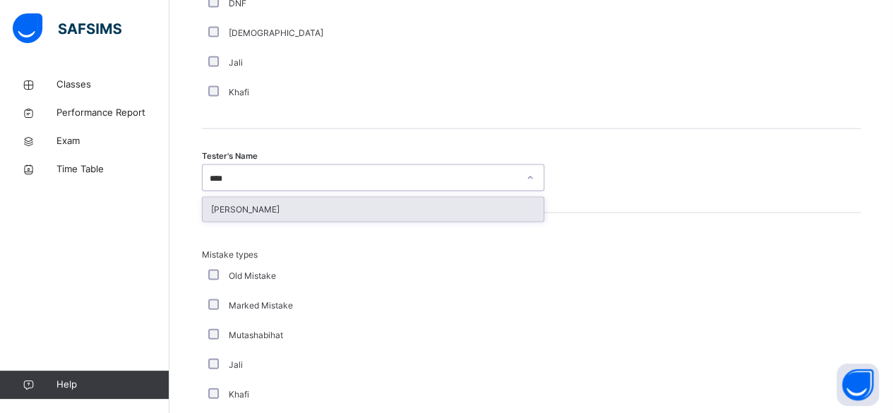
type input "****"
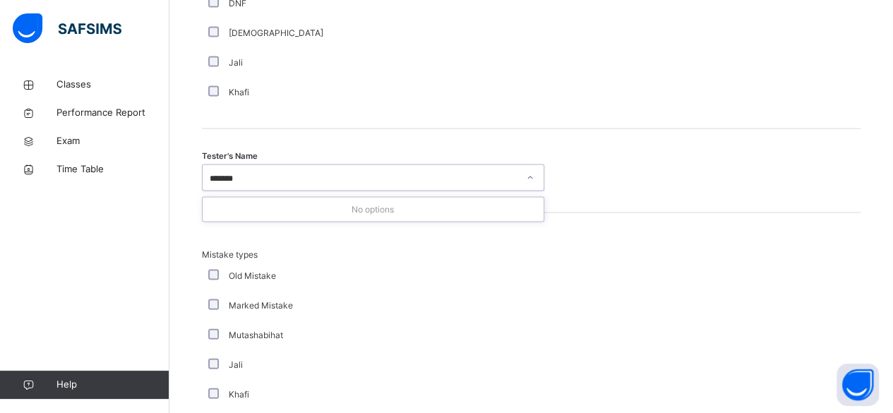
type input "******"
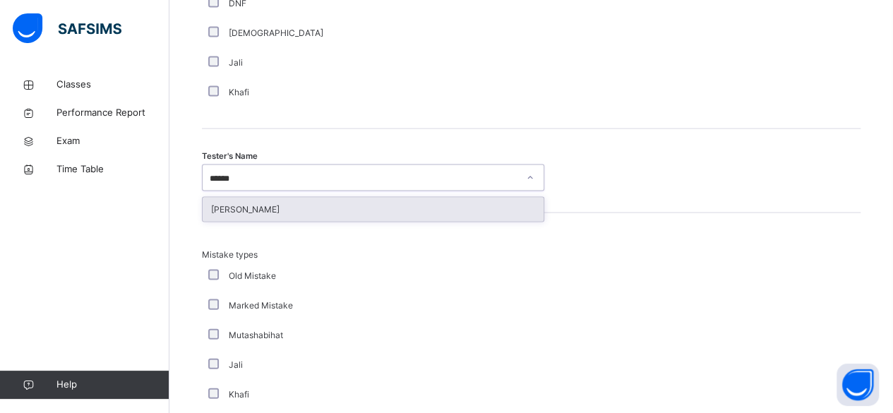
click at [368, 198] on div "[PERSON_NAME]" at bounding box center [373, 210] width 341 height 24
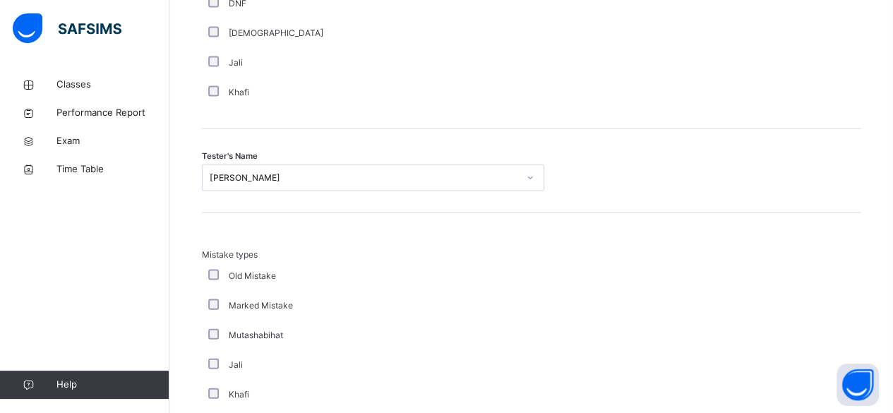
click at [368, 197] on div "Tester's Name [PERSON_NAME]" at bounding box center [531, 171] width 659 height 84
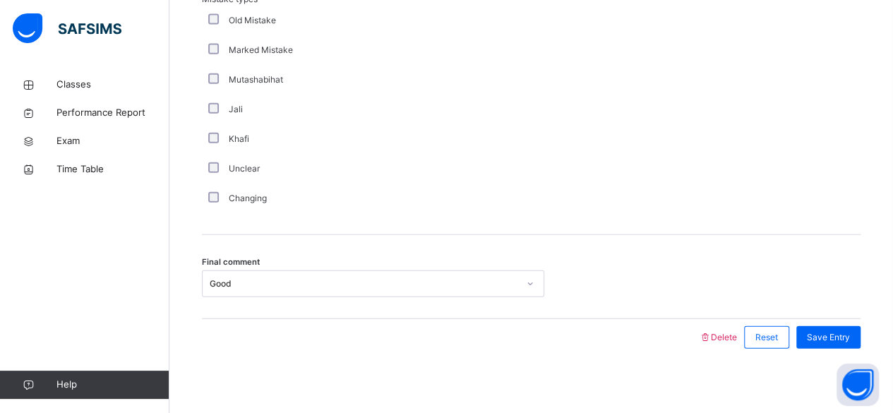
scroll to position [1628, 0]
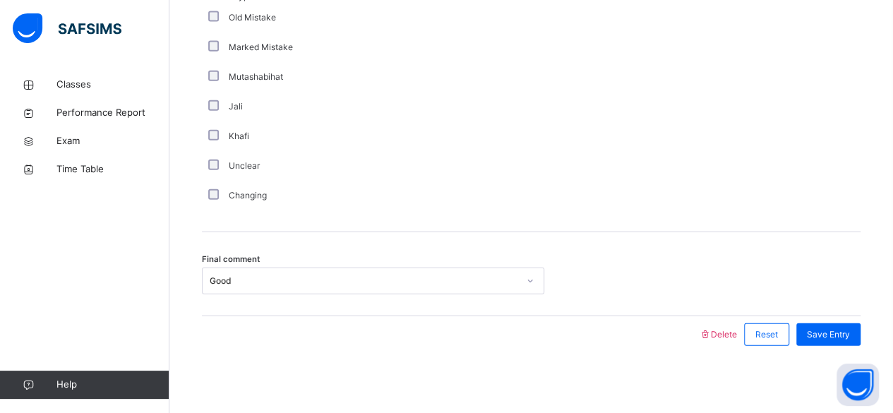
click at [853, 316] on div "Save Entry" at bounding box center [825, 334] width 71 height 37
click at [840, 329] on span "Save Entry" at bounding box center [828, 334] width 43 height 13
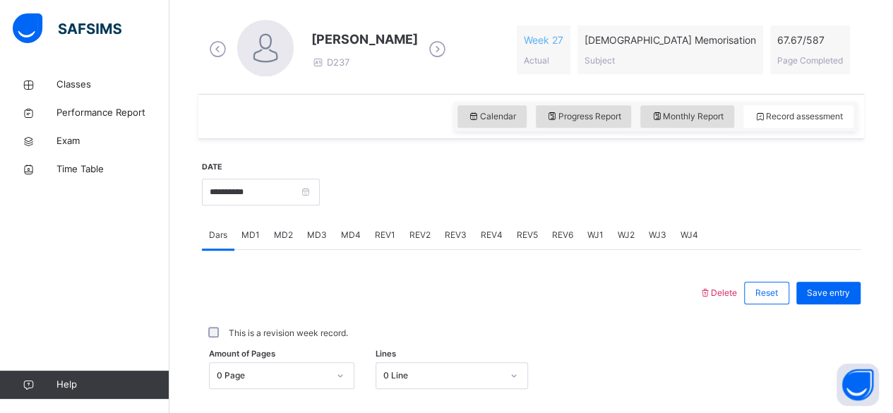
scroll to position [393, 0]
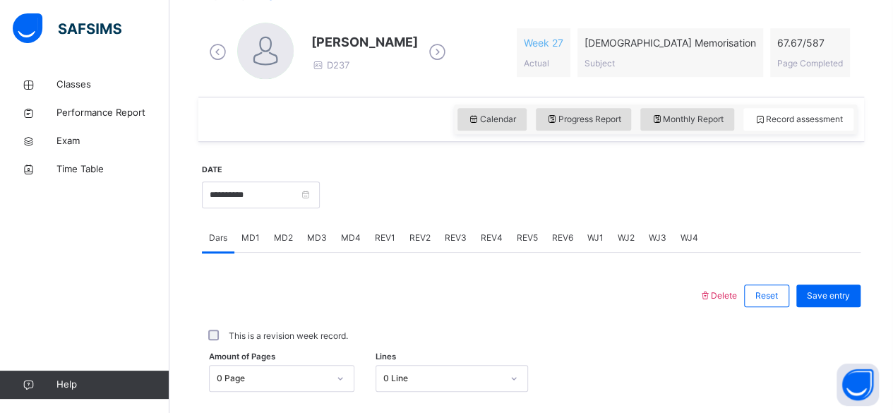
click at [417, 237] on span "REV2" at bounding box center [420, 238] width 21 height 13
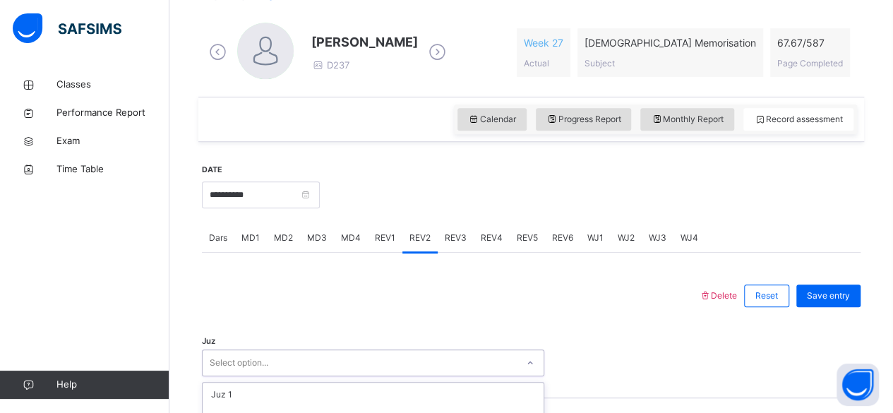
click at [317, 362] on div "option Juz 4 focused, 4 of 30. 30 results available. Use Up and Down to choose …" at bounding box center [373, 363] width 342 height 27
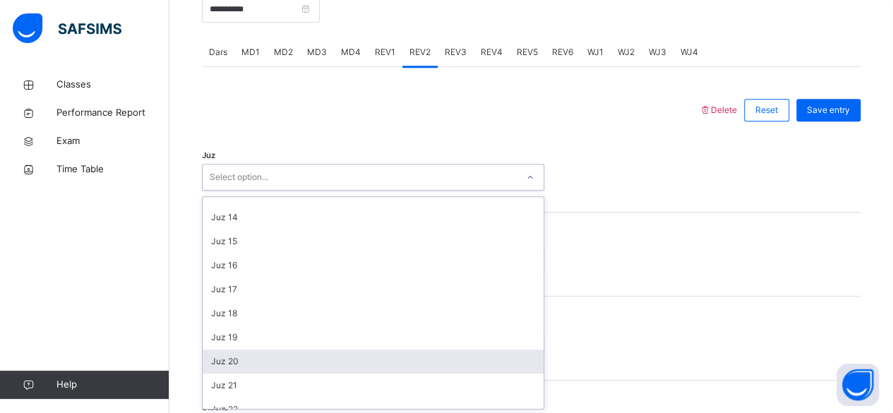
scroll to position [508, 0]
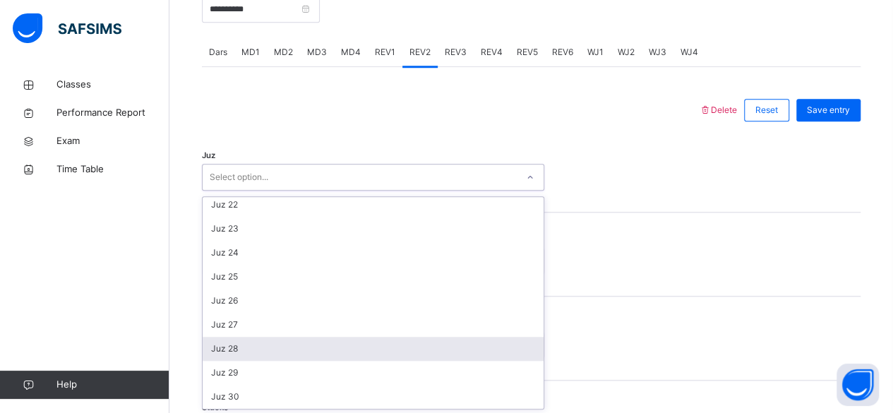
click at [315, 355] on div "Juz 28" at bounding box center [373, 349] width 341 height 24
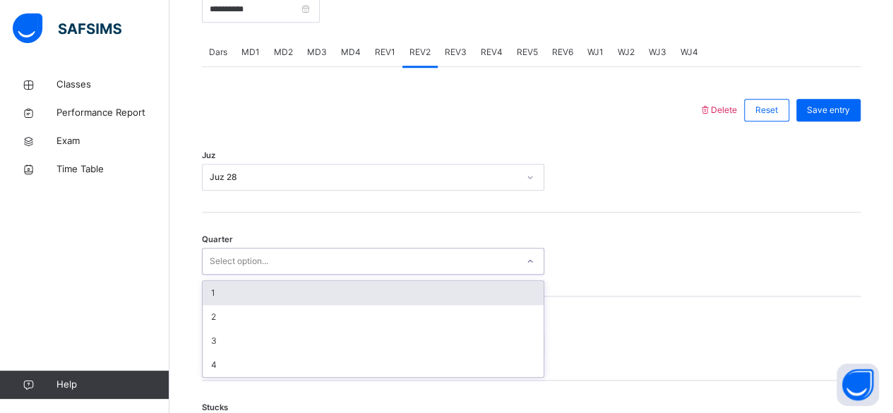
click at [337, 252] on div "Select option..." at bounding box center [360, 262] width 314 height 22
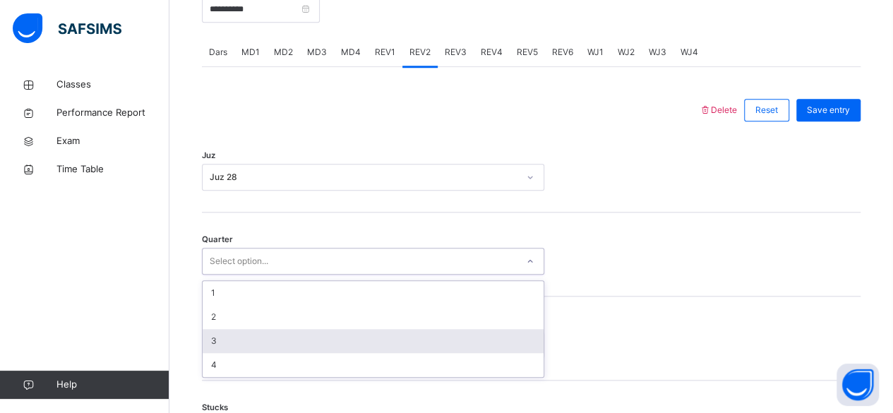
click at [280, 345] on div "3" at bounding box center [373, 341] width 341 height 24
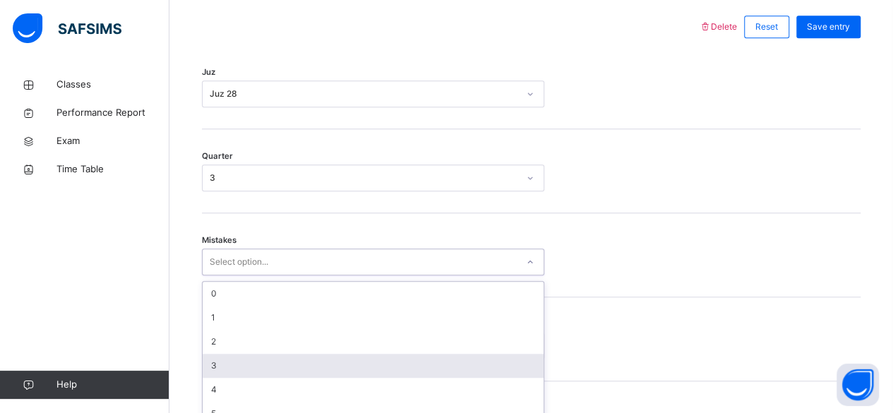
click at [280, 275] on div "option 3 focused, 4 of 7. 7 results available. Use Up and Down to choose option…" at bounding box center [373, 262] width 342 height 27
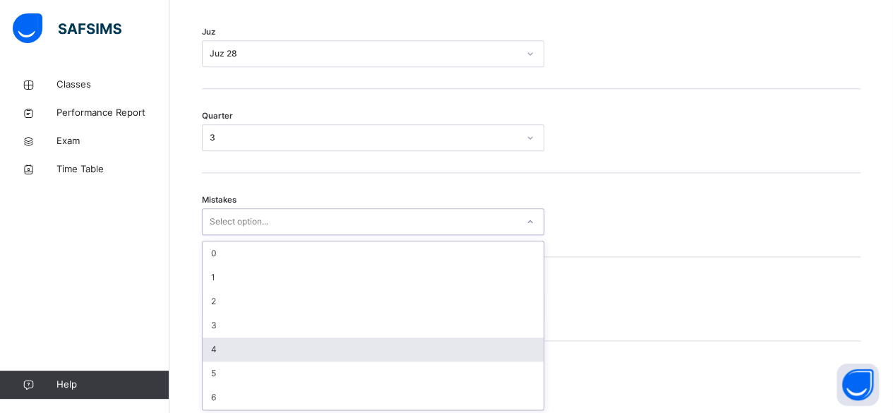
scroll to position [703, 0]
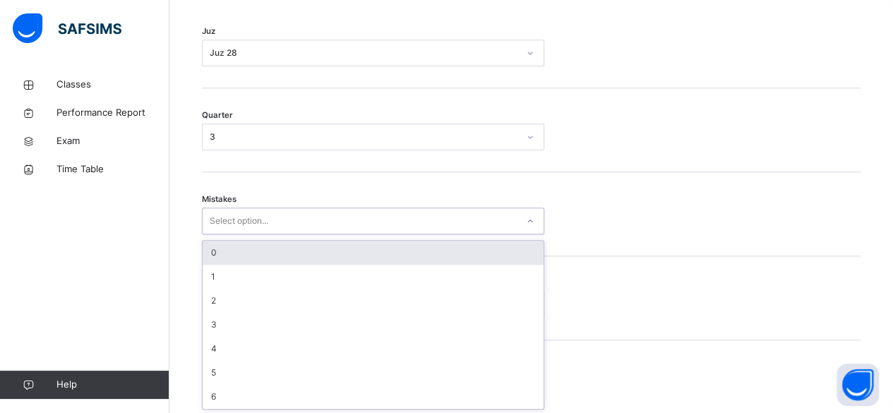
click at [254, 249] on div "0" at bounding box center [373, 253] width 341 height 24
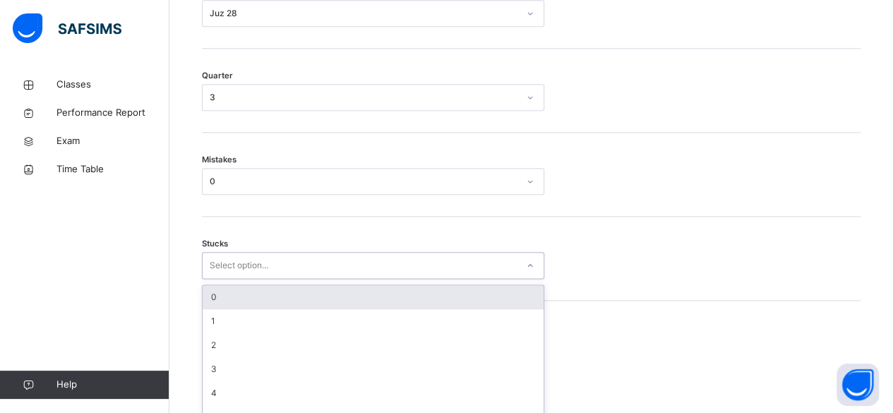
click at [218, 279] on div "option 0 focused, 1 of 6. 6 results available. Use Up and Down to choose option…" at bounding box center [373, 265] width 342 height 27
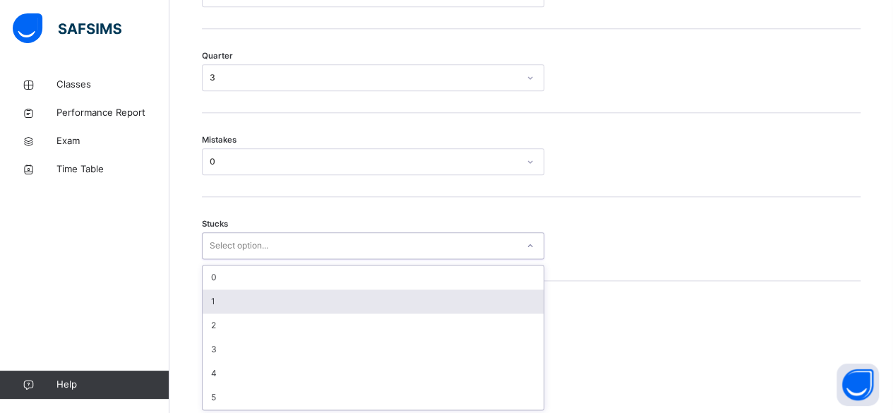
scroll to position [763, 0]
click at [218, 297] on div "1" at bounding box center [373, 302] width 341 height 24
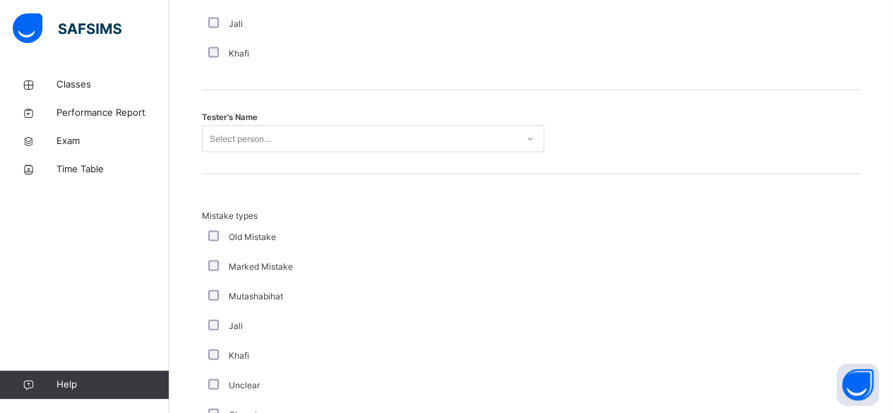
scroll to position [1415, 0]
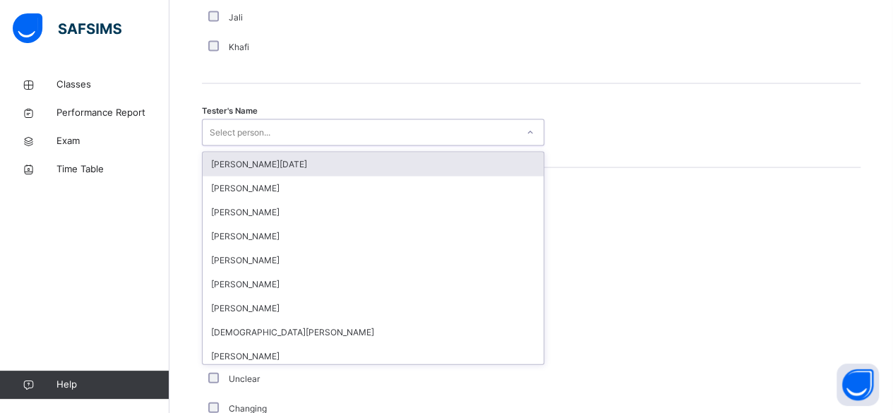
click at [292, 124] on div "Select person..." at bounding box center [360, 133] width 314 height 22
type input "*"
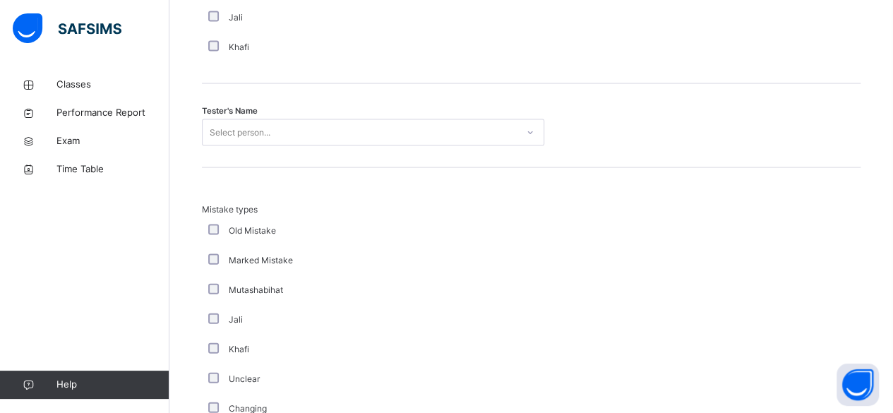
click at [6, 47] on div at bounding box center [83, 28] width 169 height 56
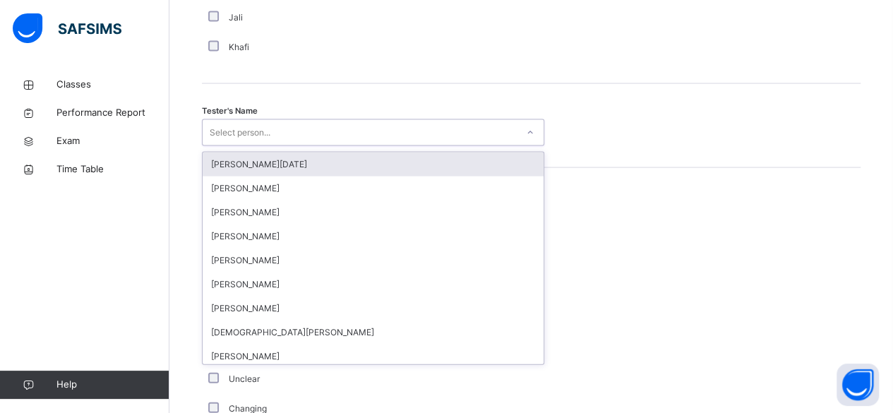
click at [315, 122] on div "Select person..." at bounding box center [360, 133] width 314 height 22
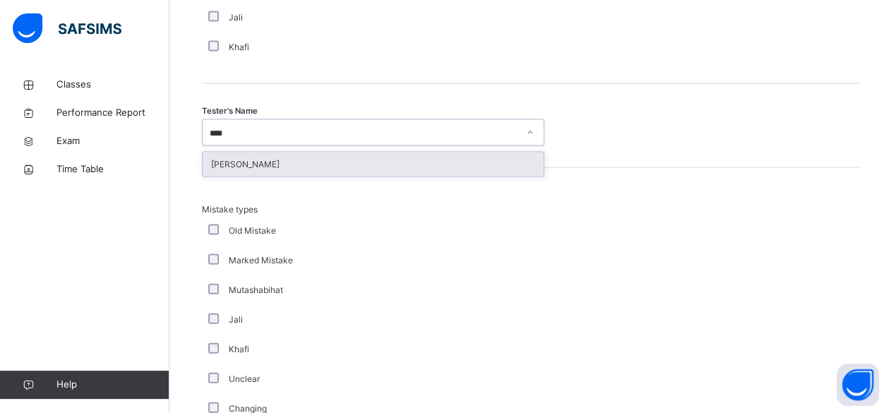
type input "*****"
click at [350, 154] on div "[PERSON_NAME]" at bounding box center [373, 165] width 341 height 24
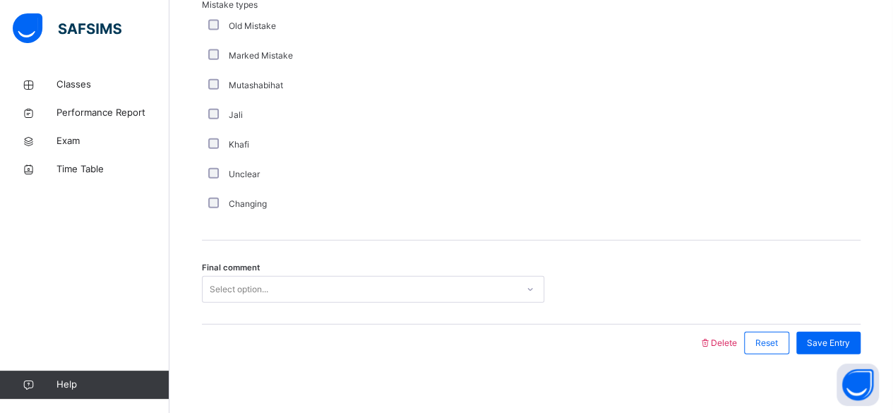
scroll to position [1628, 0]
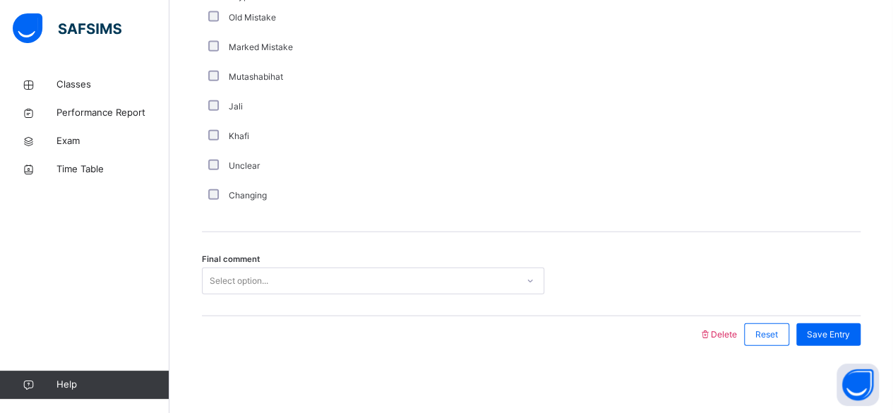
click at [374, 274] on div "Select option..." at bounding box center [360, 281] width 314 height 22
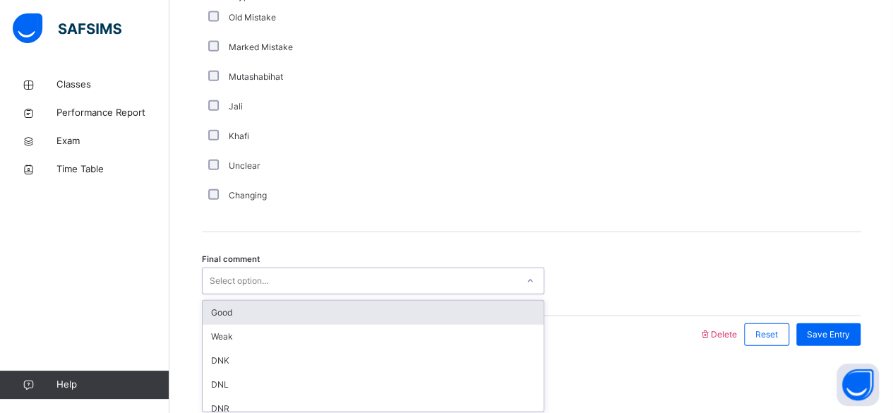
click at [366, 316] on div "Good" at bounding box center [373, 313] width 341 height 24
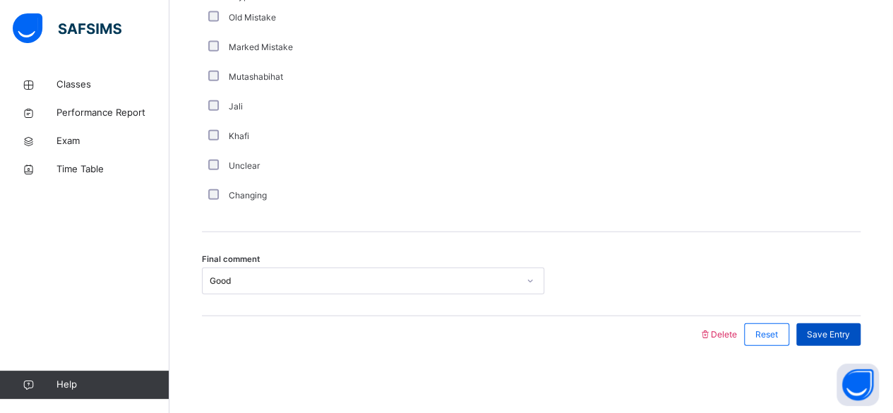
click at [842, 330] on span "Save Entry" at bounding box center [828, 334] width 43 height 13
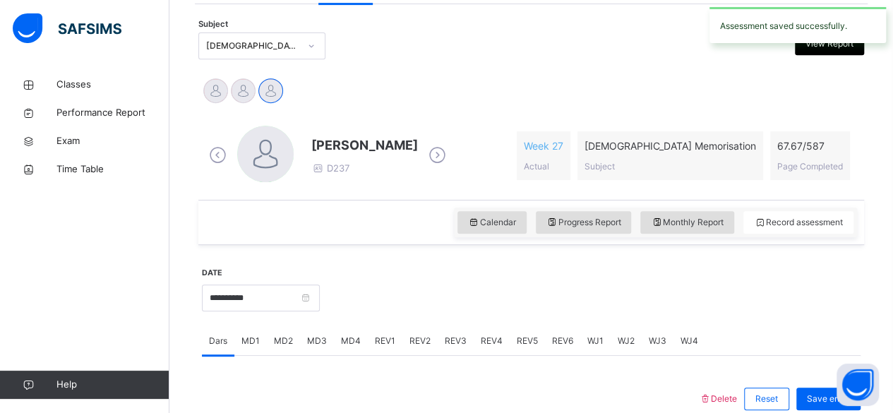
scroll to position [290, 0]
